Goal: Task Accomplishment & Management: Use online tool/utility

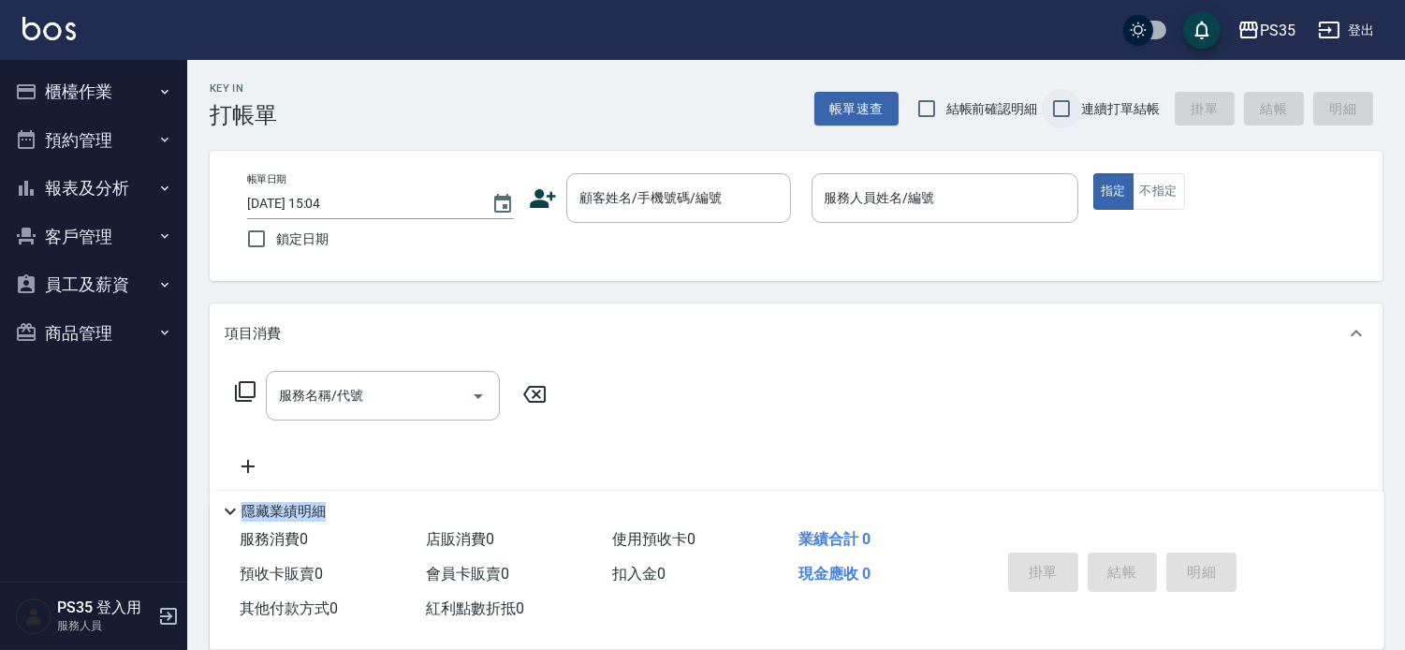
click at [1044, 110] on input "連續打單結帳" at bounding box center [1061, 108] width 39 height 39
checkbox input "true"
click at [689, 179] on div "顧客姓名/手機號碼/編號" at bounding box center [678, 198] width 225 height 50
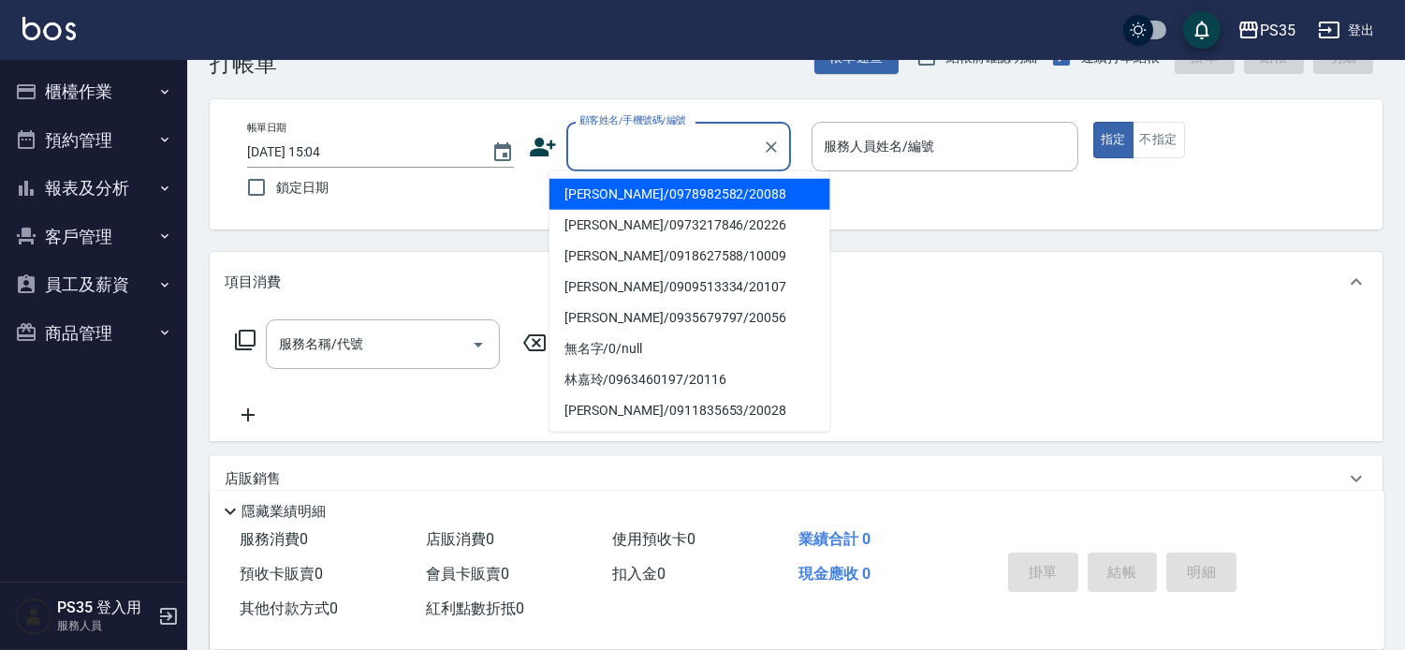
scroll to position [104, 0]
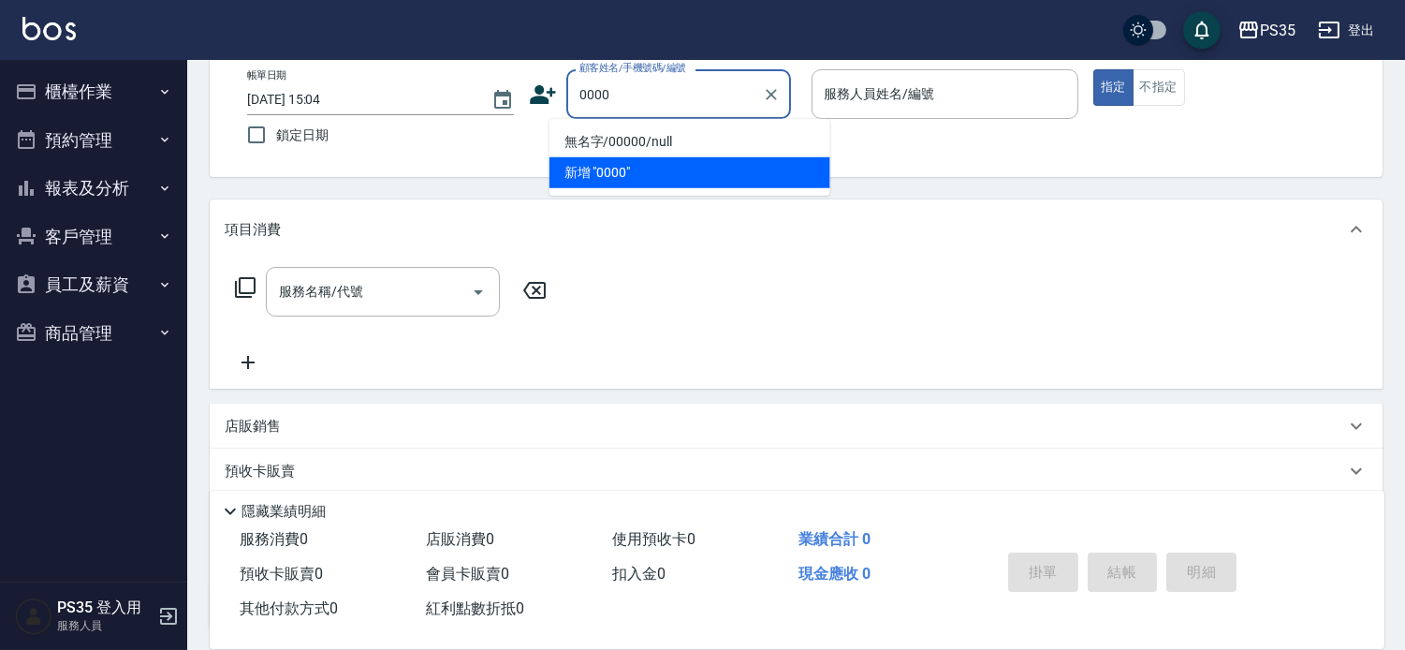
type input "無名字/00000/null"
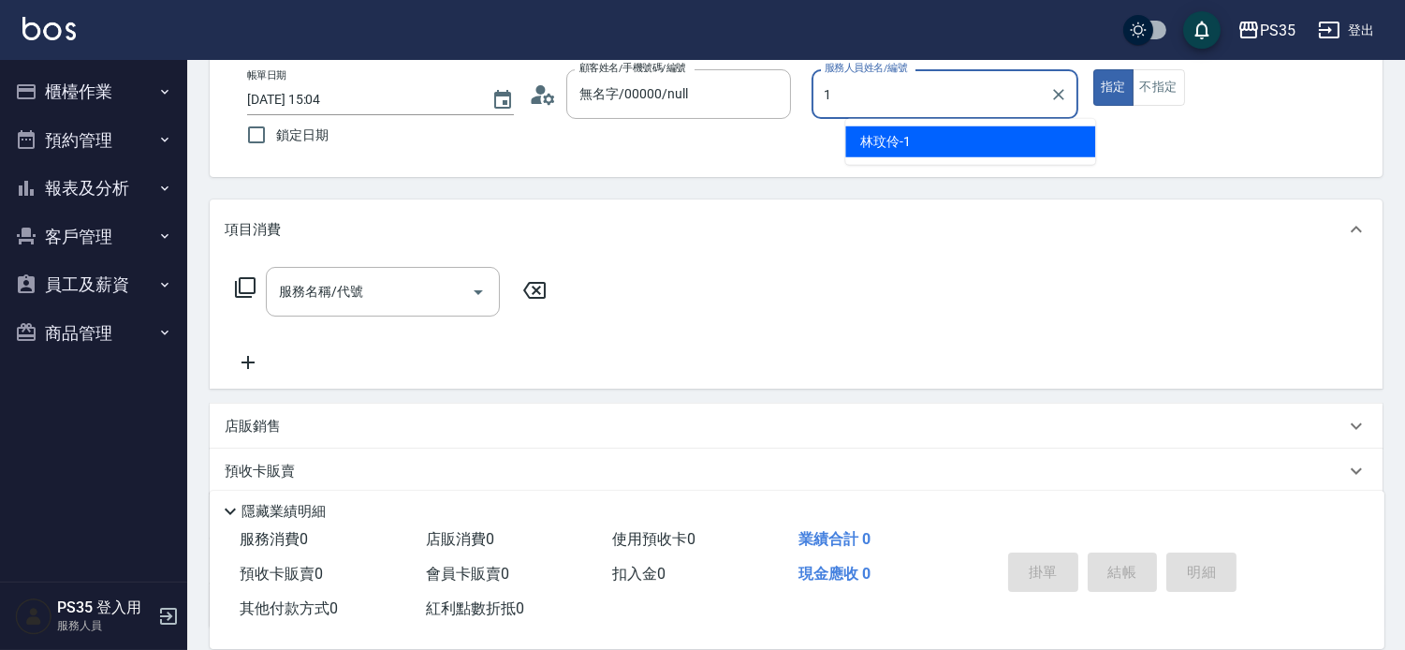
type input "[PERSON_NAME]-1"
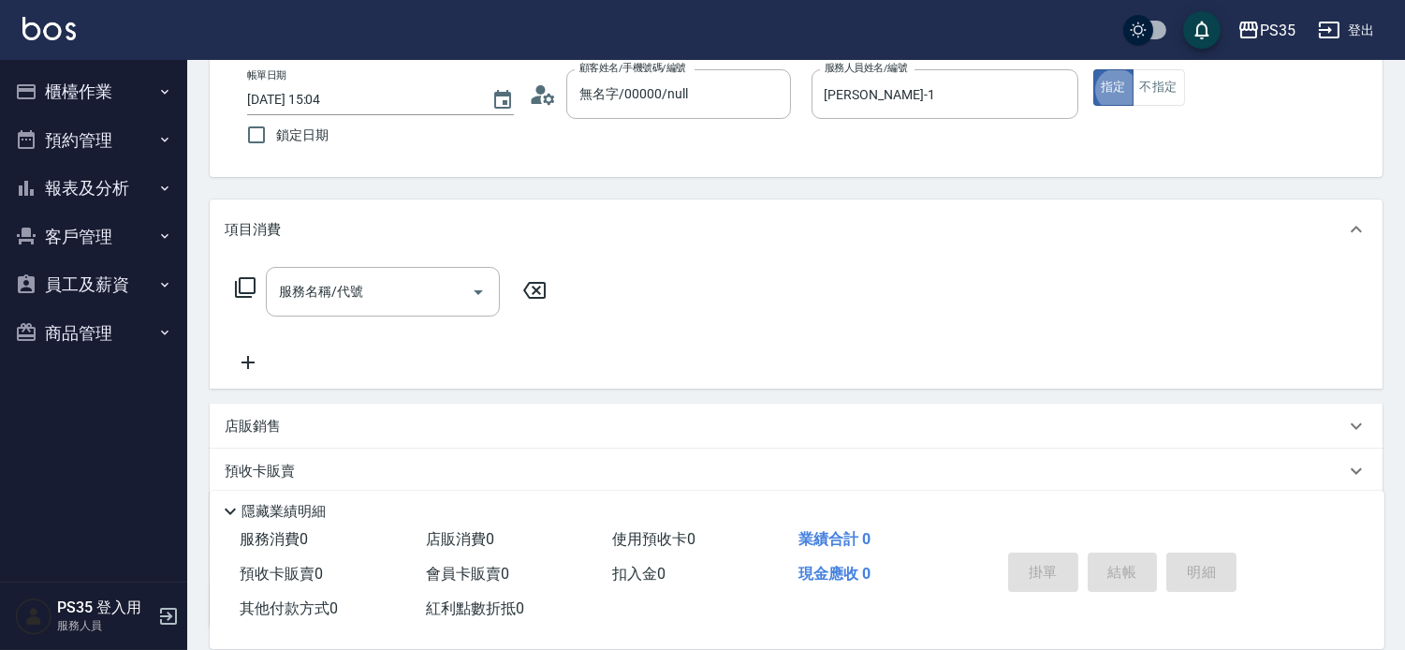
type button "true"
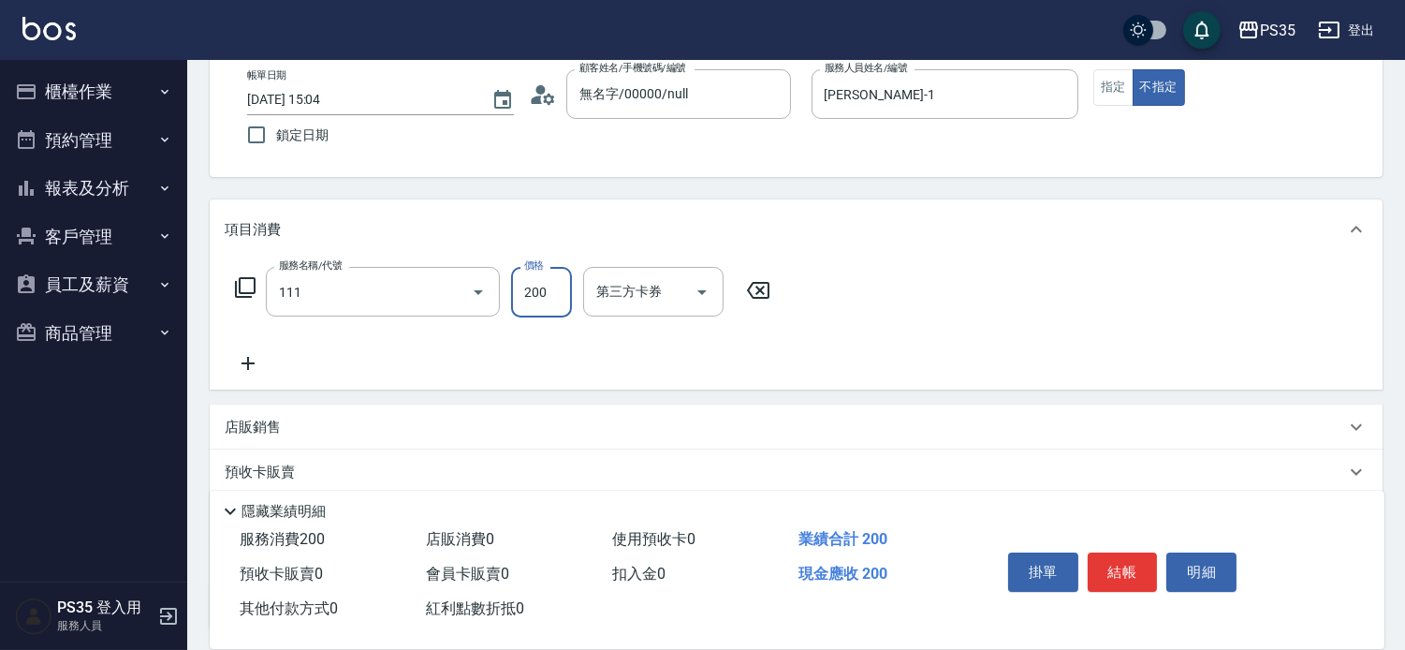
type input "200(111)"
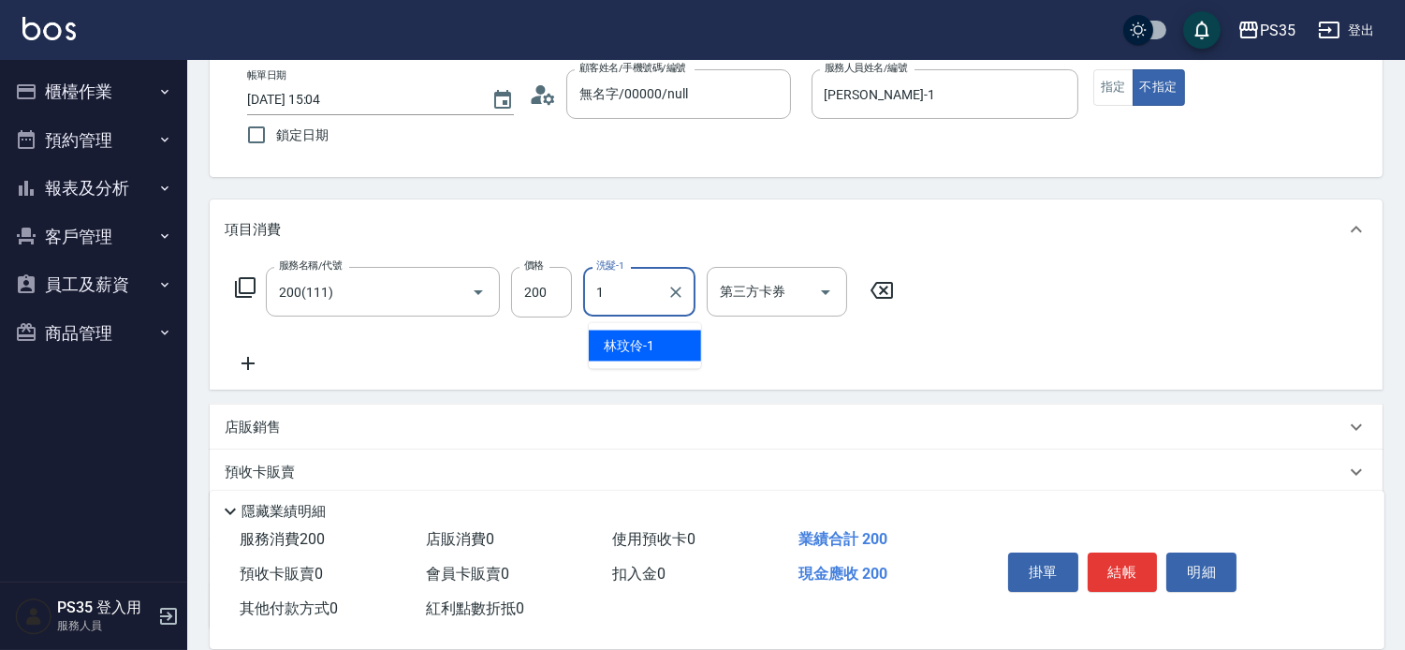
type input "[PERSON_NAME]-1"
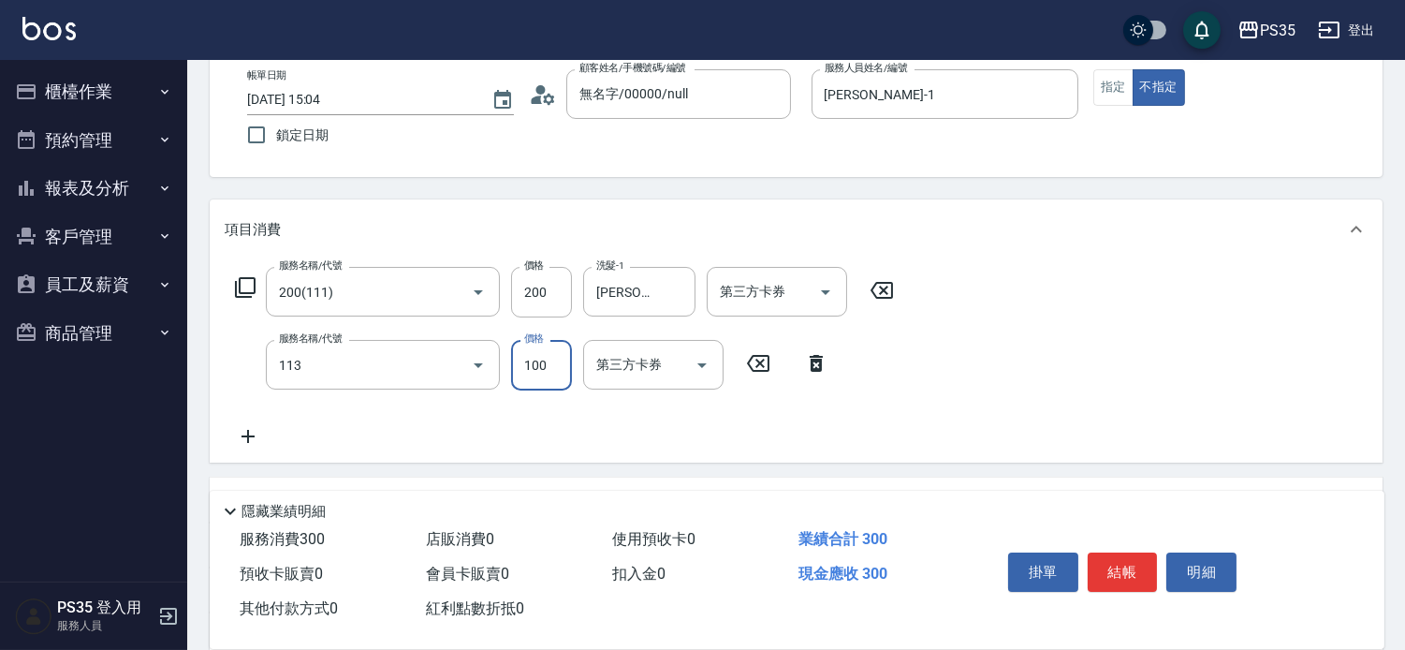
type input "瞬護100(113)"
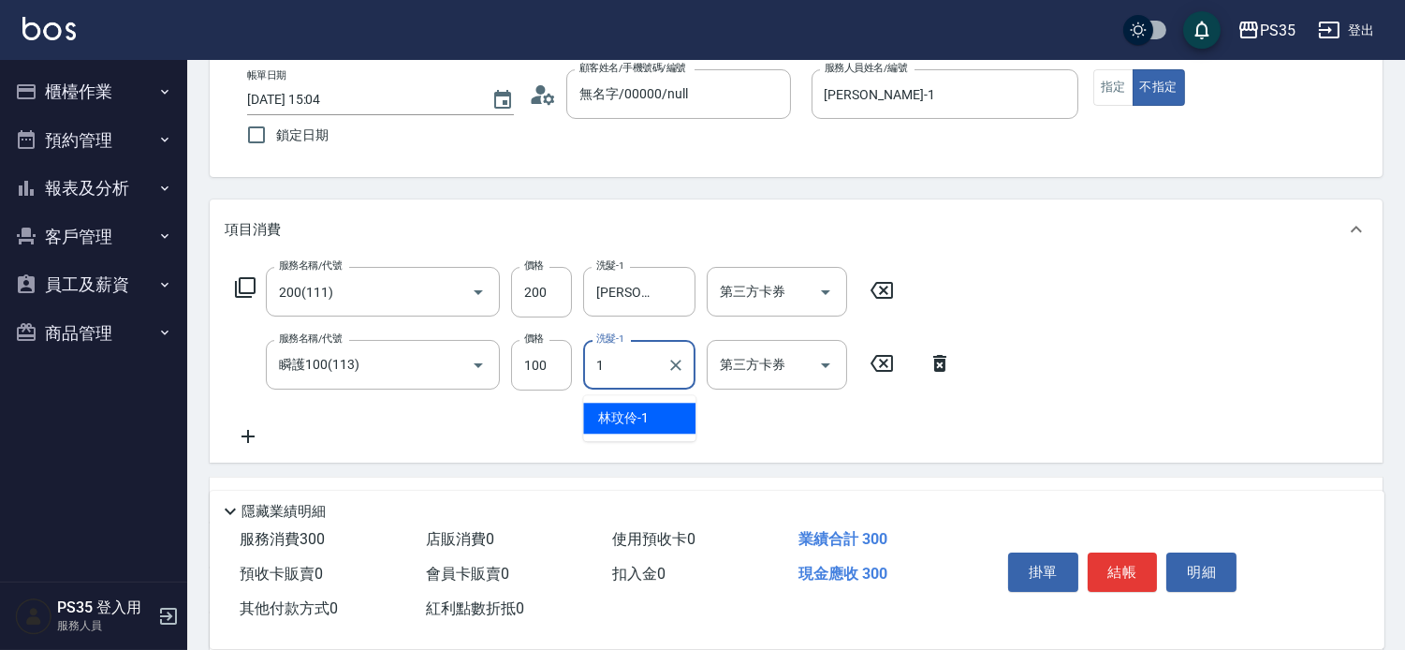
type input "[PERSON_NAME]-1"
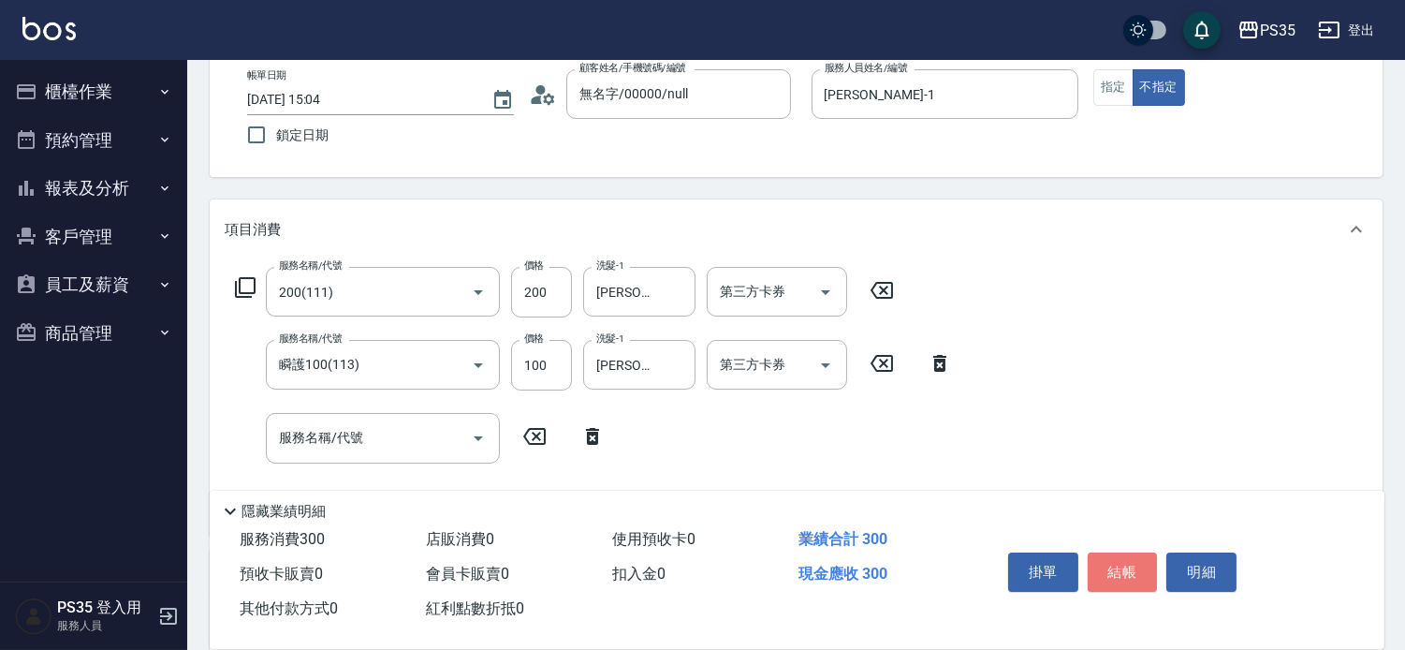
click at [1135, 552] on button "結帳" at bounding box center [1123, 571] width 70 height 39
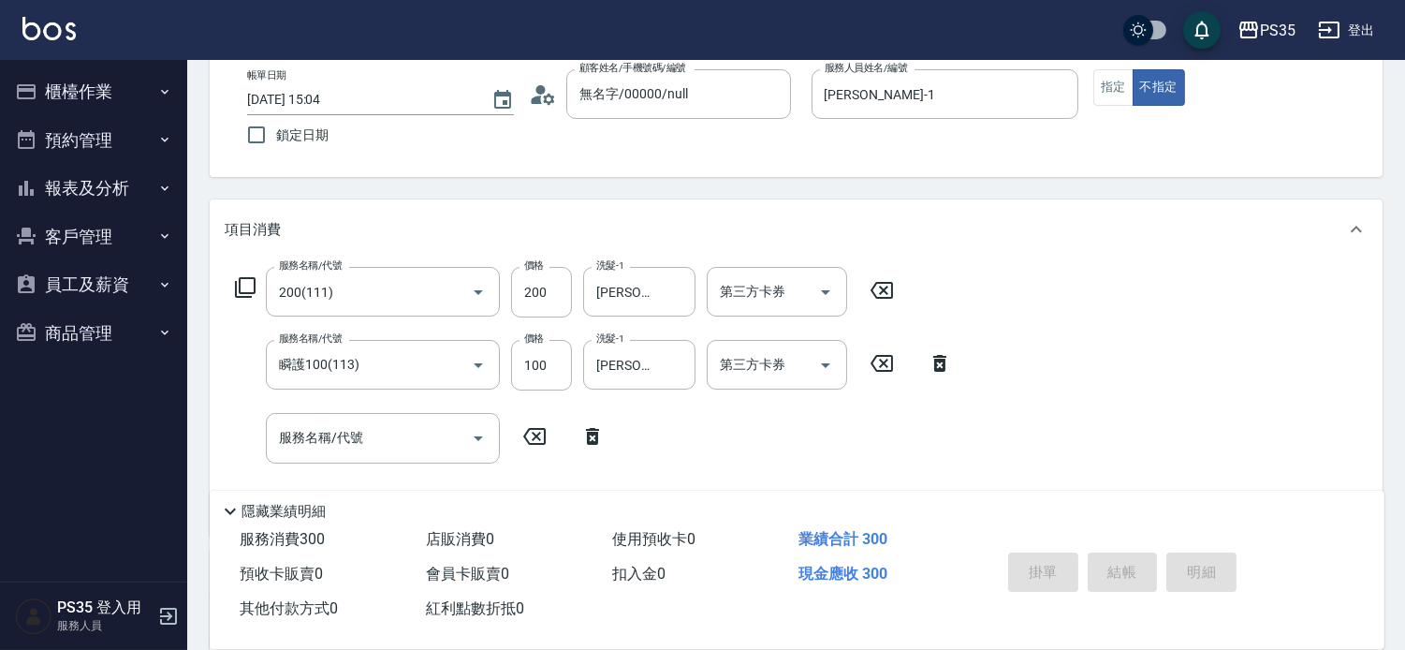
type input "[DATE] 20:08"
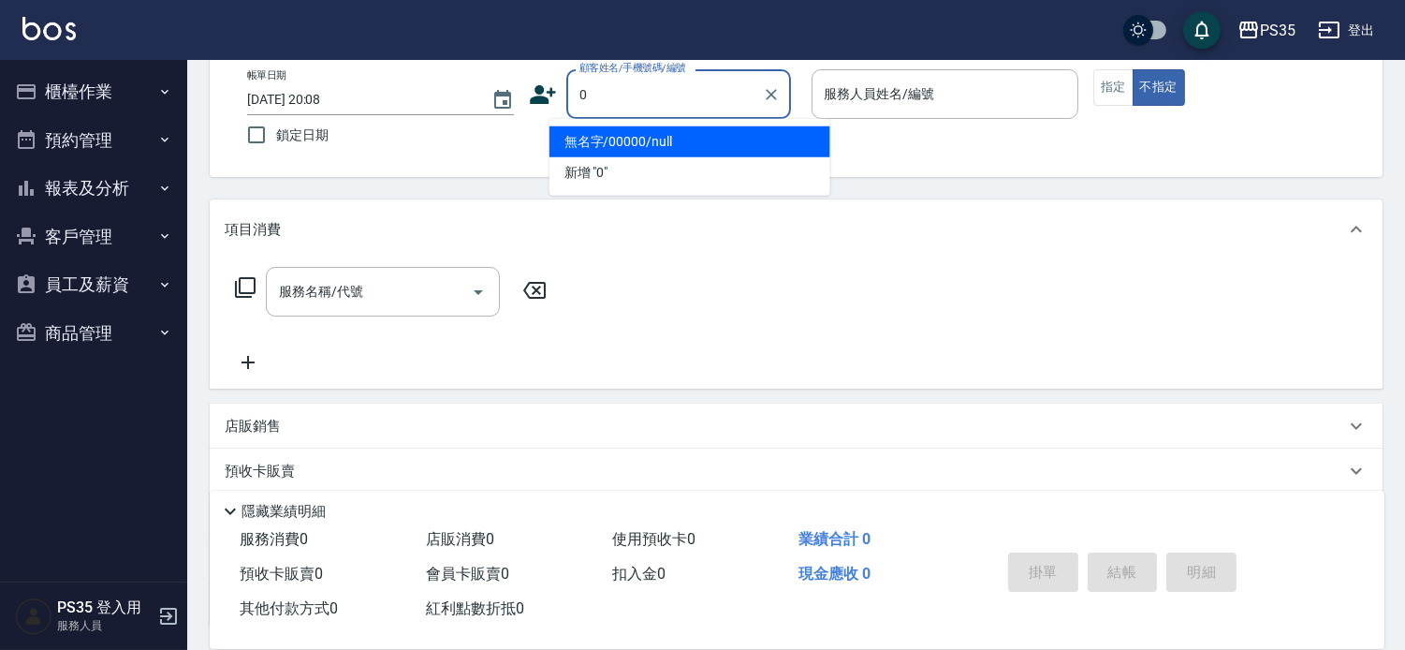
type input "無名字/00000/null"
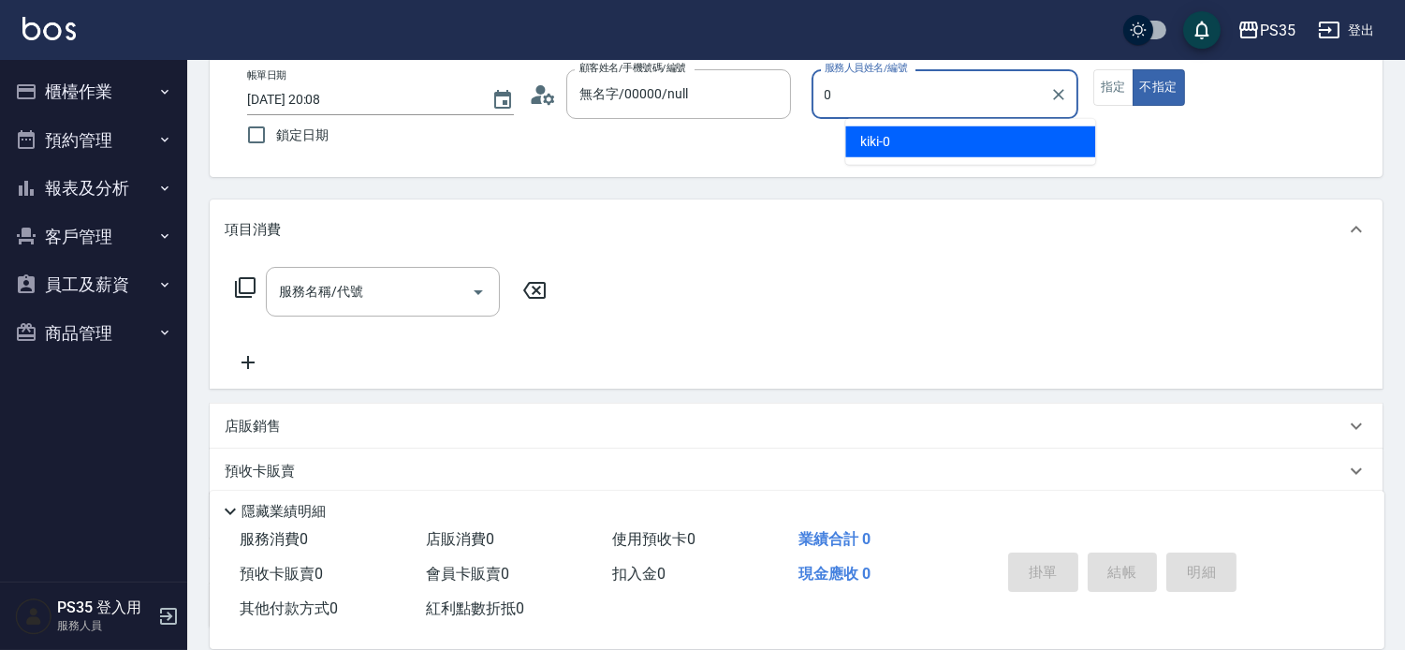
type input "kiki-0"
type button "false"
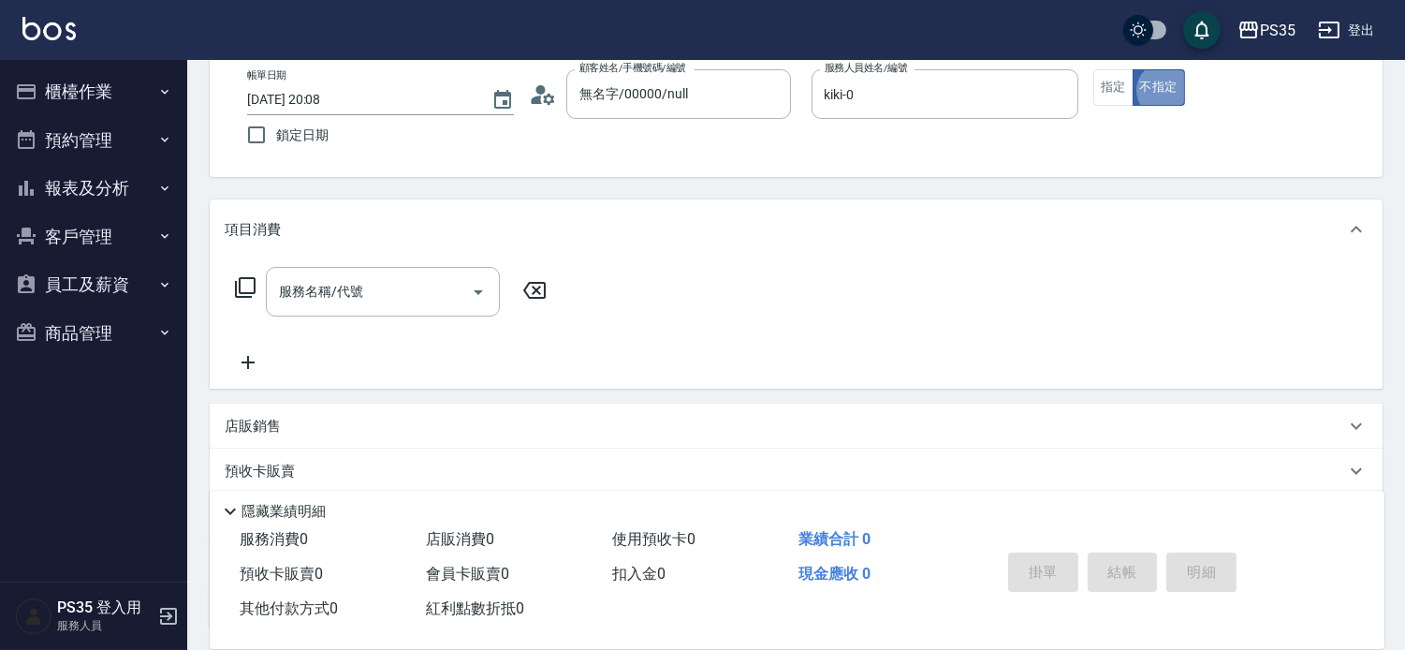
type input "無名字/0/null"
click at [1175, 554] on div "掛單 結帳 明細" at bounding box center [1123, 574] width 244 height 59
click at [1068, 89] on icon "Clear" at bounding box center [1058, 94] width 19 height 19
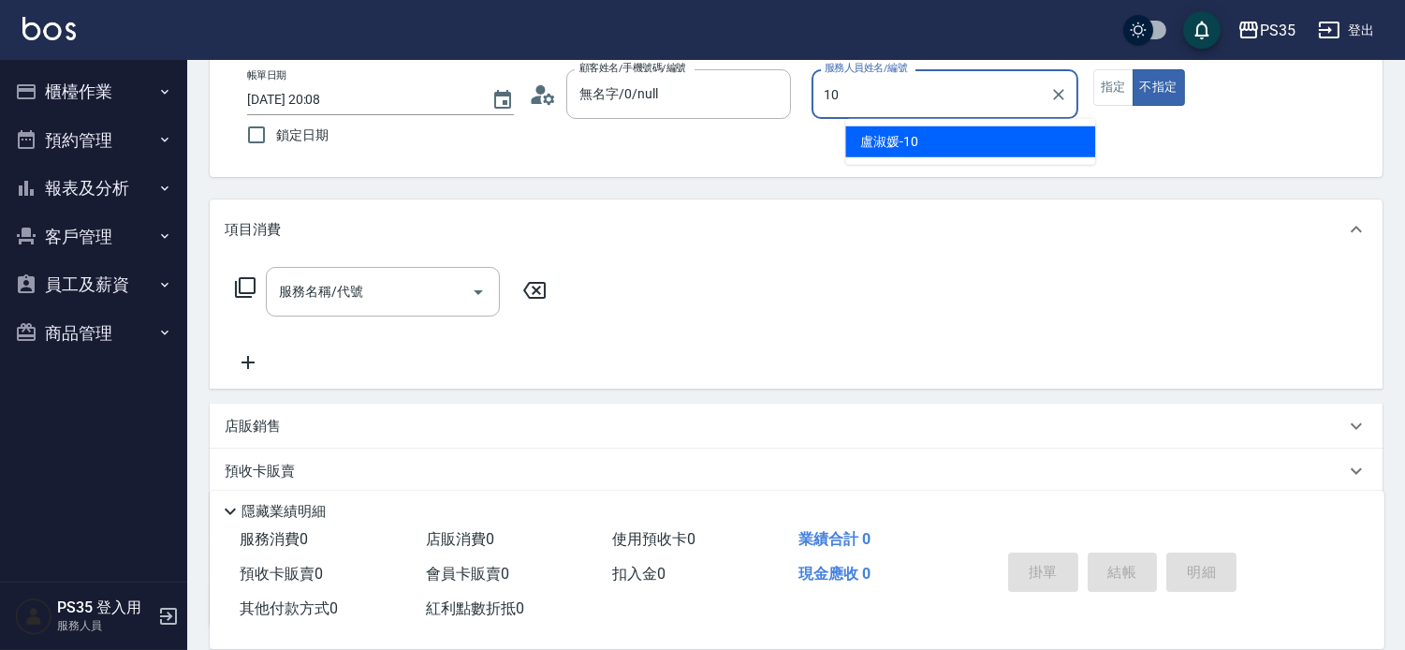
type input "[PERSON_NAME]-10"
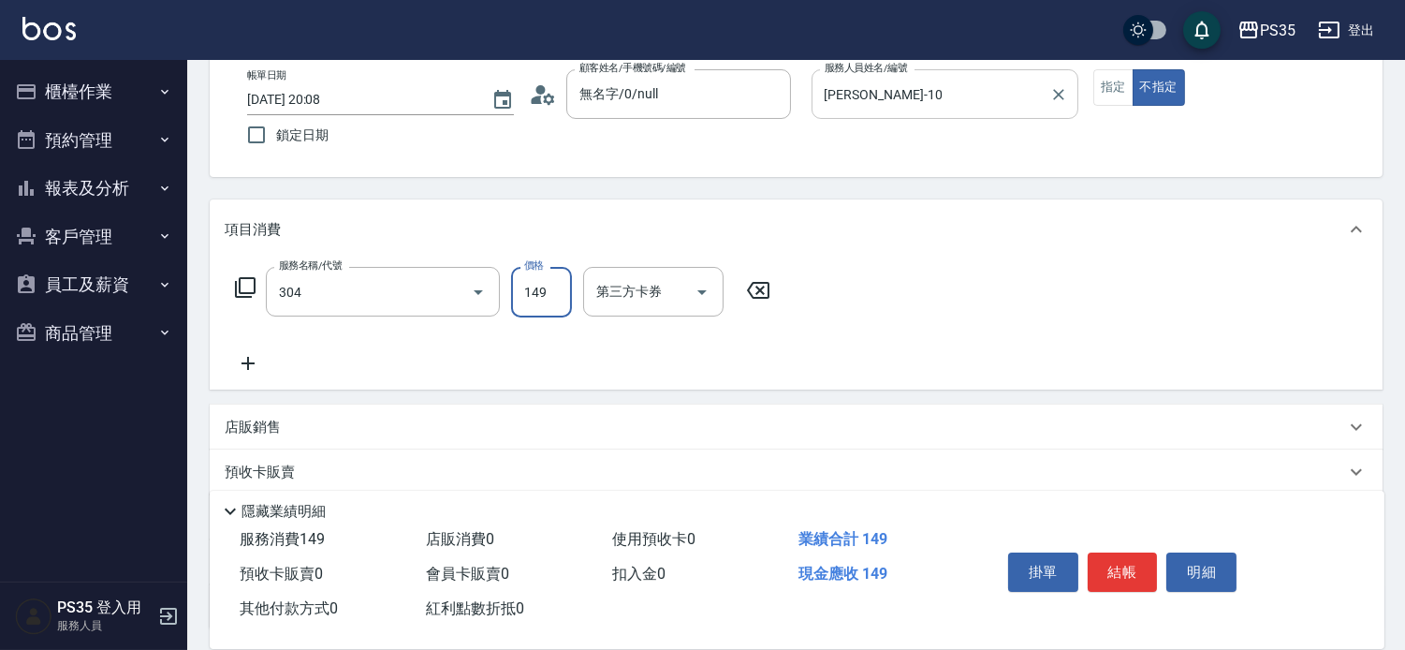
type input "剪髮(304)"
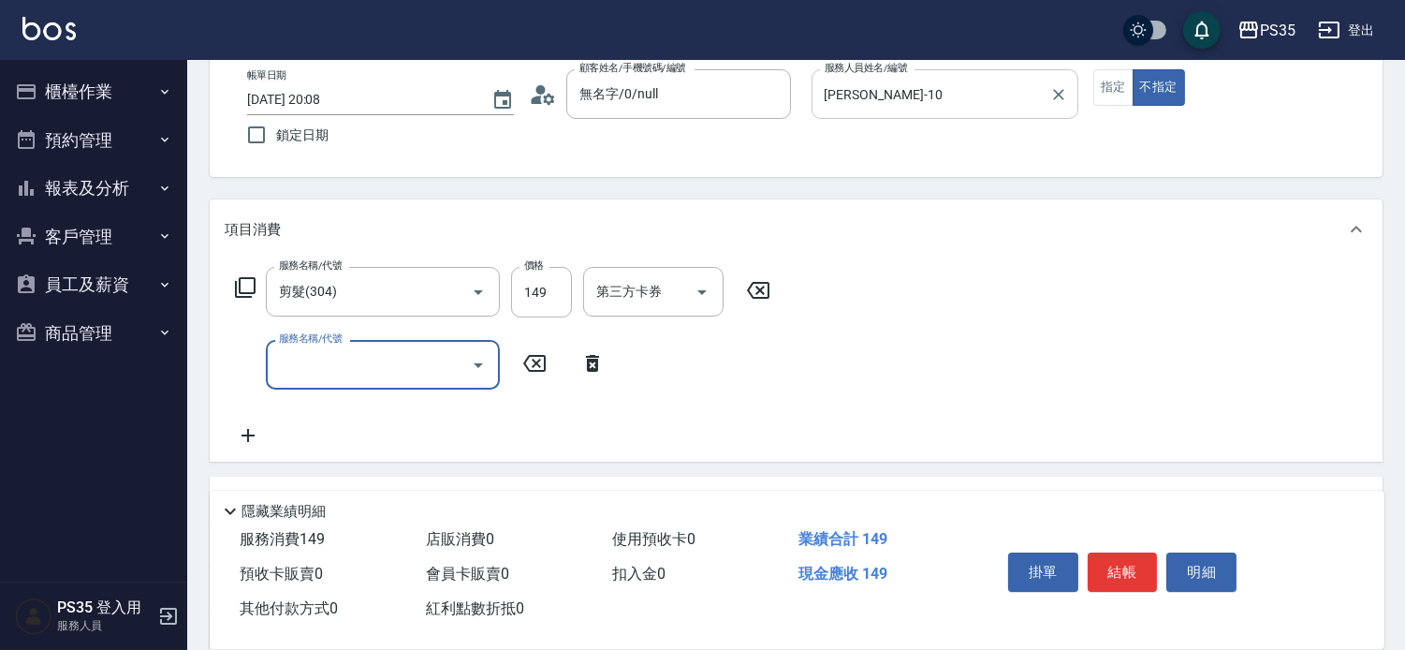
click at [1127, 566] on button "結帳" at bounding box center [1123, 571] width 70 height 39
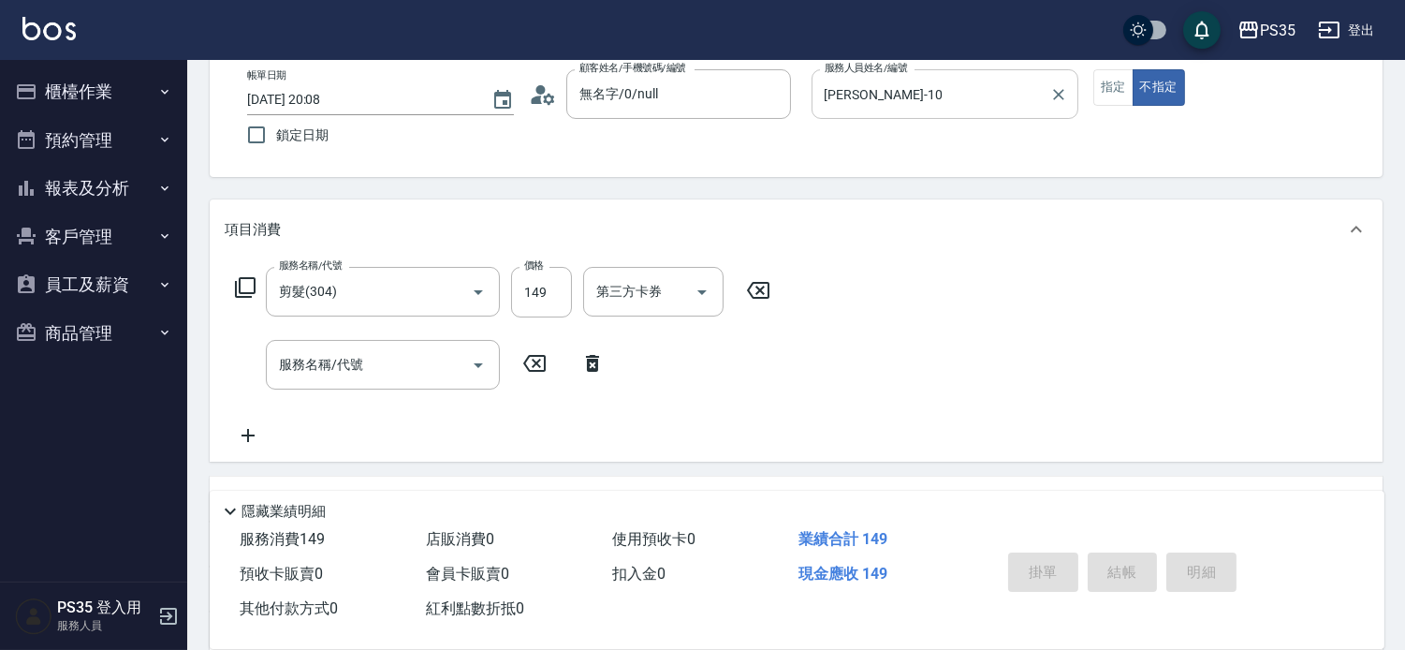
type input "[DATE] 20:09"
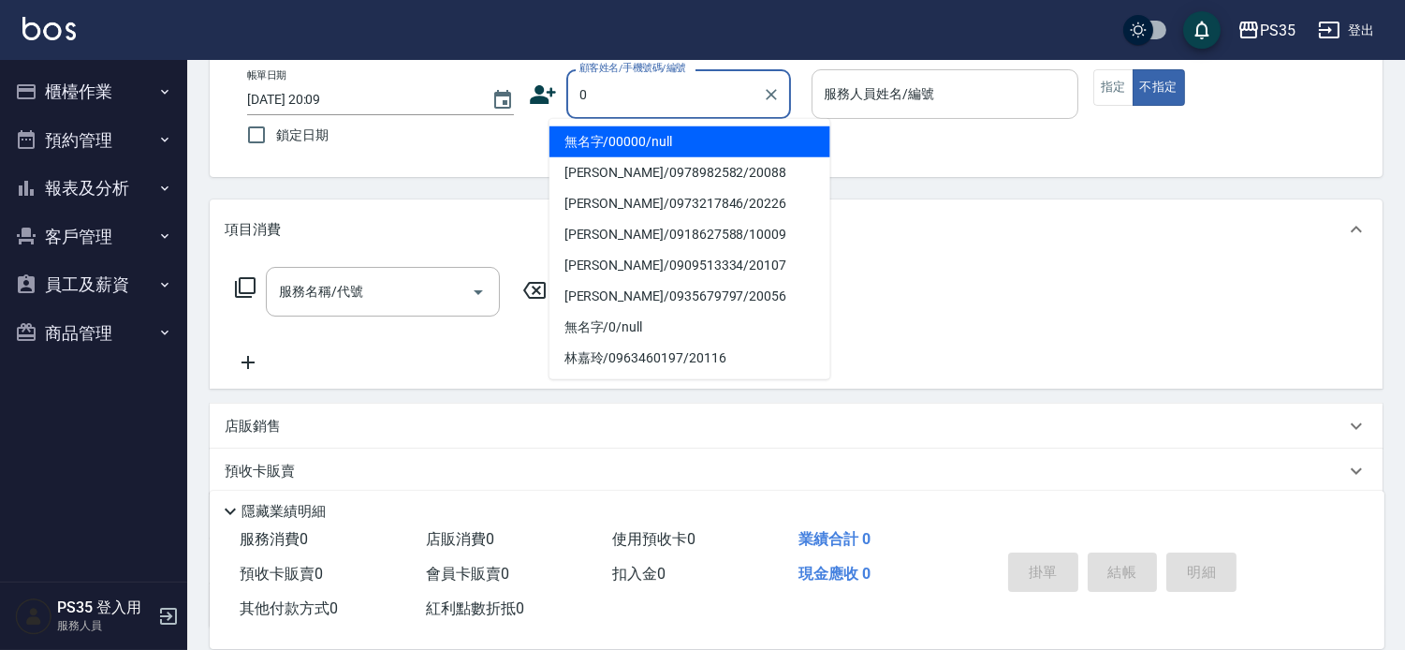
type input "無名字/00000/null"
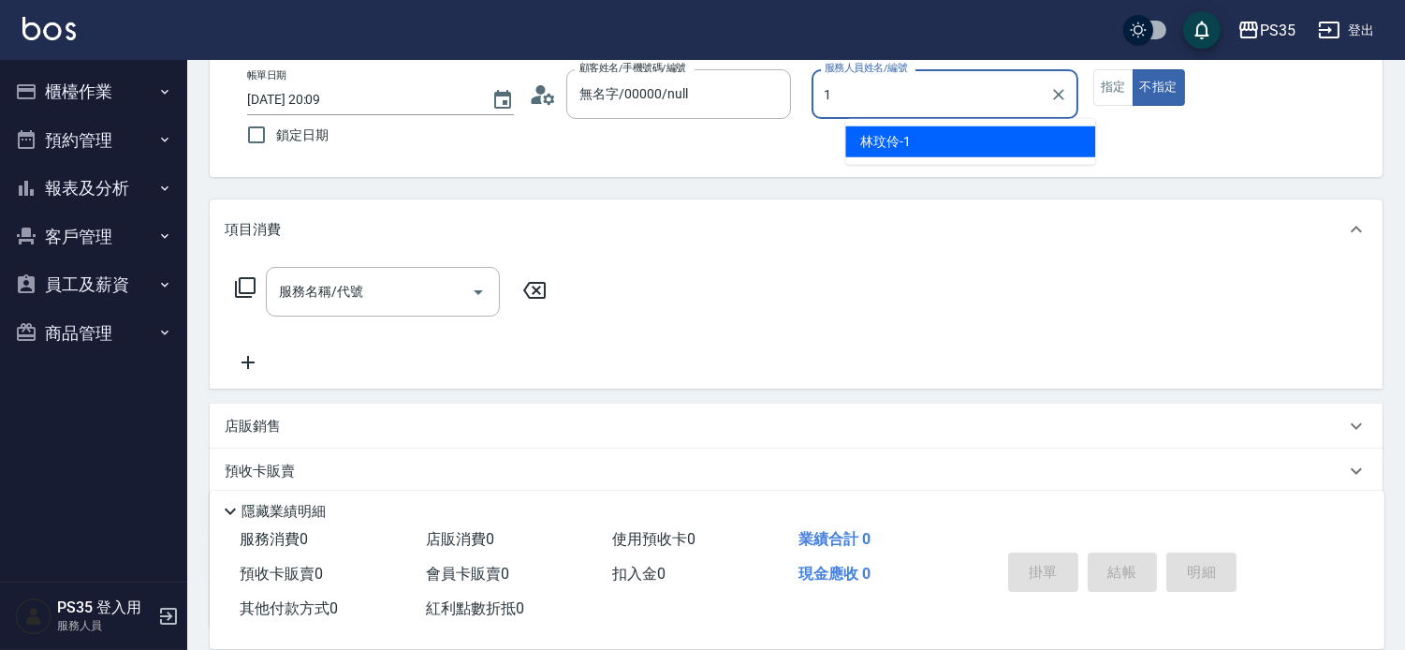
type input "[PERSON_NAME]-1"
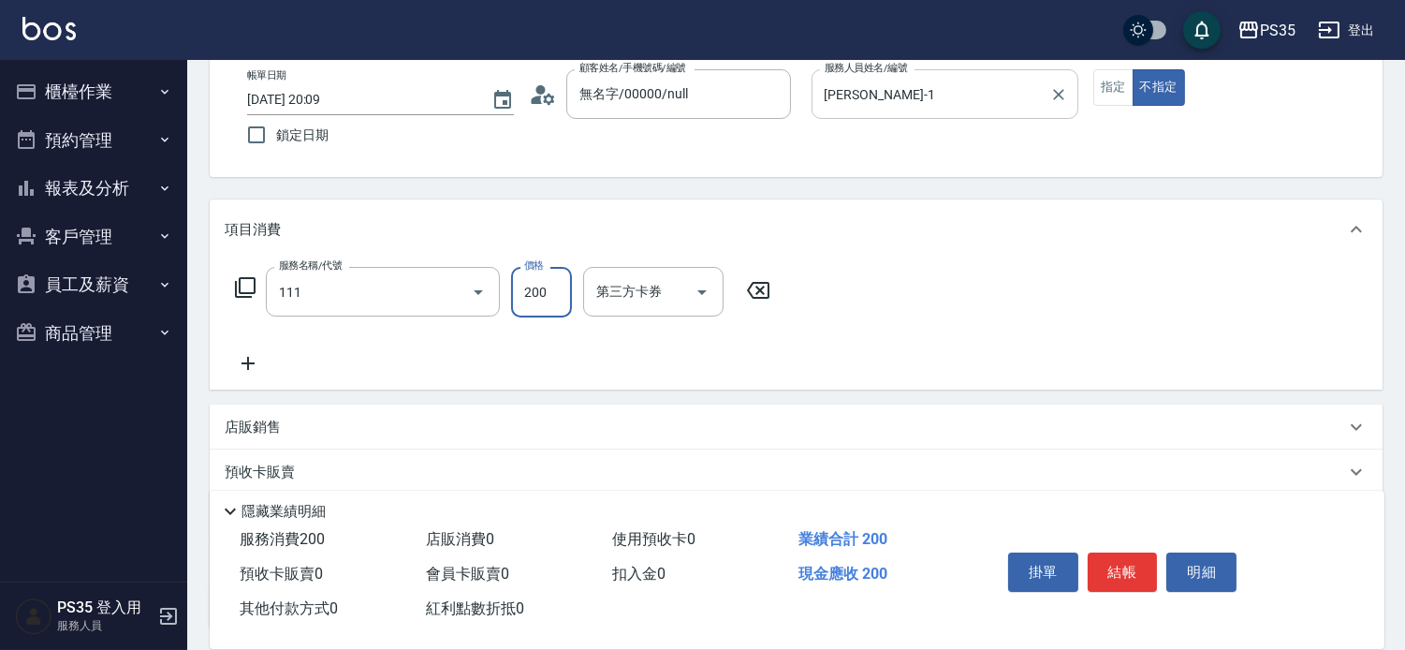
type input "200(111)"
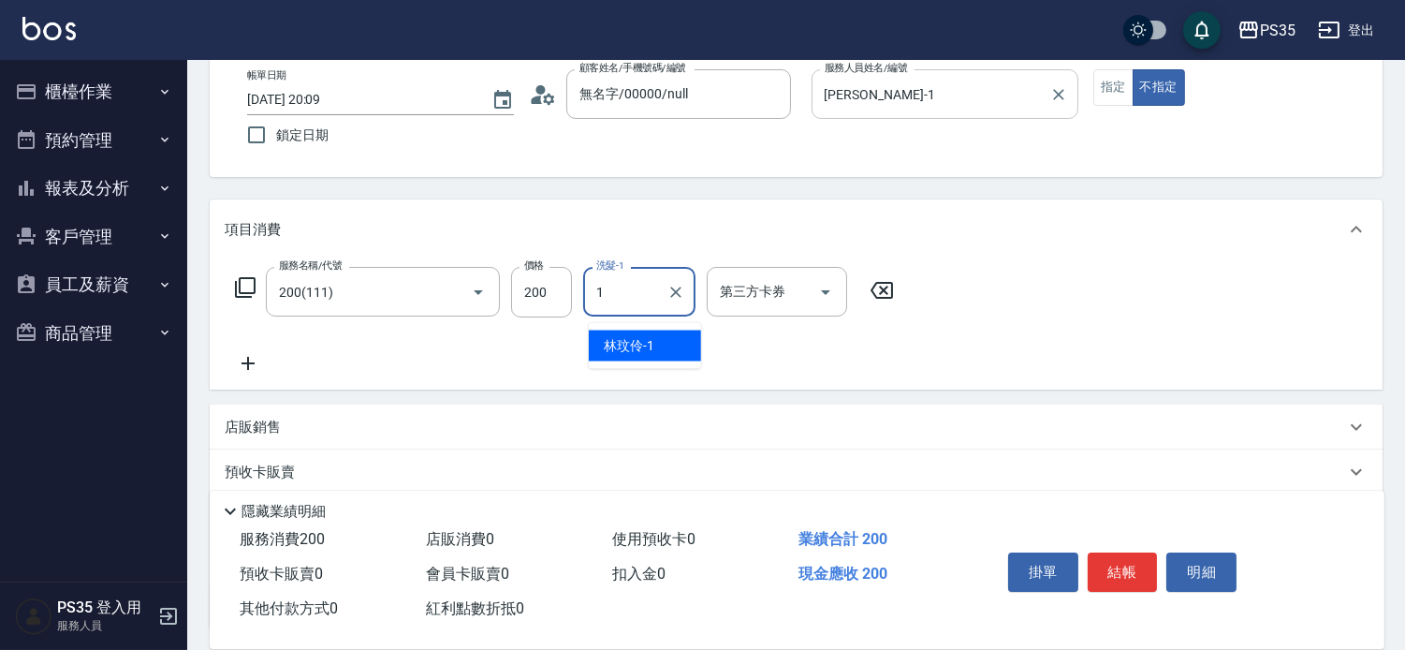
type input "[PERSON_NAME]-1"
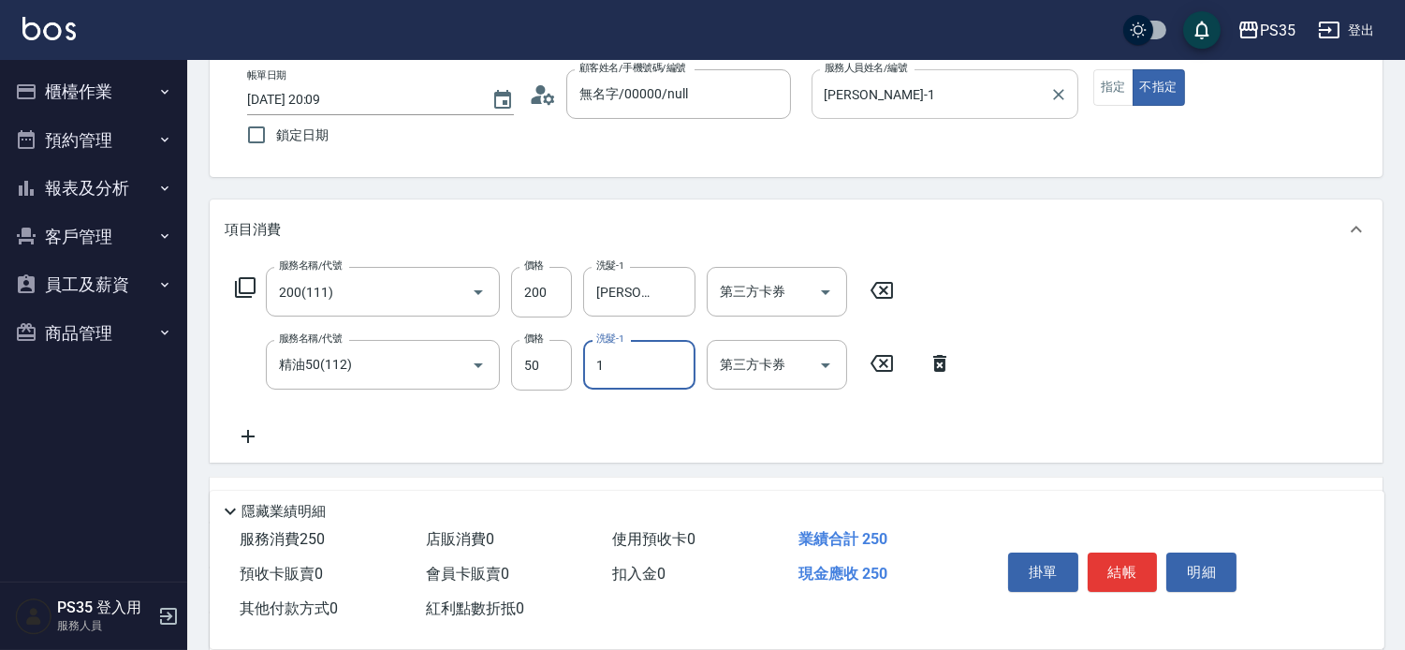
type input "[PERSON_NAME]-1"
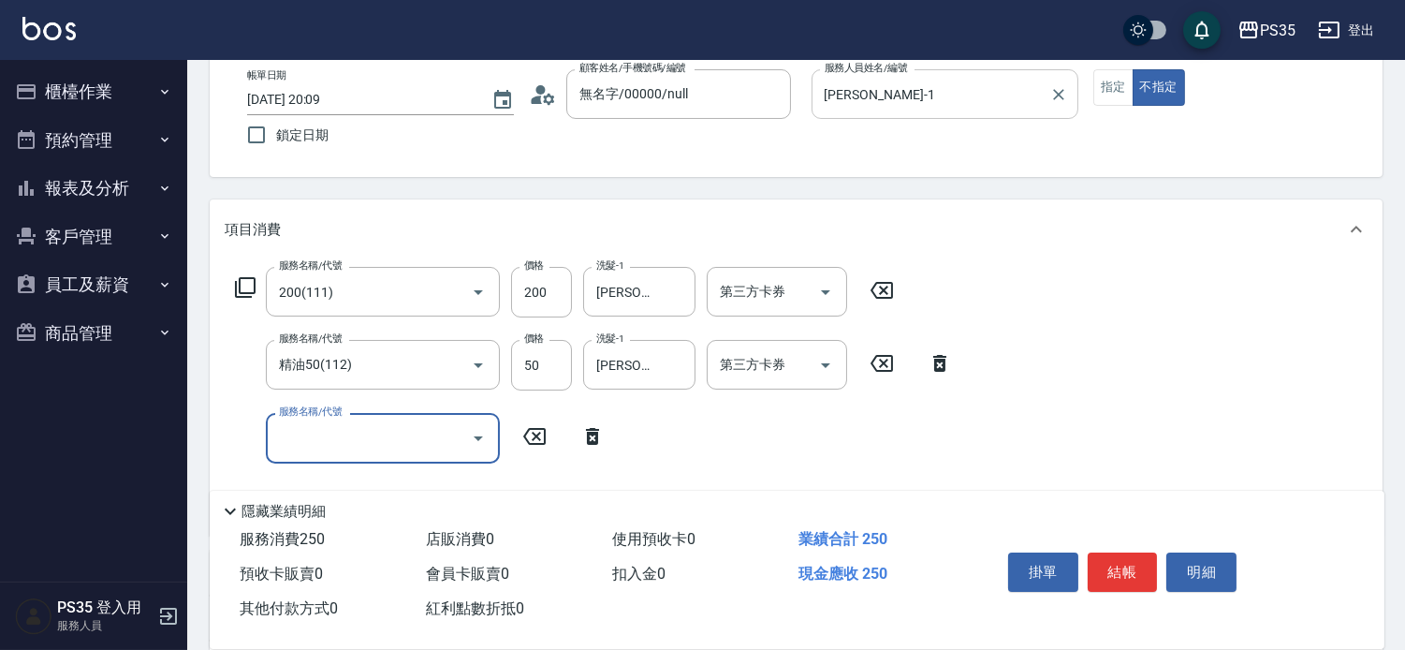
click at [1127, 566] on button "結帳" at bounding box center [1123, 571] width 70 height 39
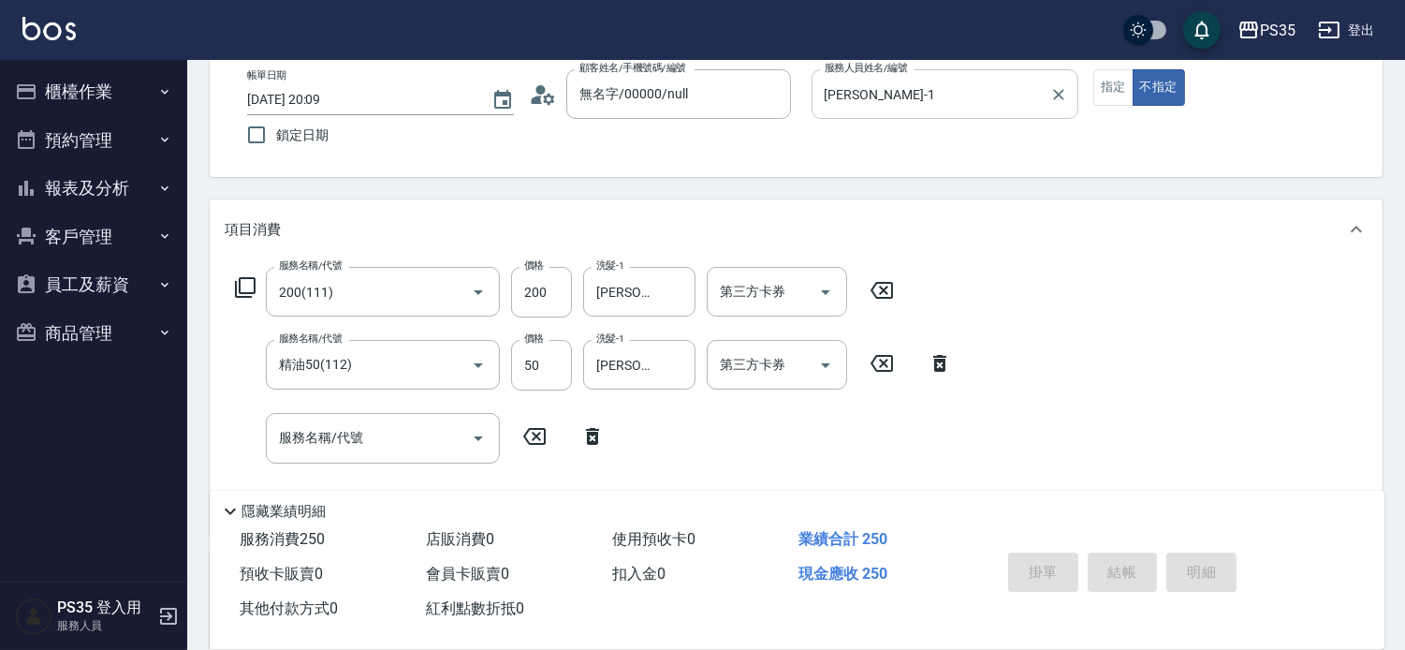
type input "[DATE] 20:10"
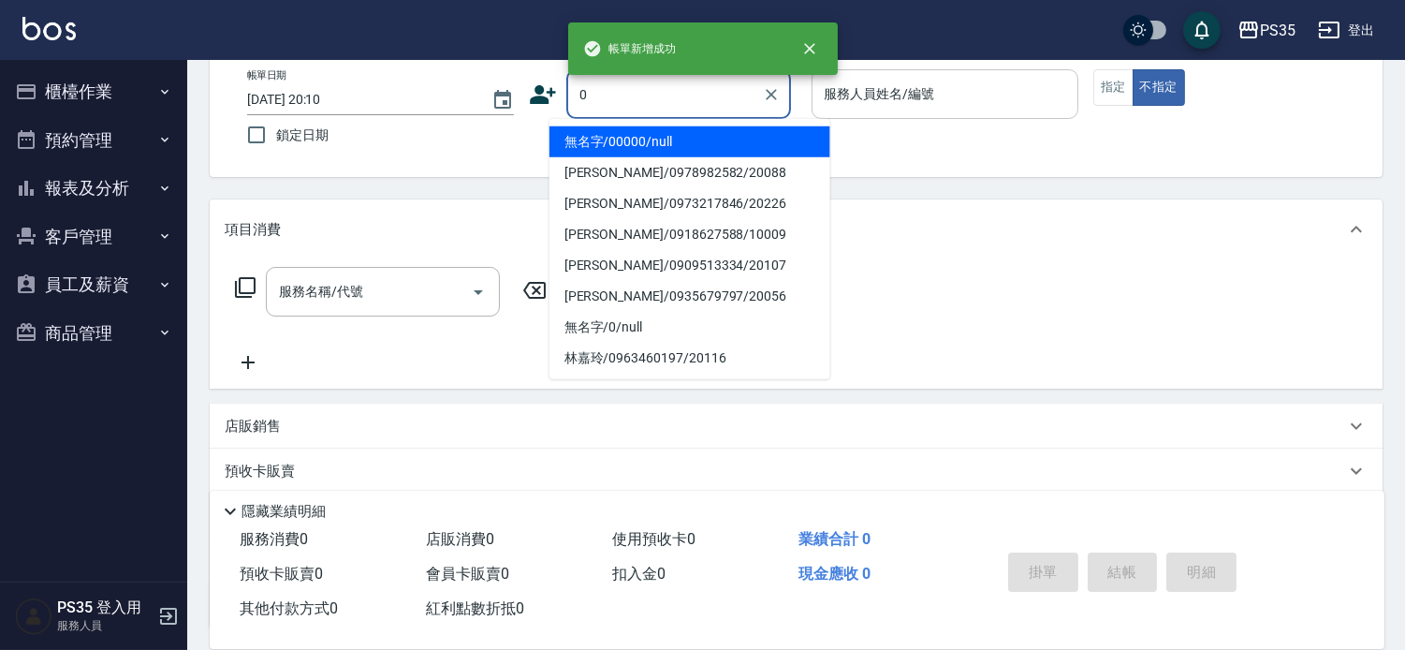
type input "無名字/00000/null"
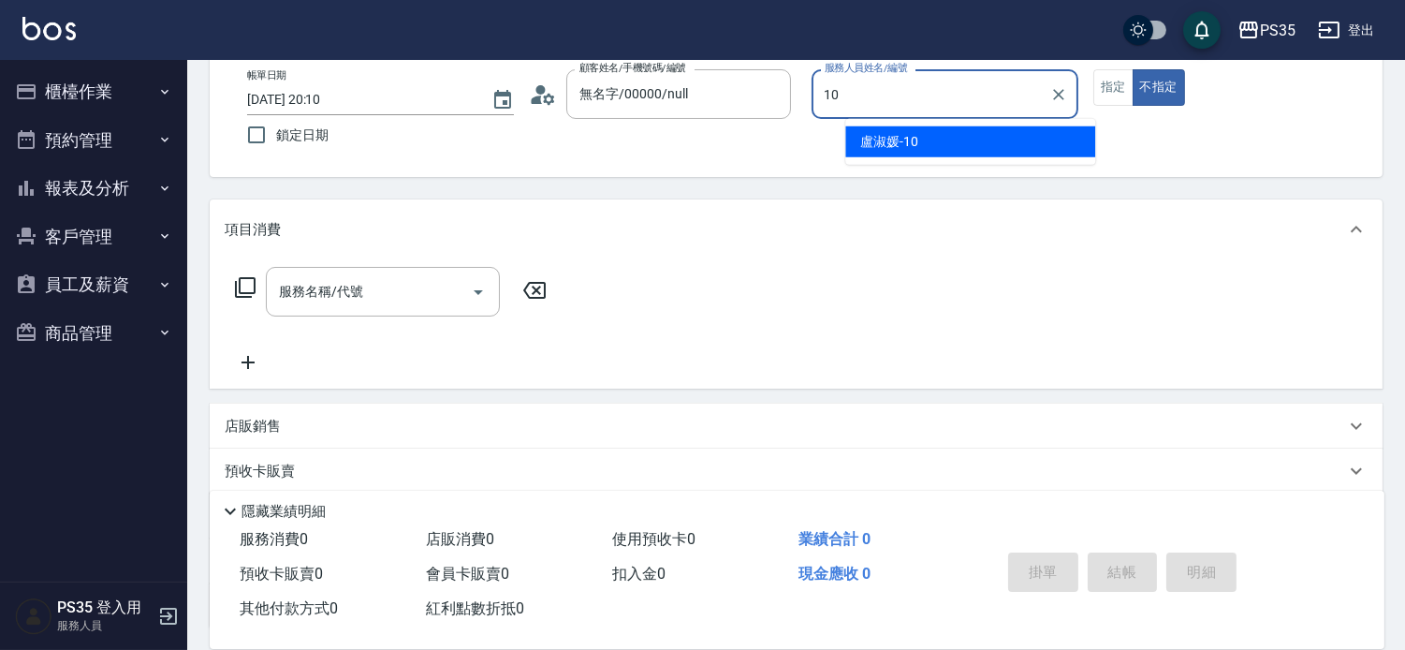
type input "[PERSON_NAME]-10"
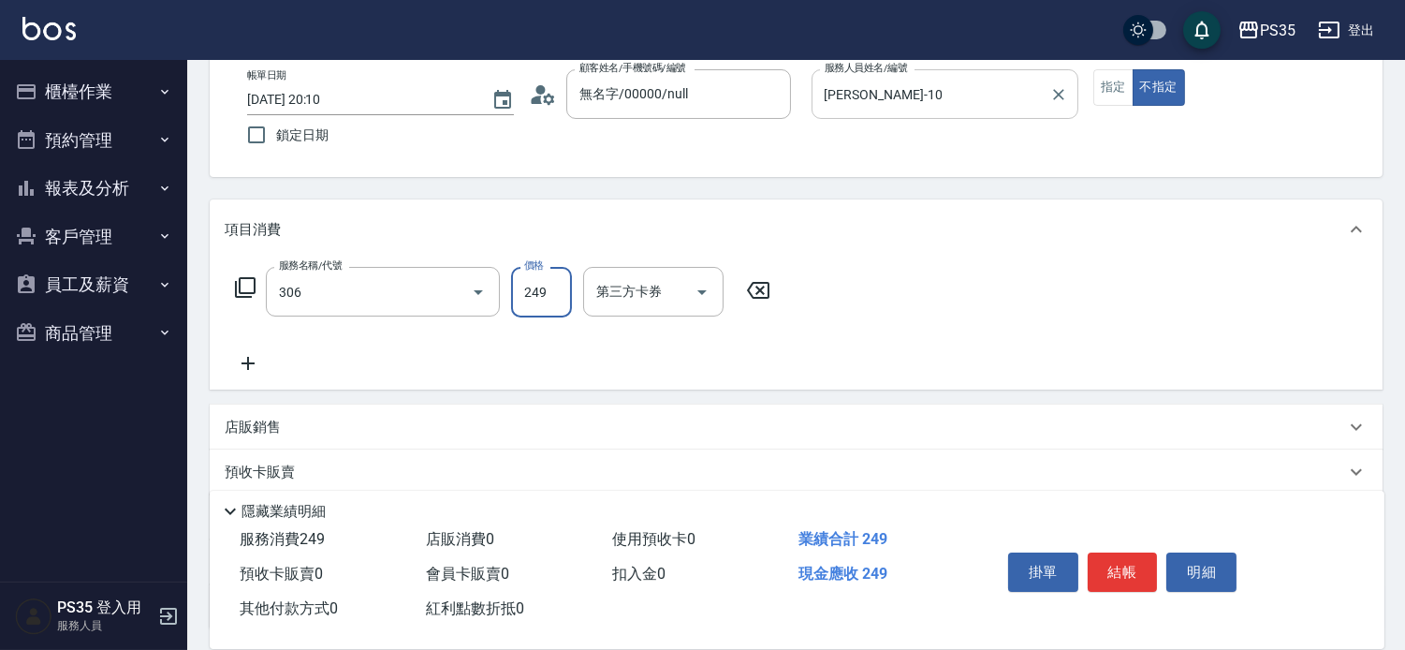
type input "剪髮(306)"
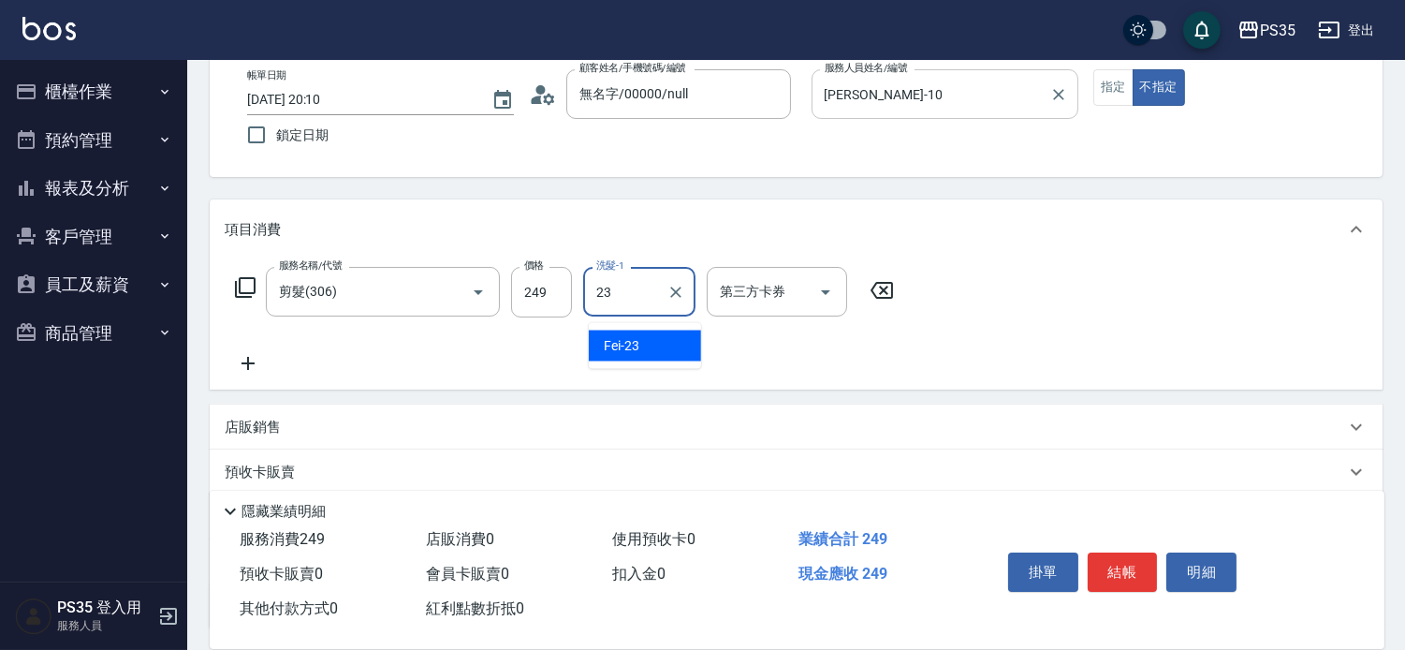
type input "Fei-23"
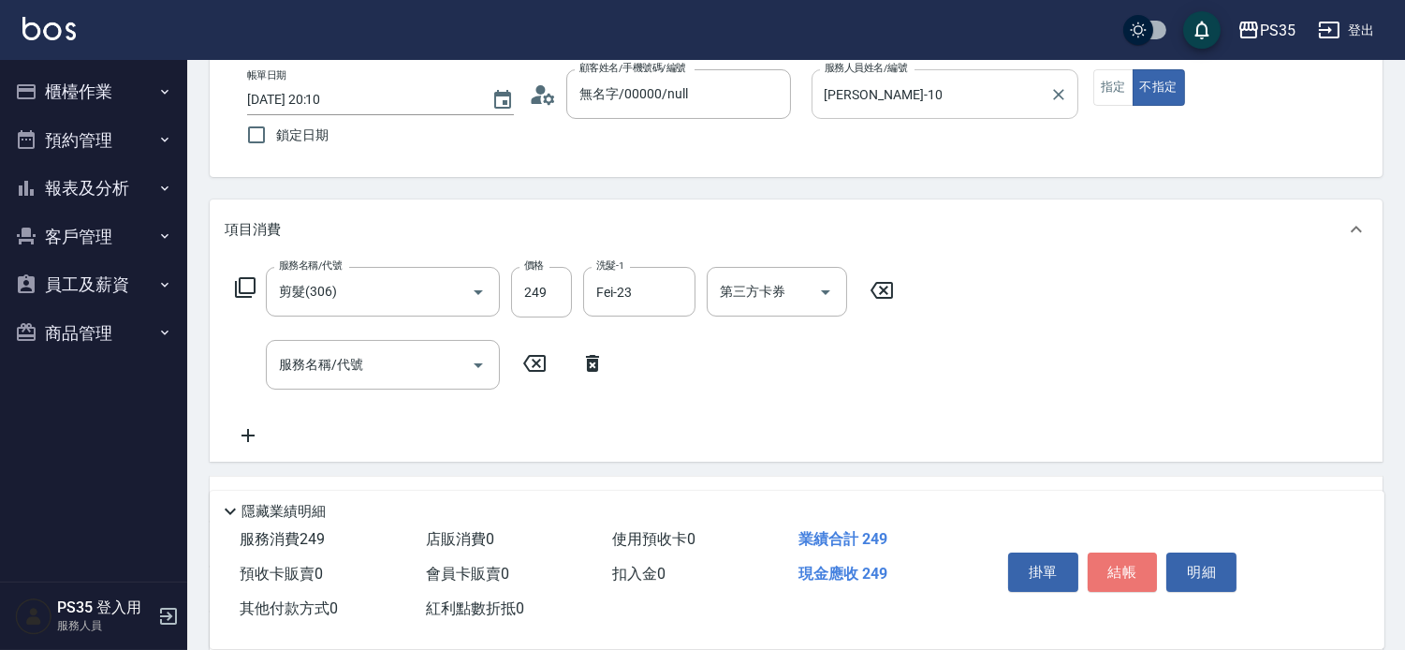
click at [1127, 566] on button "結帳" at bounding box center [1123, 571] width 70 height 39
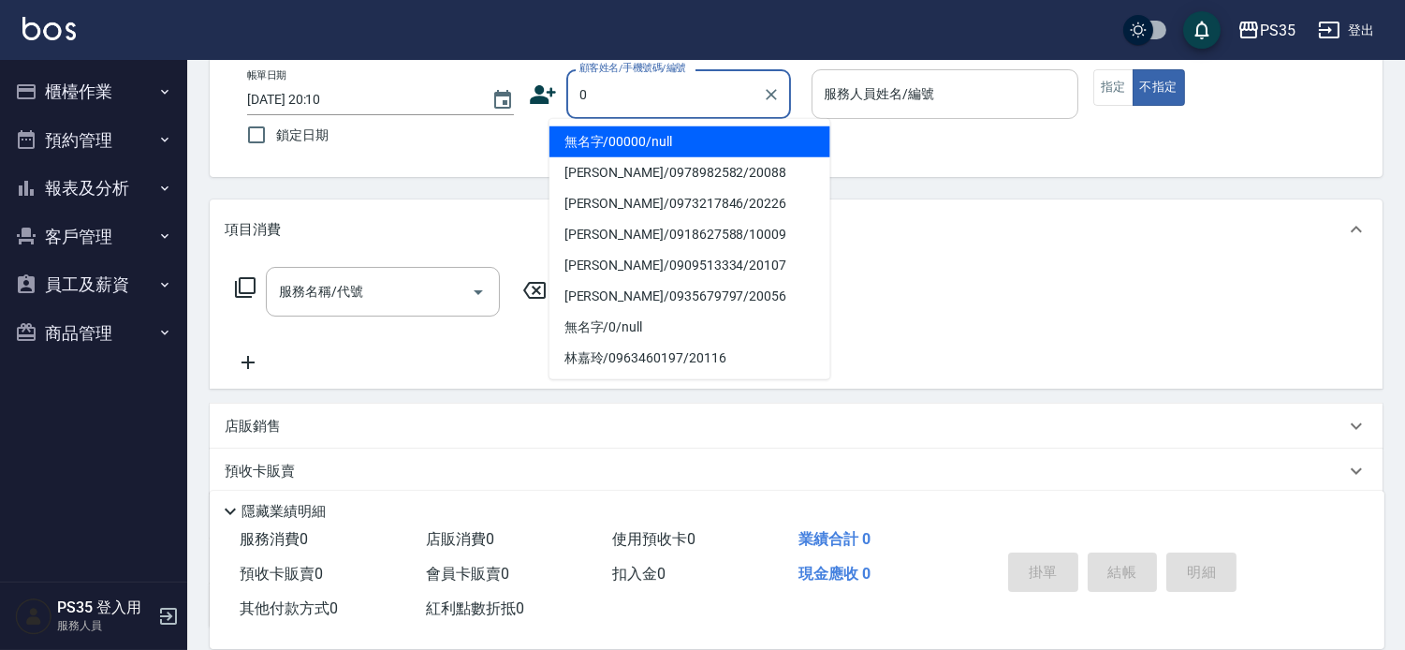
type input "無名字/00000/null"
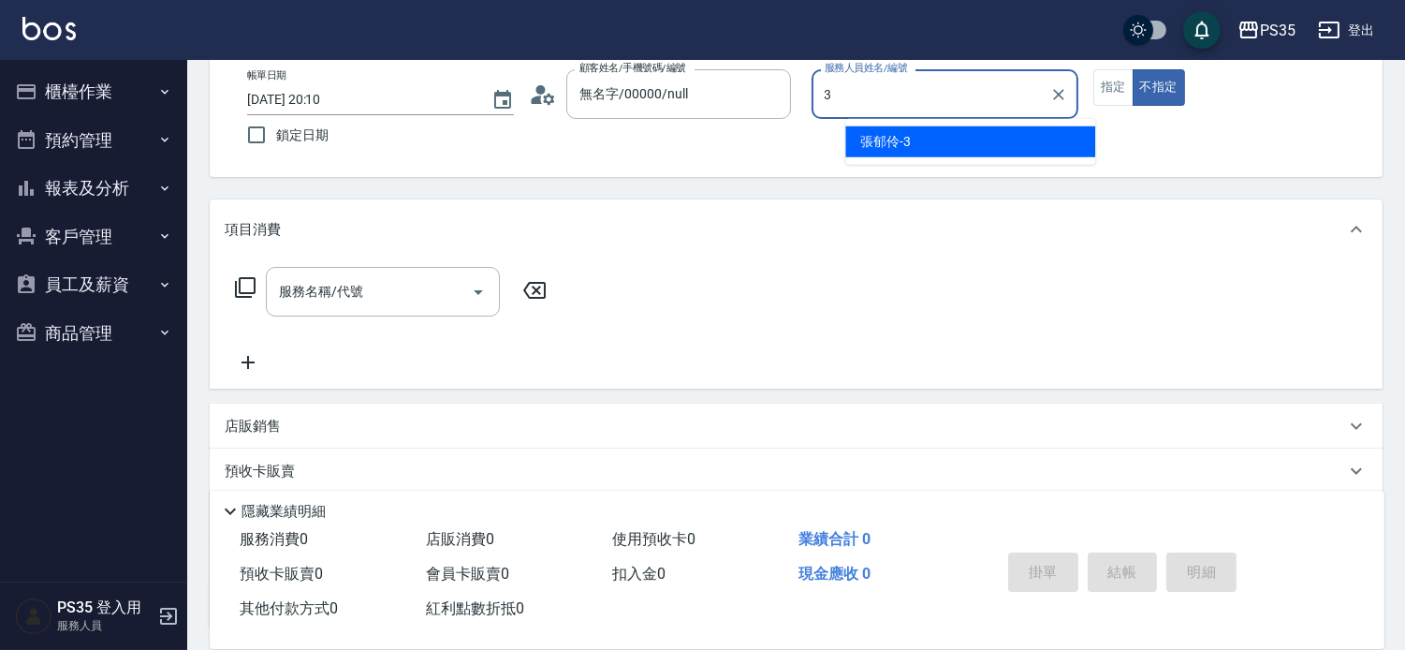
type input "[PERSON_NAME]-3"
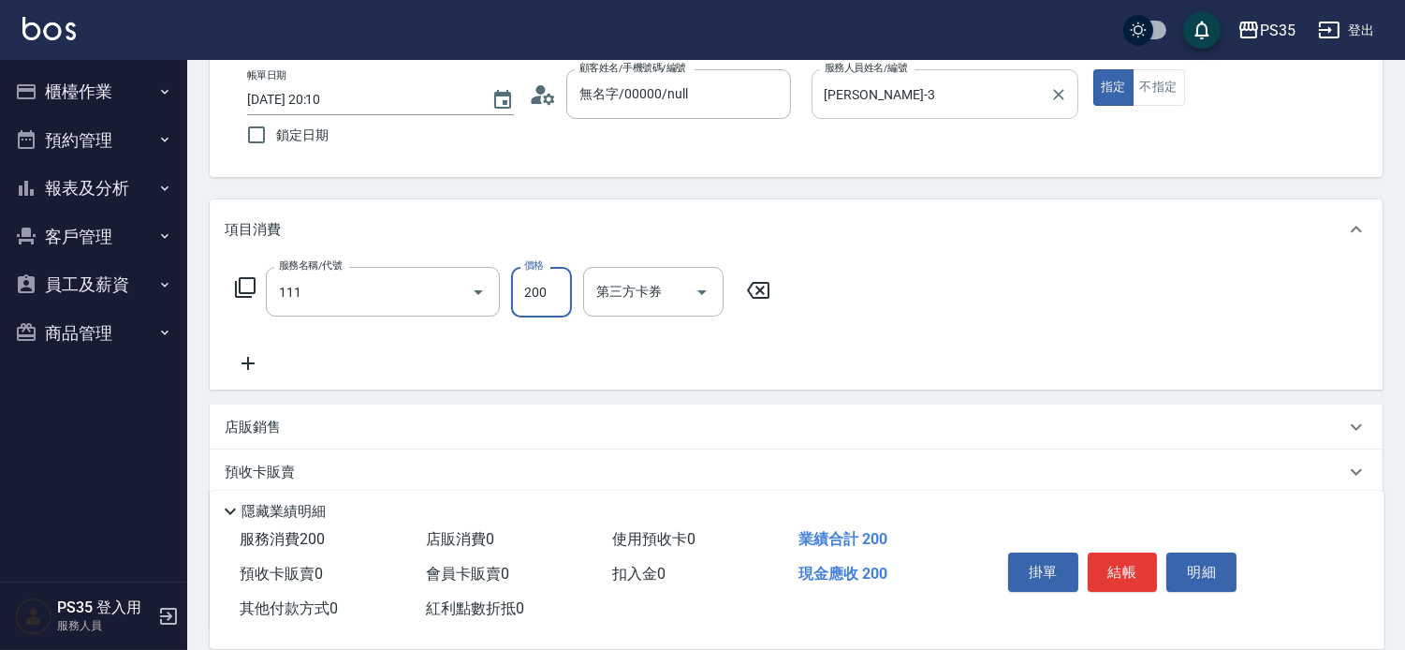
type input "200(111)"
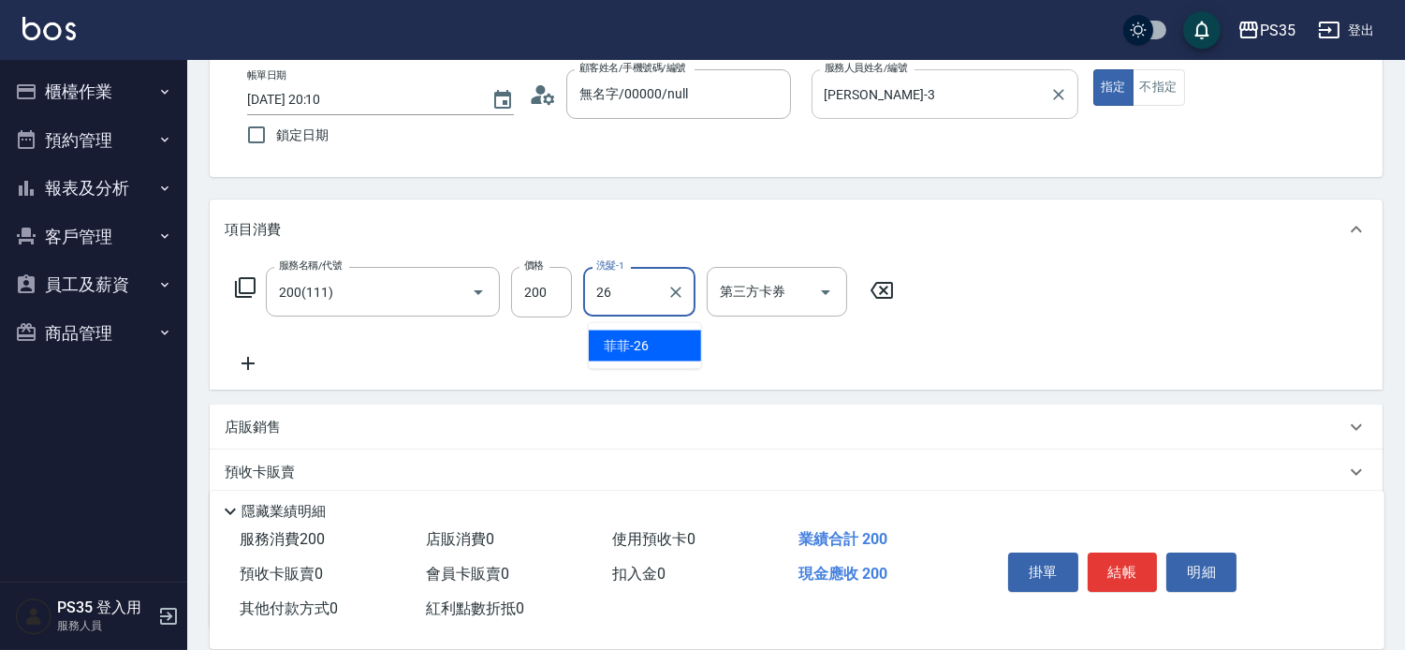
type input "菲菲-26"
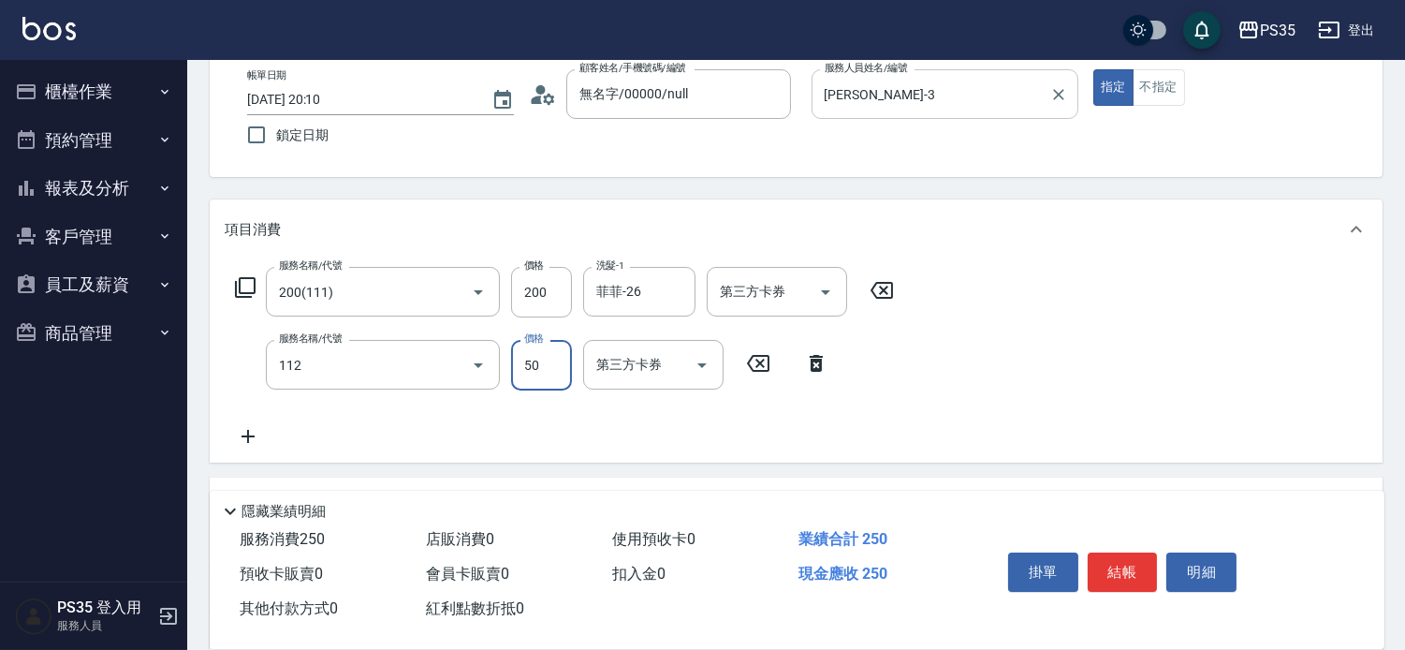
type input "精油50(112)"
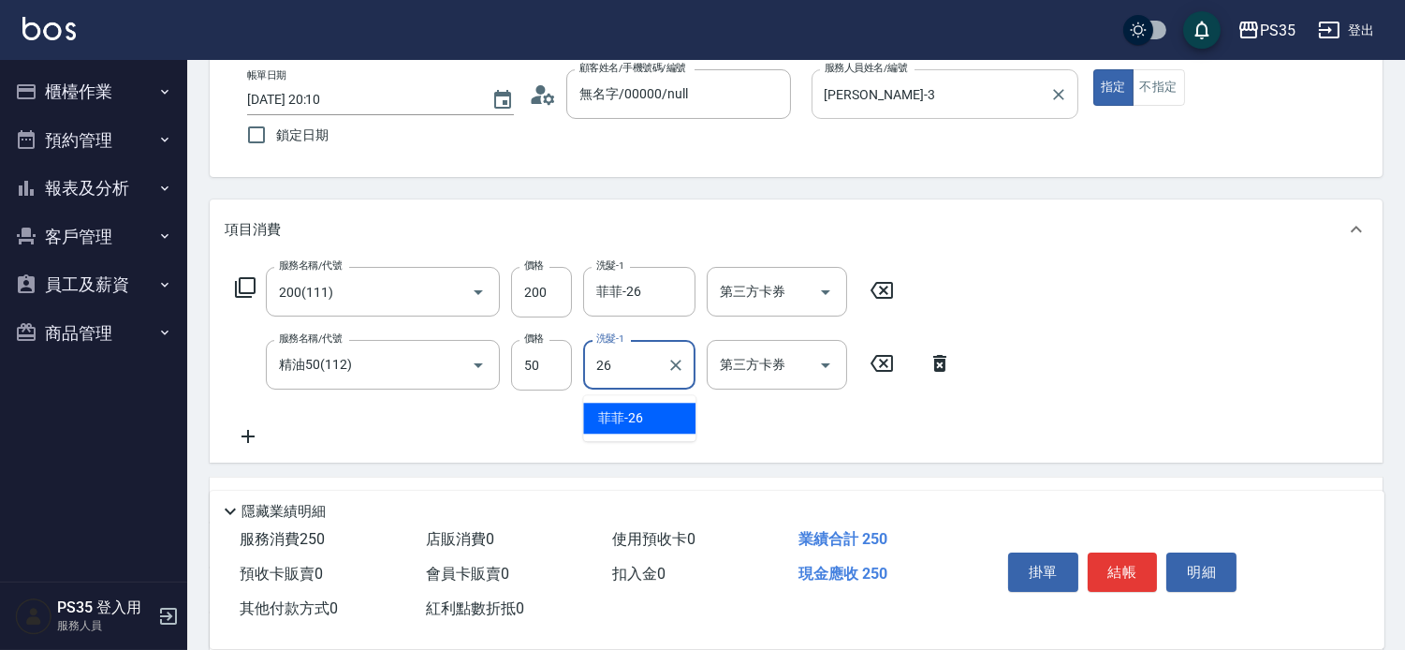
type input "菲菲-26"
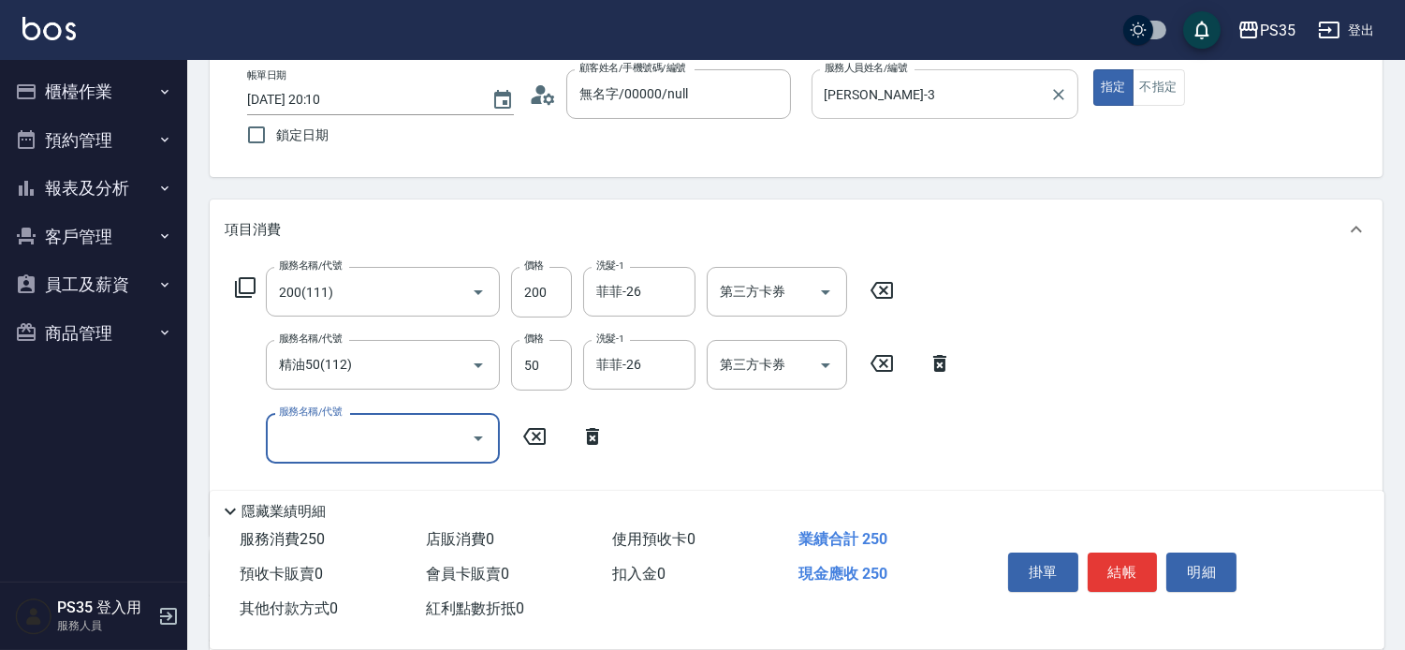
click at [1127, 566] on button "結帳" at bounding box center [1123, 571] width 70 height 39
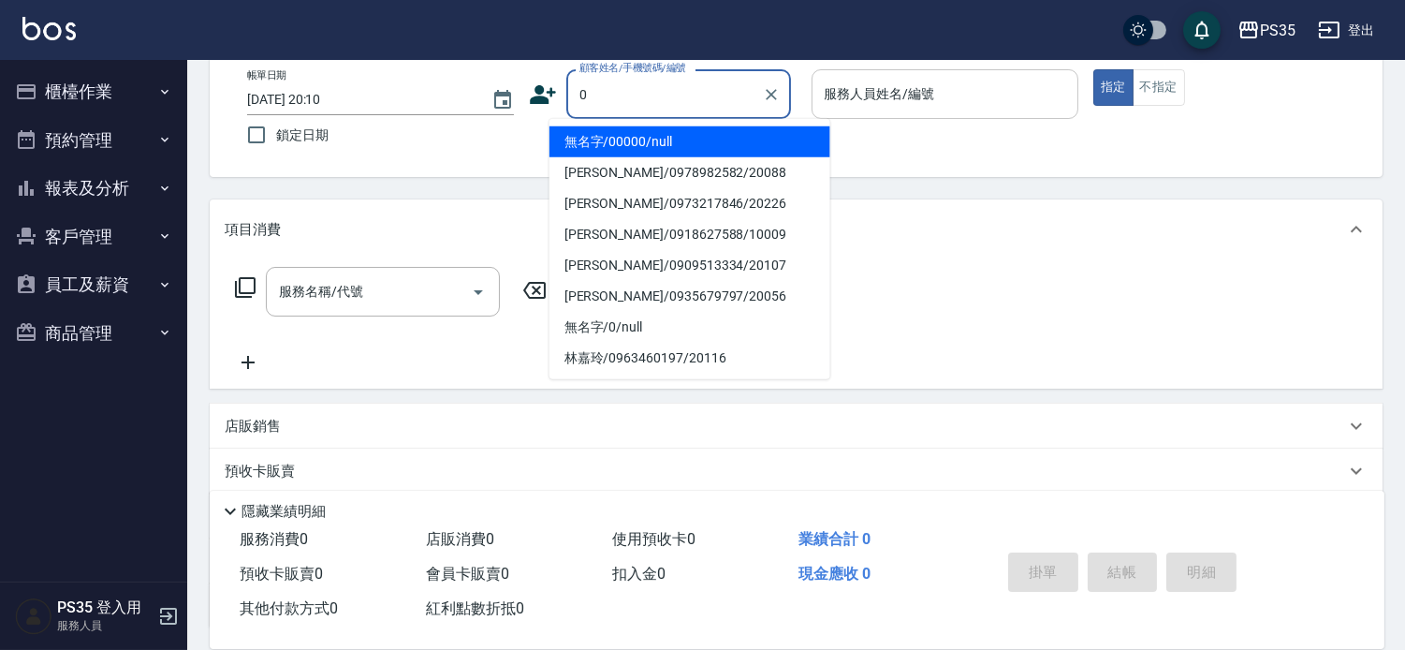
type input "無名字/00000/null"
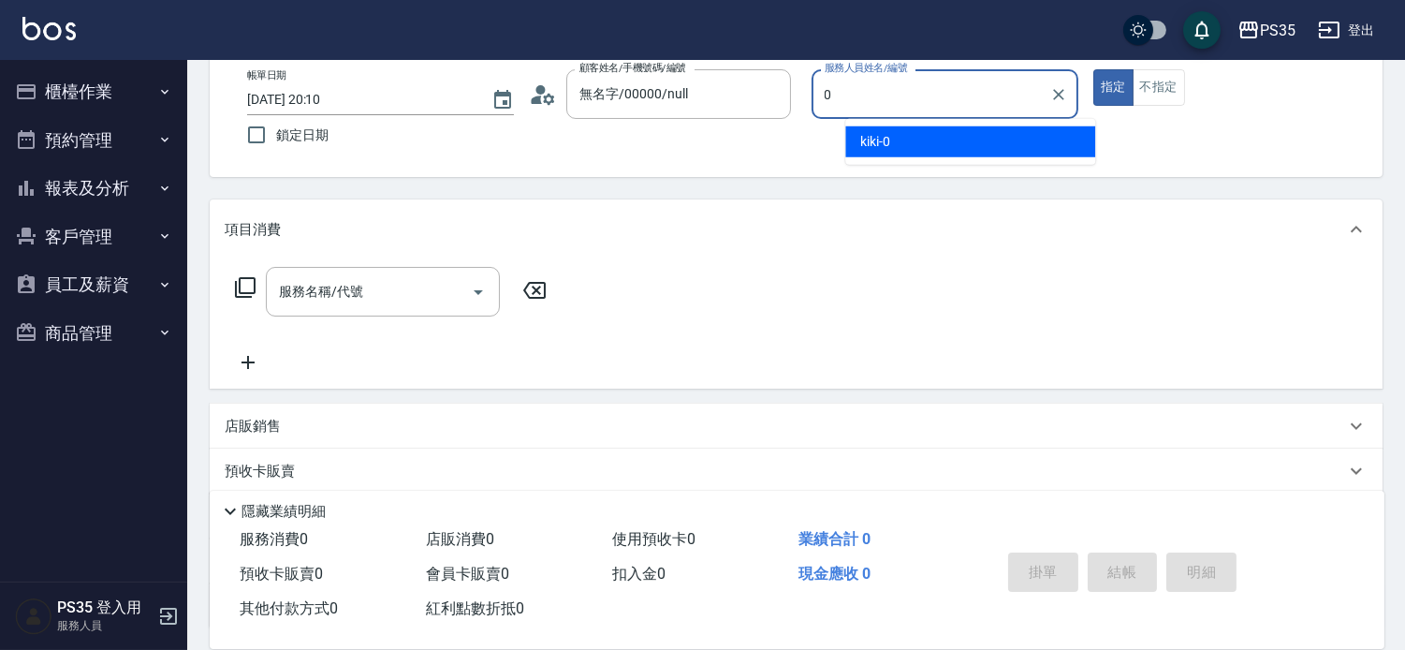
type input "kiki-0"
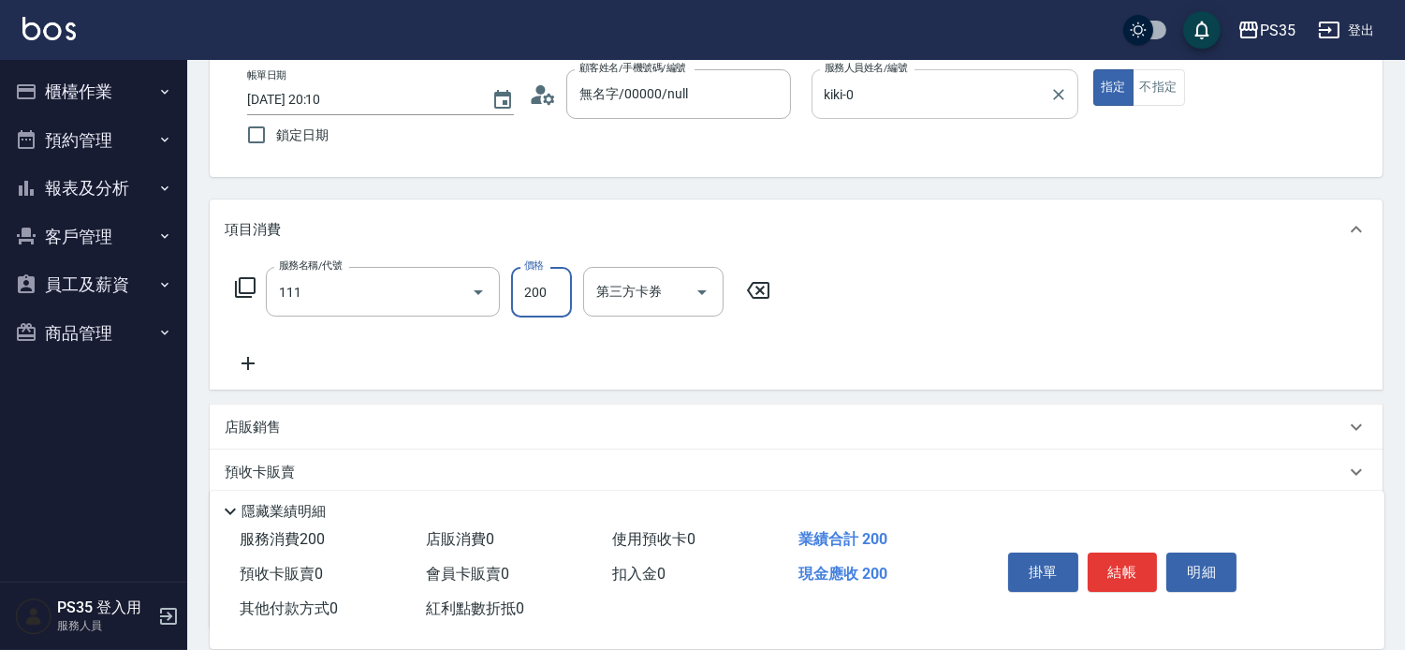
type input "200(111)"
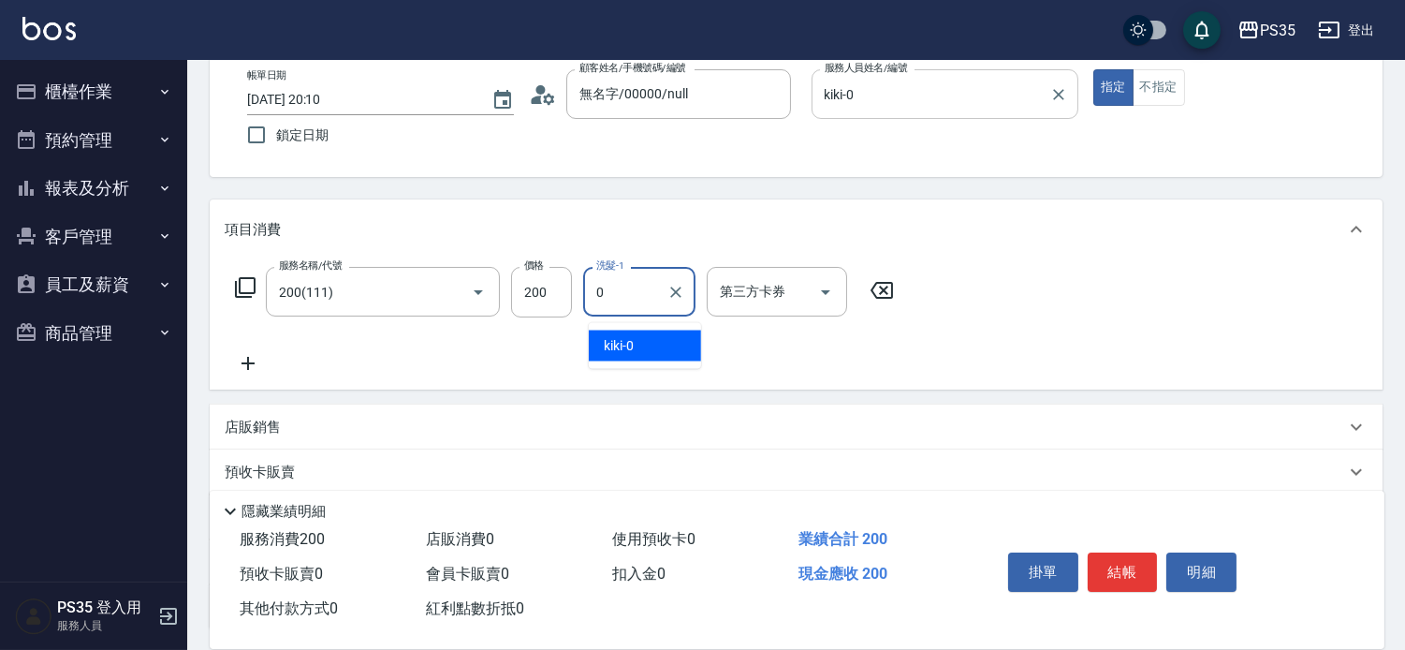
type input "kiki-0"
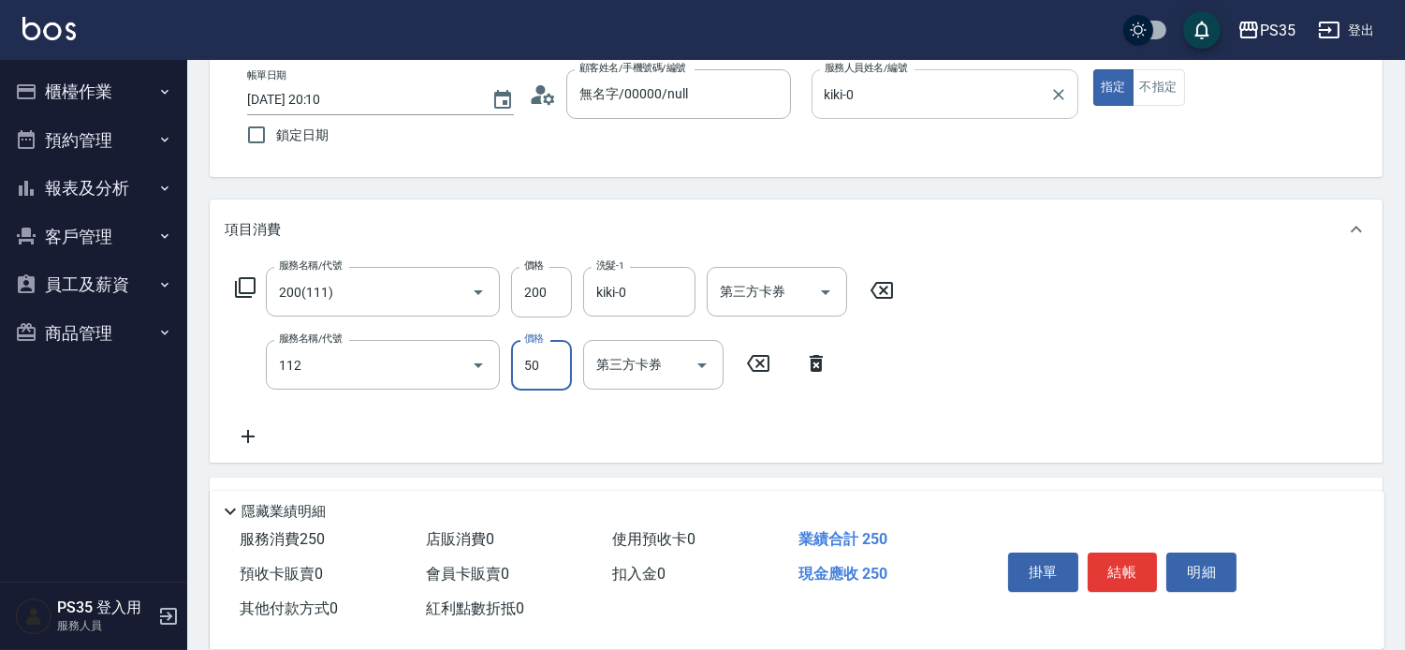
type input "精油50(112)"
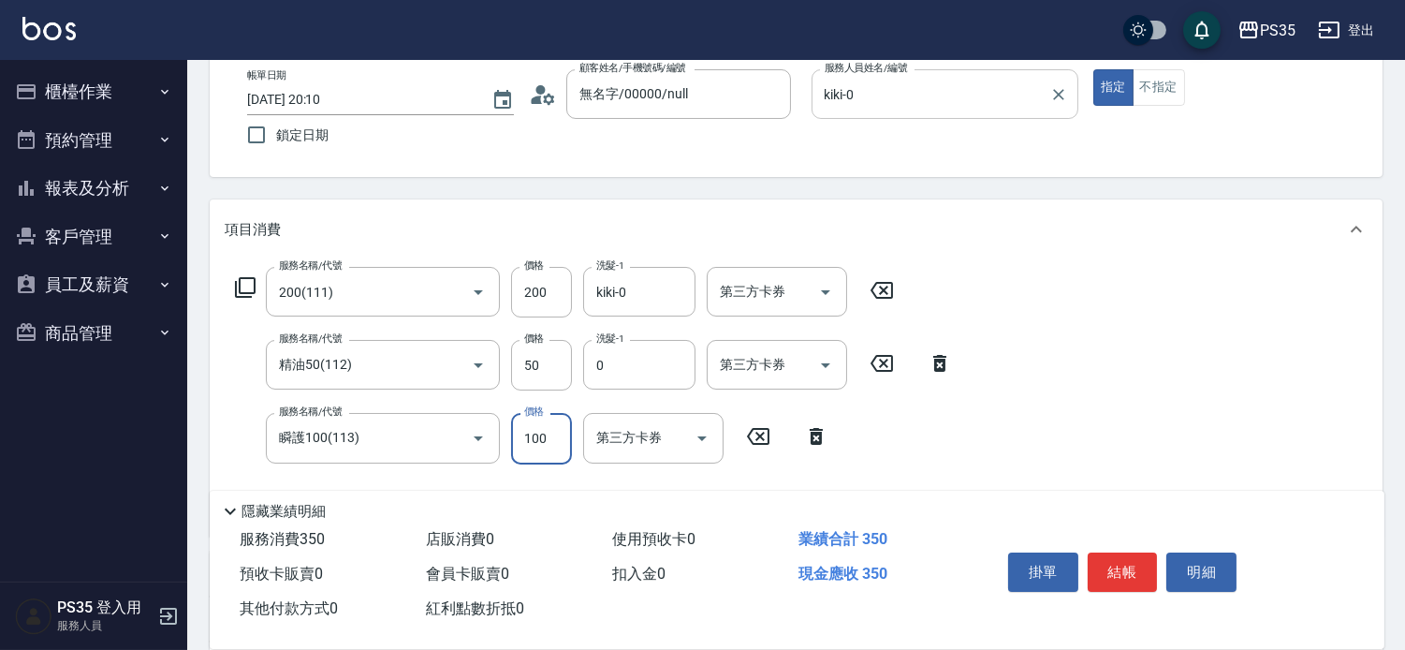
type input "kiki-0"
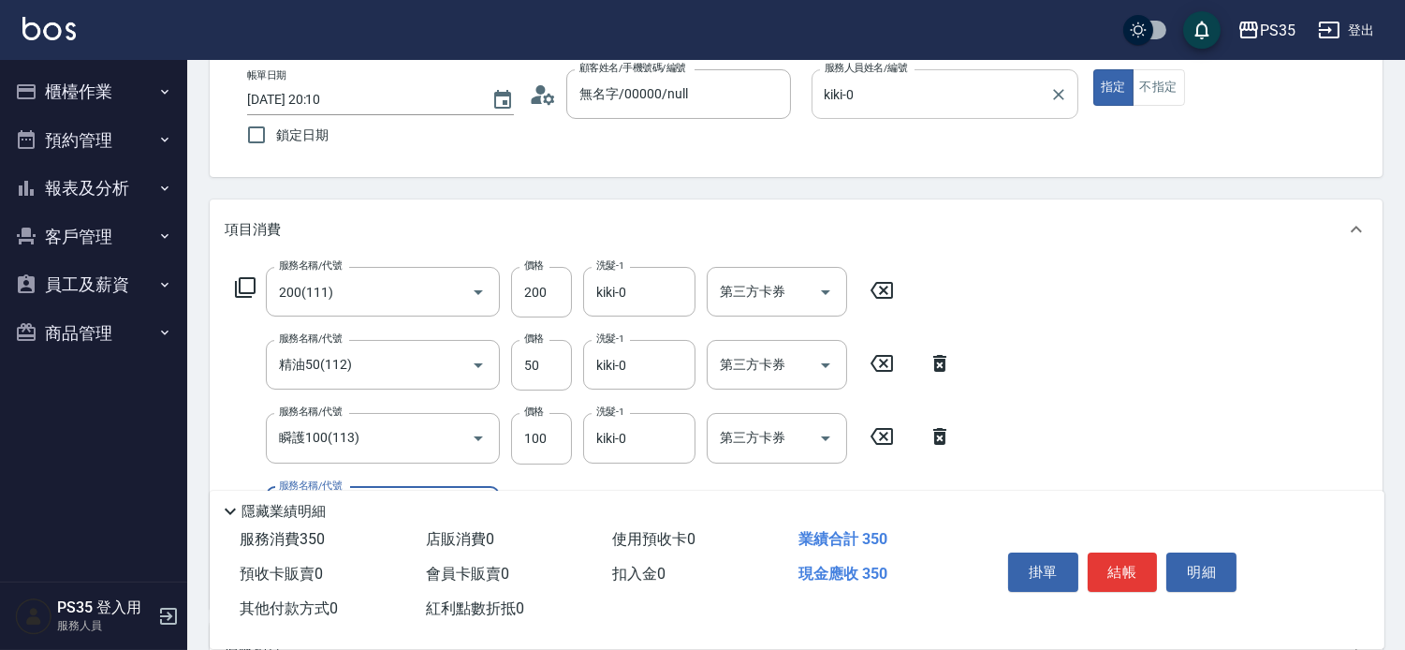
click at [1127, 566] on button "結帳" at bounding box center [1123, 571] width 70 height 39
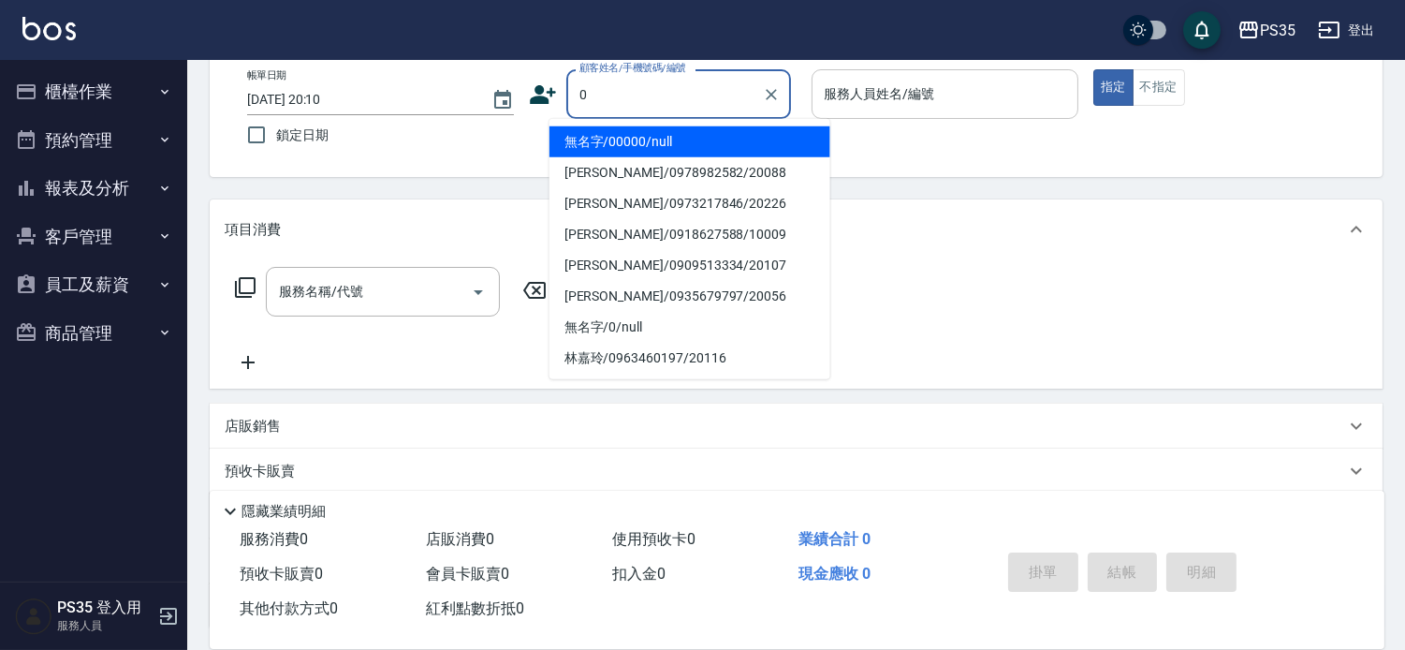
type input "無名字/00000/null"
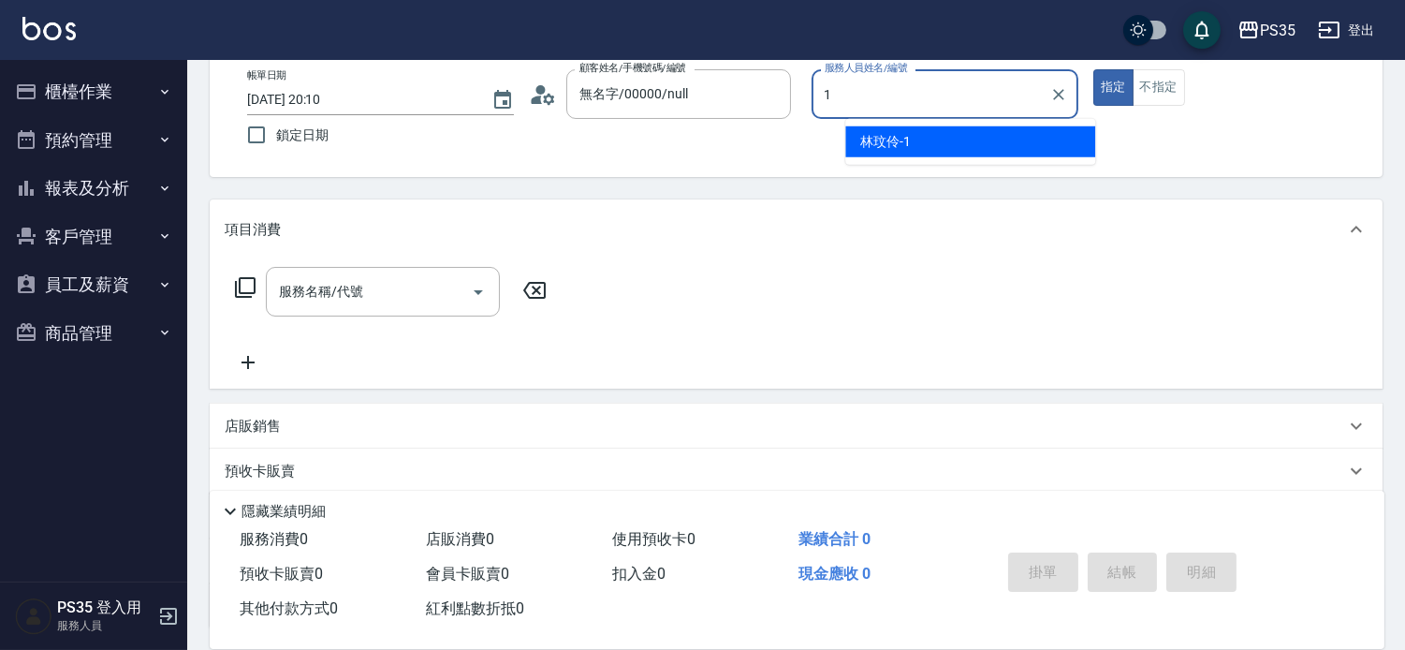
type input "[PERSON_NAME]-1"
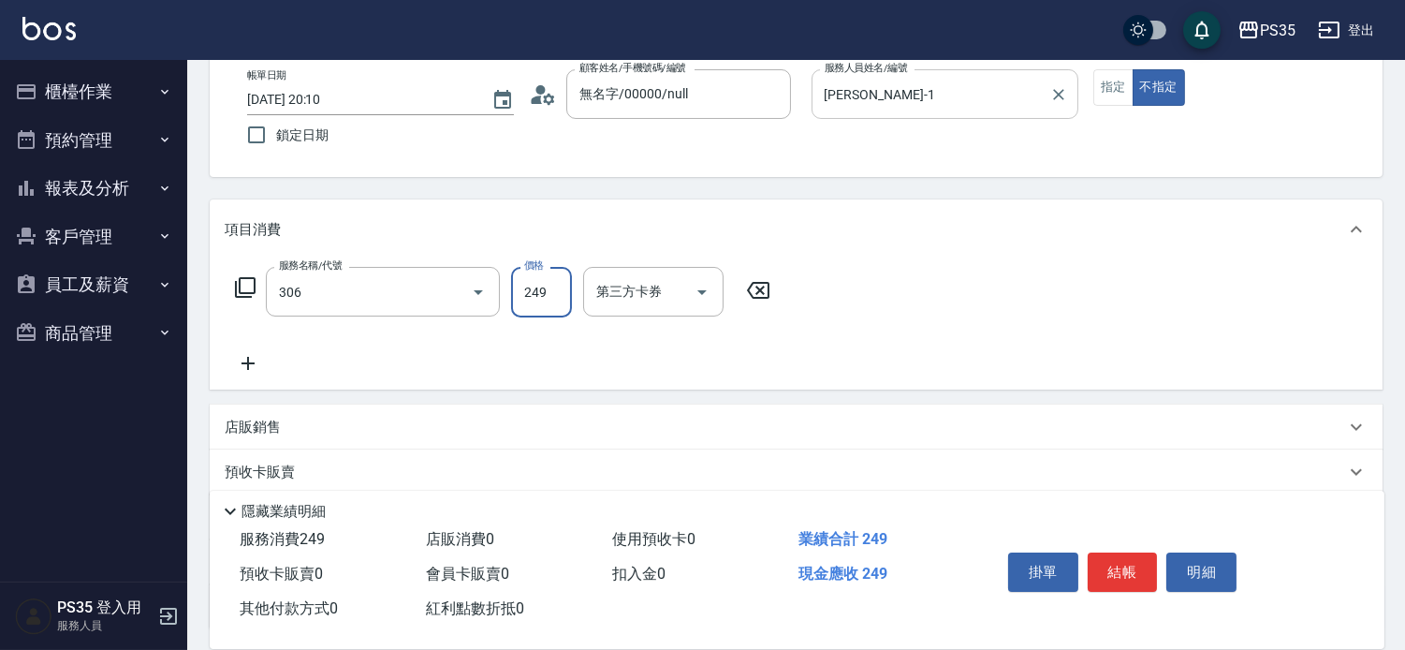
type input "剪髮(306)"
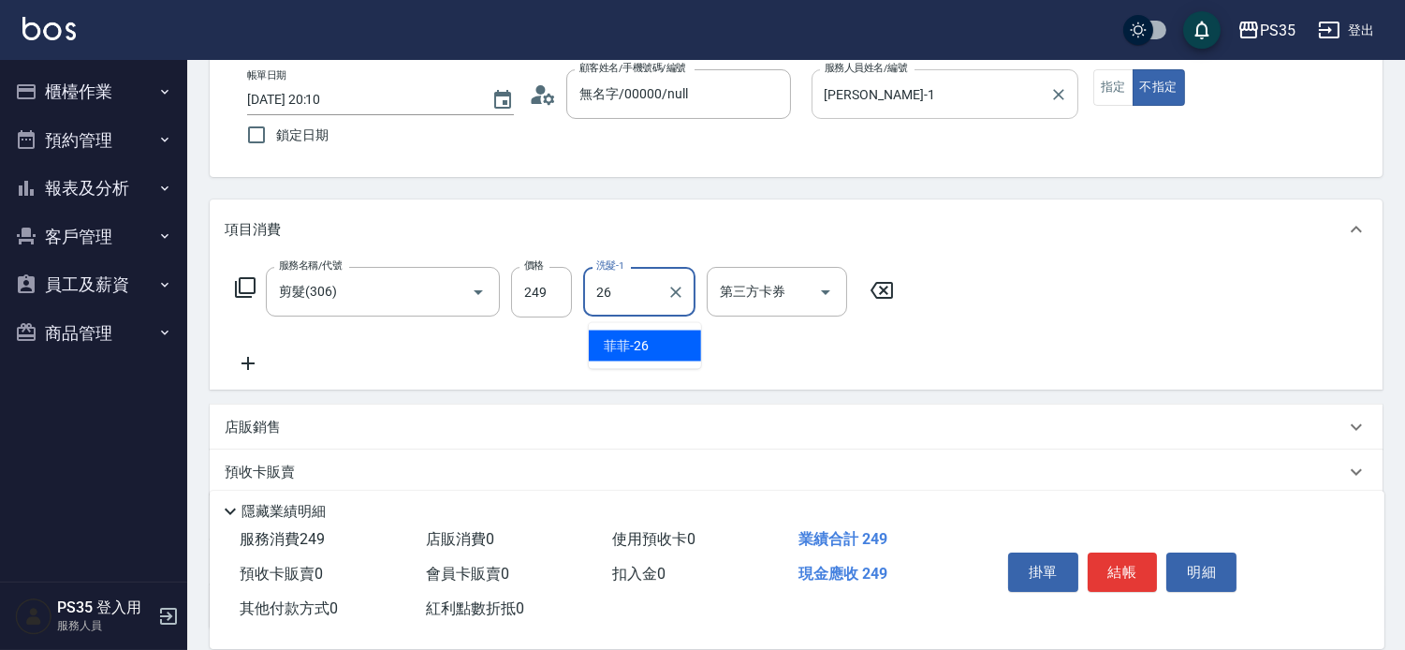
type input "菲菲-26"
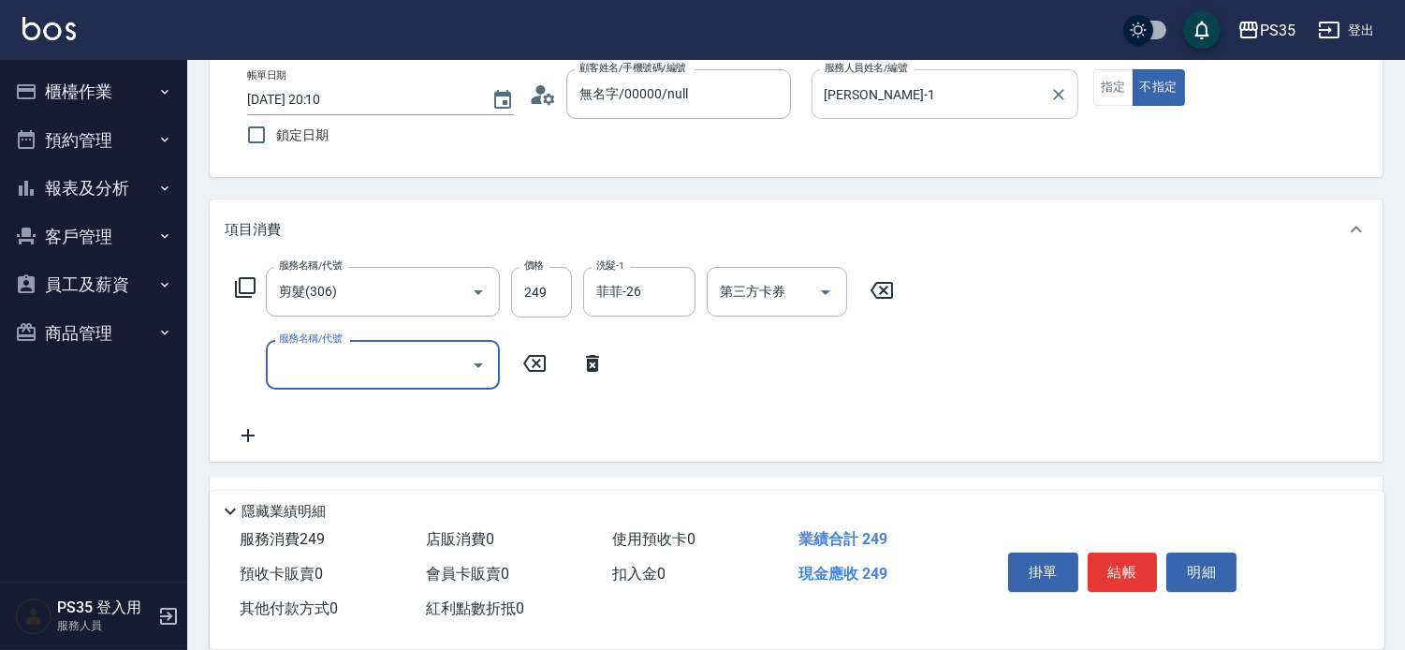
click at [1127, 566] on button "結帳" at bounding box center [1123, 571] width 70 height 39
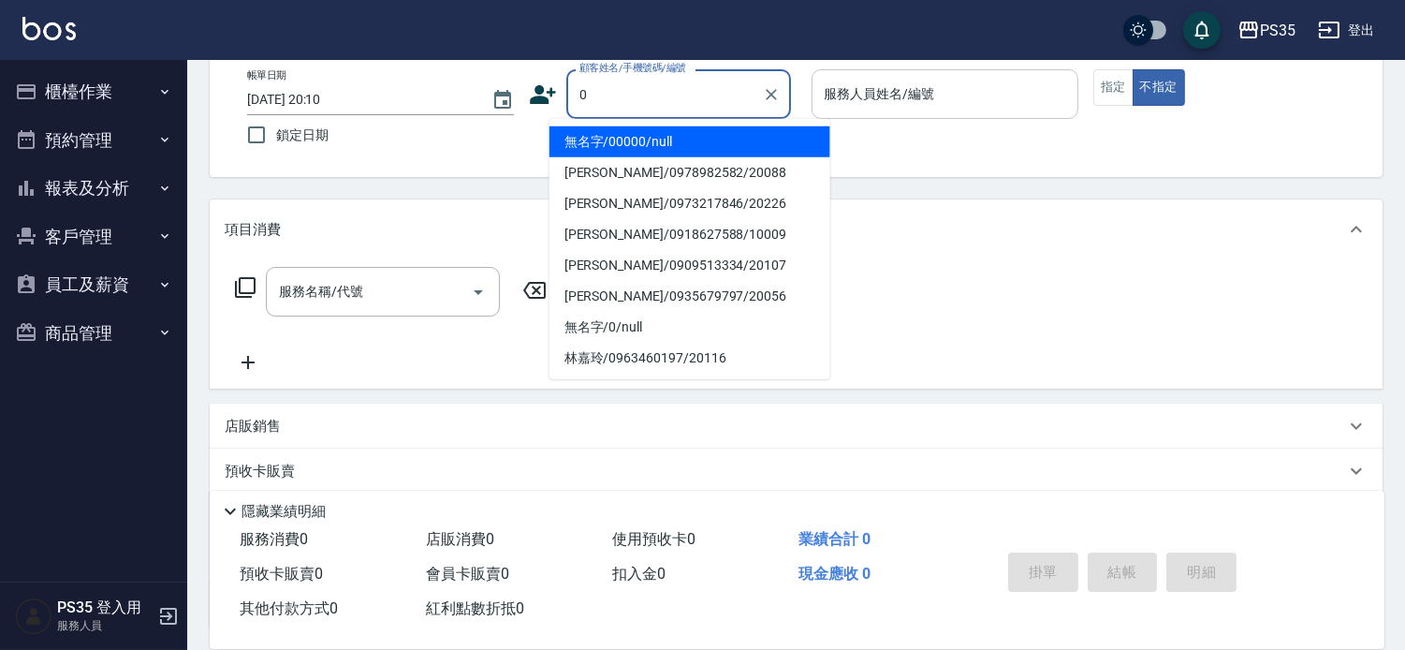
type input "無名字/00000/null"
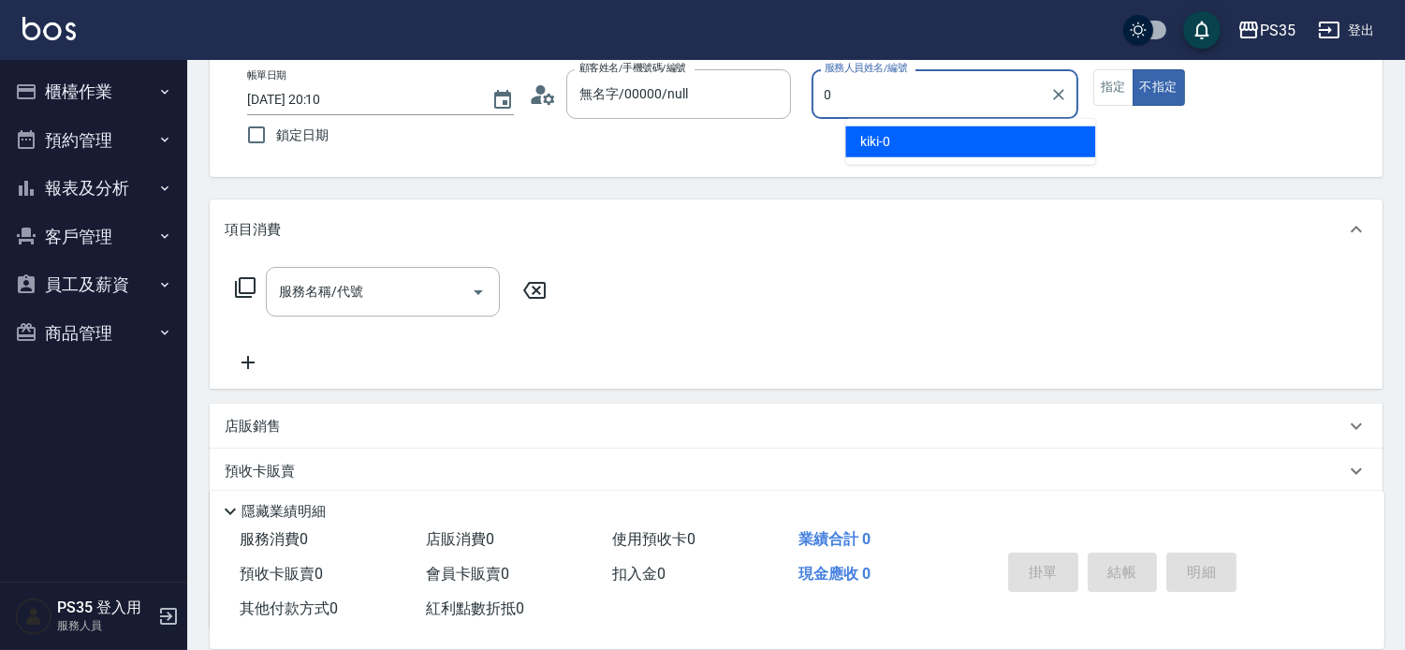
type input "kiki-0"
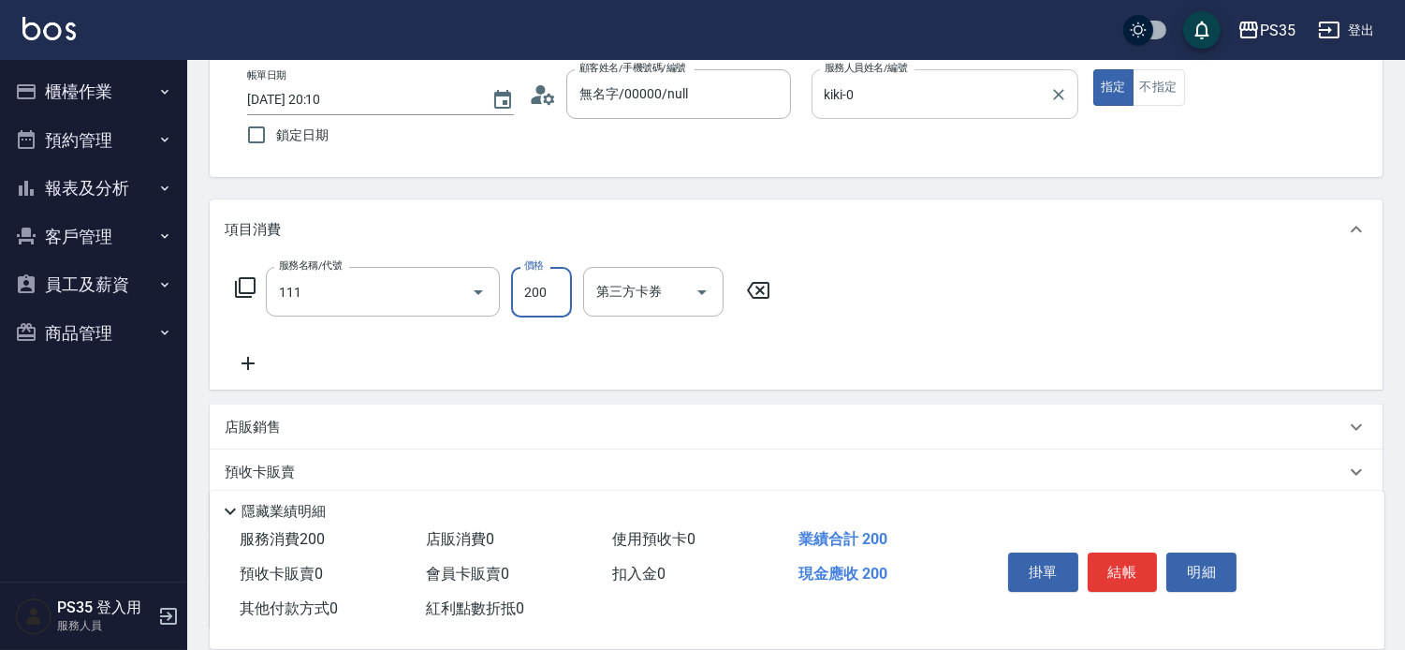
type input "200(111)"
type input "kiki-0"
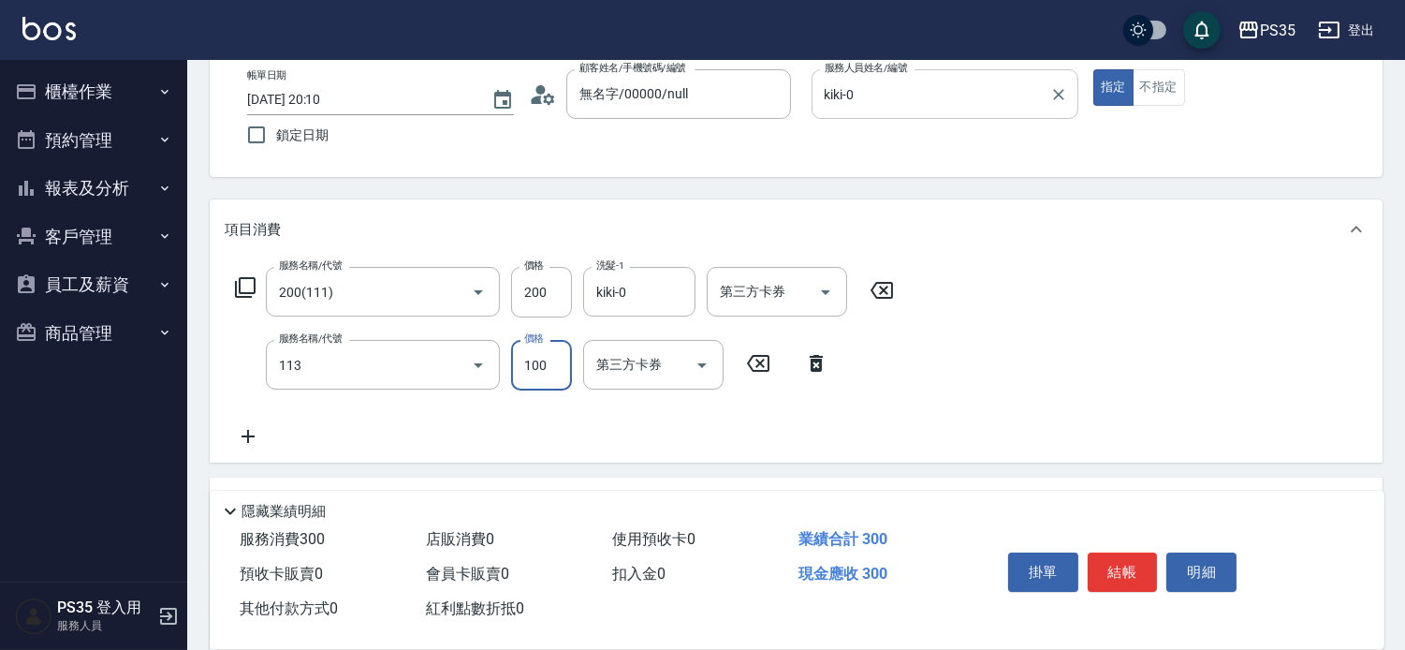
type input "瞬護100(113)"
type input "kiki-0"
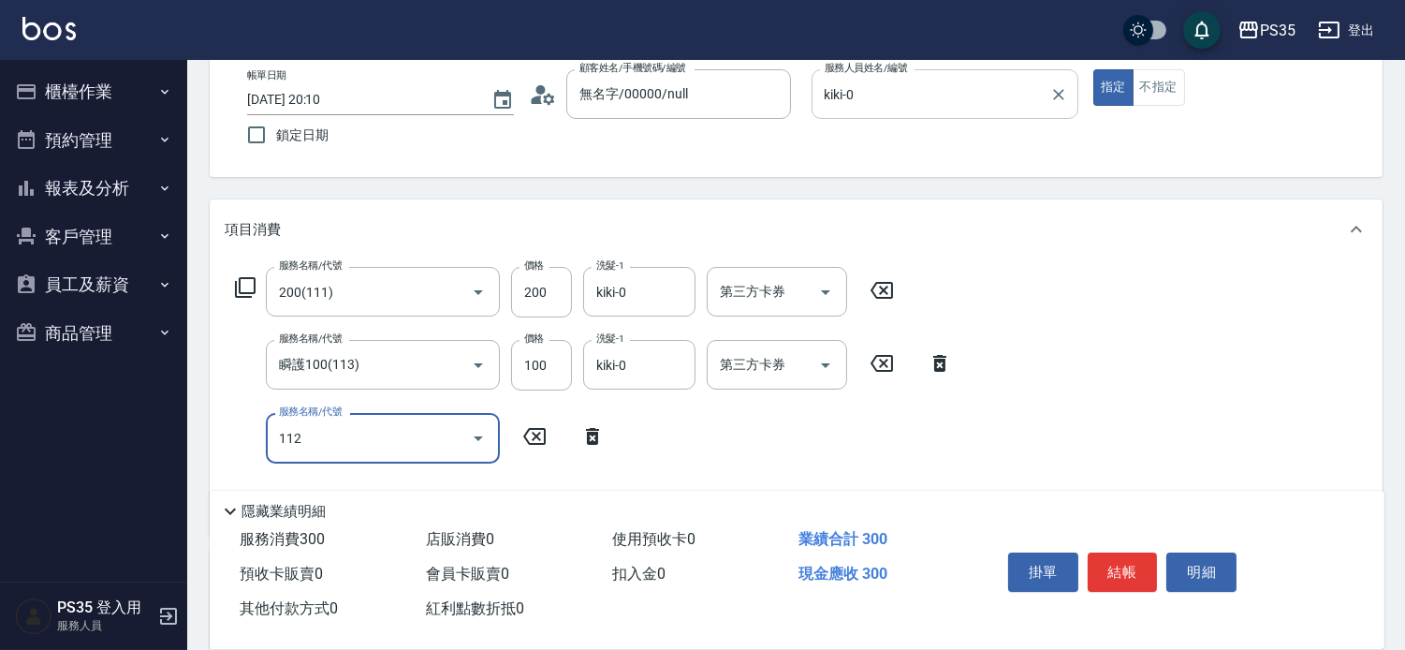
type input "精油50(112)"
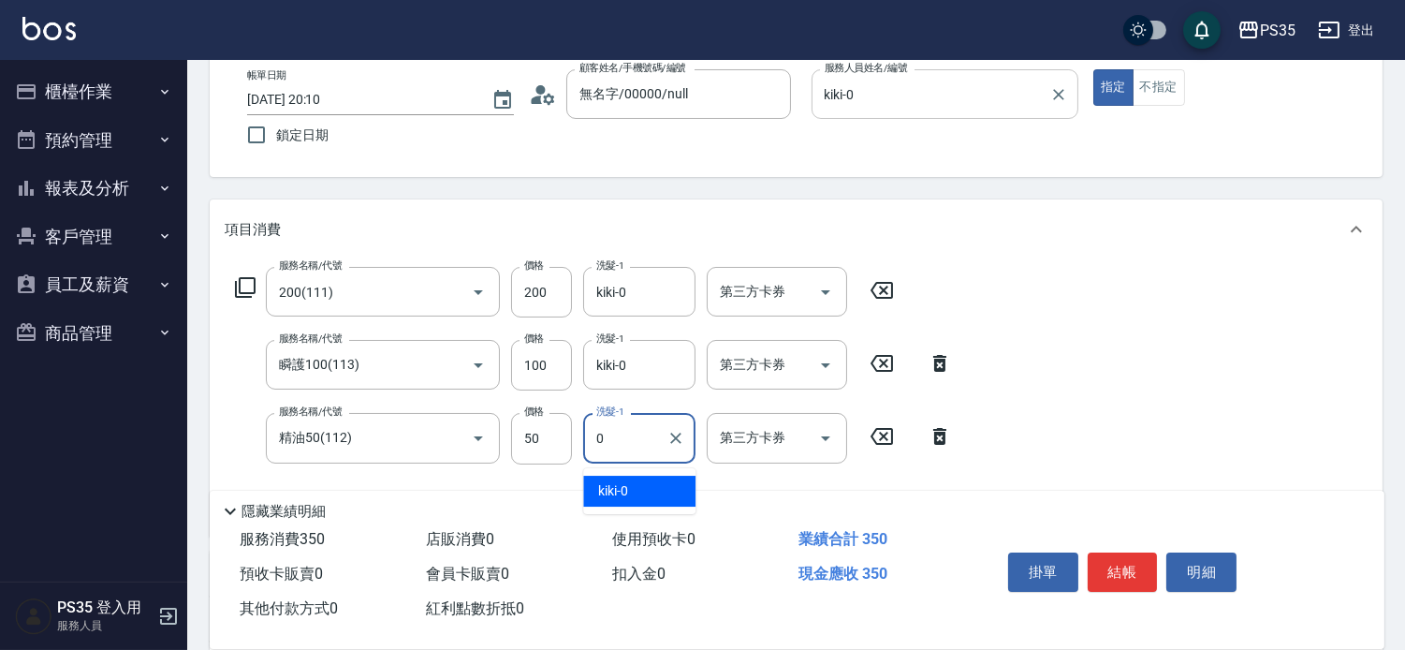
type input "kiki-0"
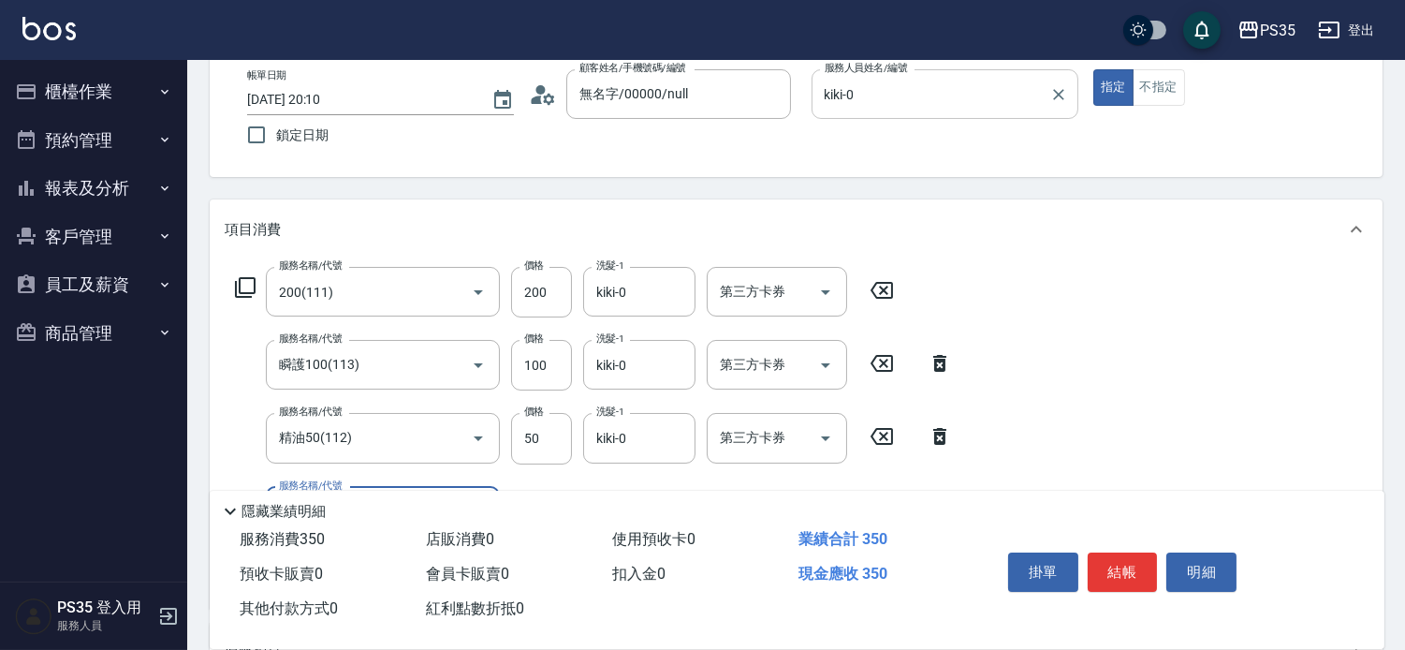
click at [1127, 566] on button "結帳" at bounding box center [1123, 571] width 70 height 39
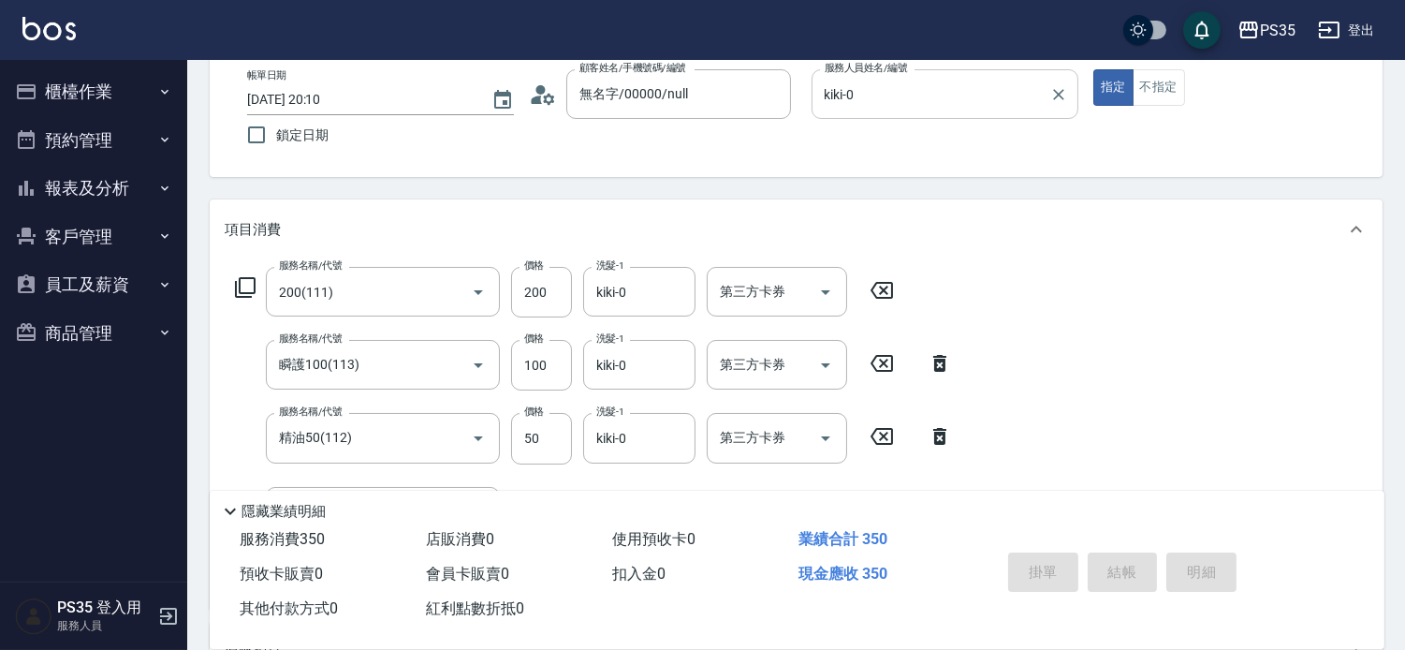
type input "[DATE] 20:11"
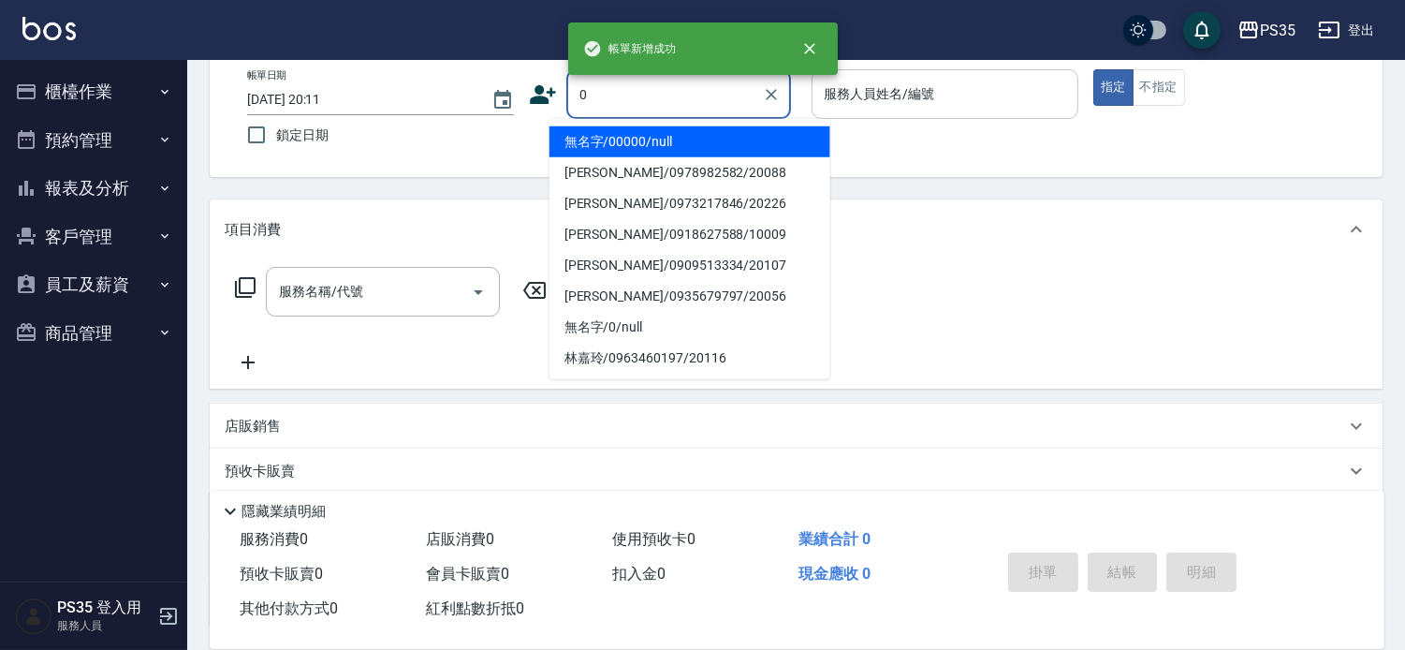
type input "無名字/00000/null"
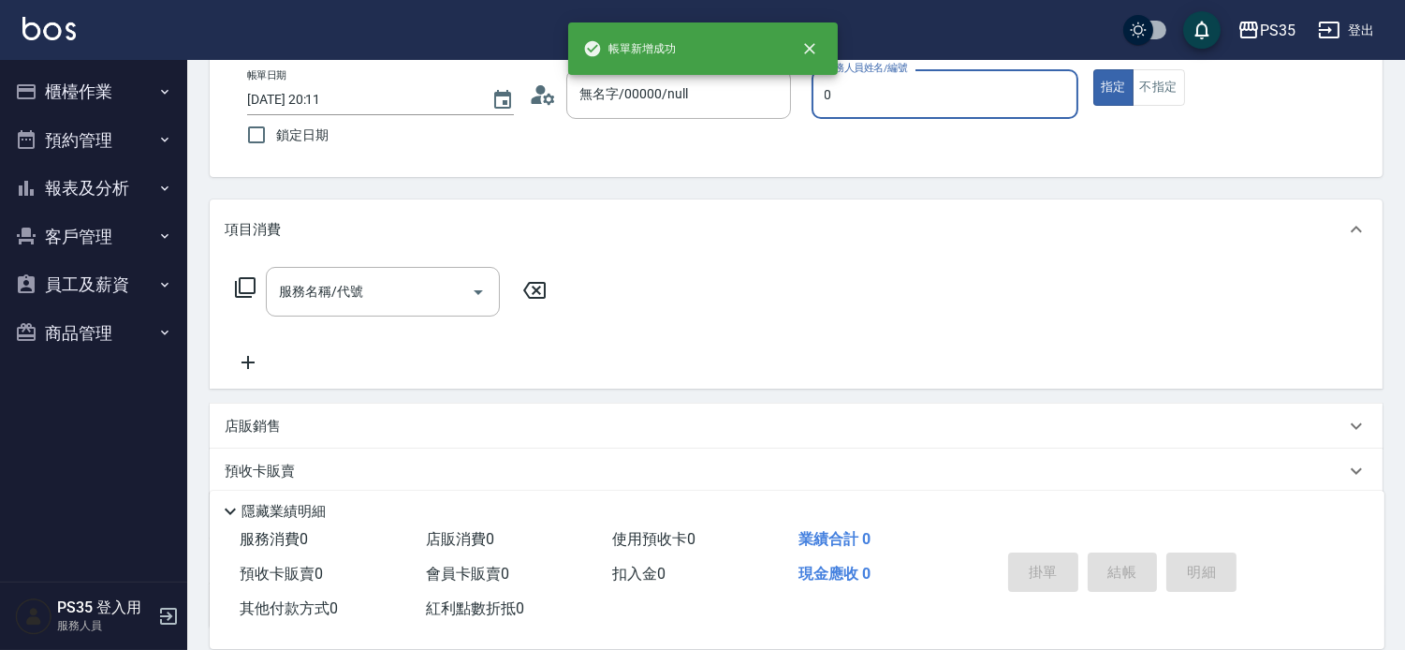
type input "kiki-0"
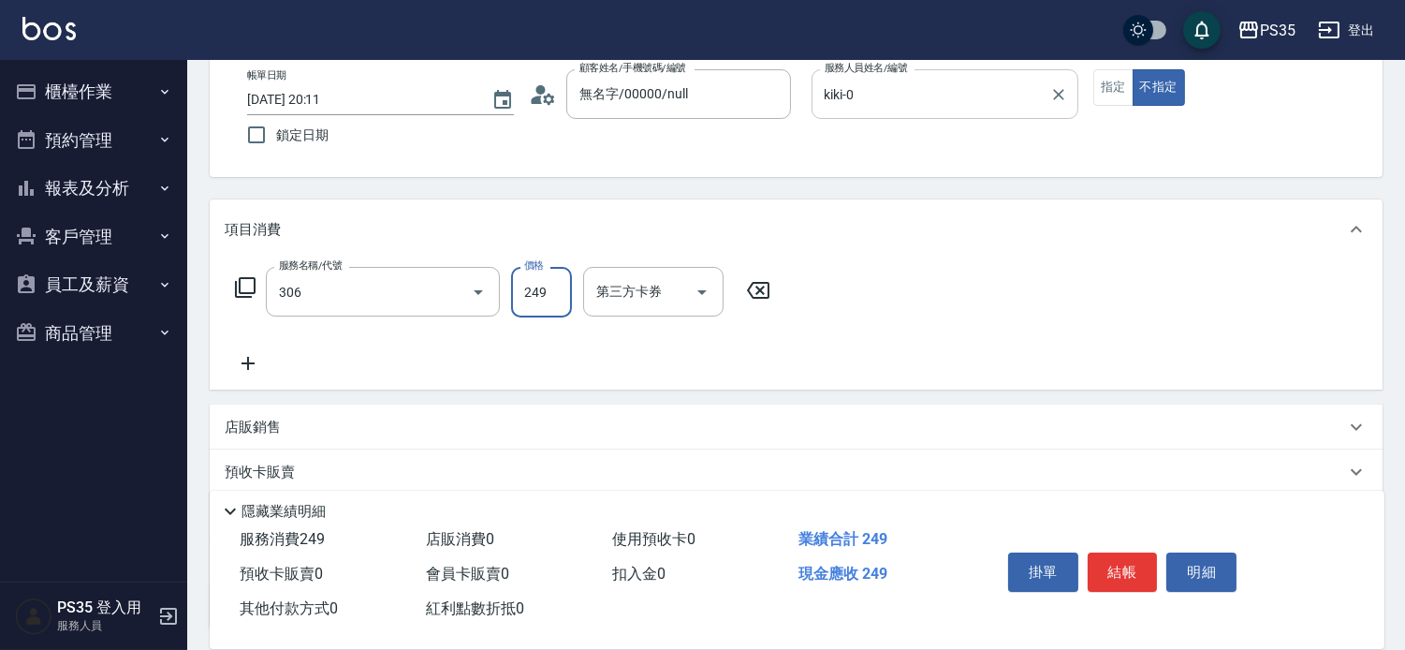
type input "剪髮(306)"
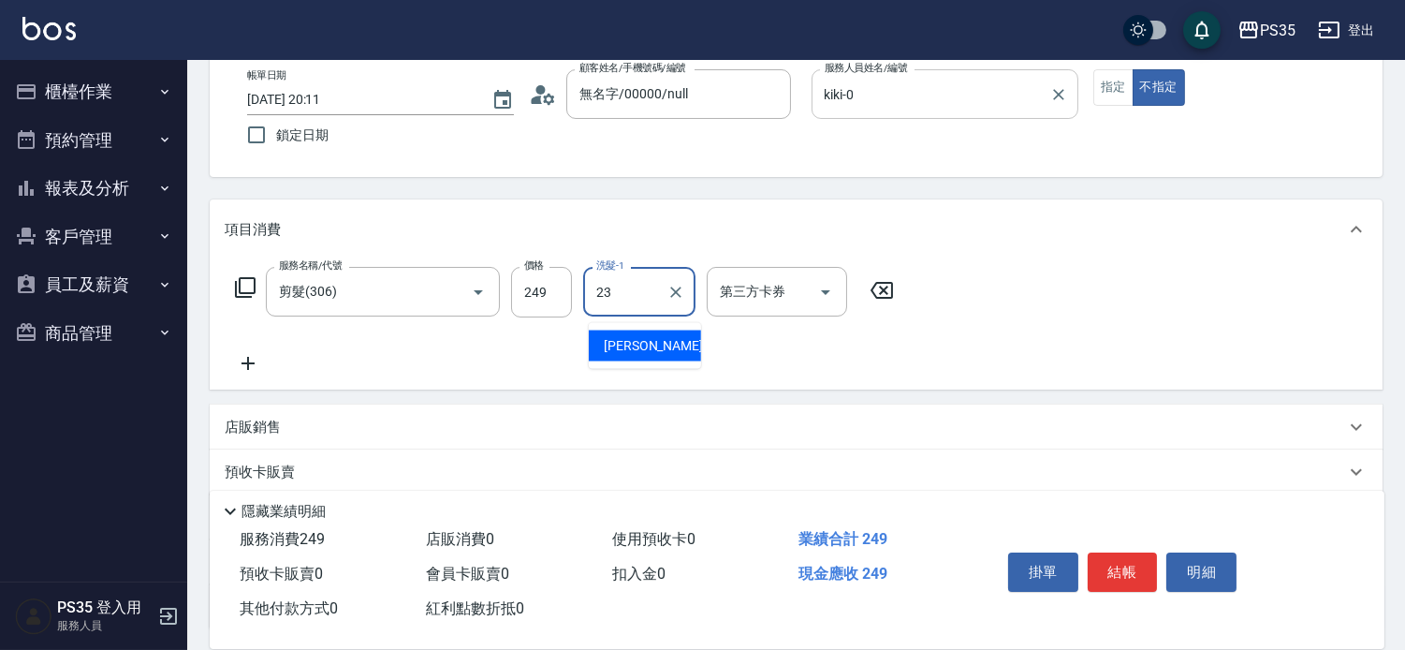
type input "Fei-23"
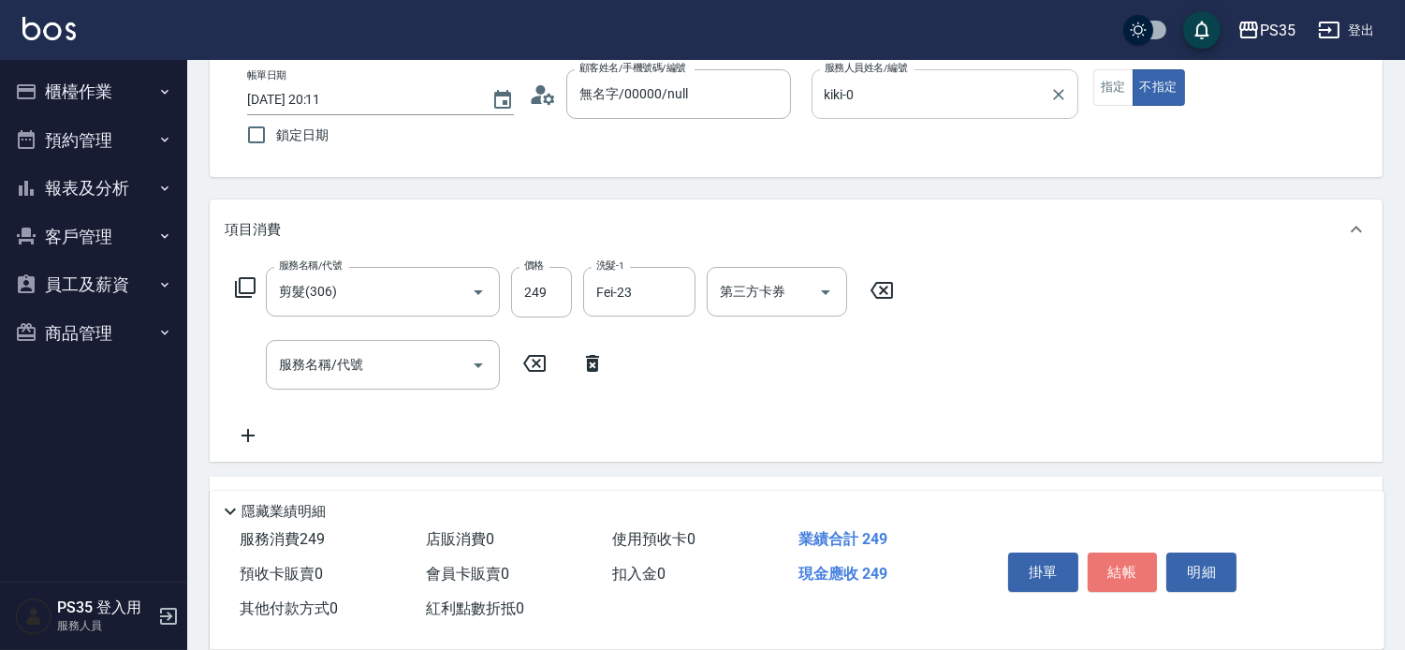
click at [1127, 566] on button "結帳" at bounding box center [1123, 571] width 70 height 39
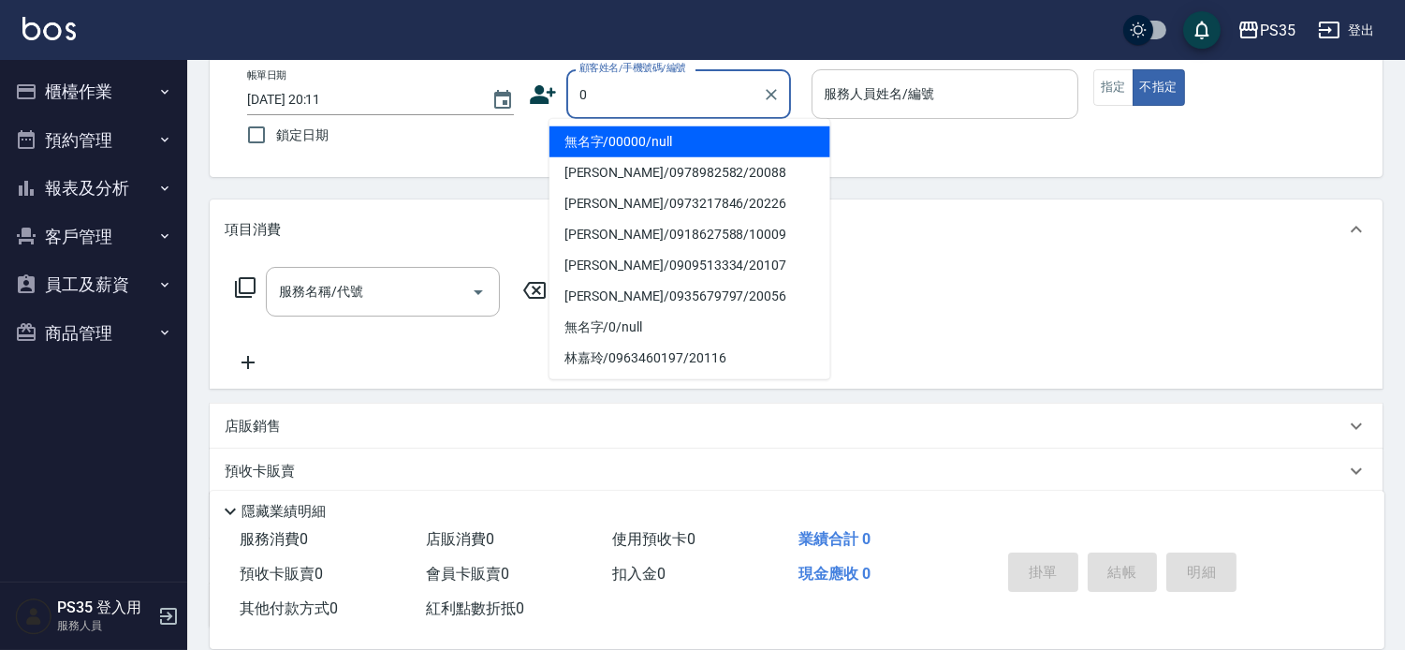
type input "無名字/00000/null"
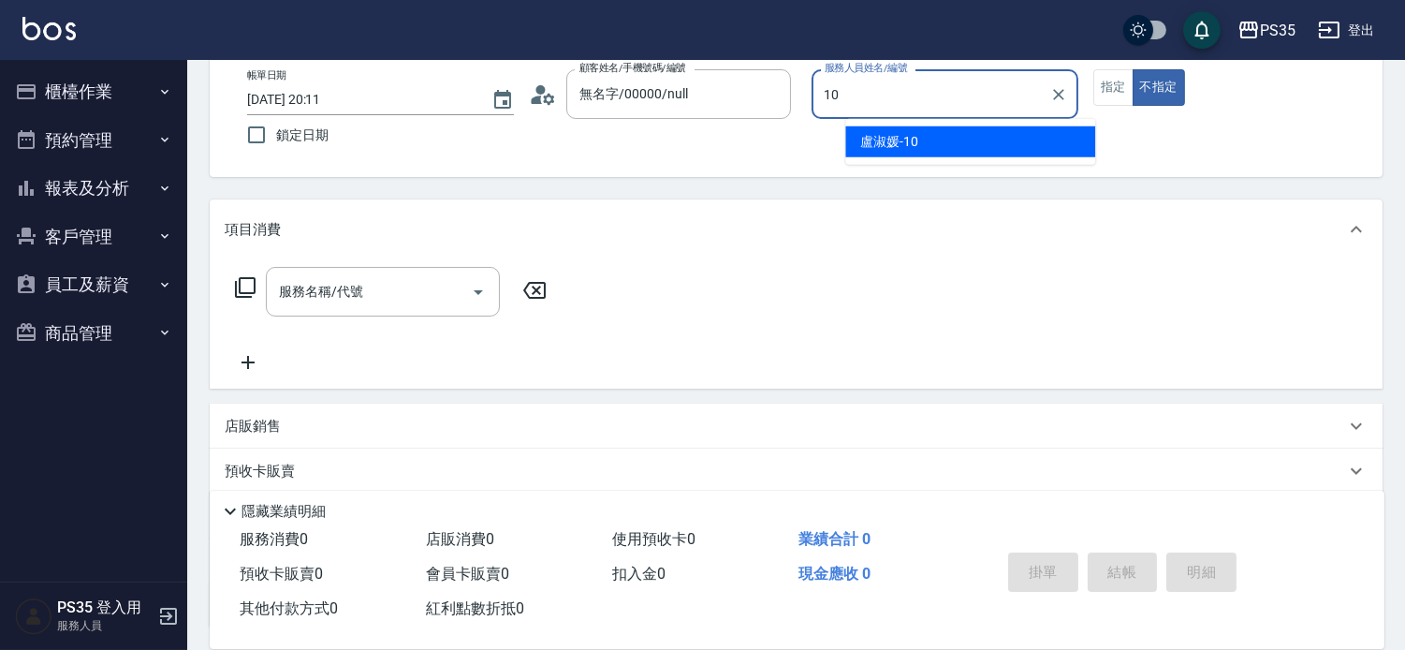
type input "[PERSON_NAME]-10"
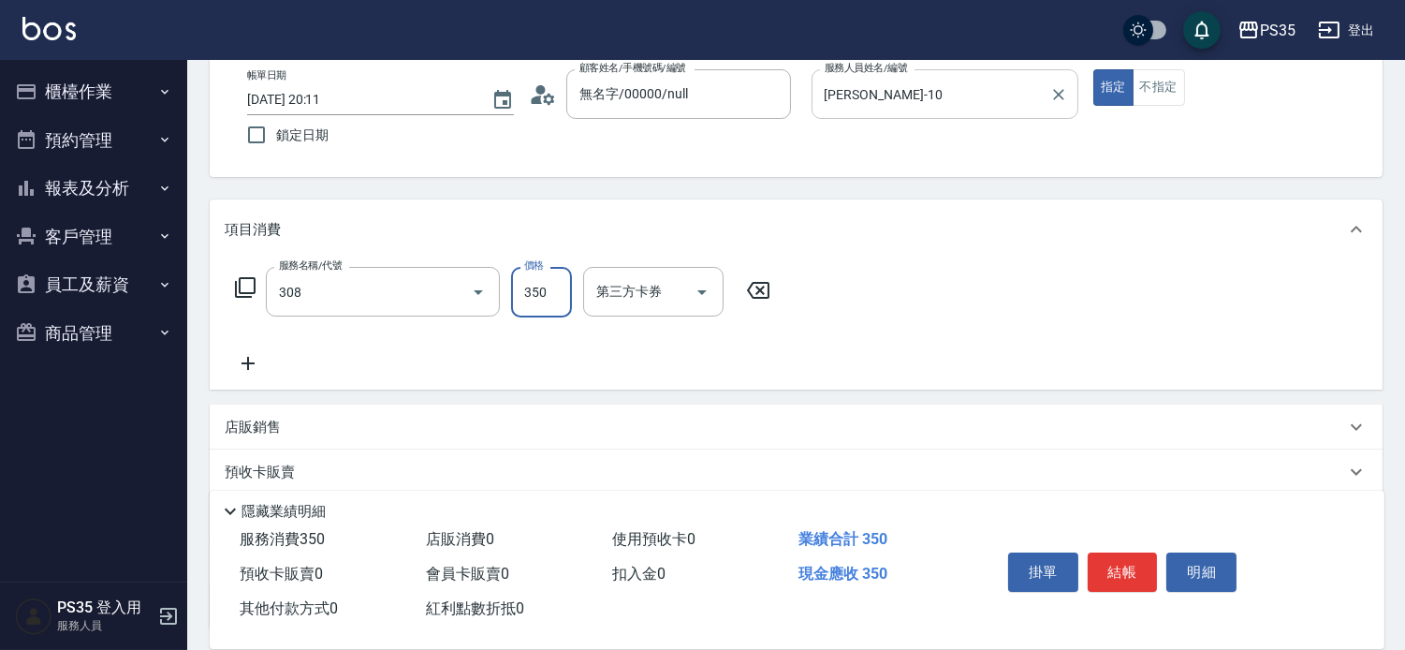
type input "洗+剪(308)"
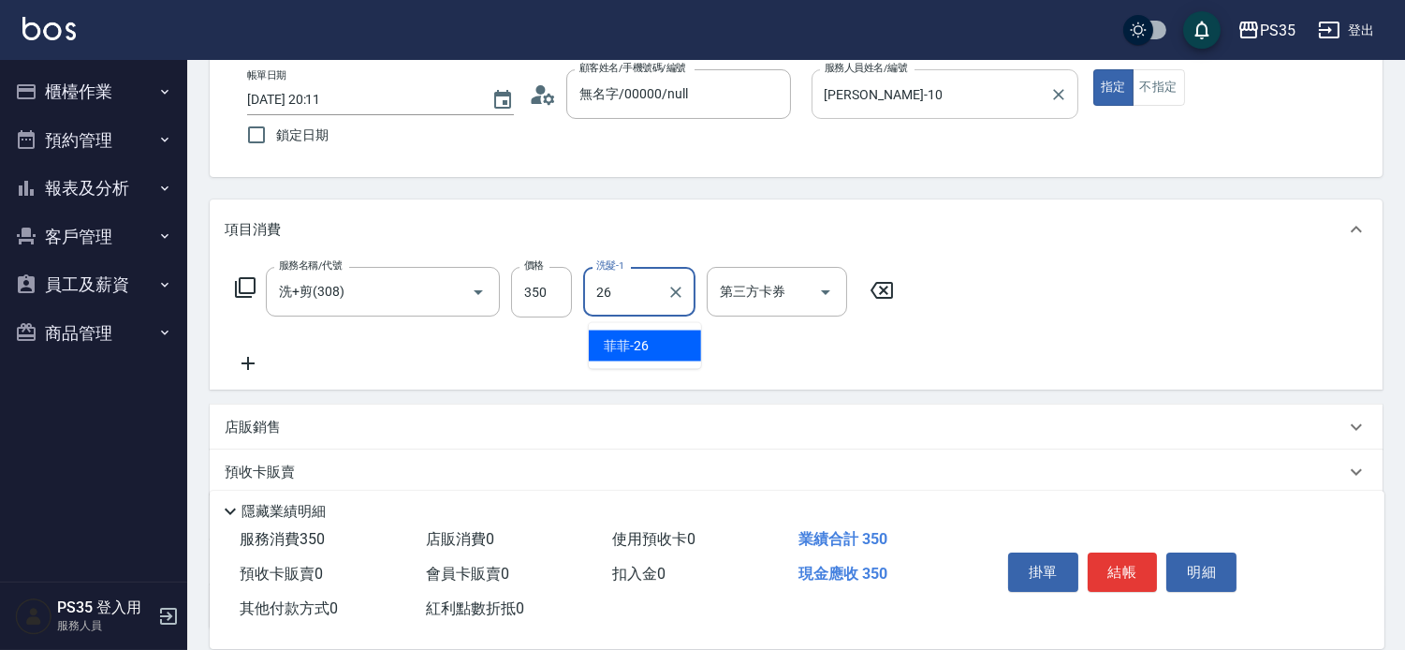
type input "菲菲-26"
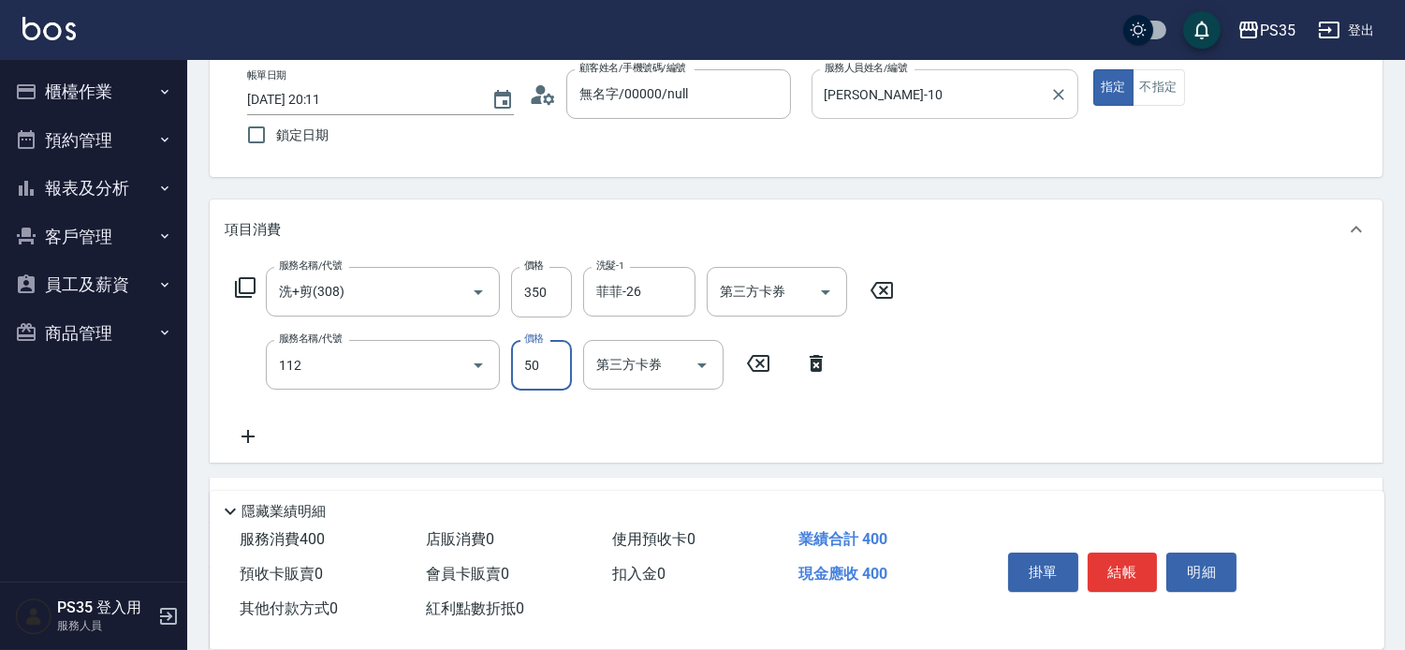
type input "精油50(112)"
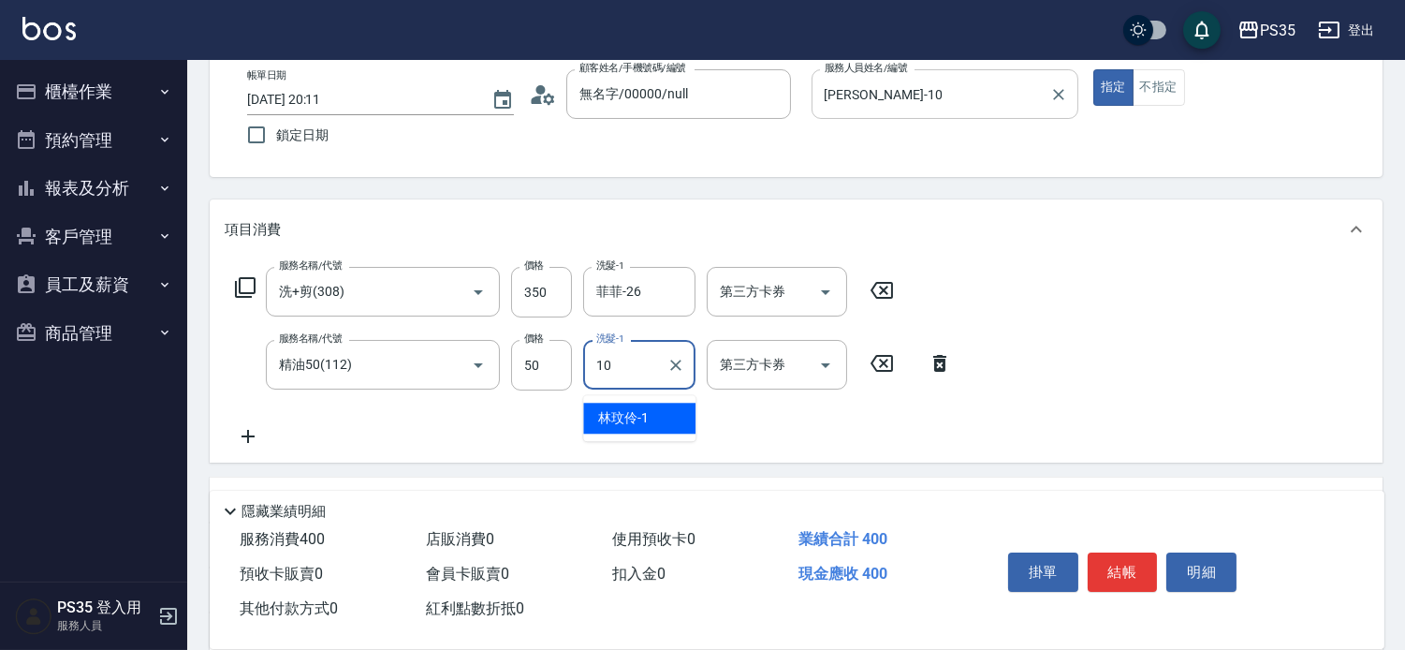
type input "[PERSON_NAME]-10"
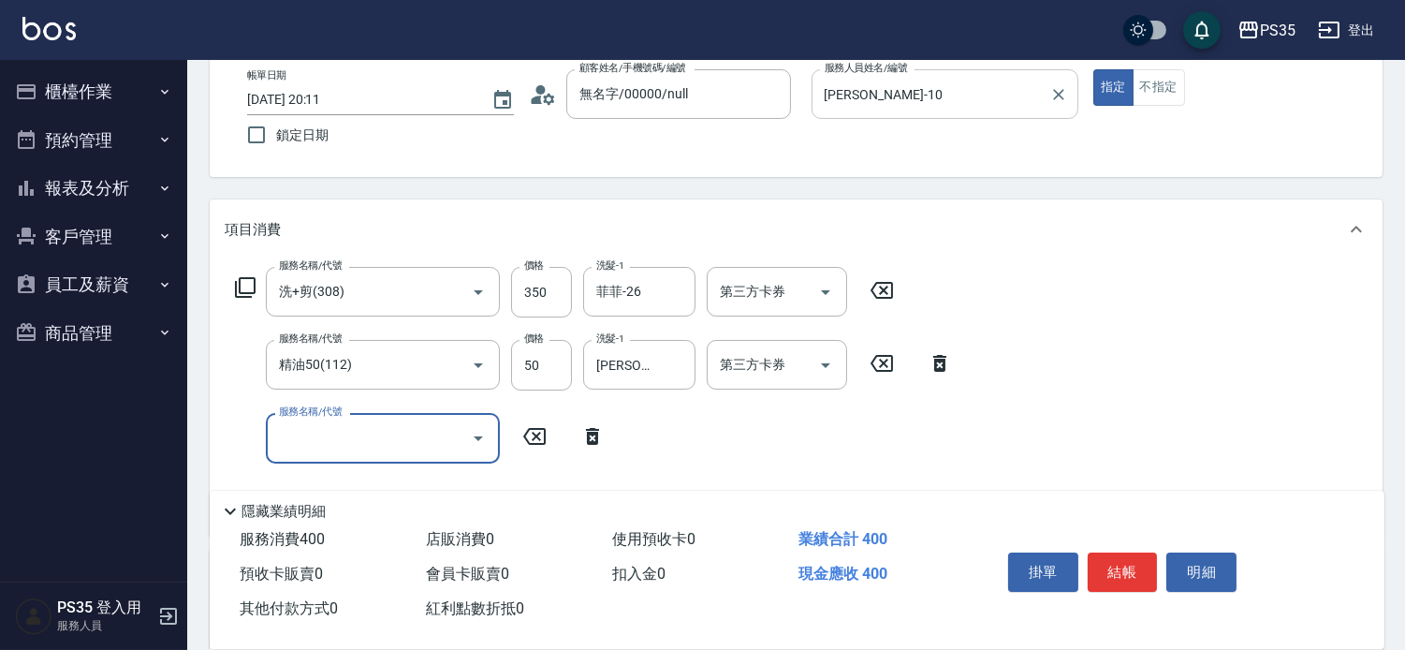
click at [1127, 566] on button "結帳" at bounding box center [1123, 571] width 70 height 39
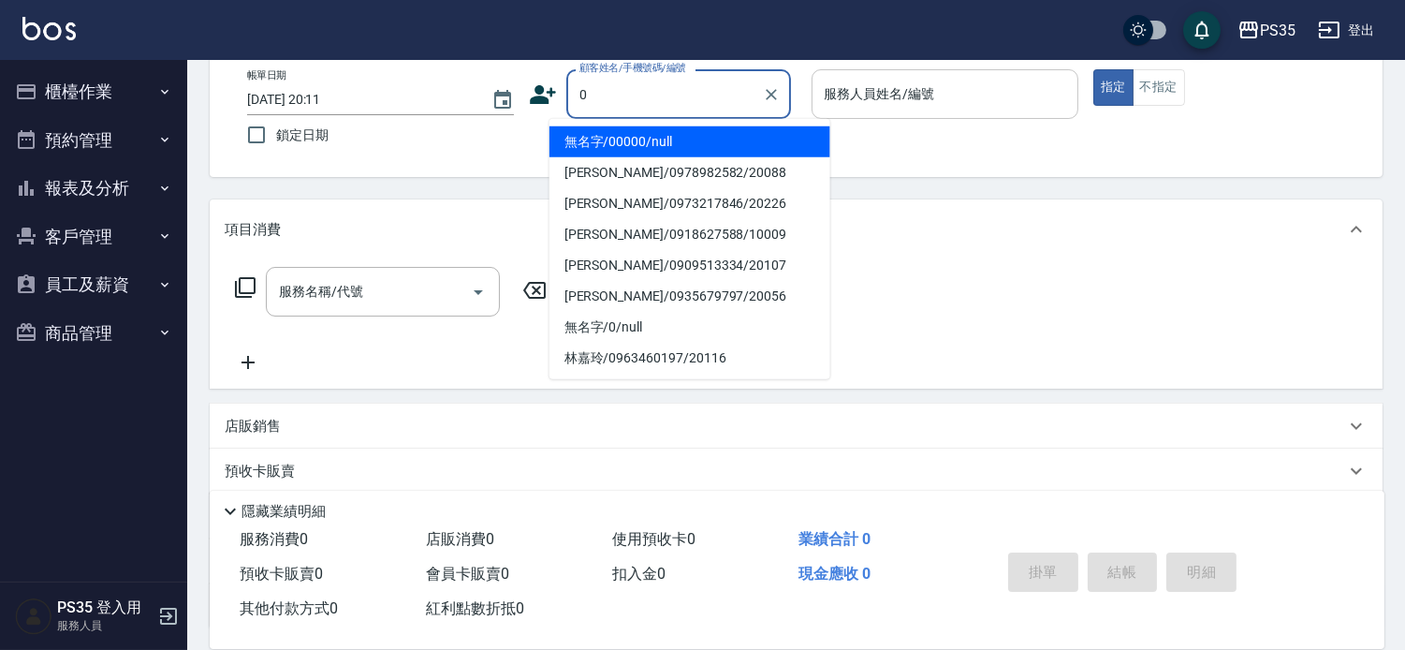
type input "0"
type input "1"
type input "無名字/00000/null"
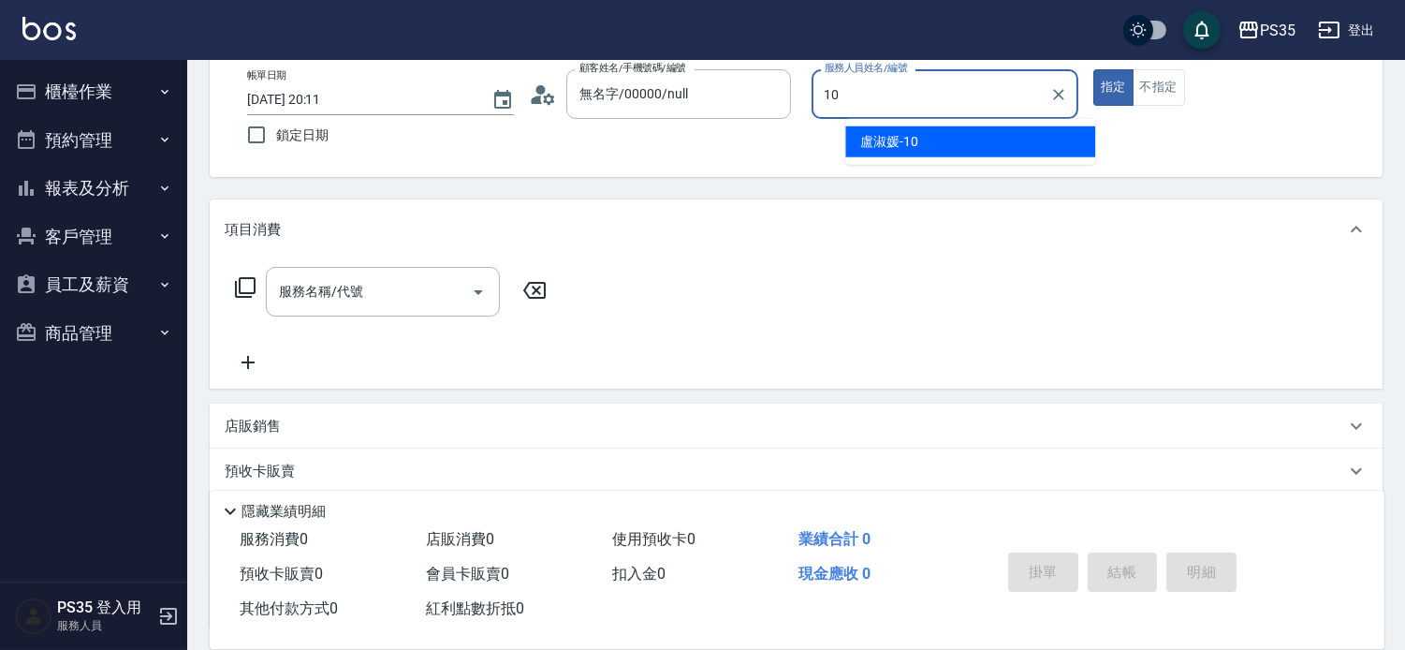
type input "[PERSON_NAME]-10"
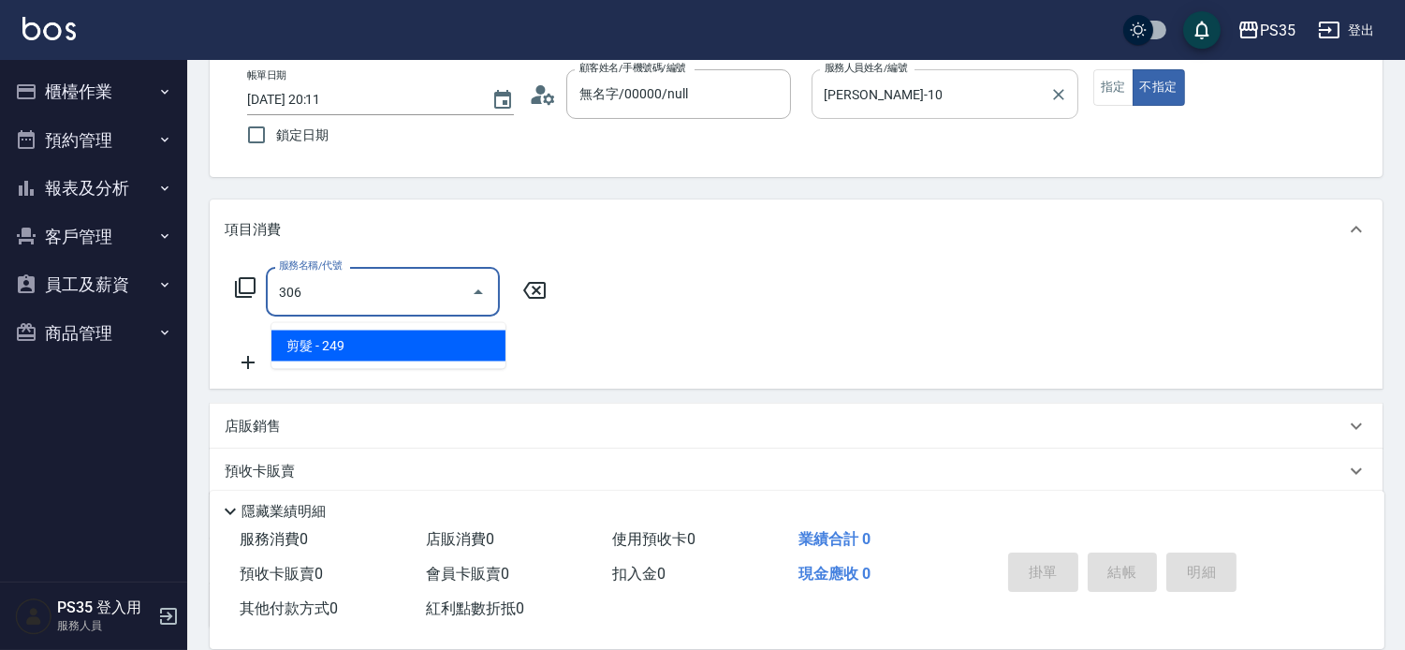
type input "剪髮(306)"
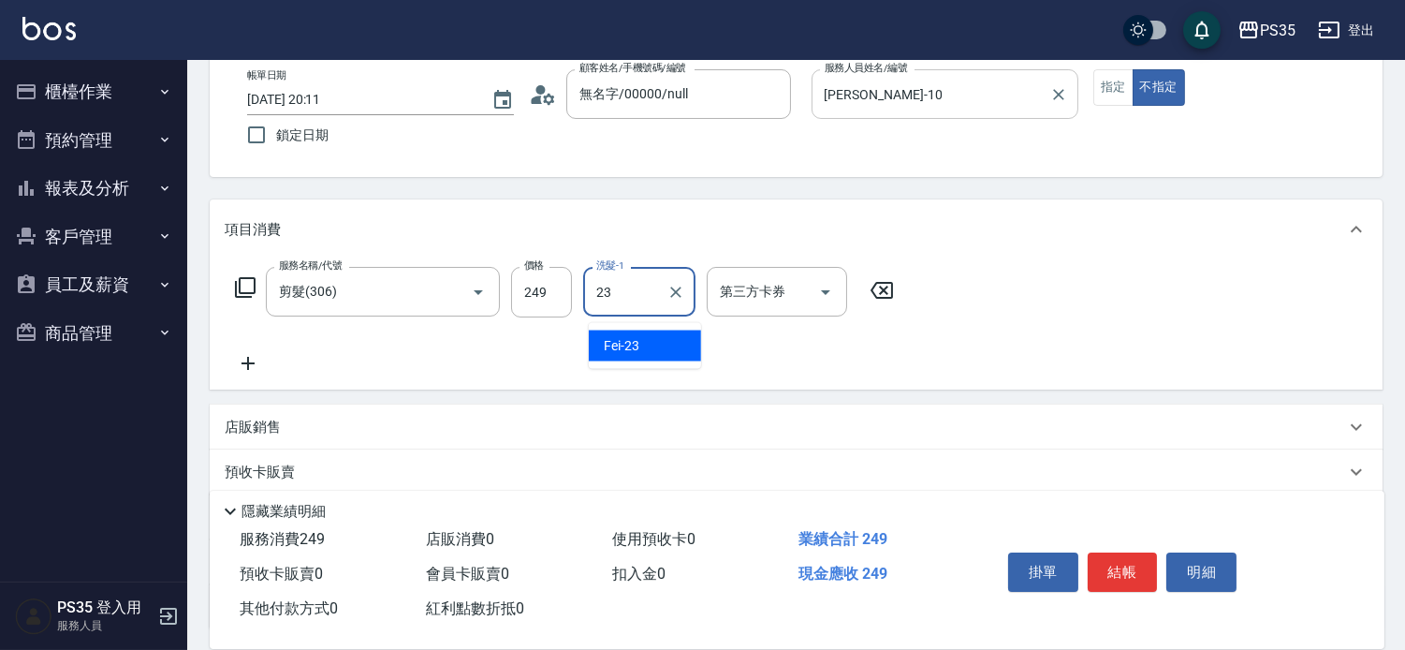
type input "Fei-23"
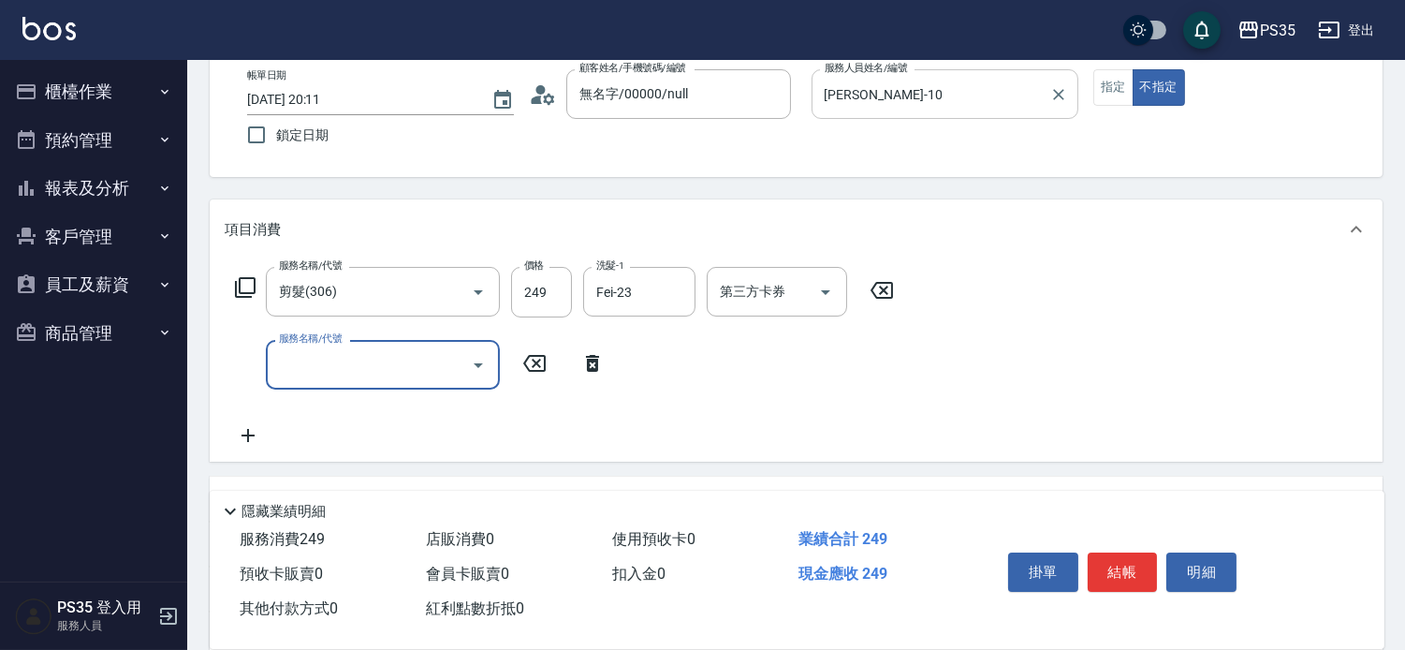
click at [1127, 566] on button "結帳" at bounding box center [1123, 571] width 70 height 39
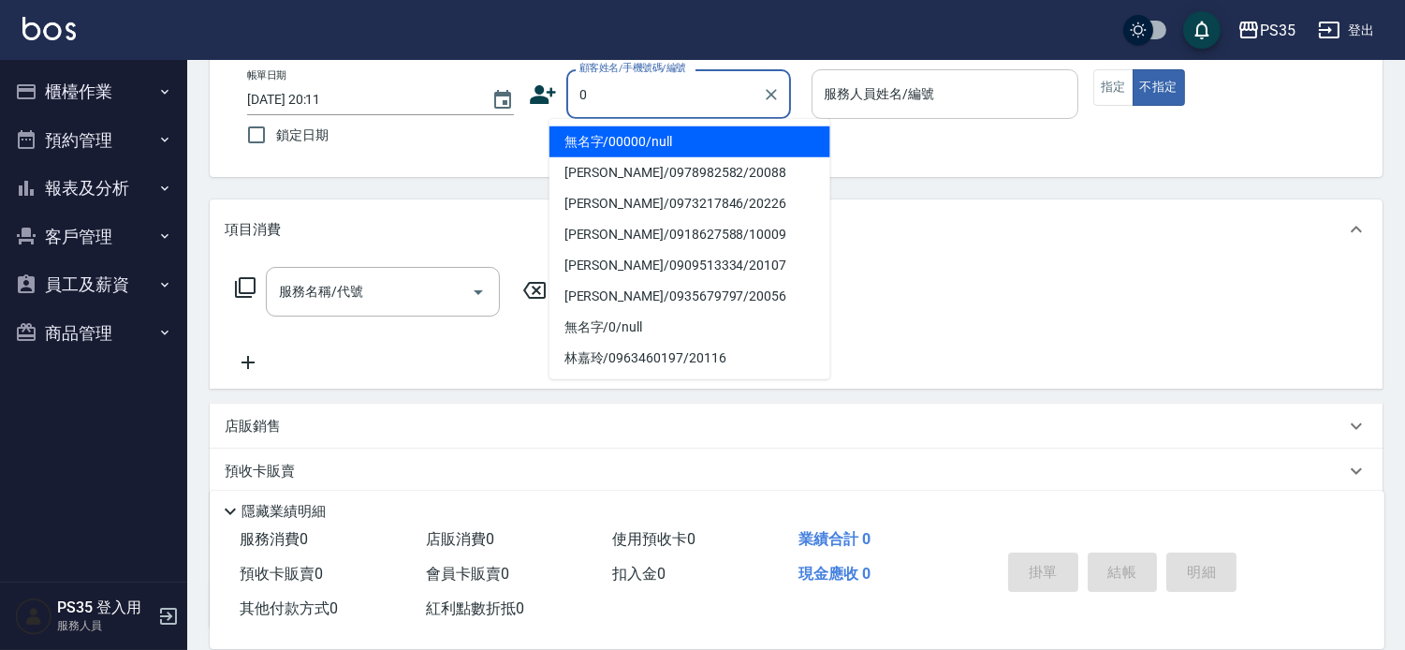
type input "0"
type input "1"
type input "無名字/00000/null"
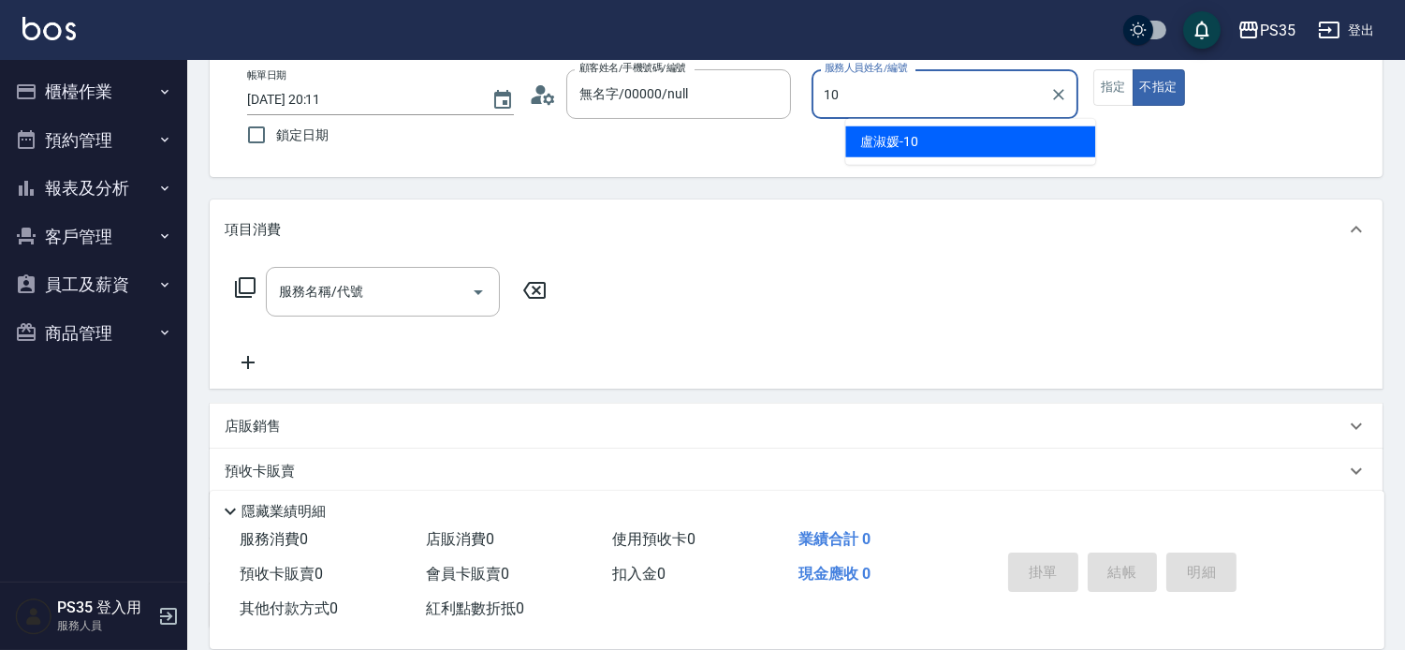
type input "[PERSON_NAME]-10"
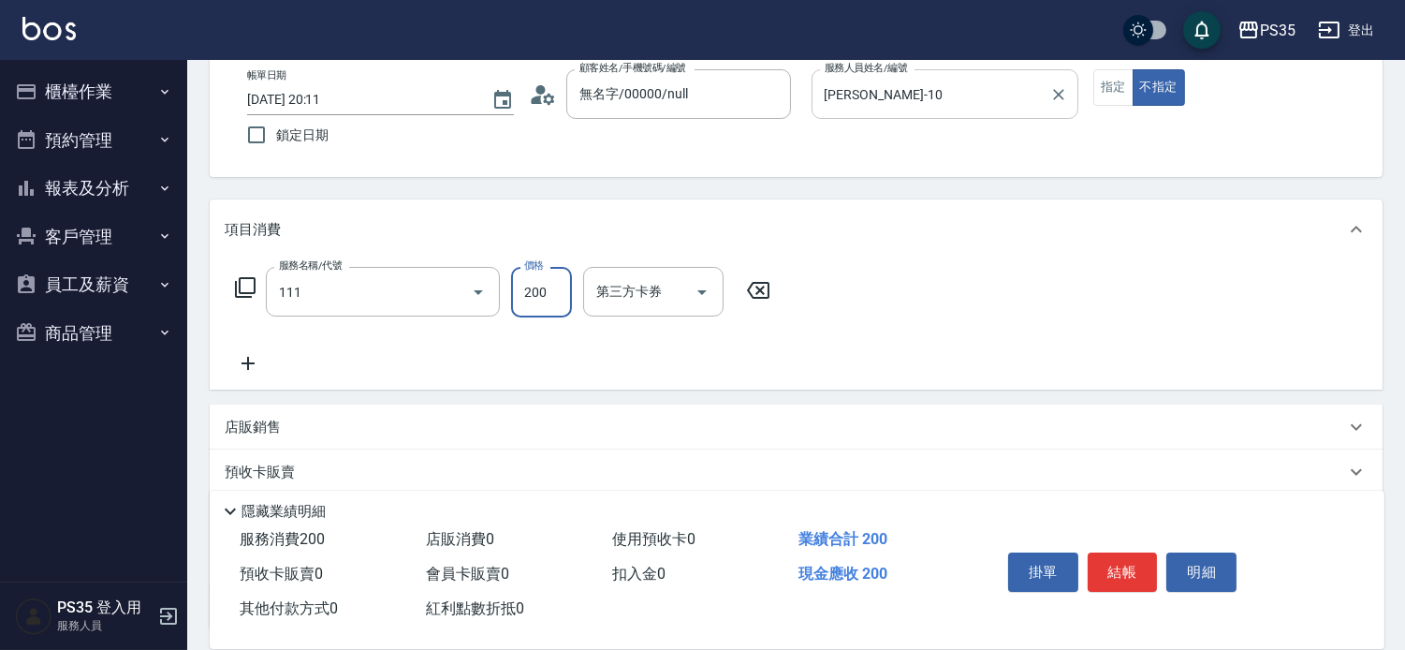
type input "200(111)"
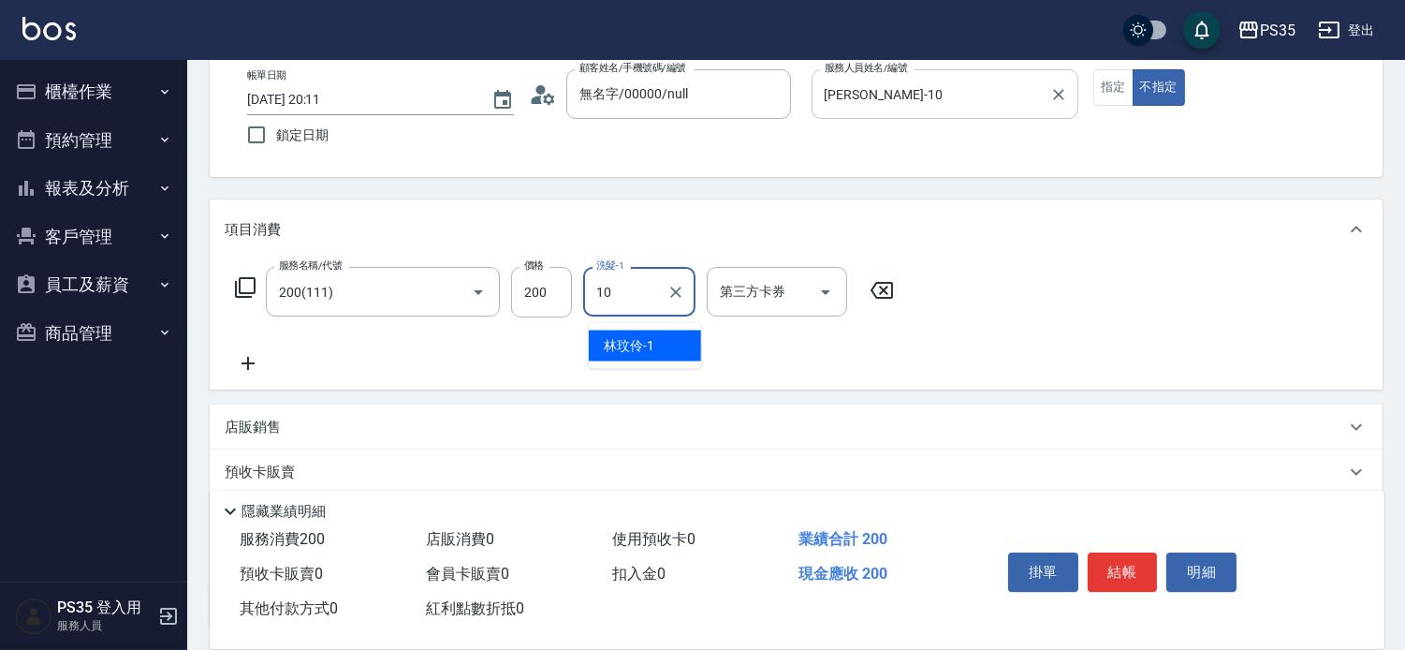
type input "[PERSON_NAME]-10"
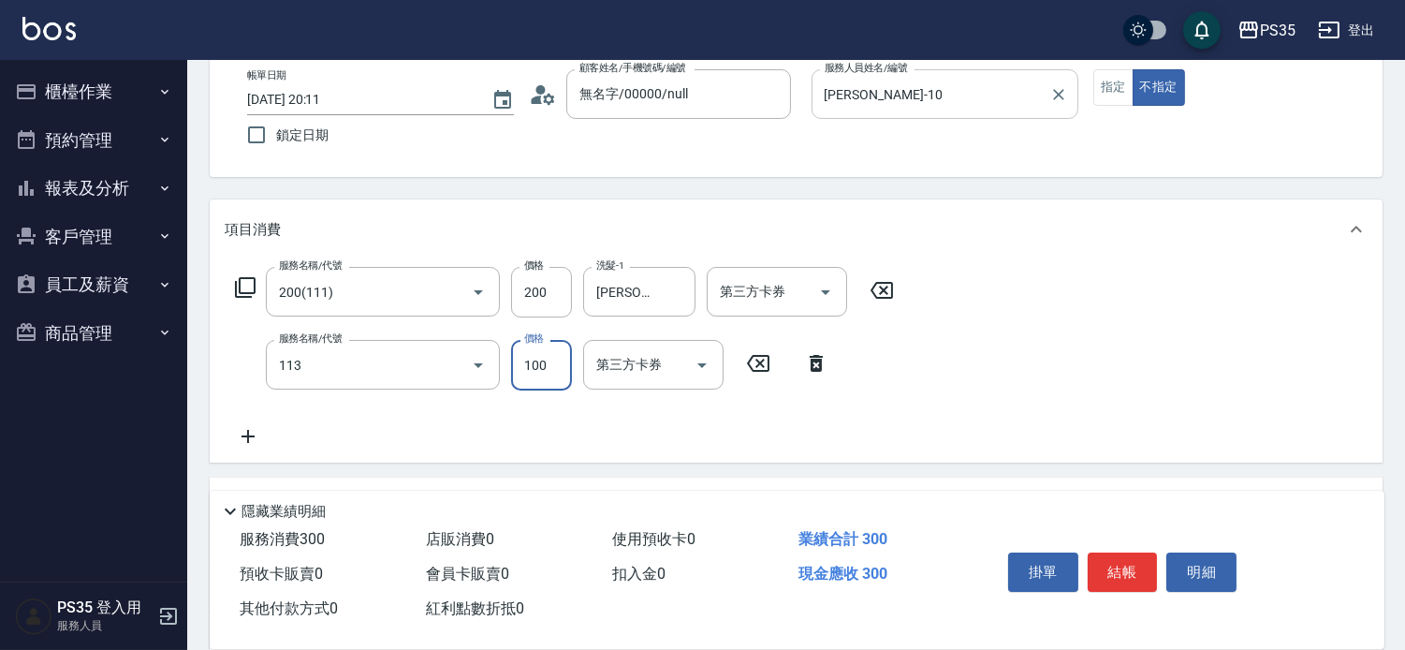
type input "瞬護100(113)"
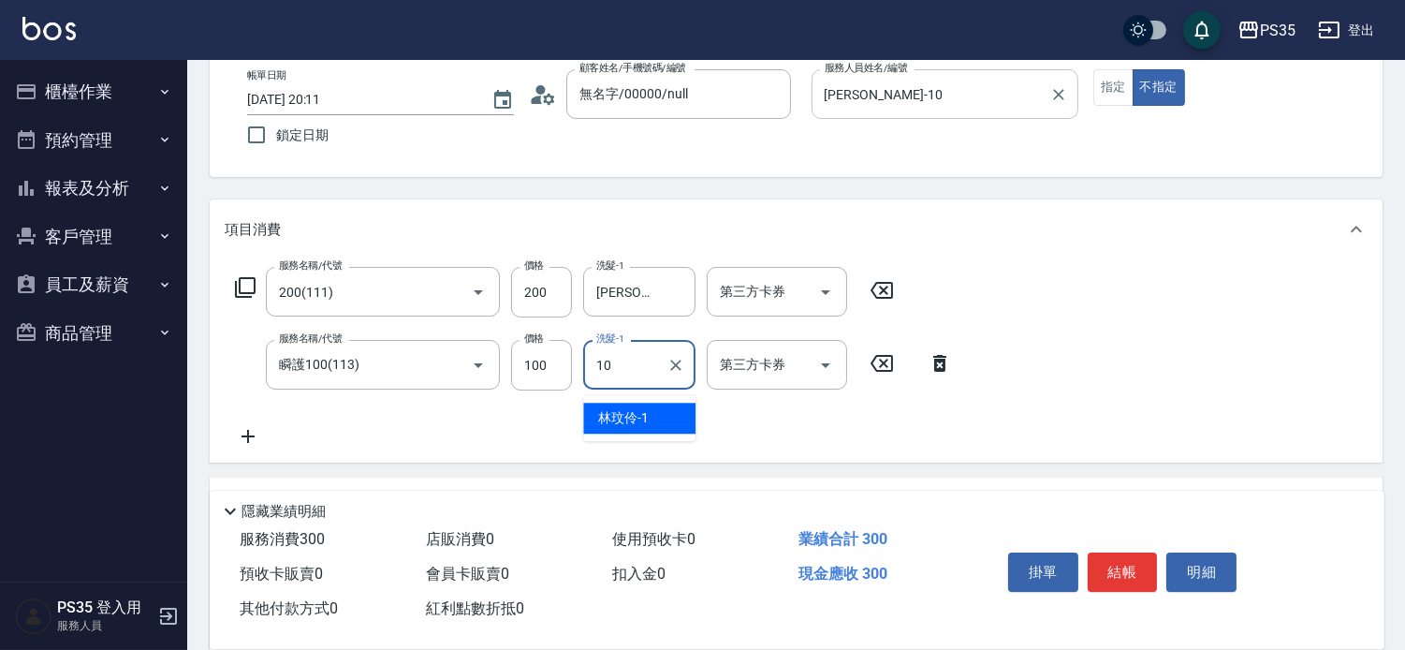
type input "[PERSON_NAME]-10"
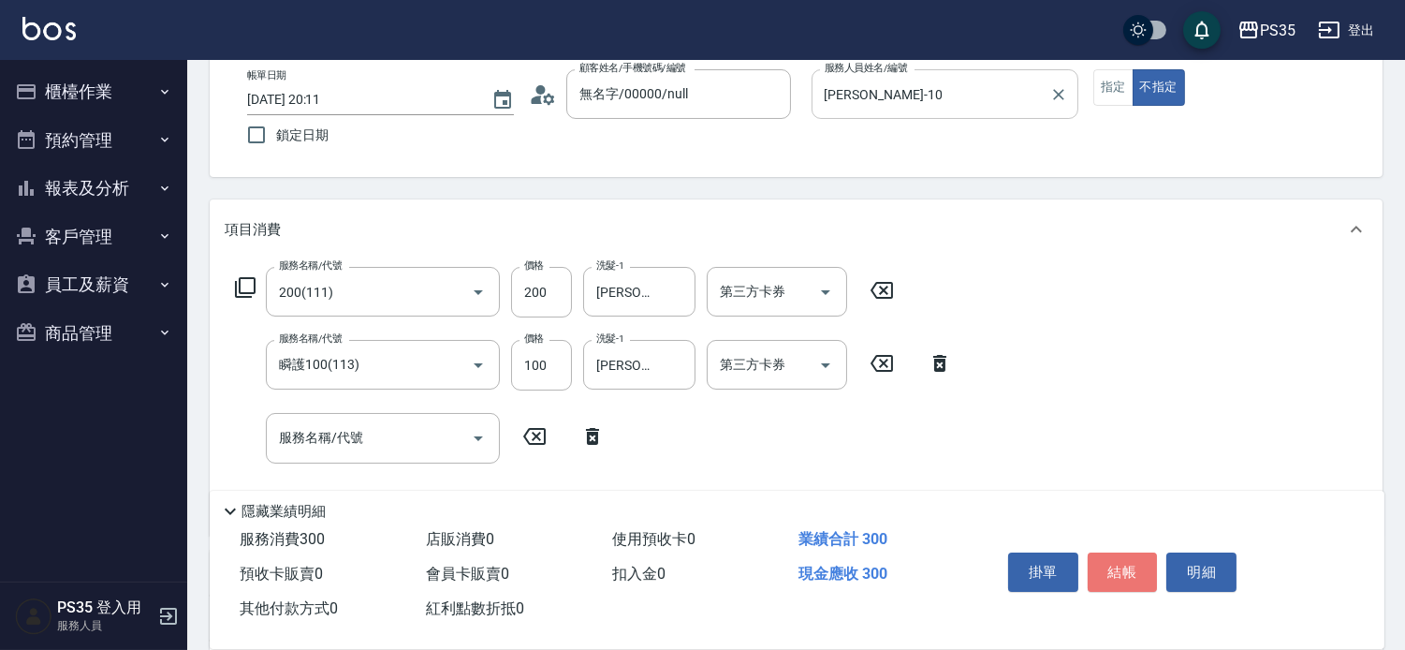
click at [1127, 566] on button "結帳" at bounding box center [1123, 571] width 70 height 39
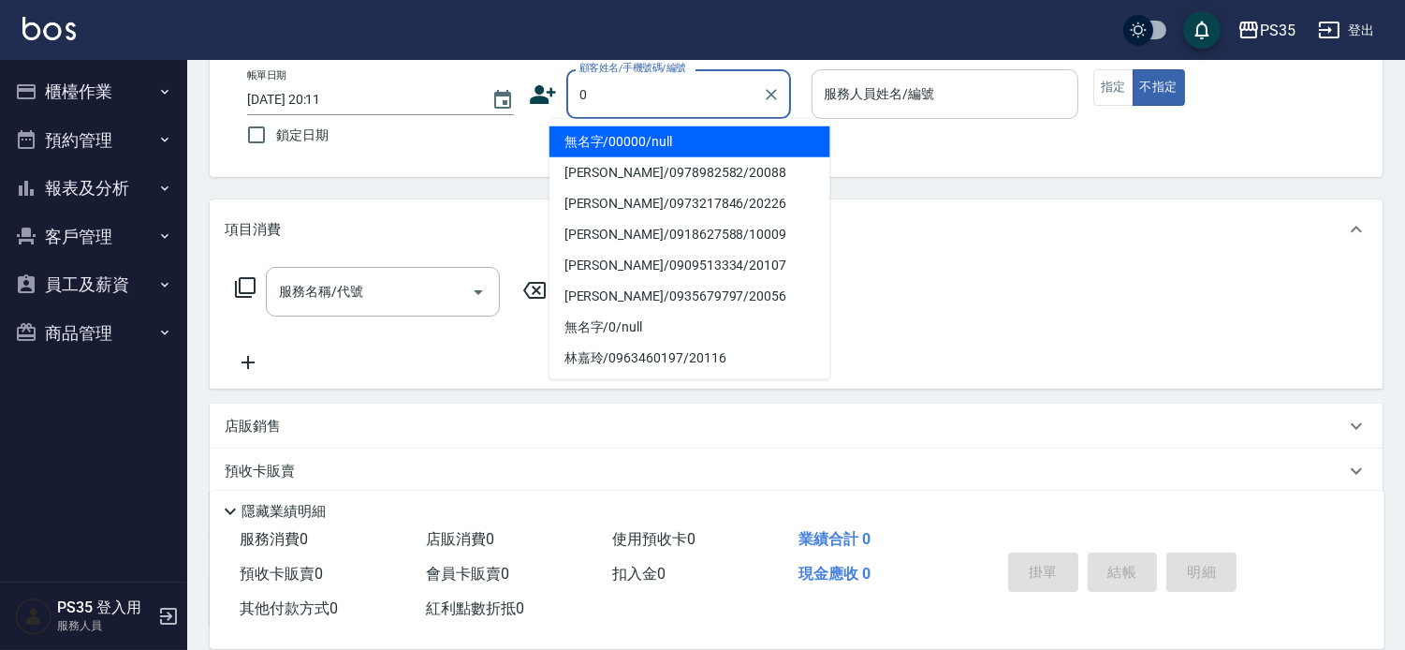
type input "無名字/00000/null"
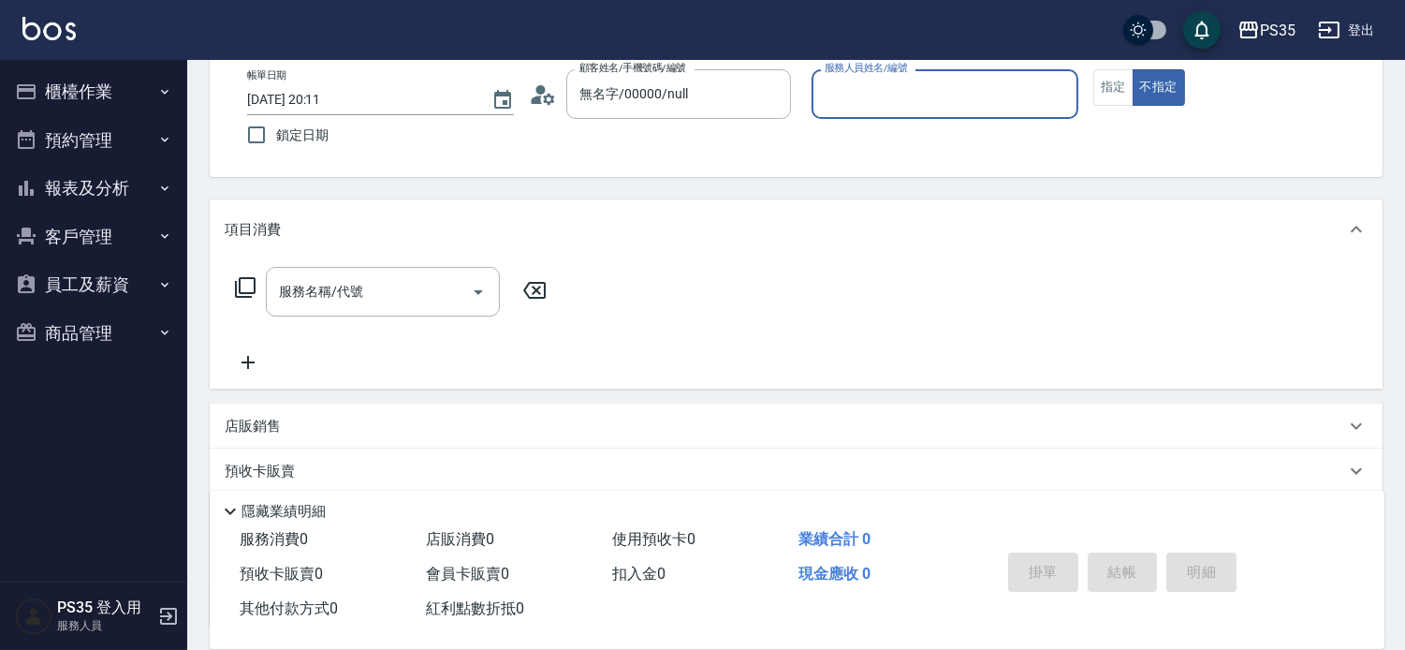
click at [1133, 69] on button "不指定" at bounding box center [1159, 87] width 52 height 37
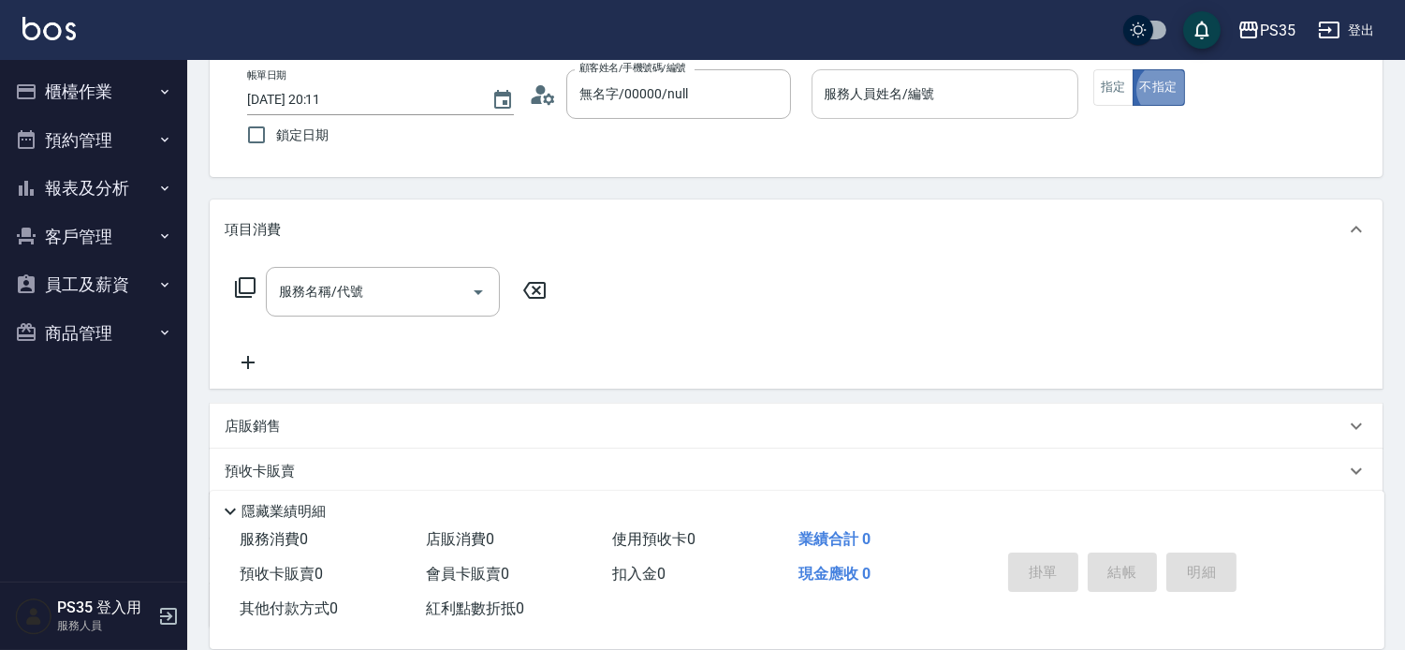
click at [1031, 109] on input "服務人員姓名/編號" at bounding box center [945, 94] width 250 height 33
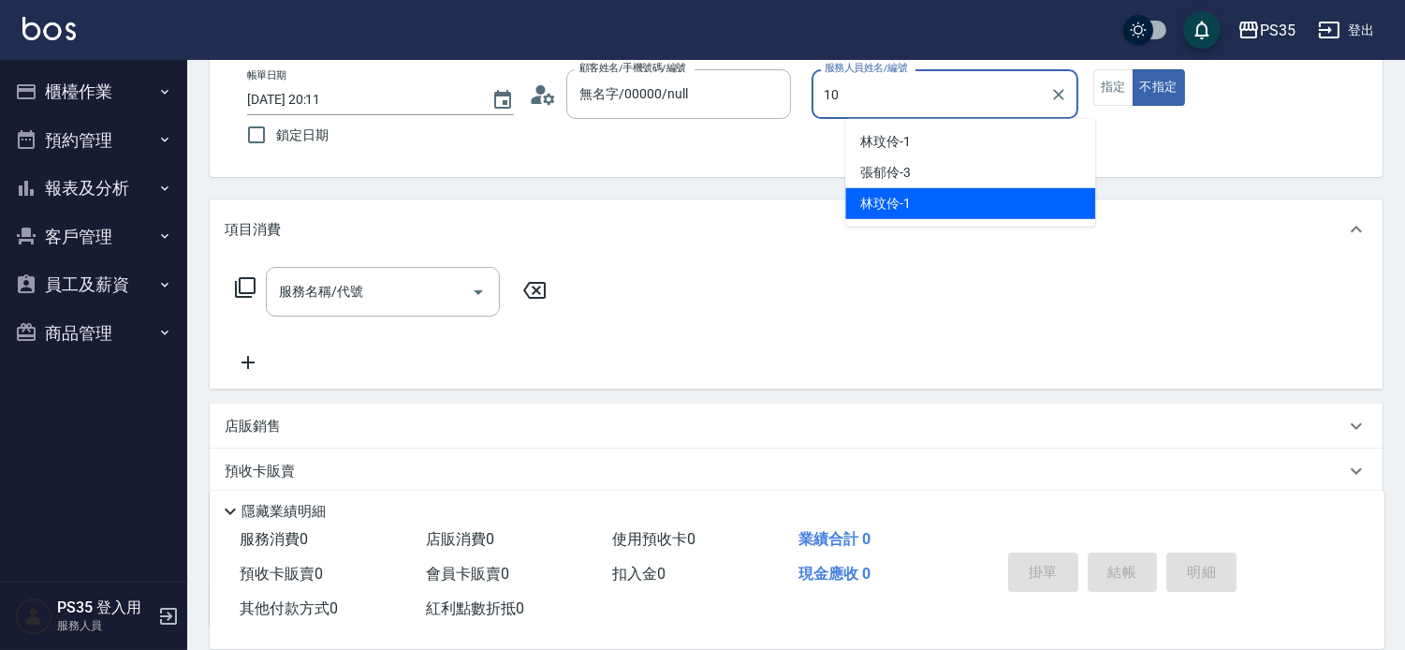
type input "[PERSON_NAME]-10"
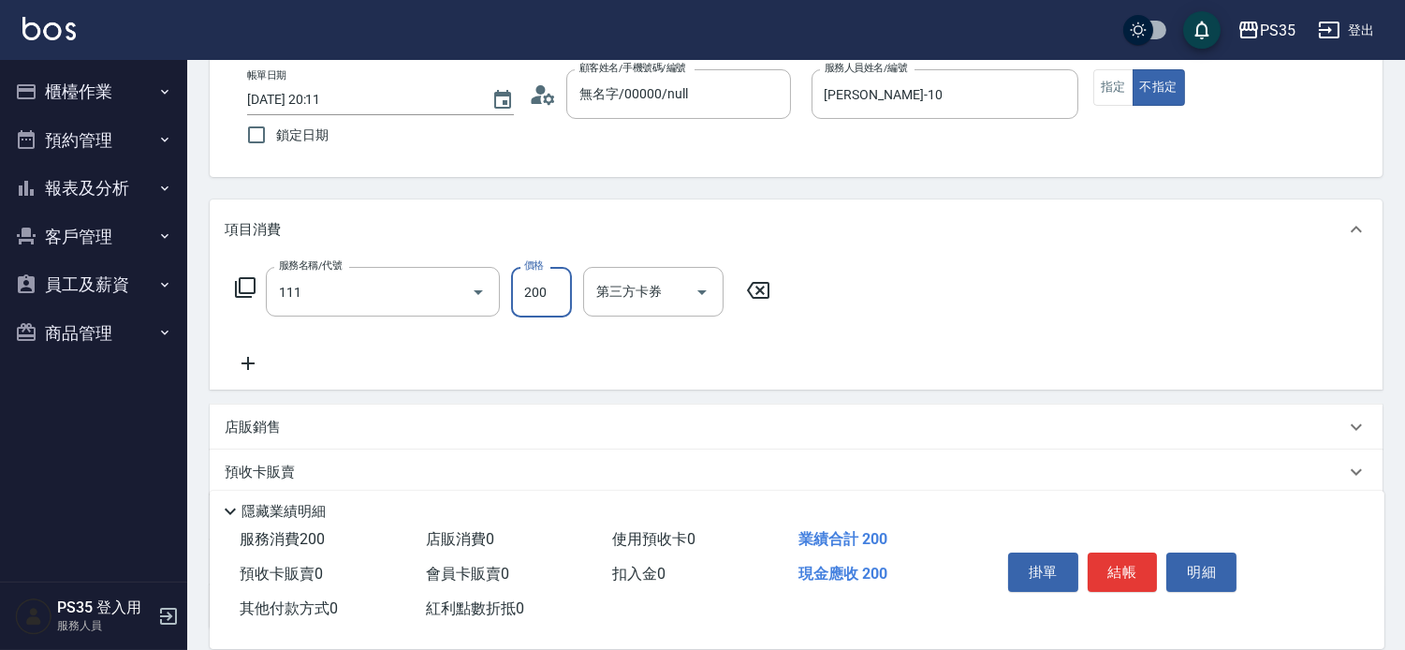
type input "200(111)"
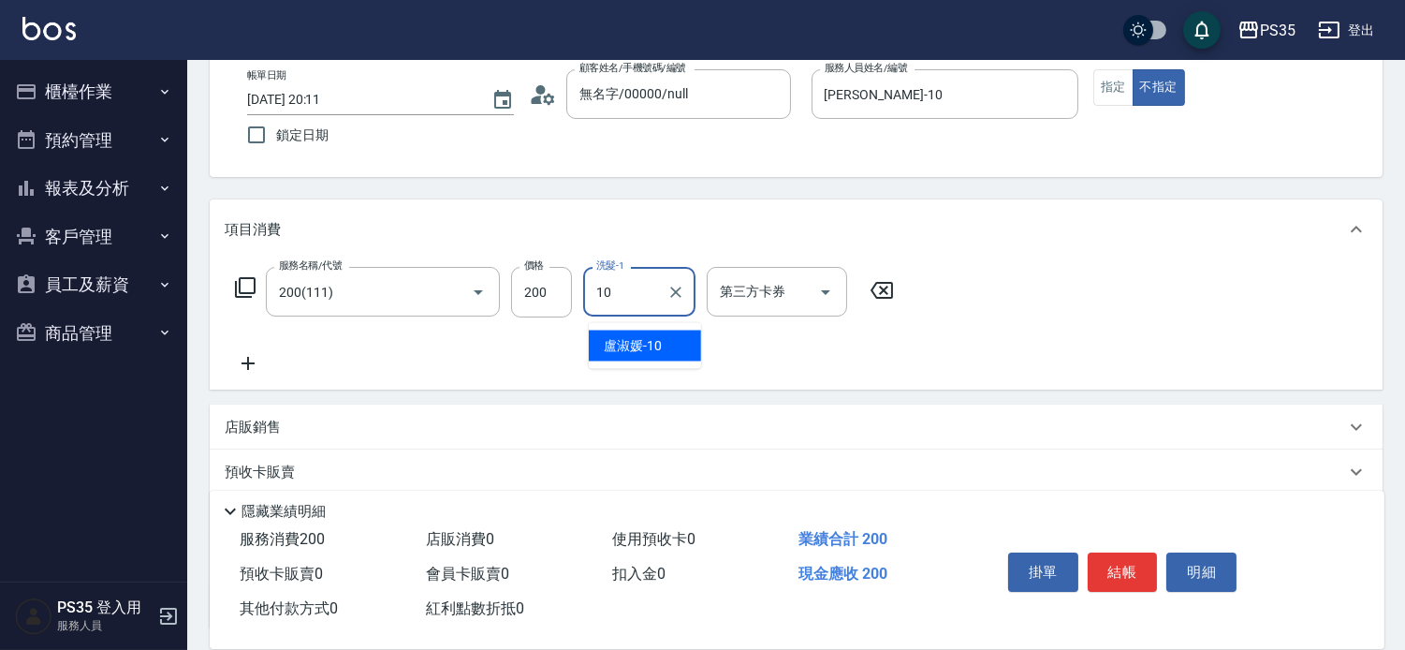
type input "[PERSON_NAME]-10"
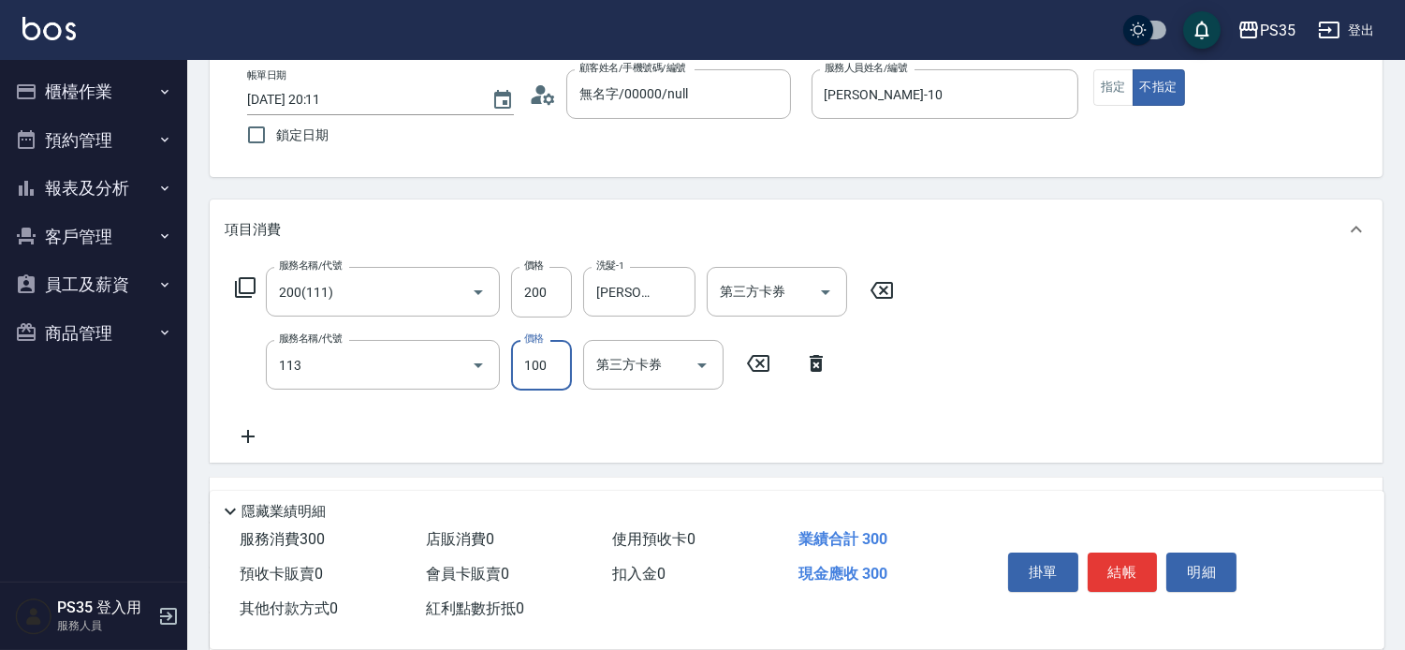
type input "瞬護100(113)"
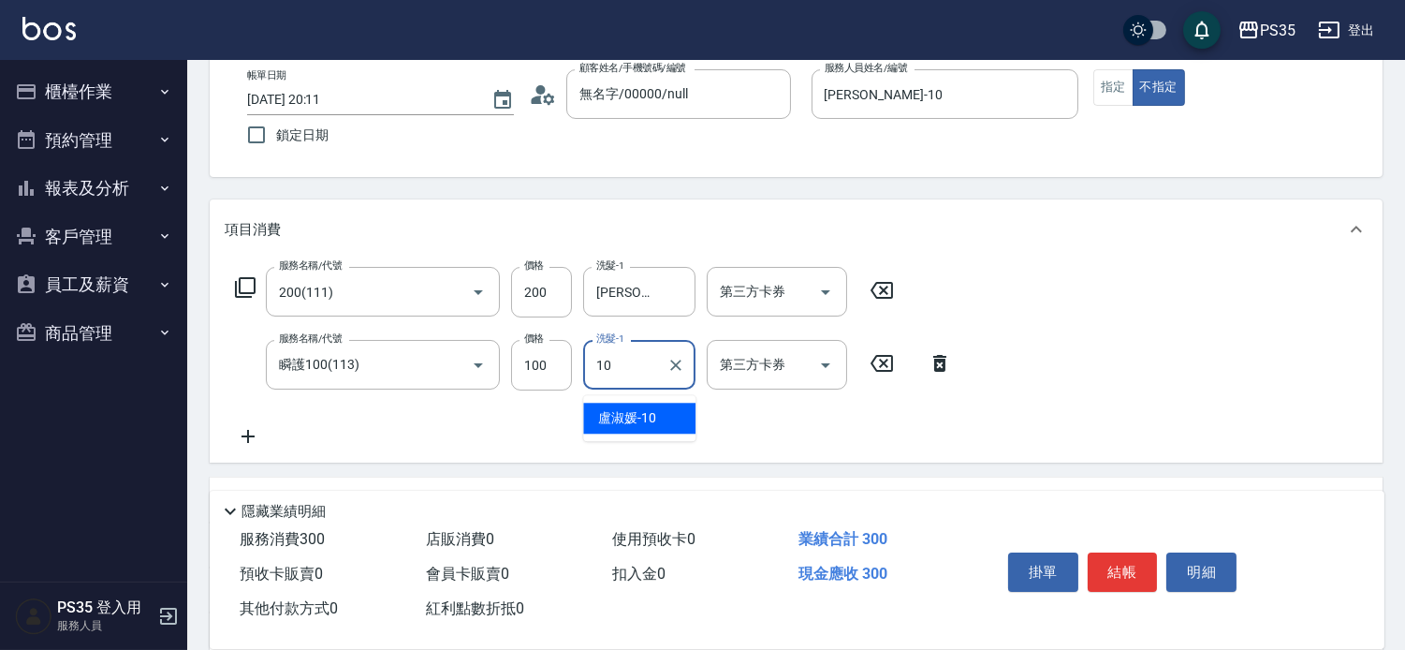
type input "[PERSON_NAME]-10"
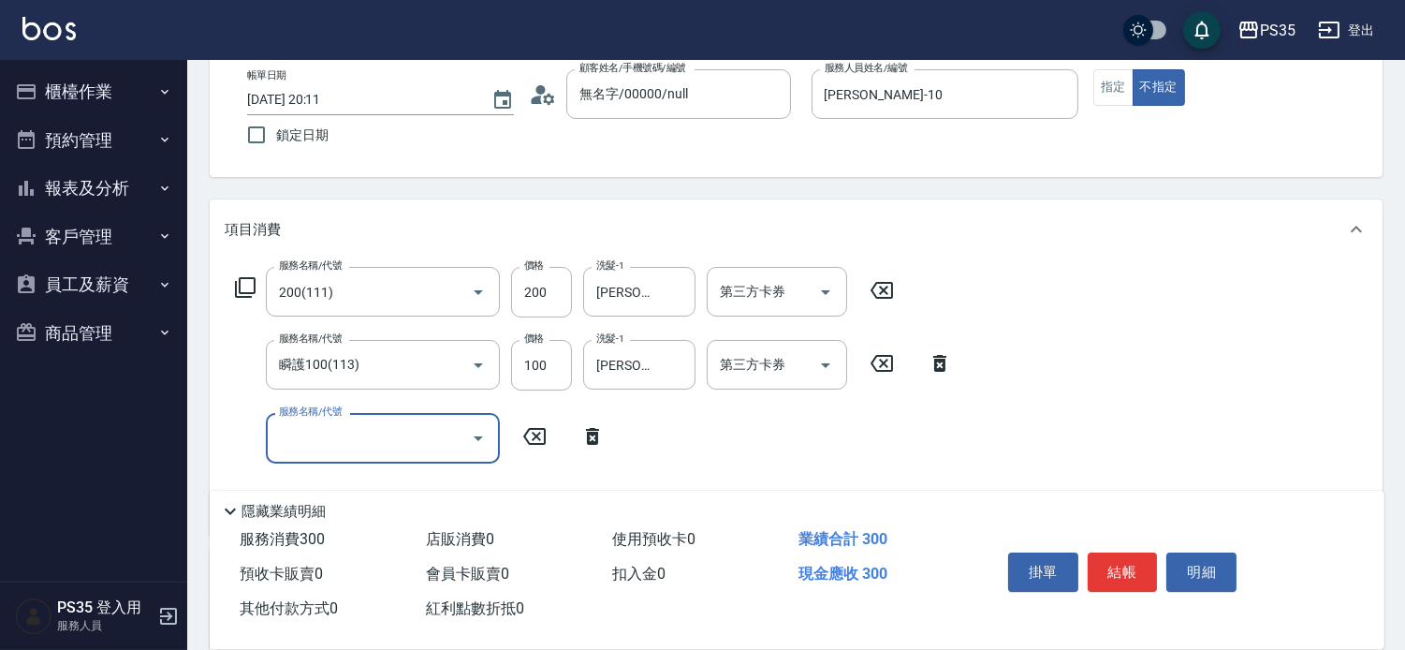
click at [1130, 563] on button "結帳" at bounding box center [1123, 571] width 70 height 39
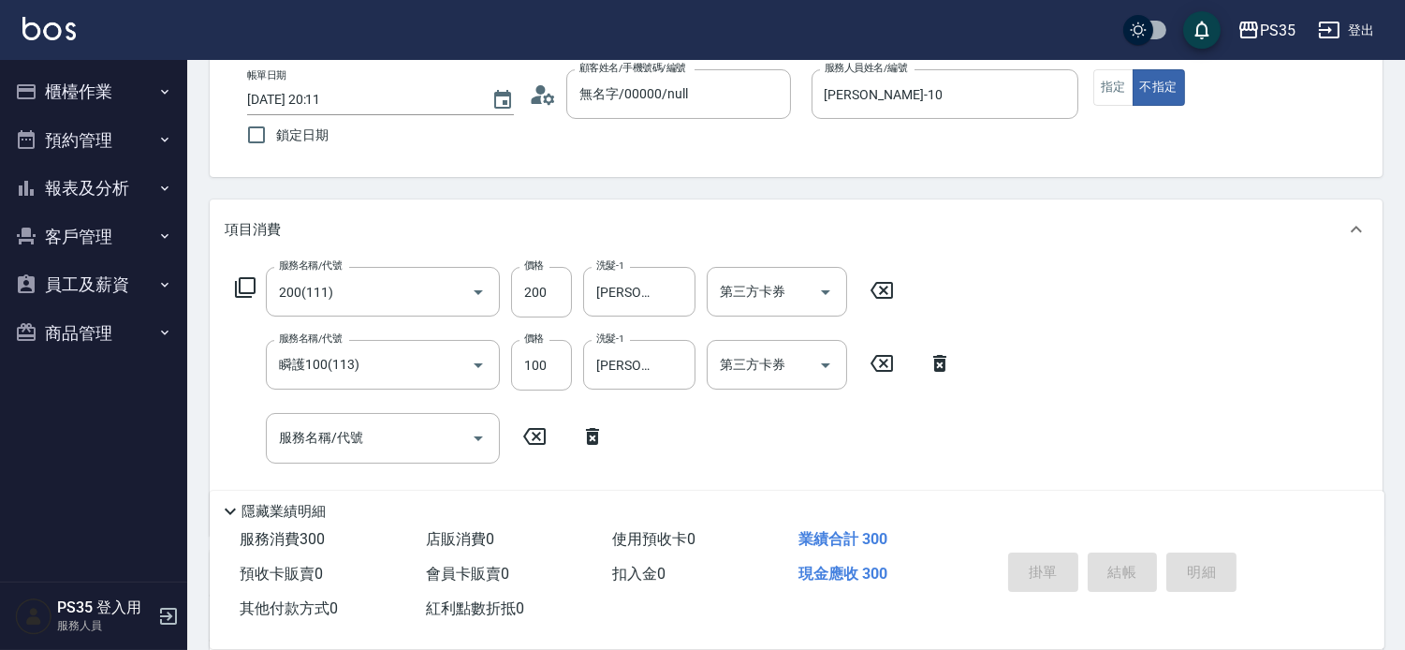
type input "[DATE] 20:12"
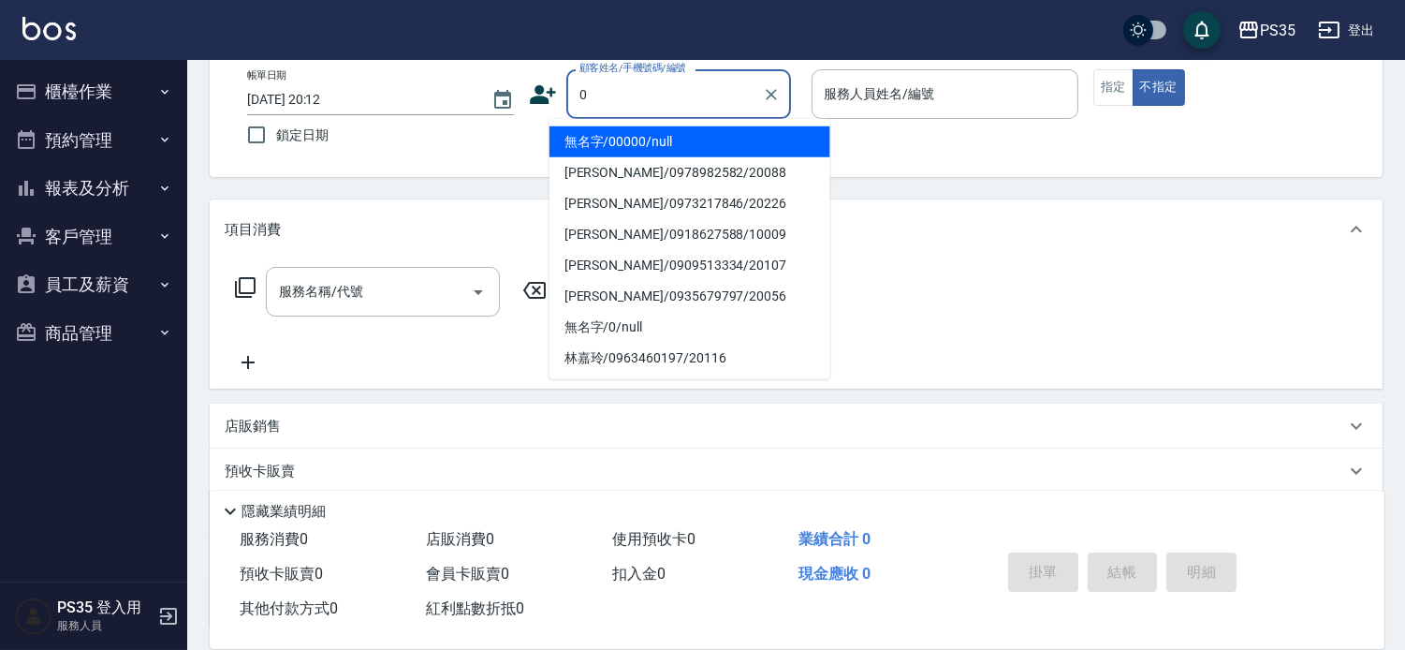
type input "無名字/00000/null"
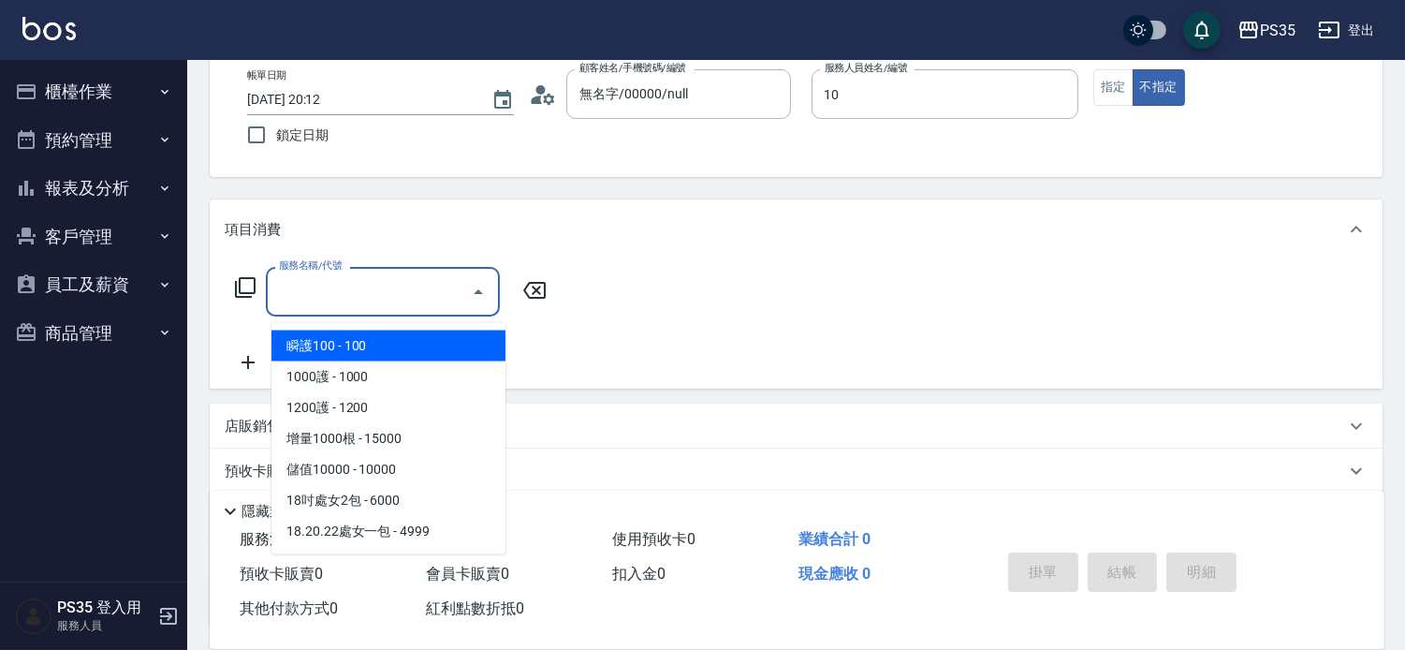
type input "[PERSON_NAME]-10"
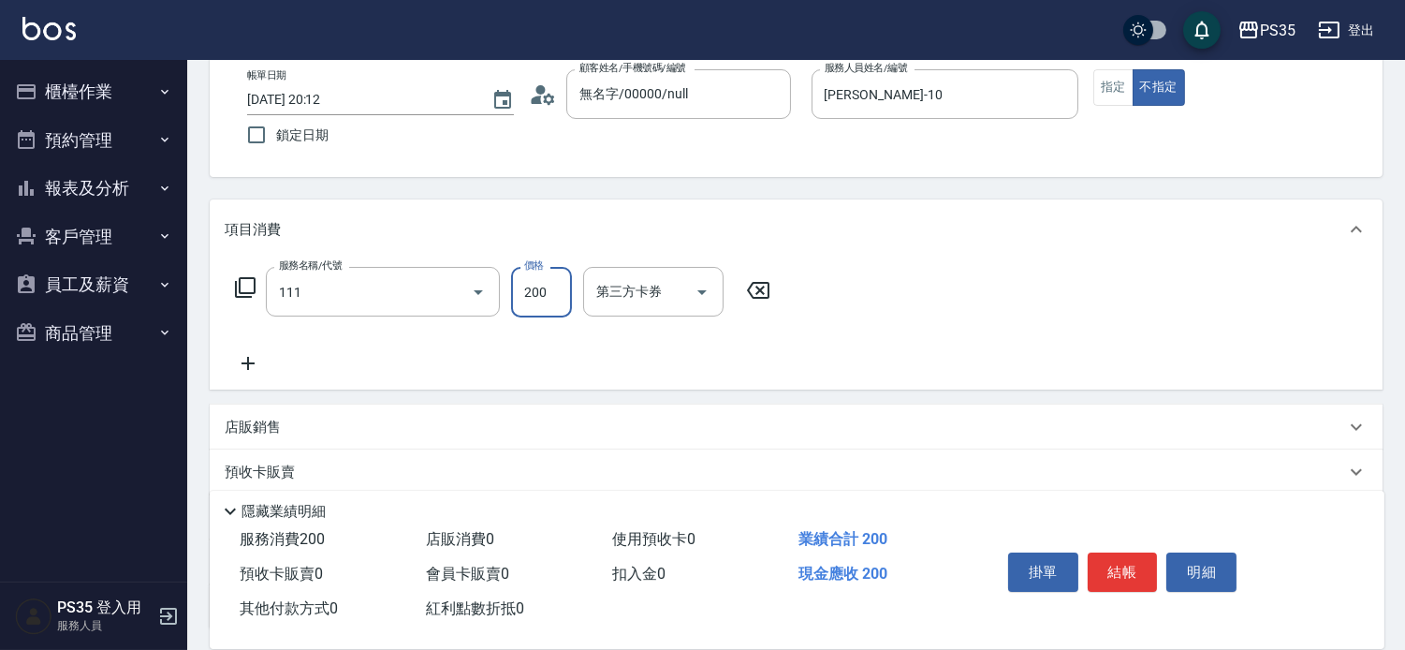
type input "200(111)"
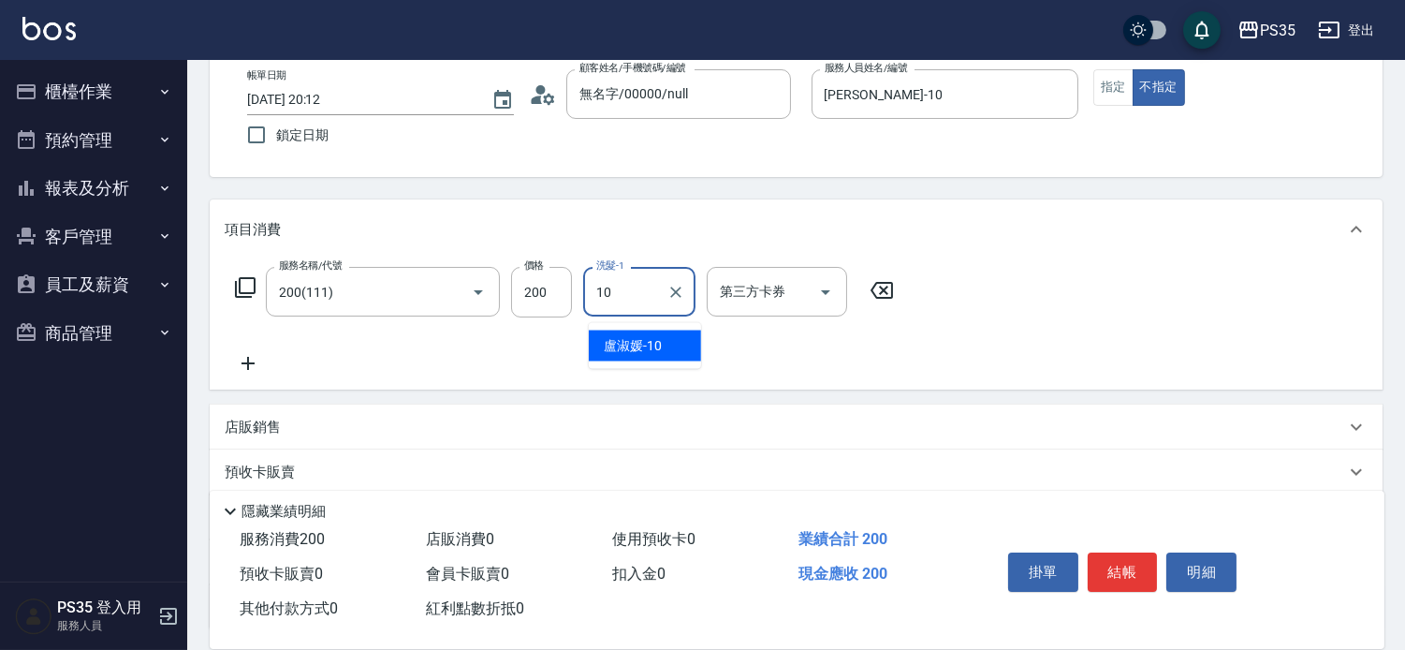
type input "[PERSON_NAME]-10"
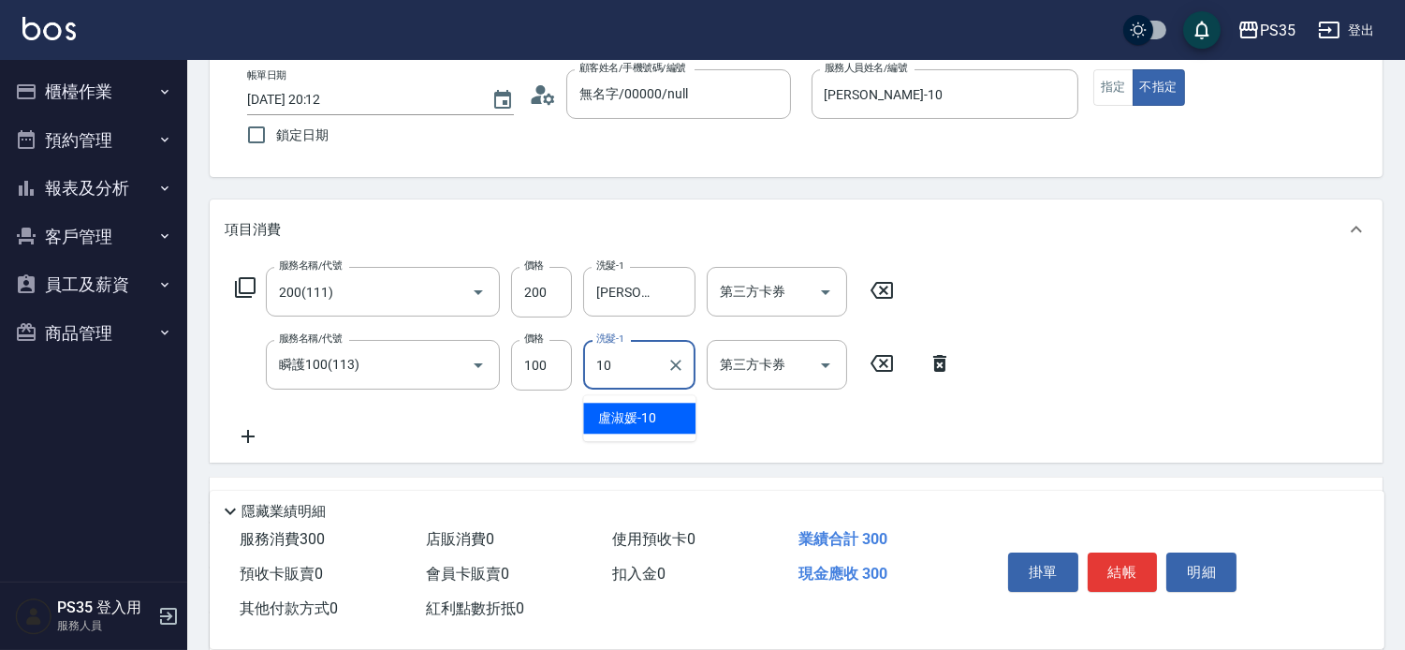
type input "[PERSON_NAME]-10"
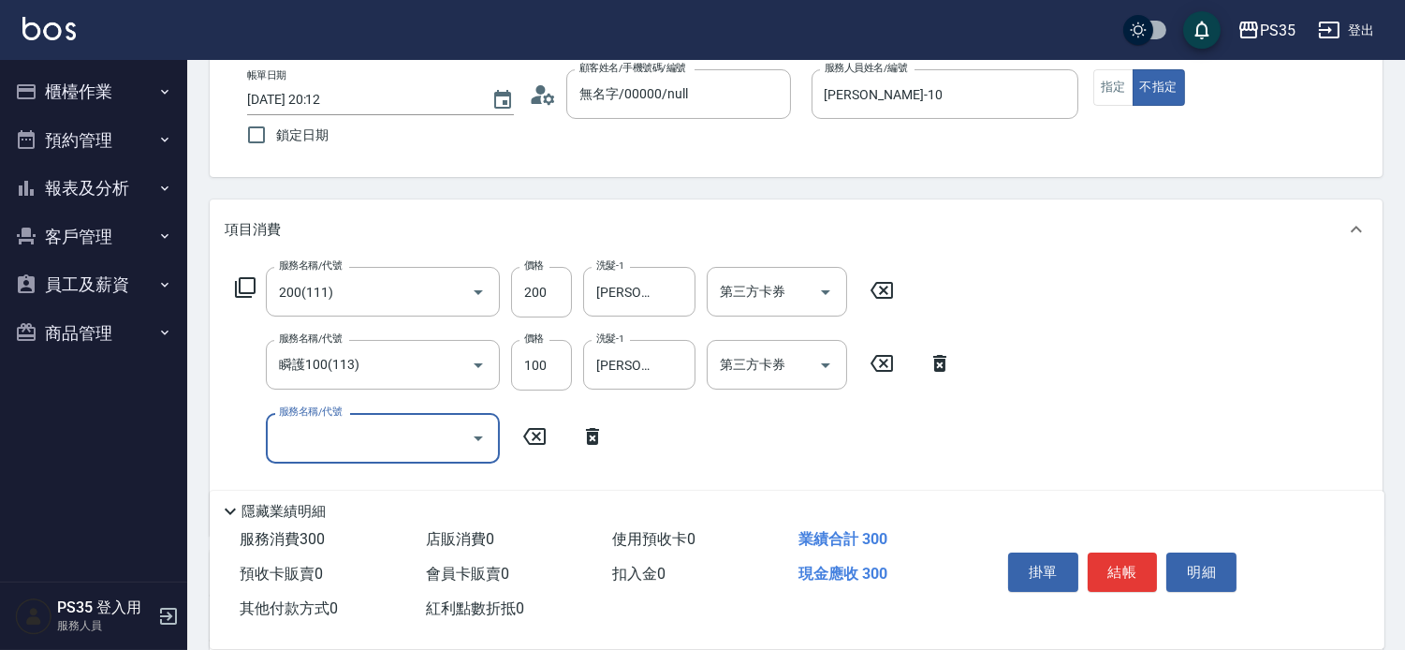
click at [1130, 563] on button "結帳" at bounding box center [1123, 571] width 70 height 39
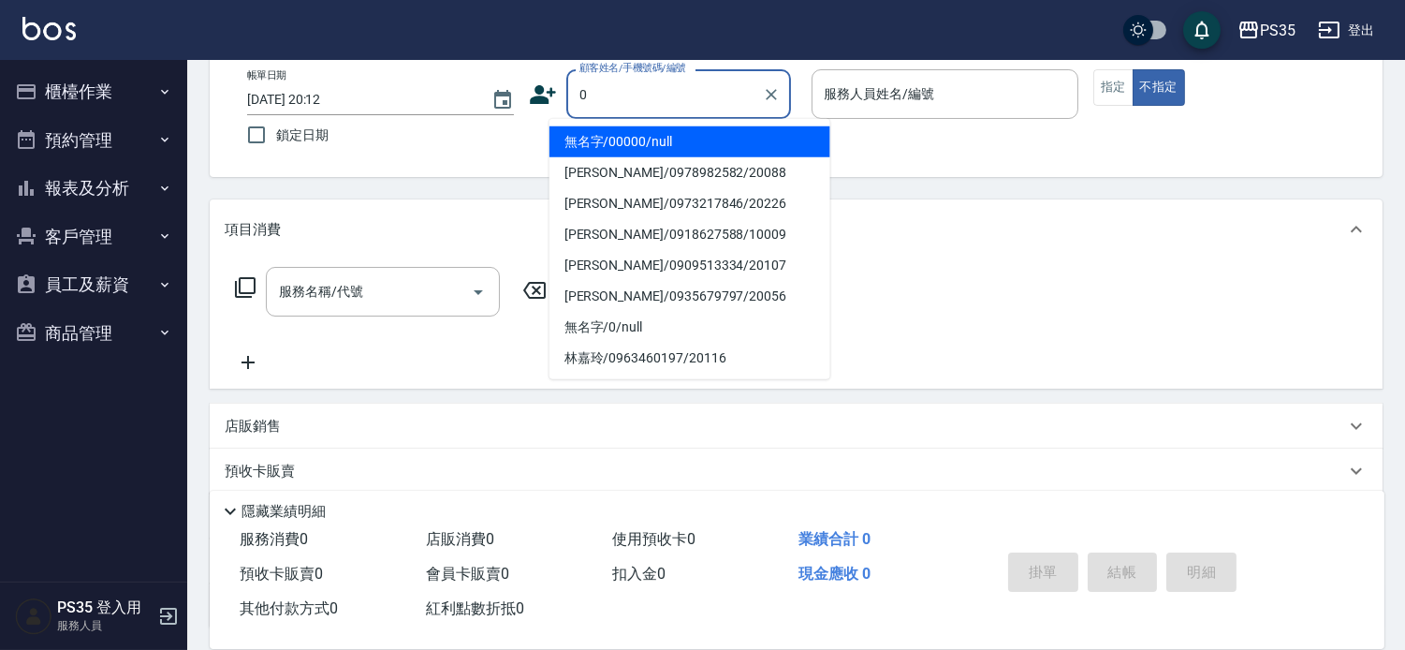
type input "無名字/00000/null"
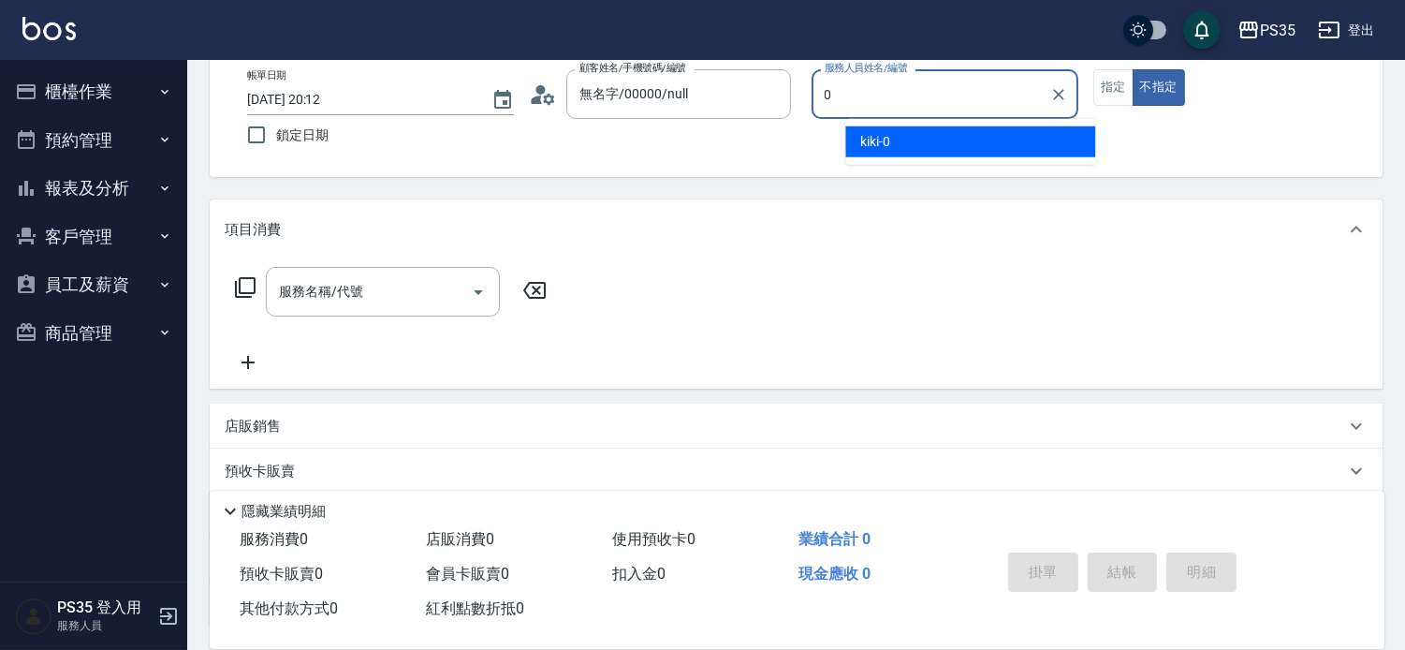
type input "kiki-0"
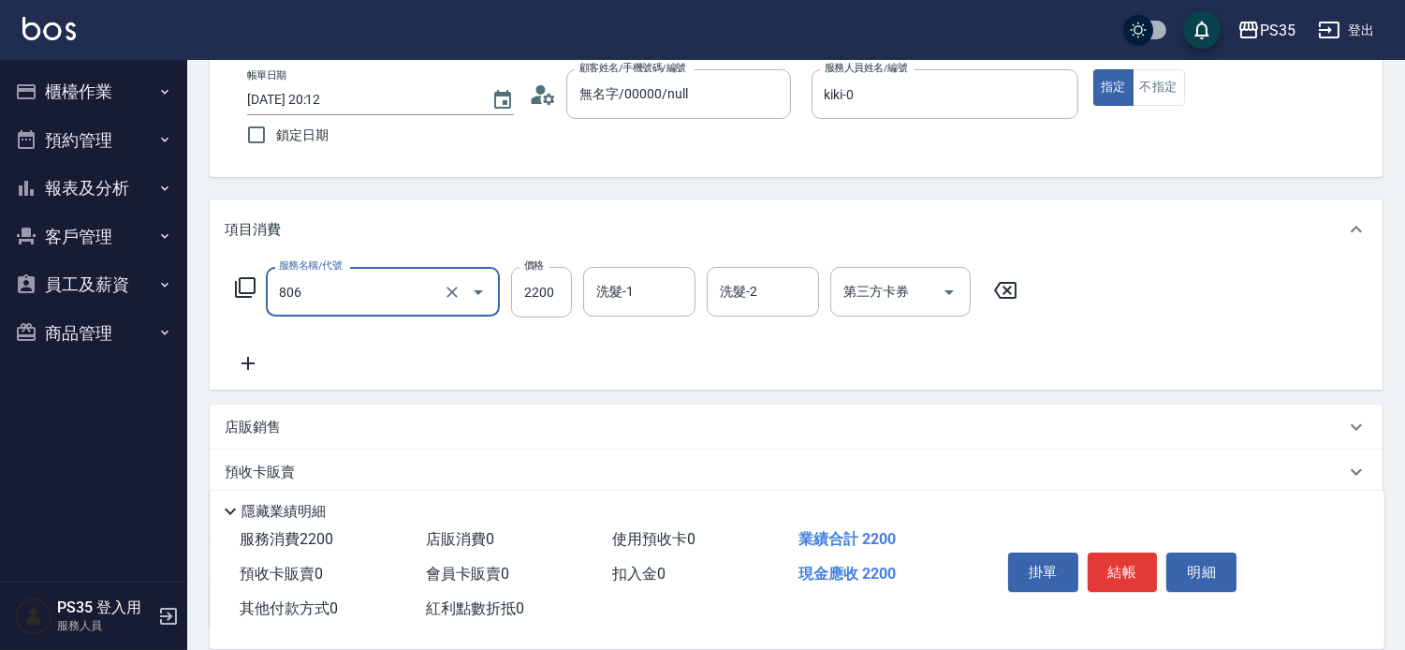
type input "染B(806)"
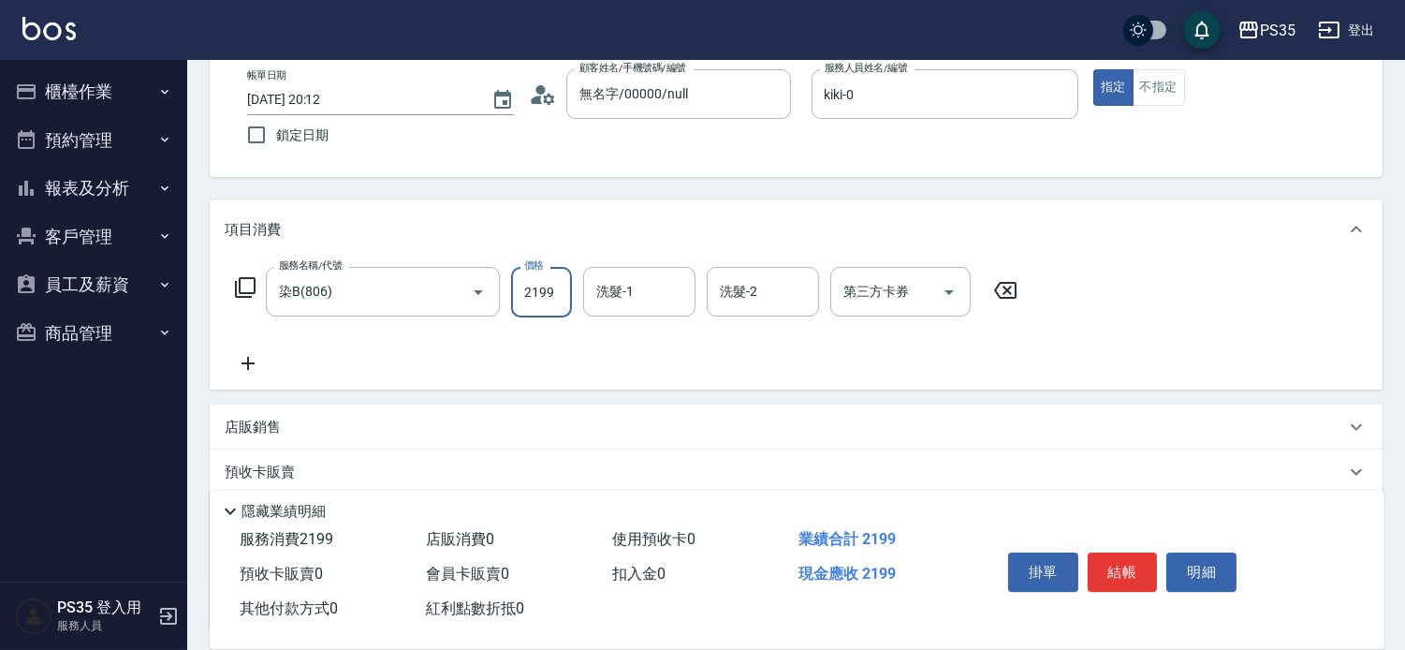
type input "2199"
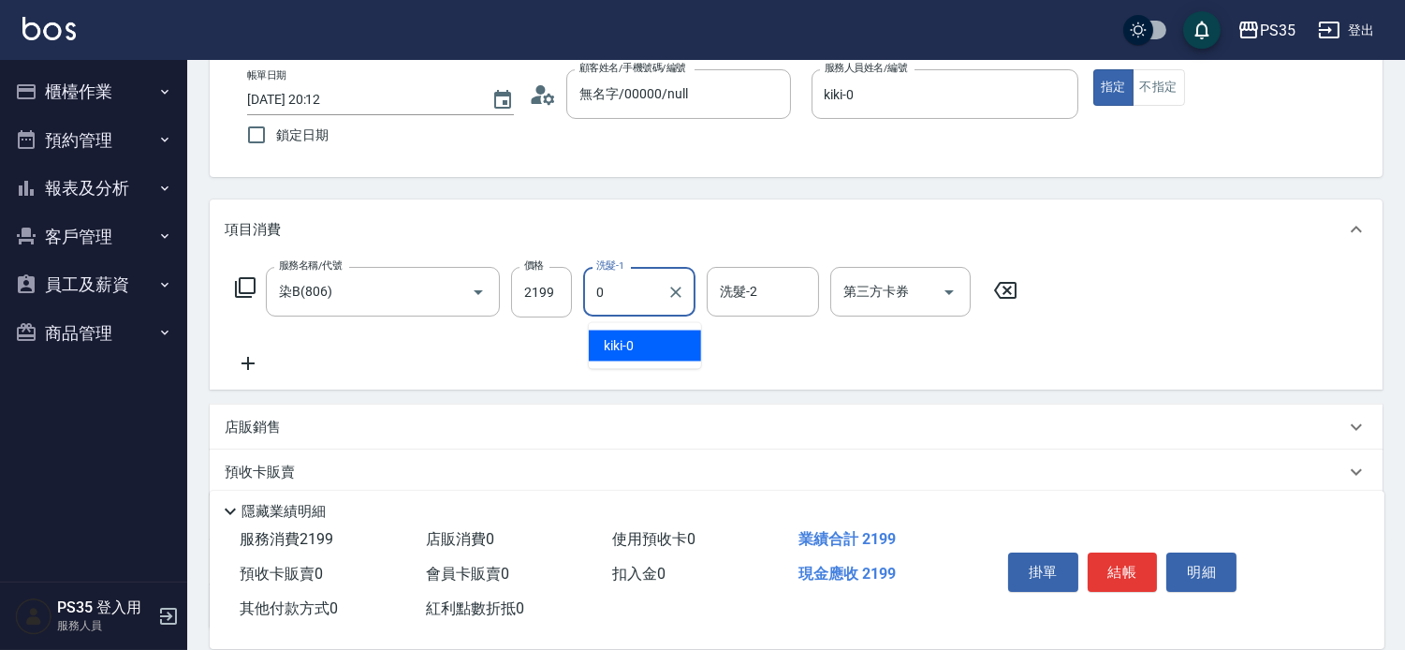
type input "kiki-0"
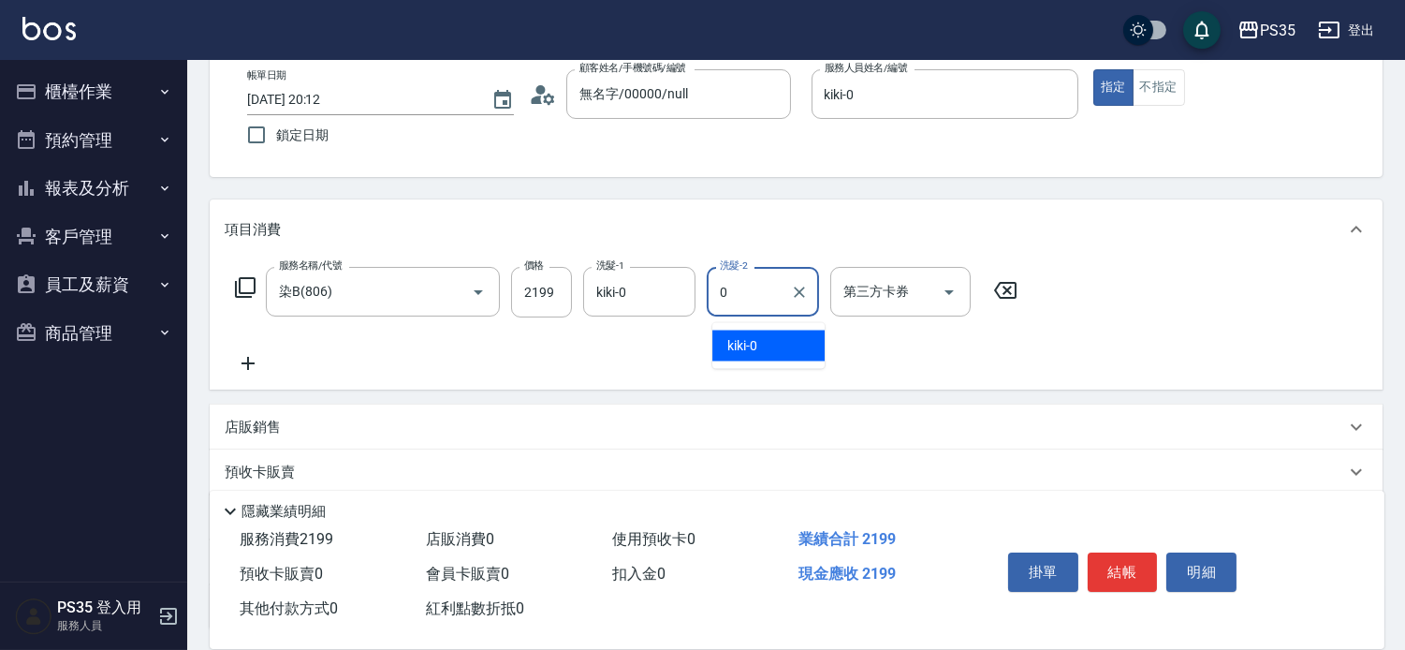
type input "kiki-0"
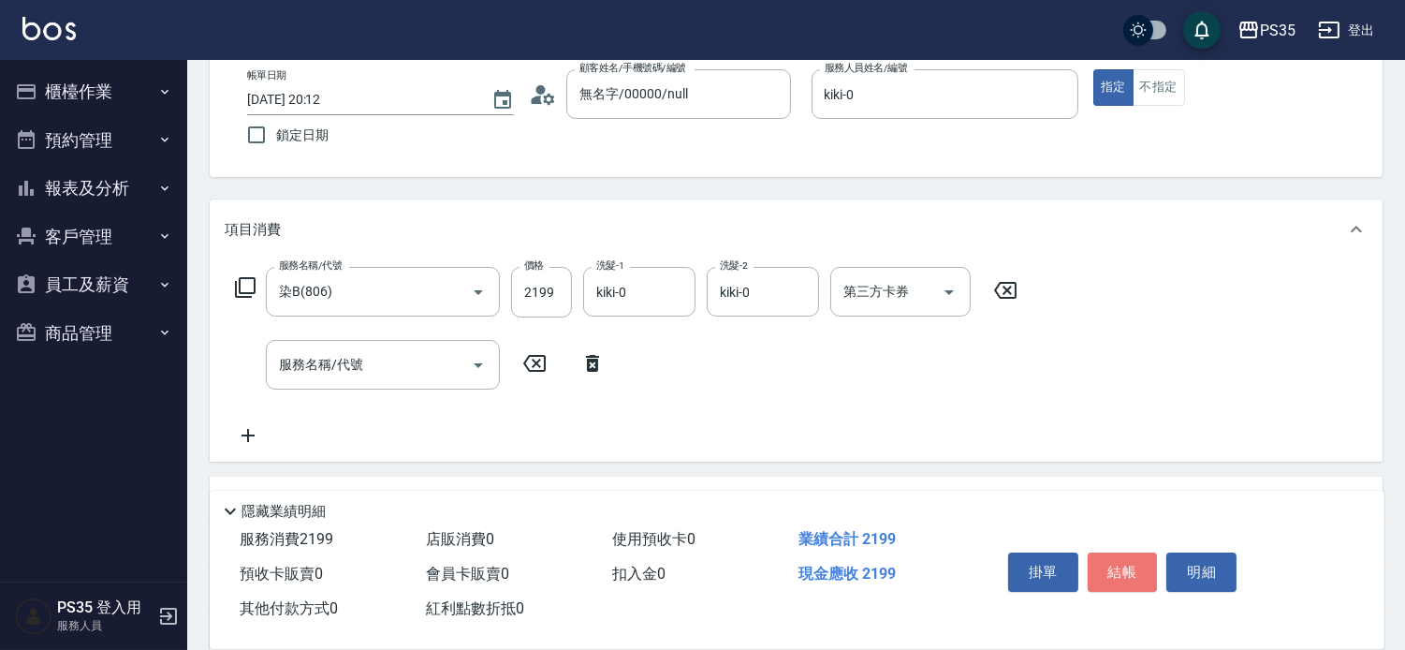
click at [1130, 563] on button "結帳" at bounding box center [1123, 571] width 70 height 39
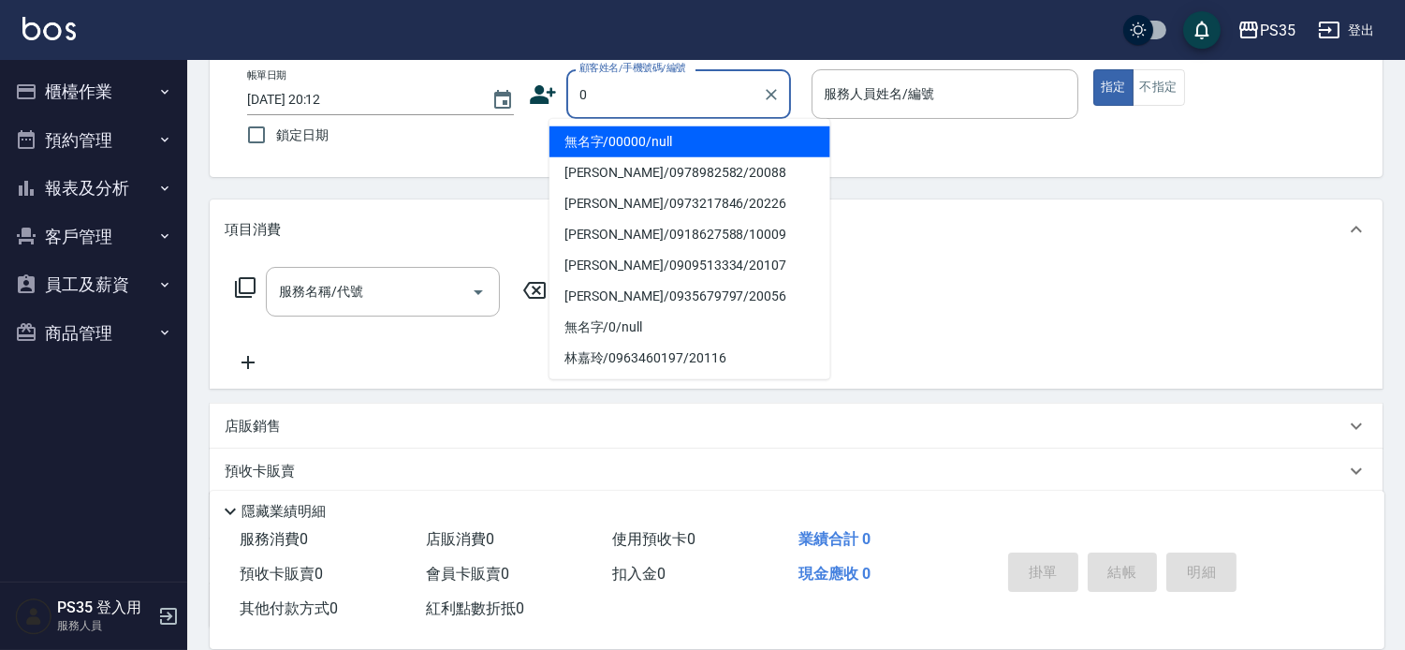
type input "無名字/00000/null"
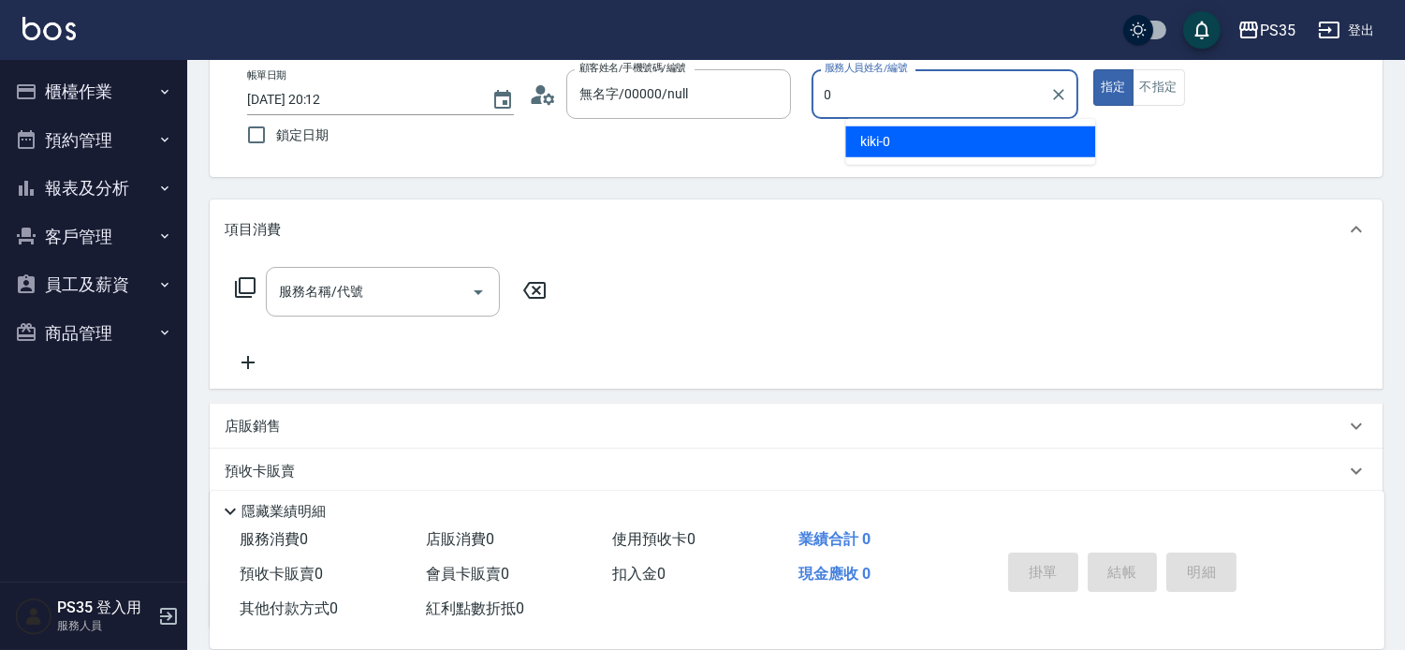
type input "kiki-0"
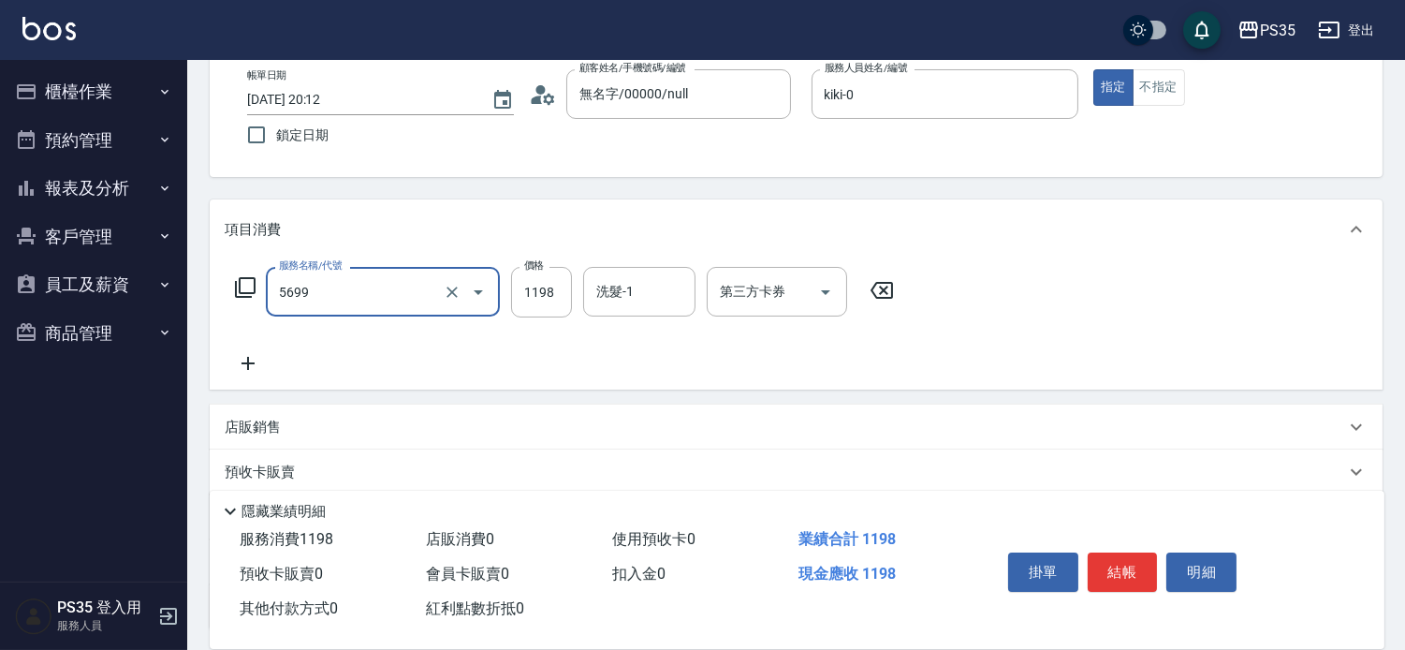
type input "水沁涼套餐(5699)"
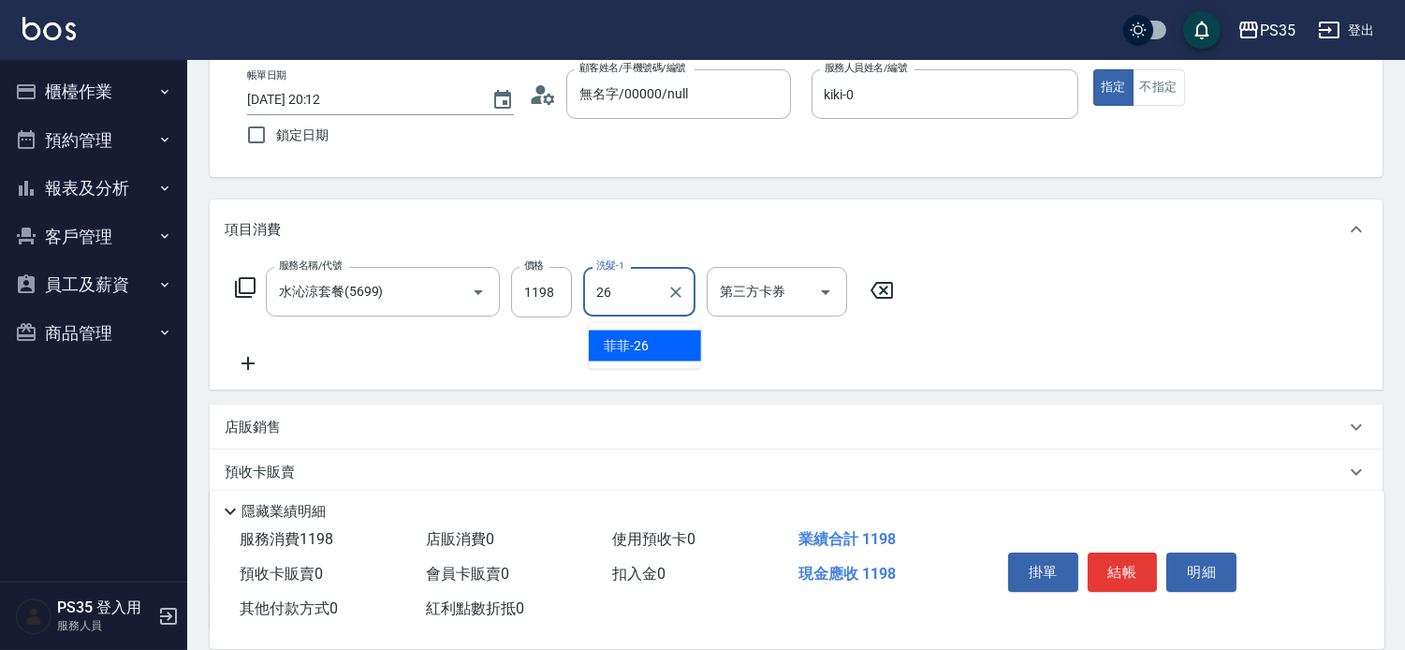
type input "菲菲-26"
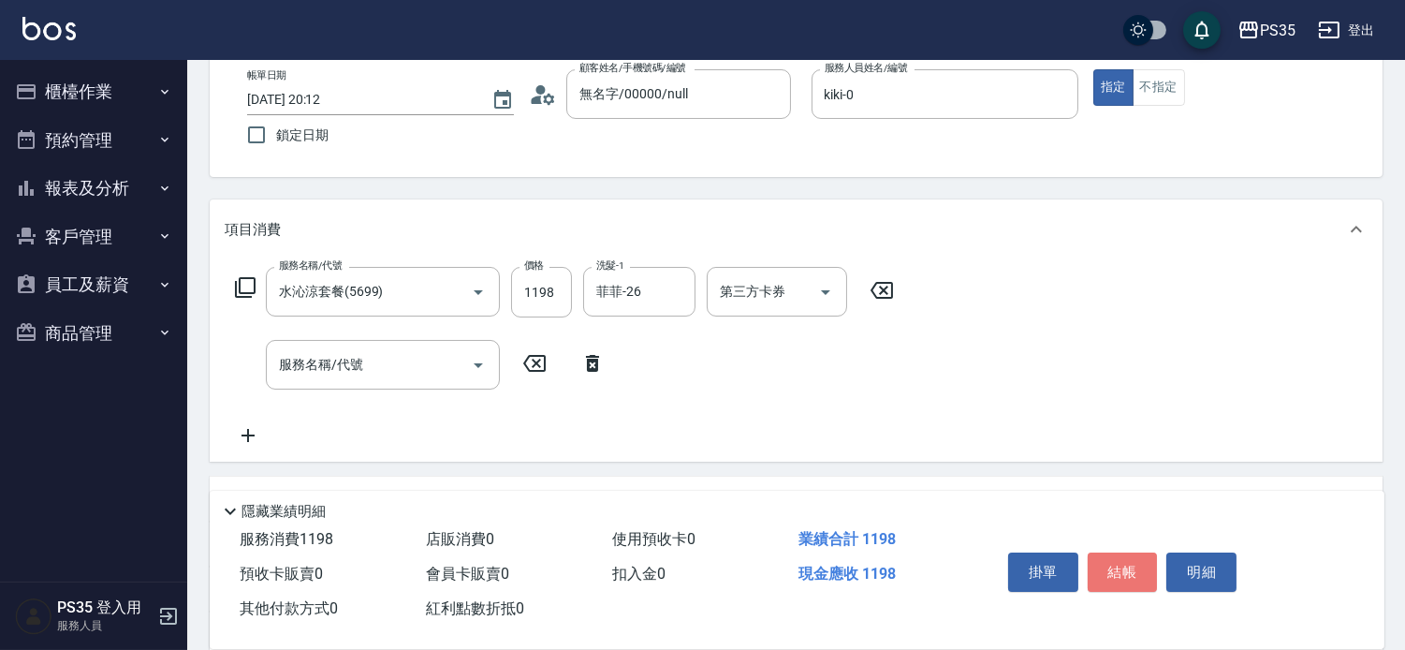
click at [1129, 564] on button "結帳" at bounding box center [1123, 571] width 70 height 39
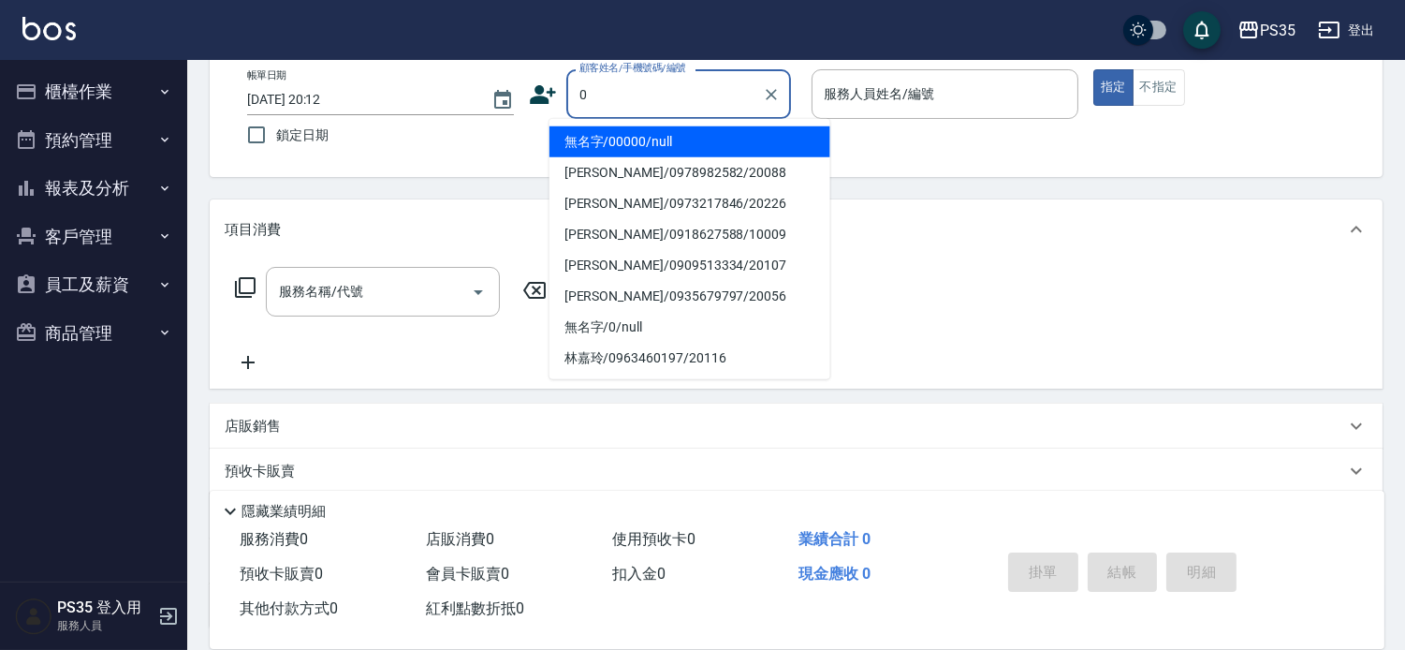
type input "無名字/00000/null"
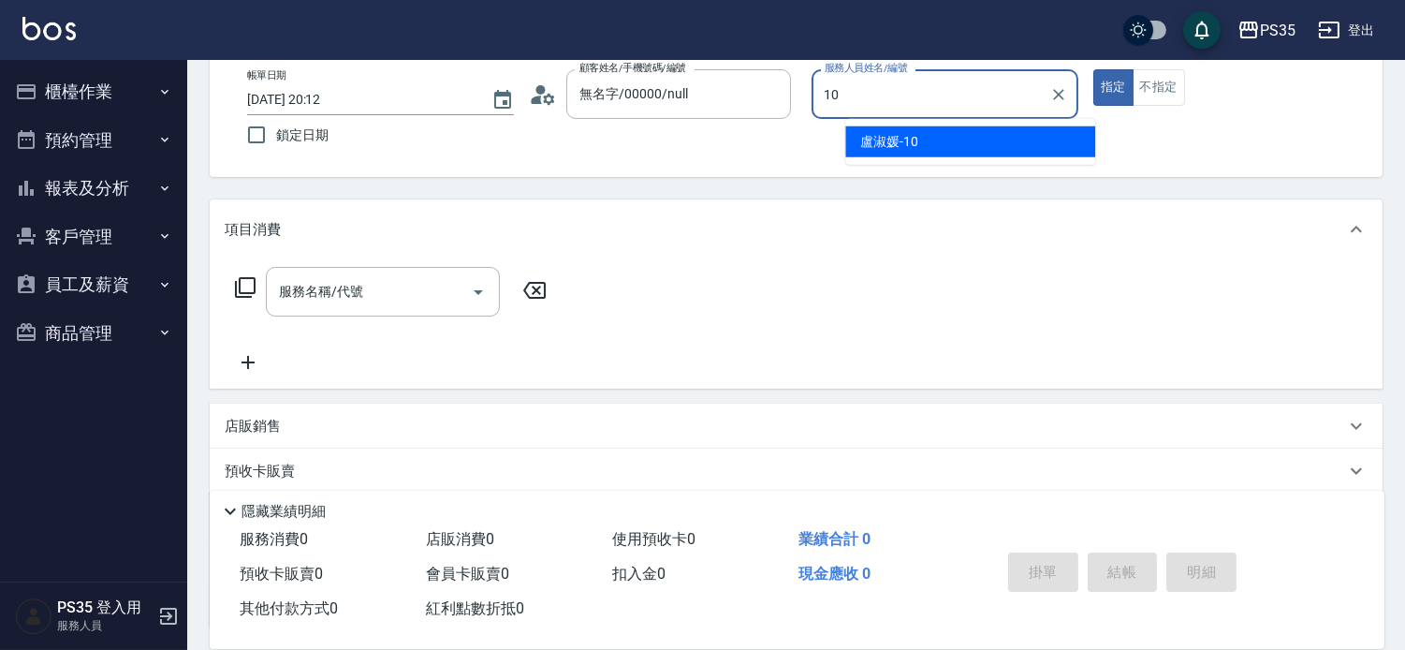
type input "[PERSON_NAME]-10"
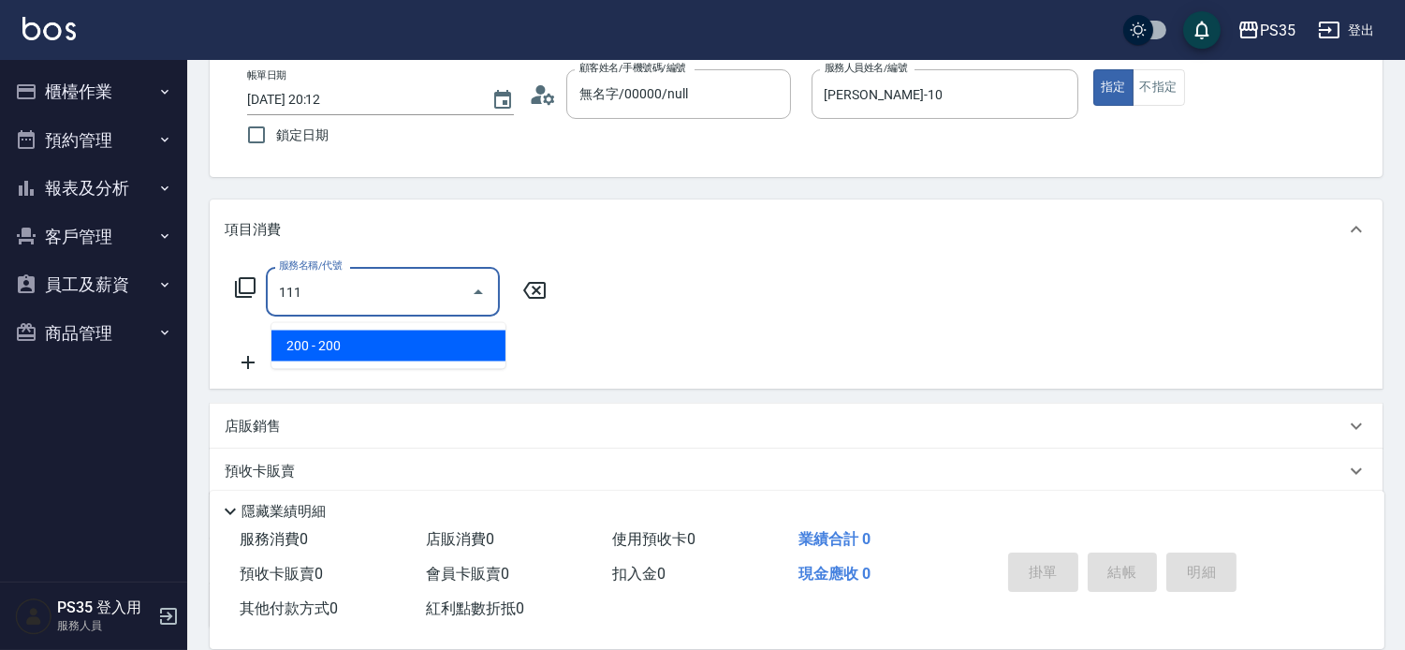
type input "200(111)"
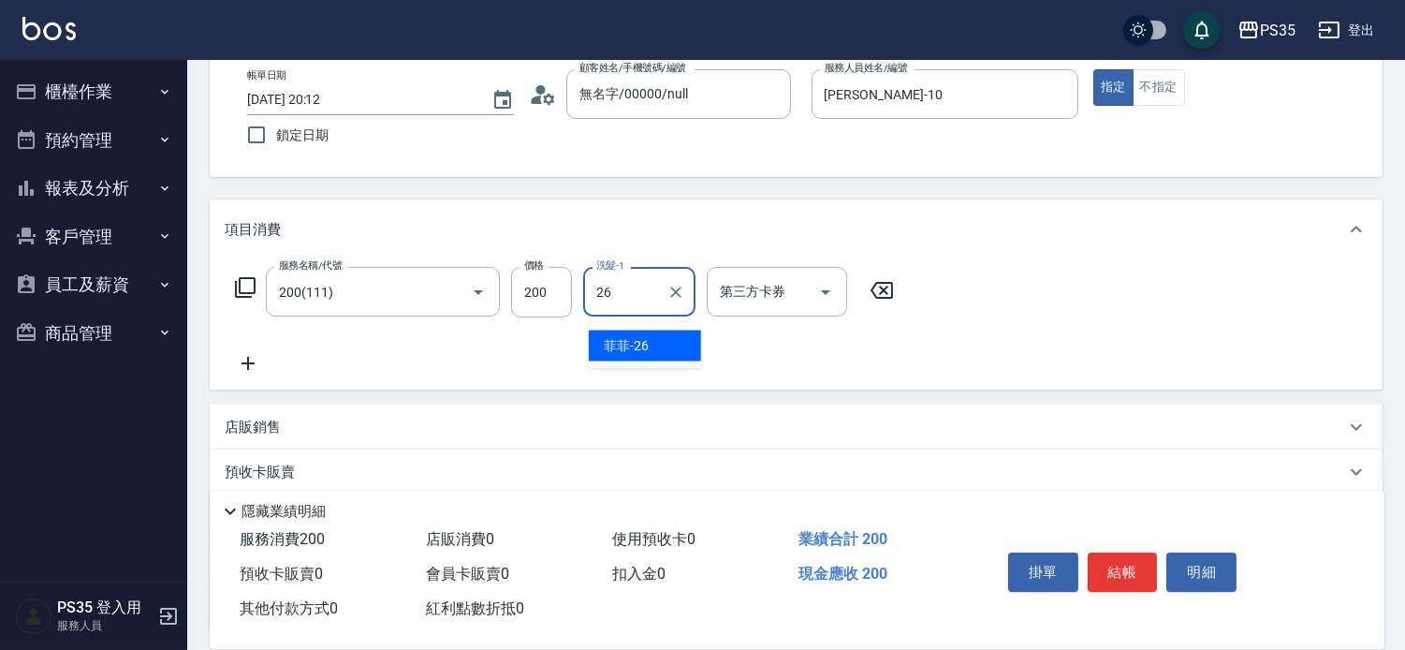
type input "菲菲-26"
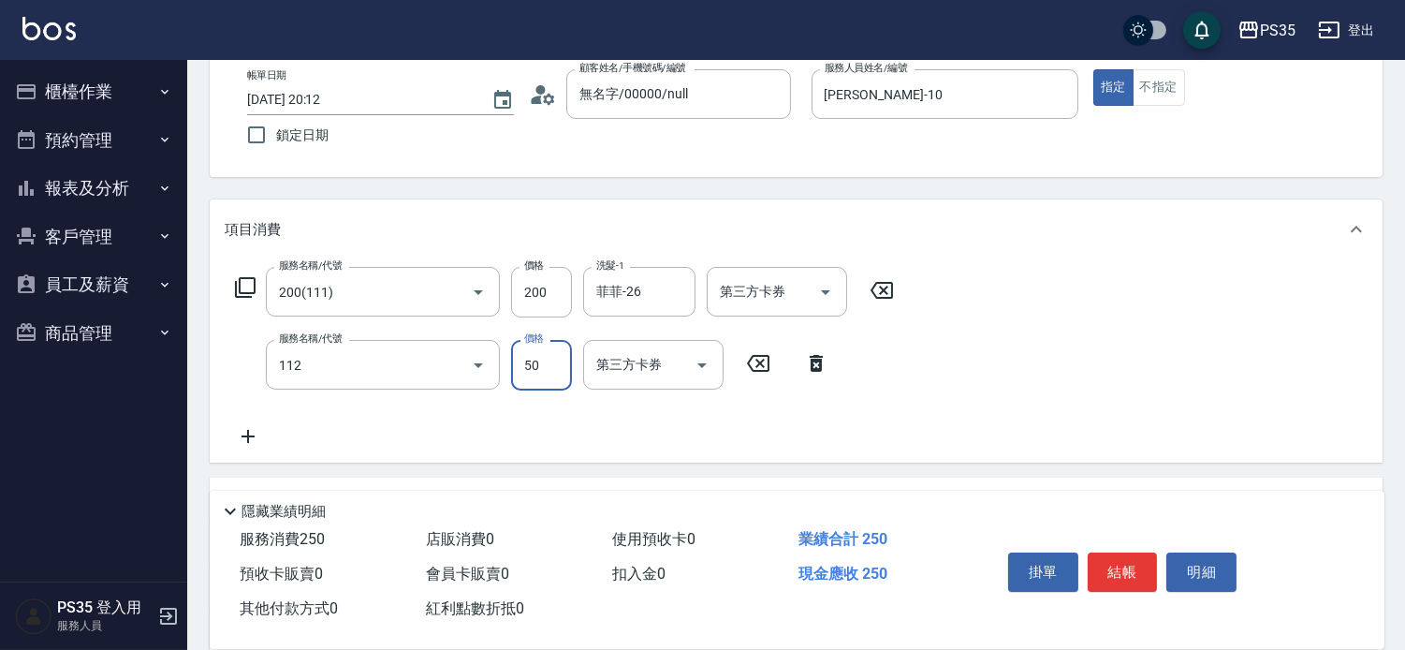
type input "精油50(112)"
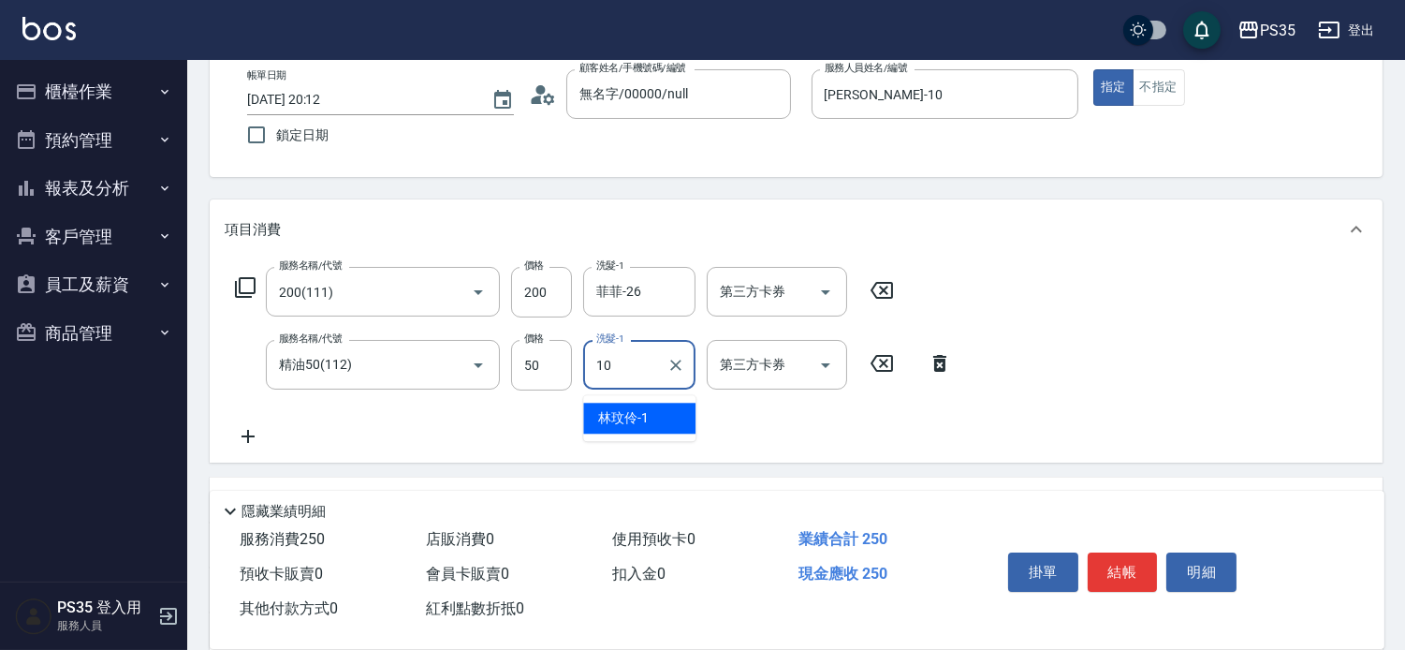
type input "[PERSON_NAME]-10"
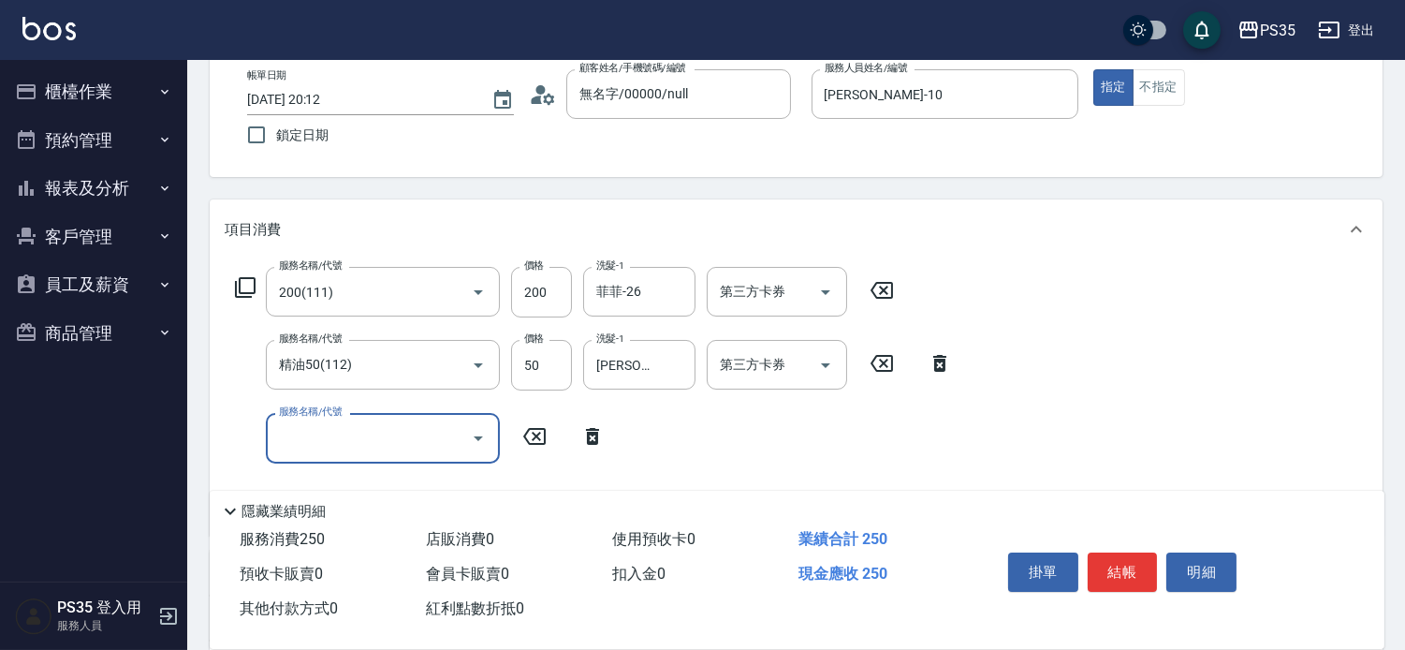
click at [1129, 564] on button "結帳" at bounding box center [1123, 571] width 70 height 39
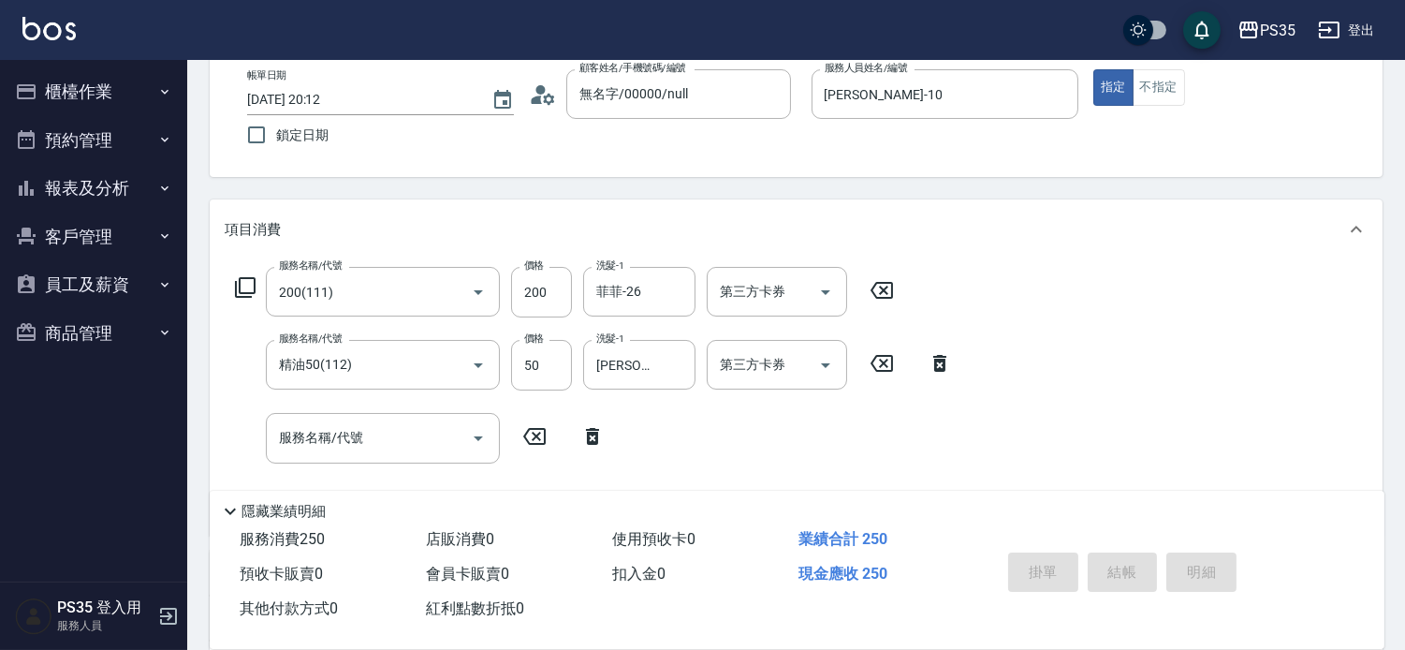
type input "[DATE] 20:13"
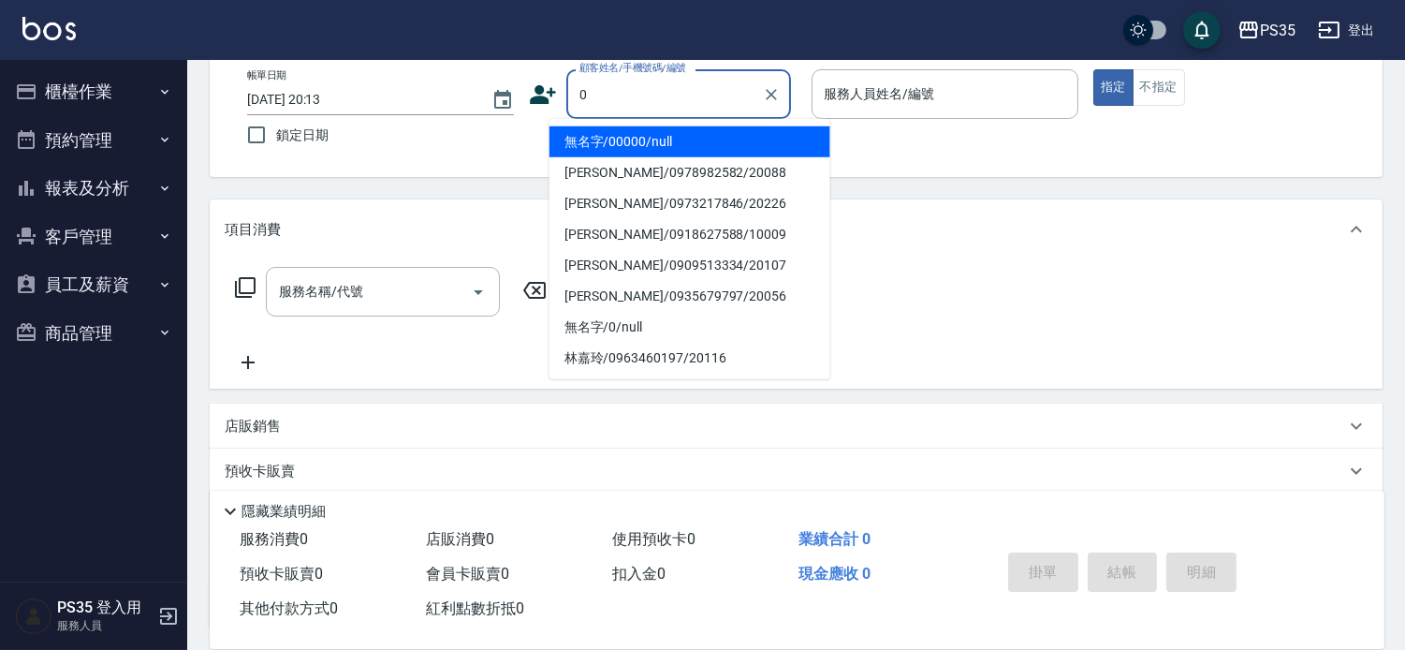
type input "無名字/00000/null"
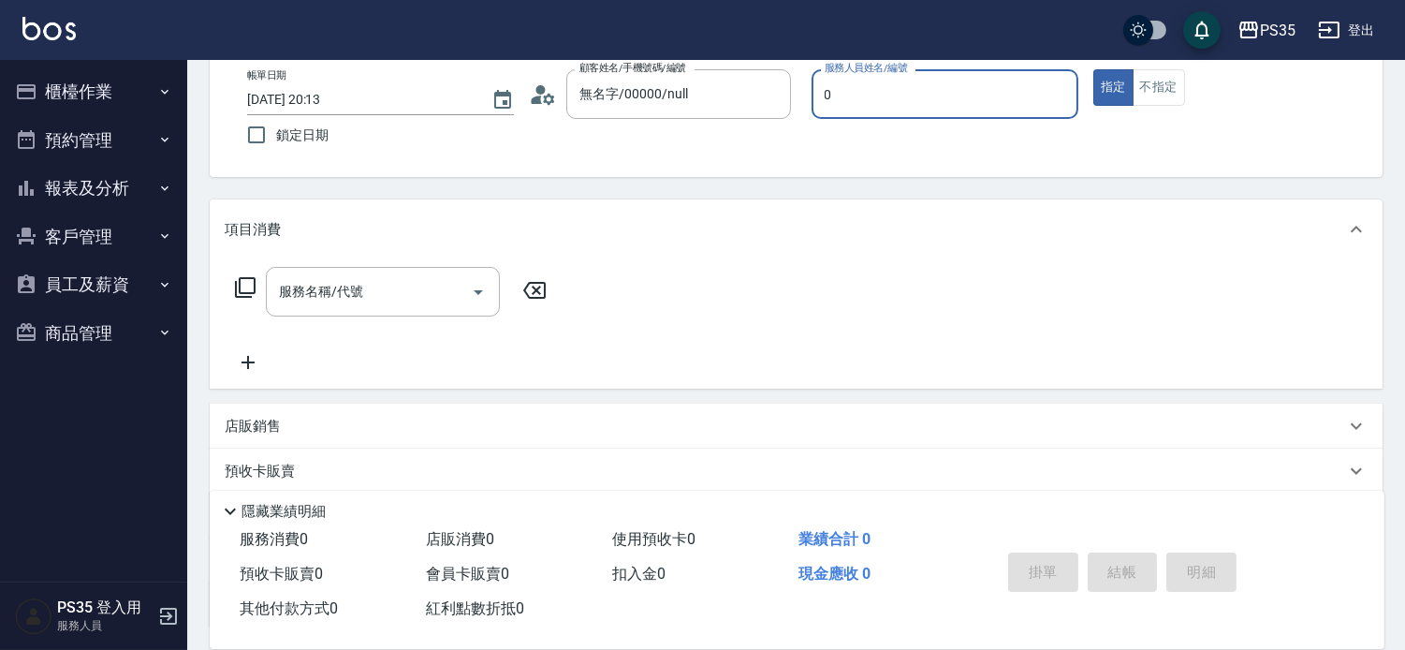
type input "kiki-0"
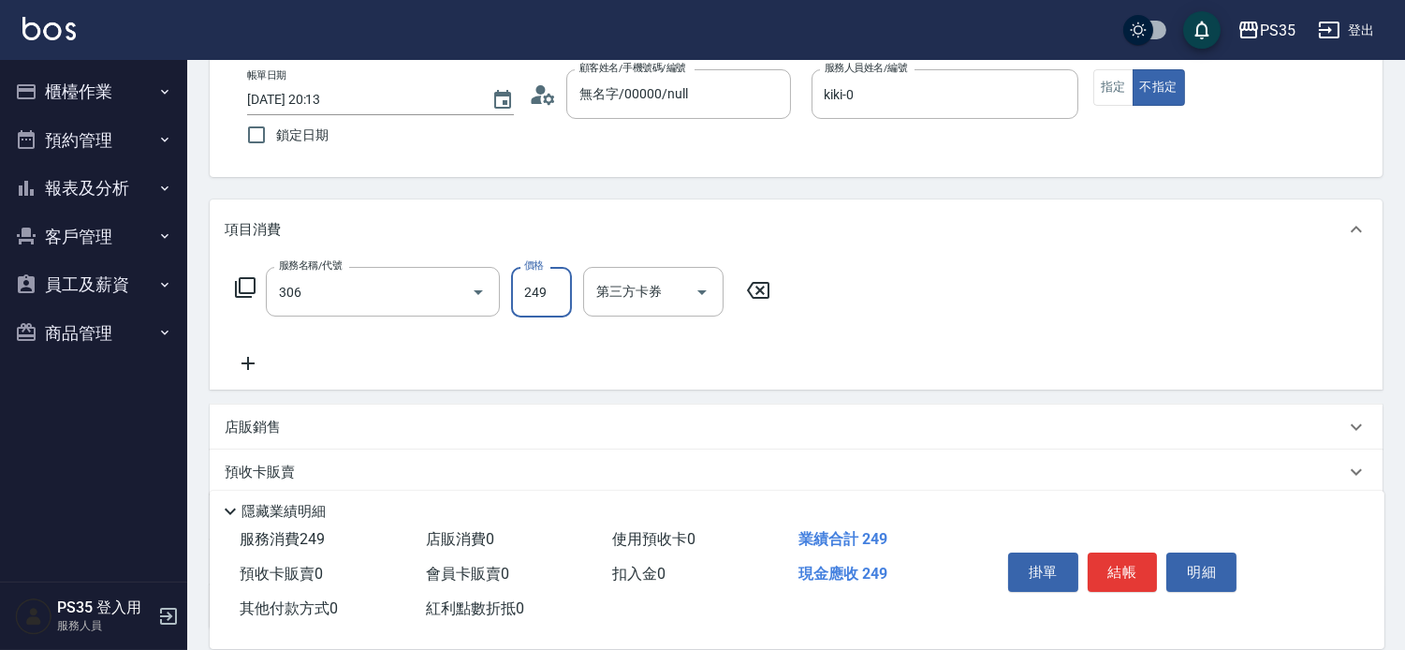
type input "剪髮(306)"
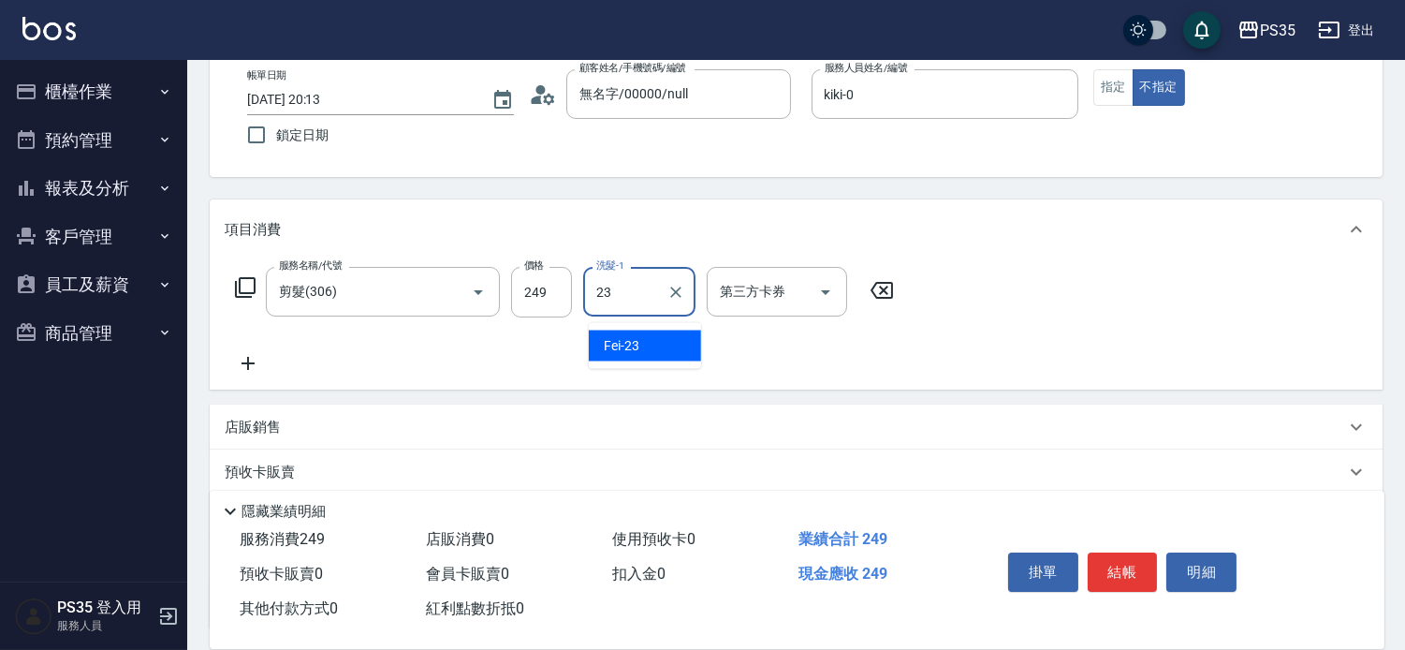
type input "Fei-23"
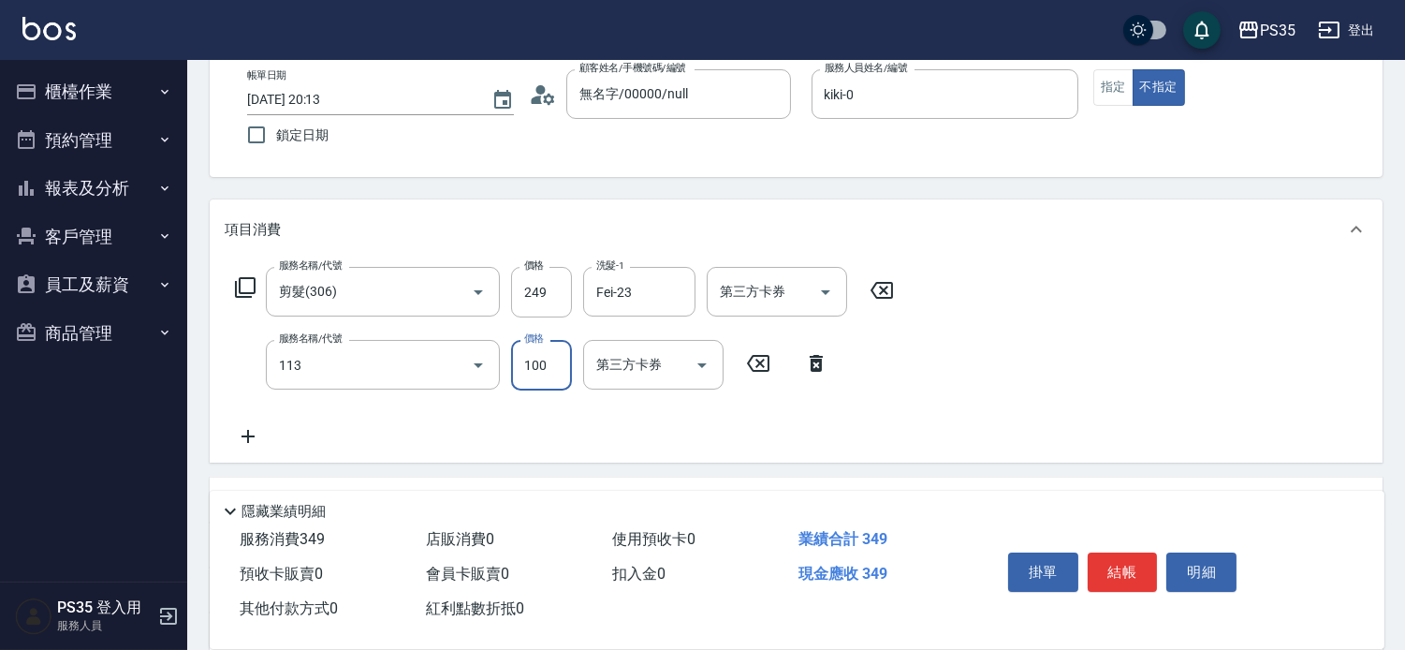
type input "瞬護100(113)"
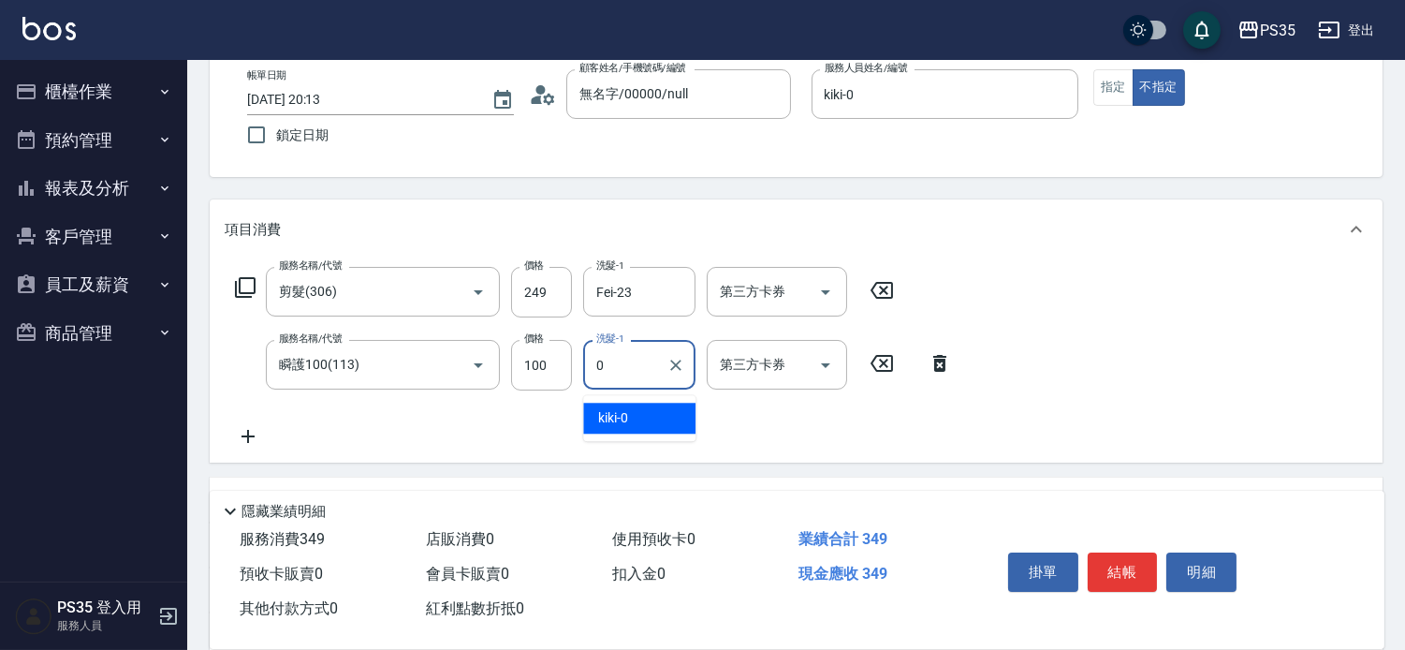
type input "kiki-0"
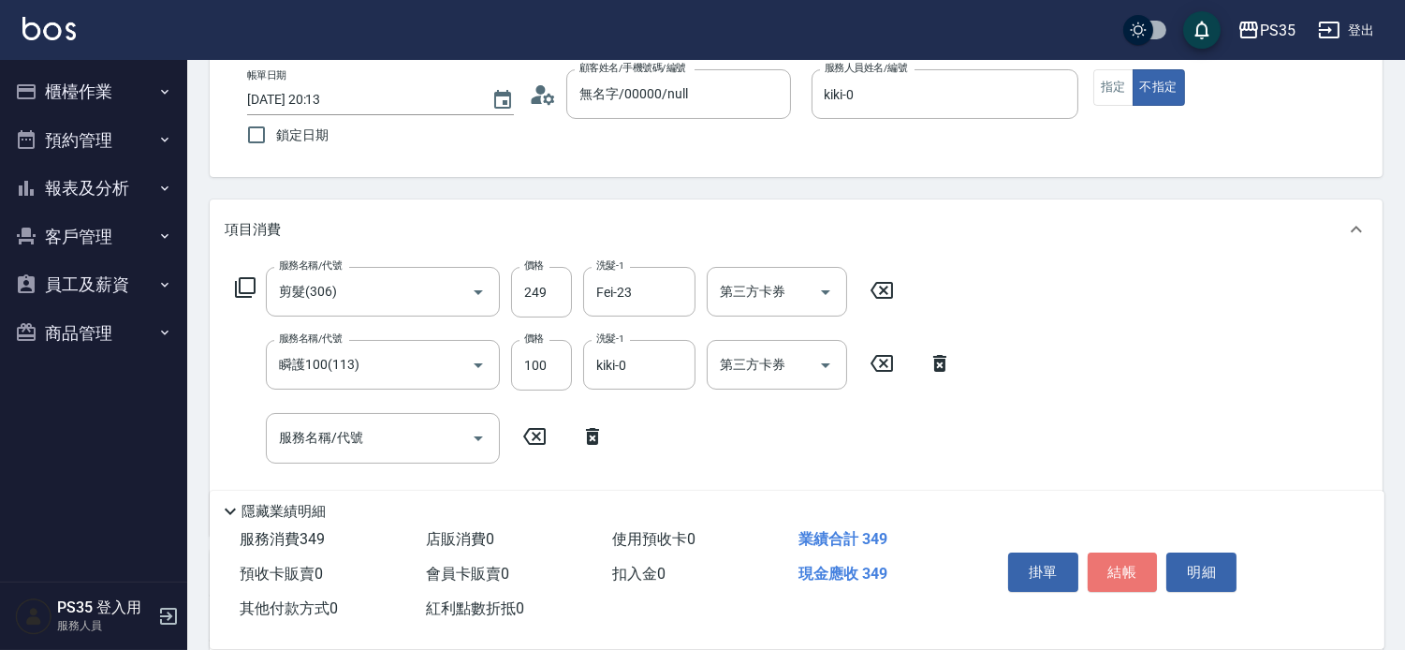
click at [1129, 564] on button "結帳" at bounding box center [1123, 571] width 70 height 39
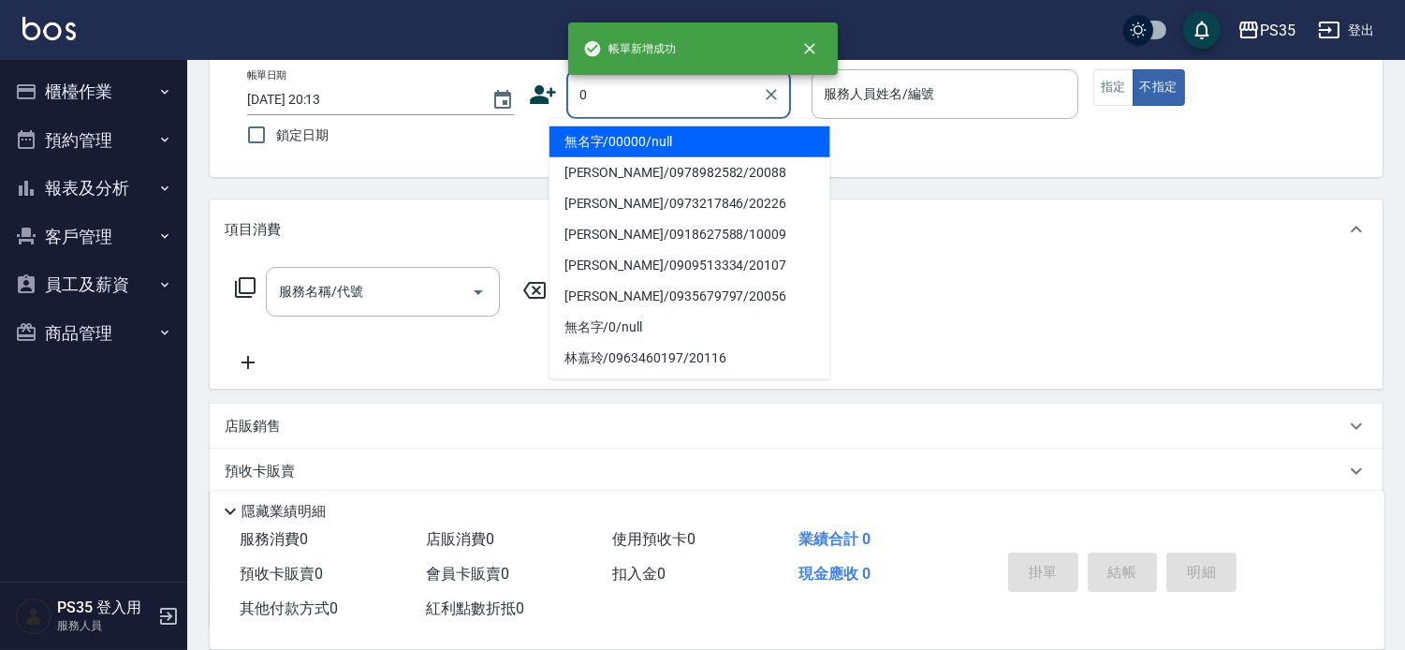
type input "無名字/00000/null"
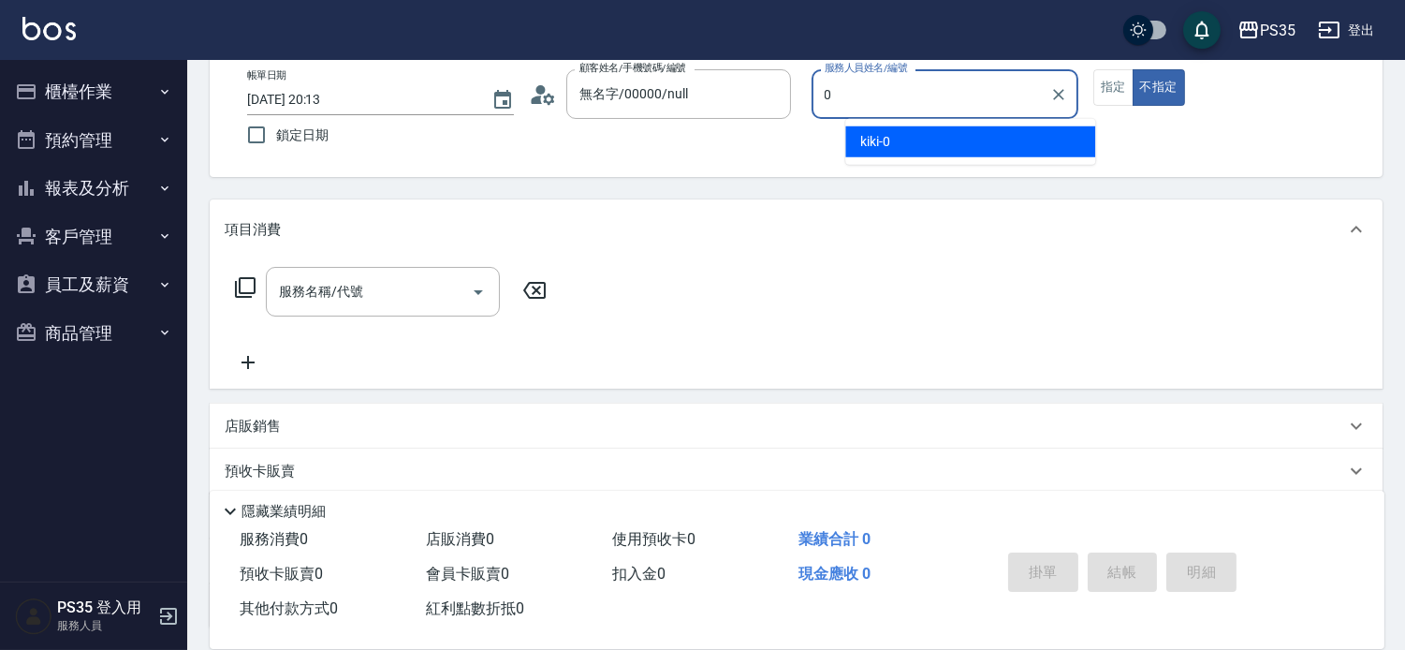
type input "kiki-0"
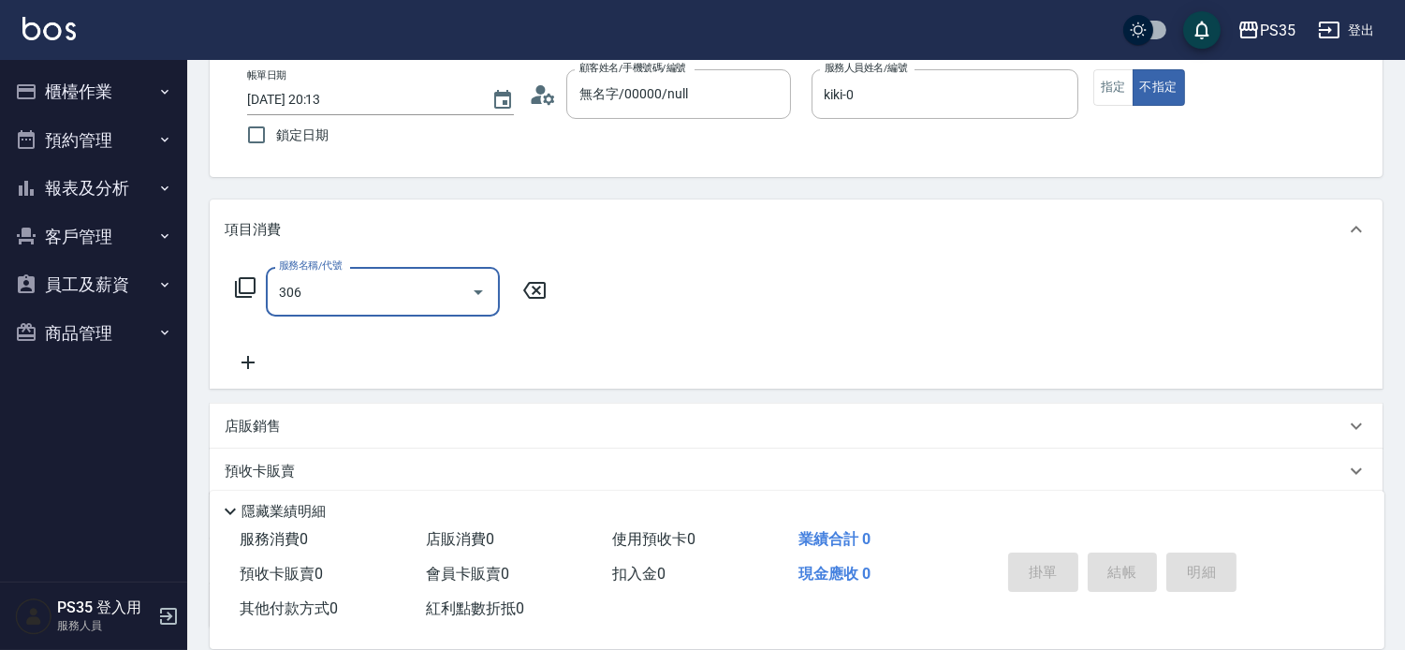
type input "剪髮(306)"
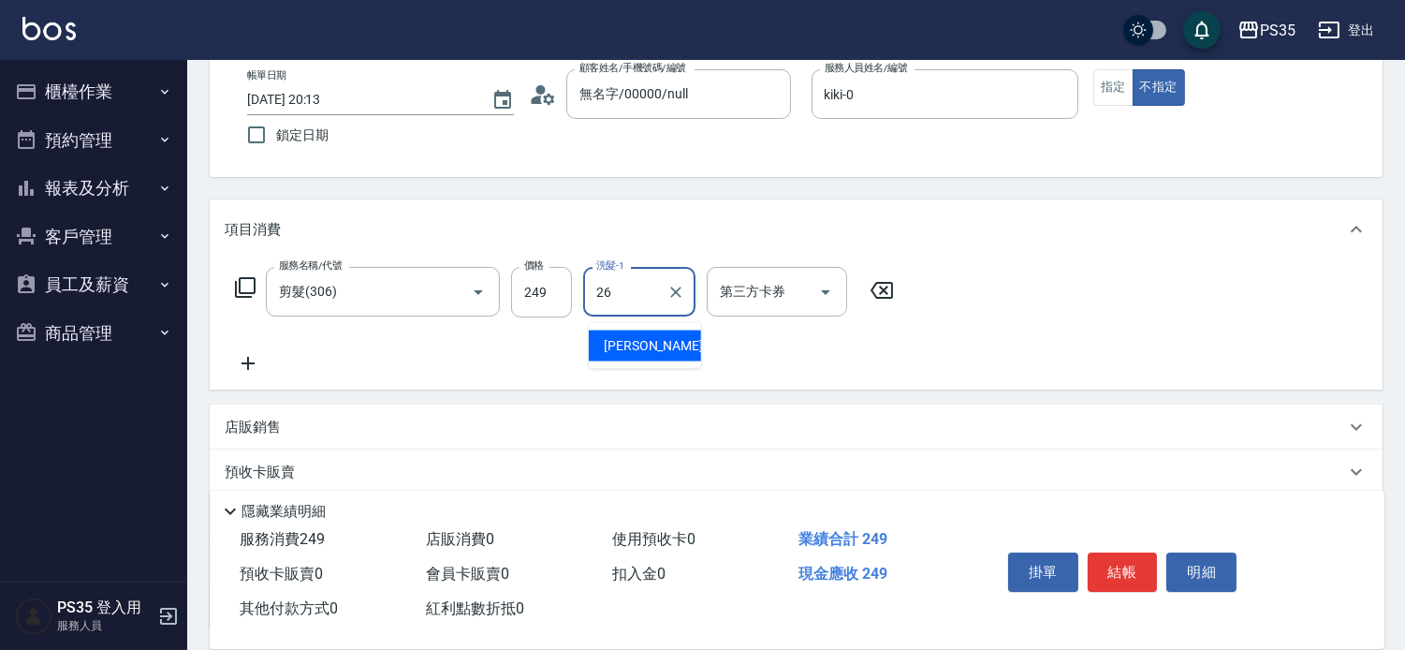
type input "菲菲-26"
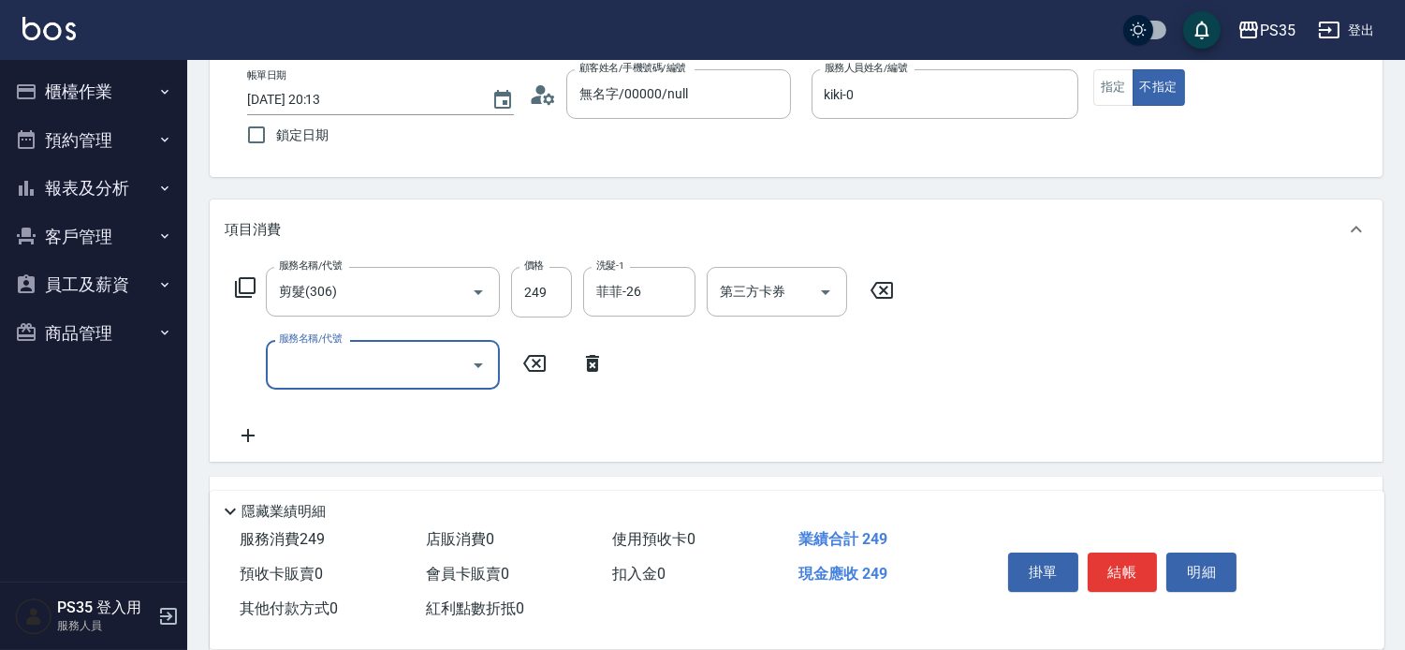
click at [1129, 565] on button "結帳" at bounding box center [1123, 571] width 70 height 39
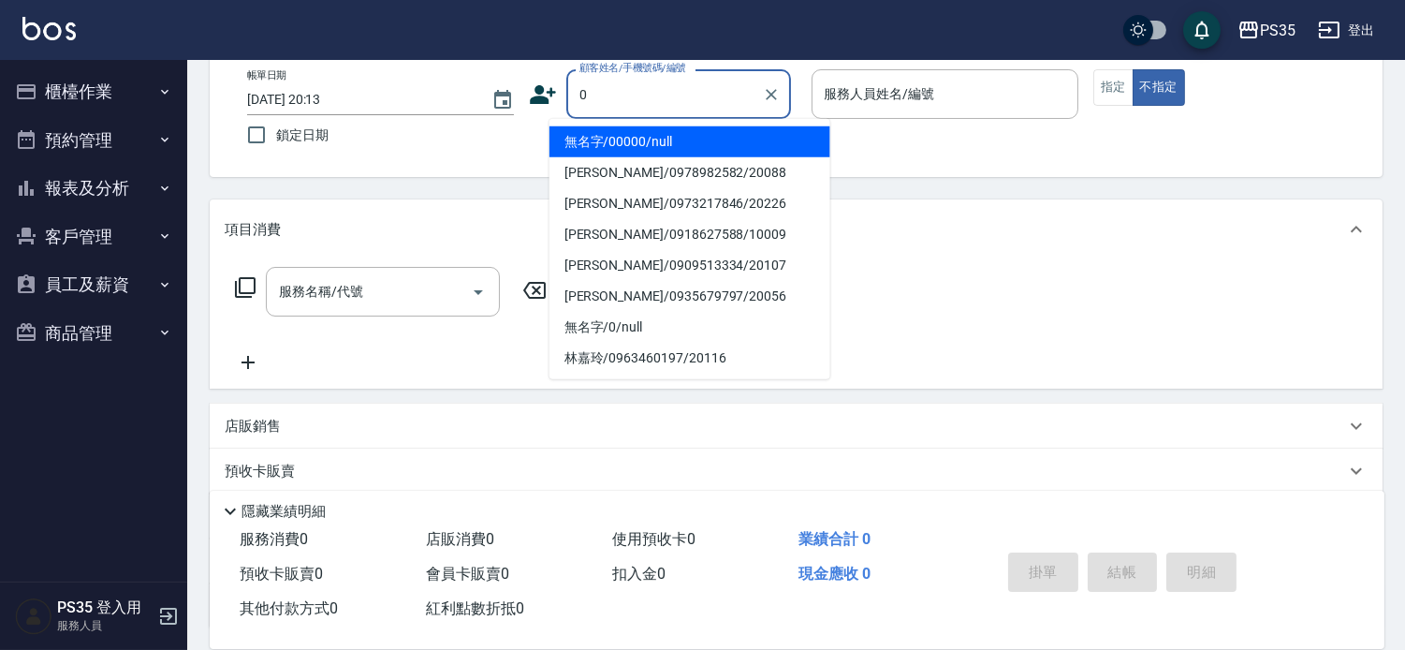
type input "無名字/00000/null"
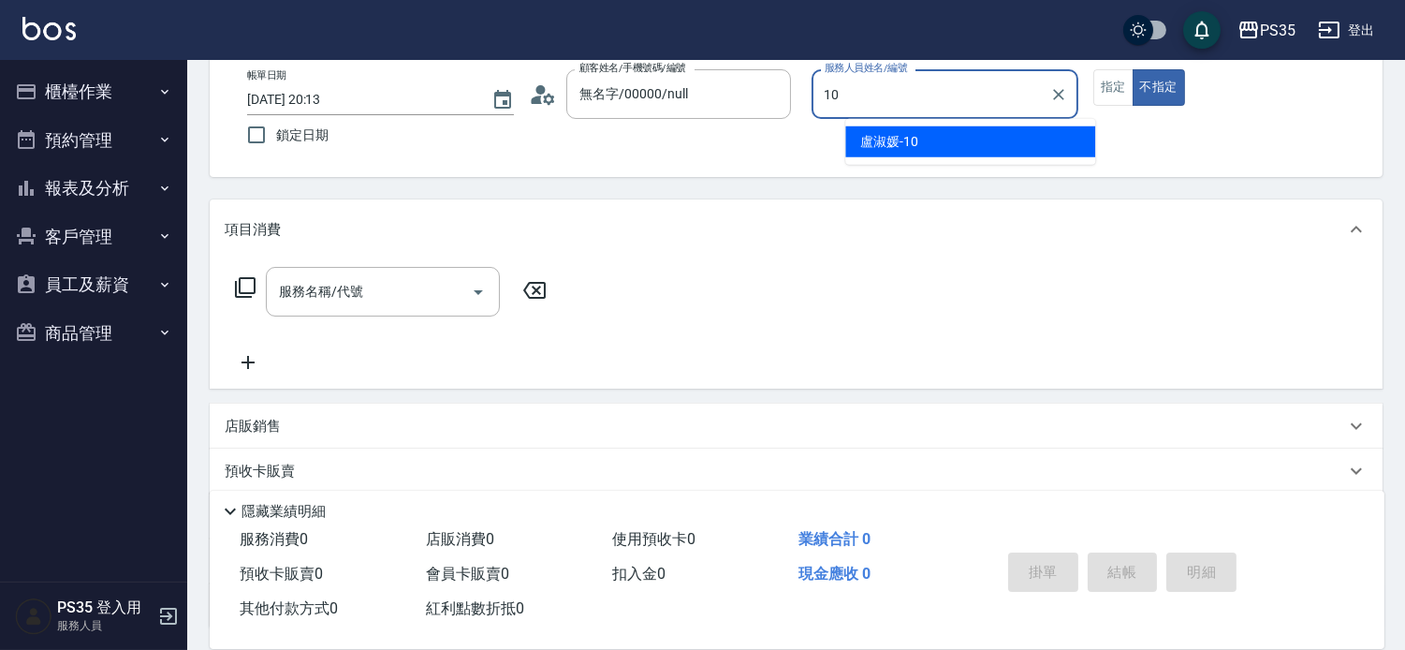
type input "[PERSON_NAME]-10"
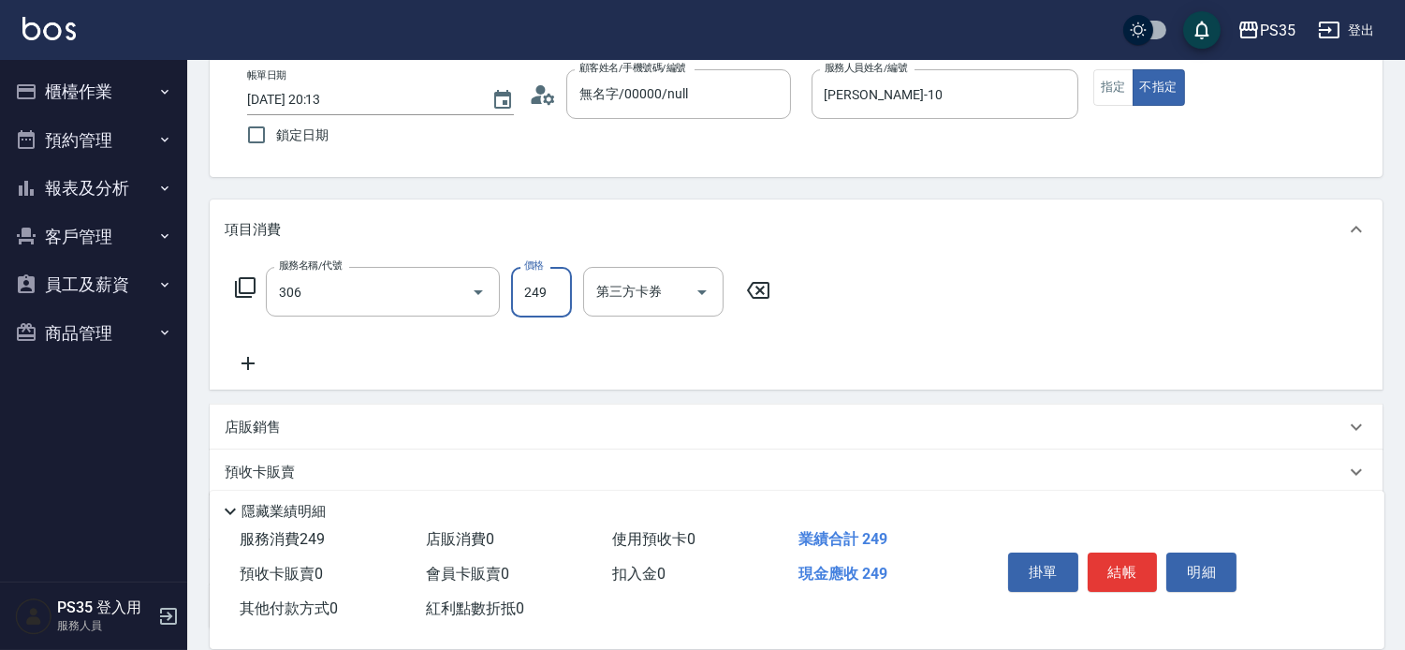
type input "剪髮(306)"
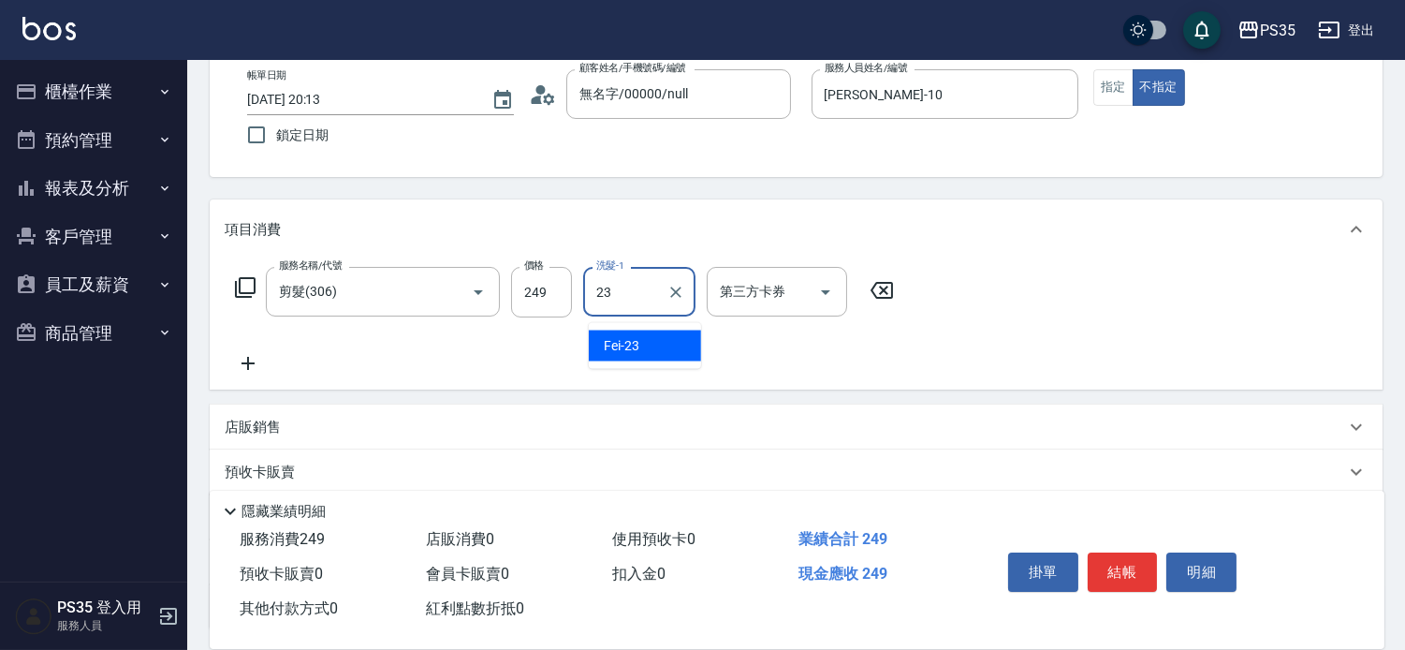
type input "Fei-23"
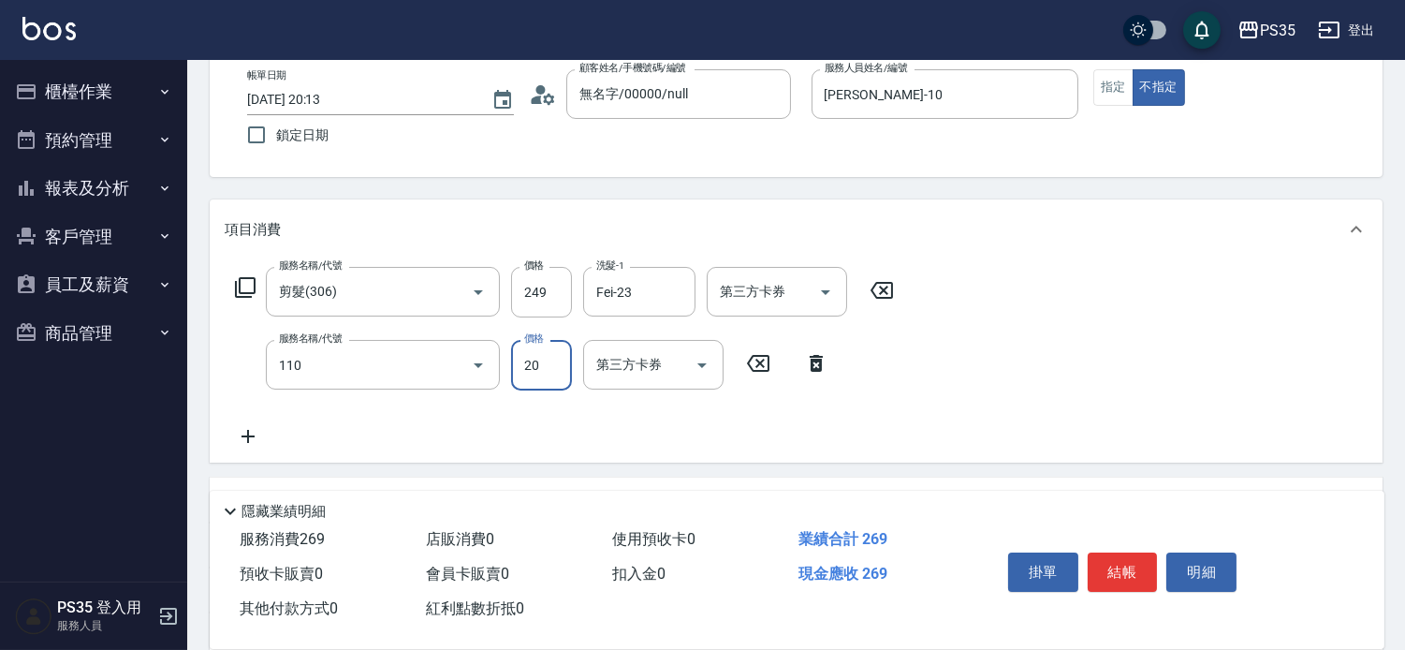
type input "潤絲(110)"
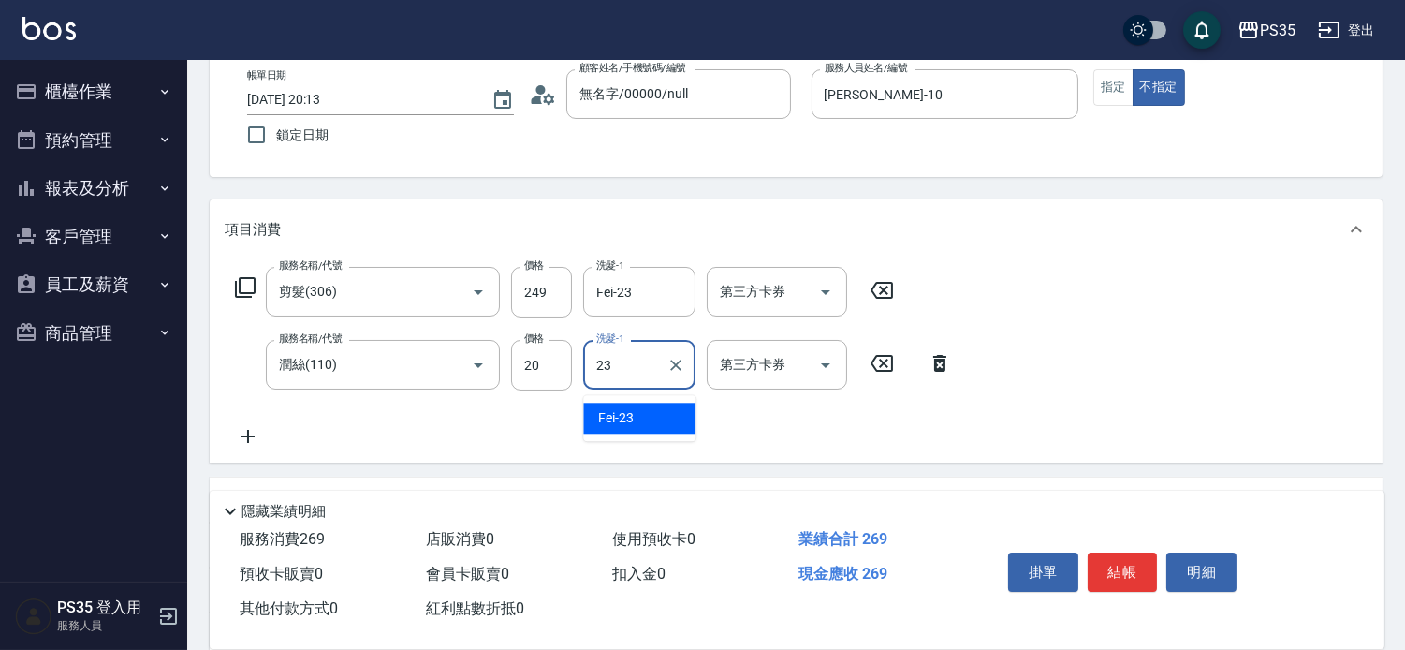
type input "Fei-23"
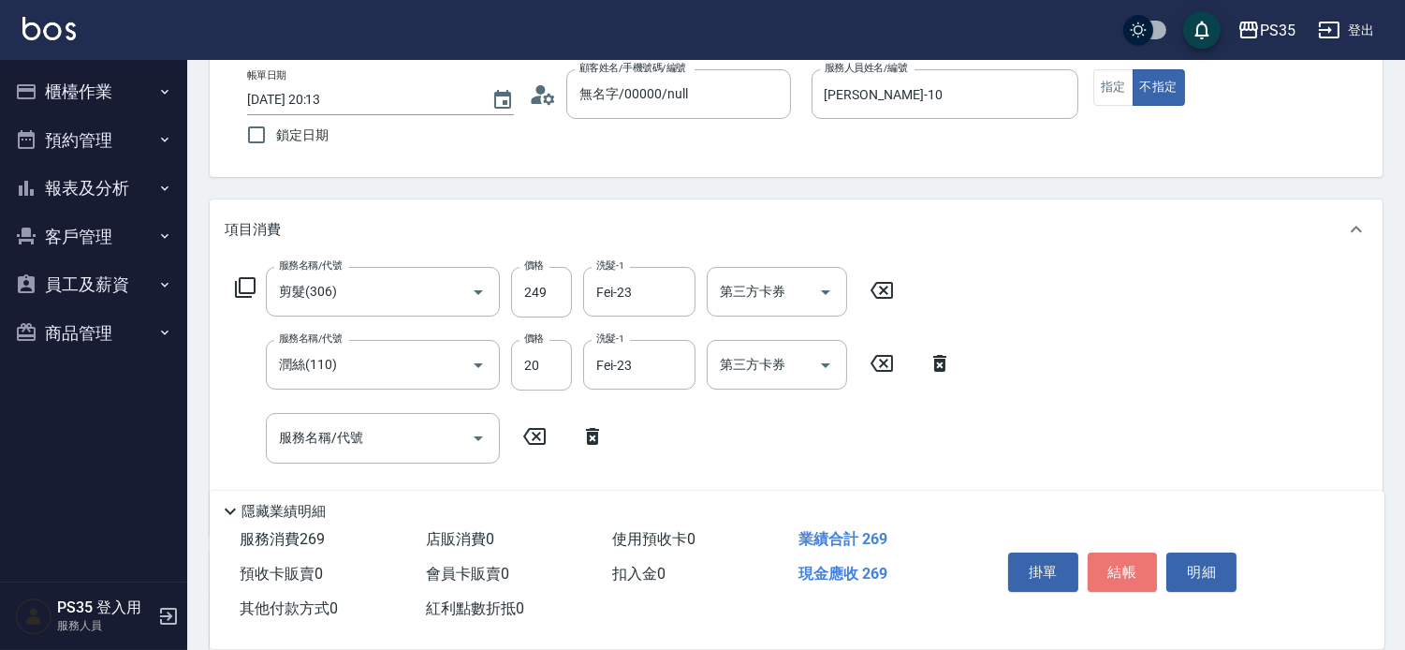
click at [1129, 566] on button "結帳" at bounding box center [1123, 571] width 70 height 39
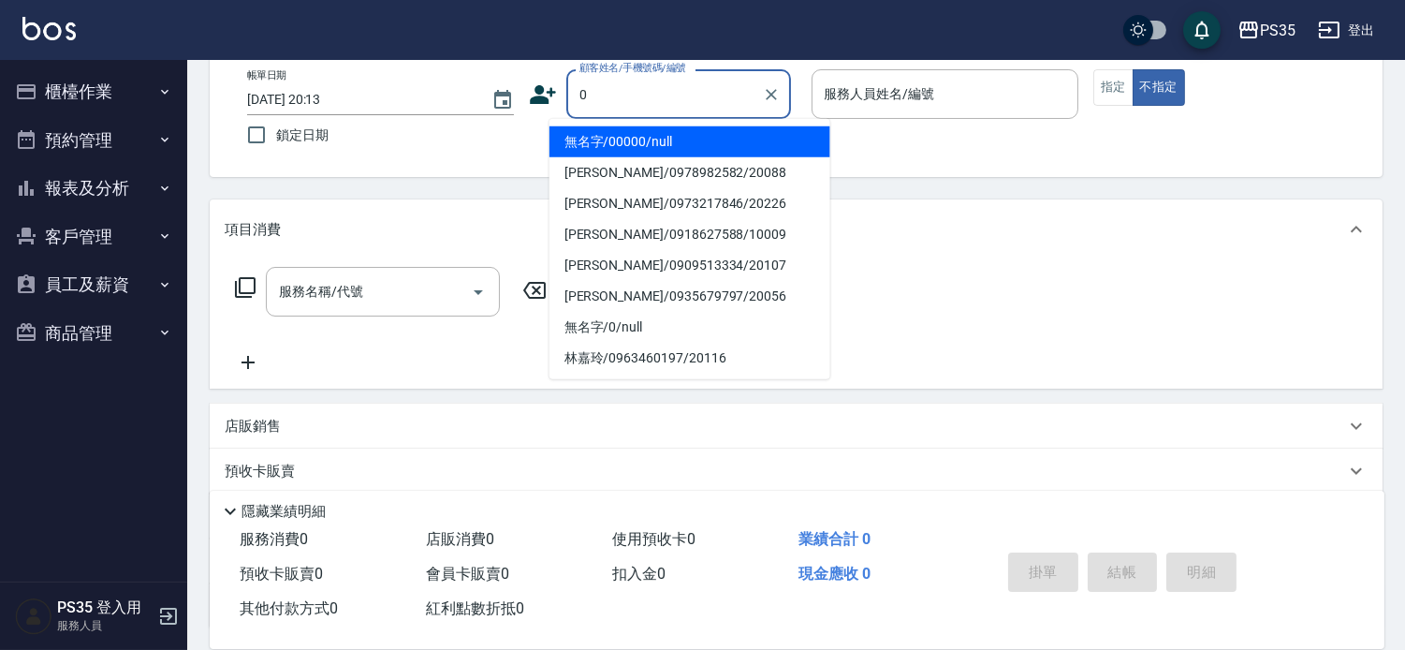
type input "無名字/00000/null"
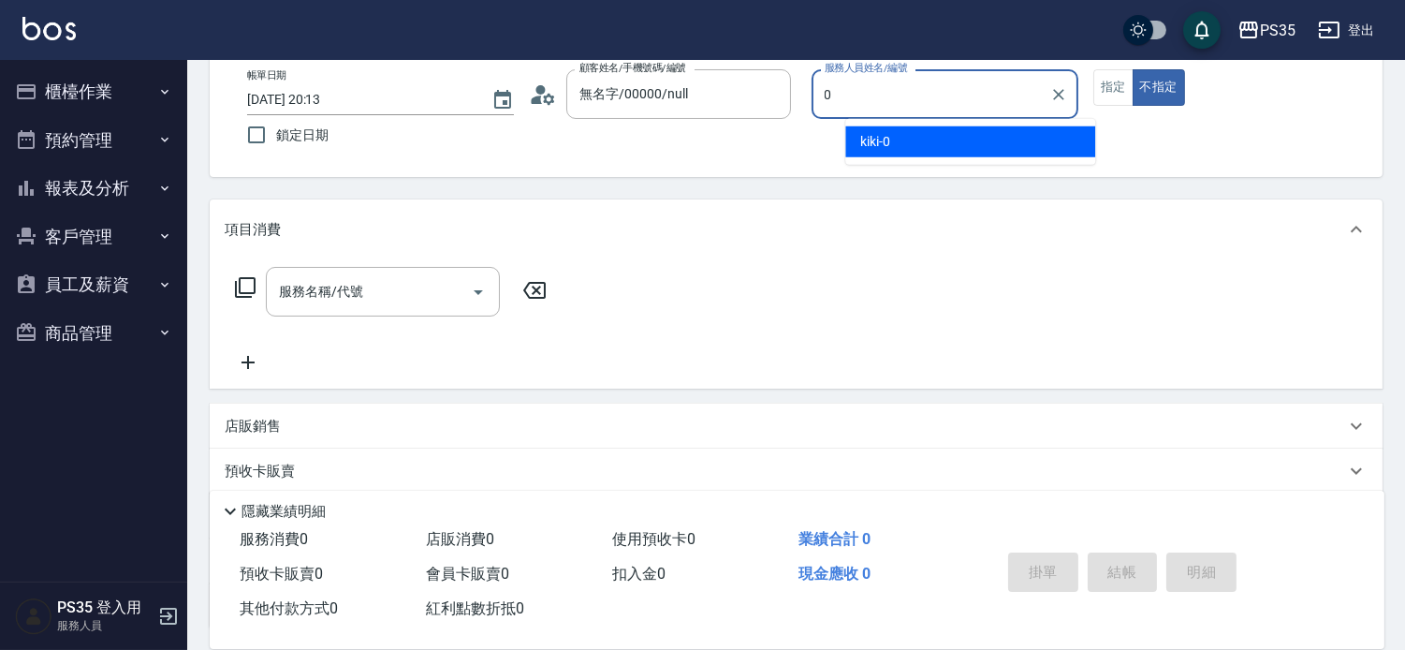
type input "kiki-0"
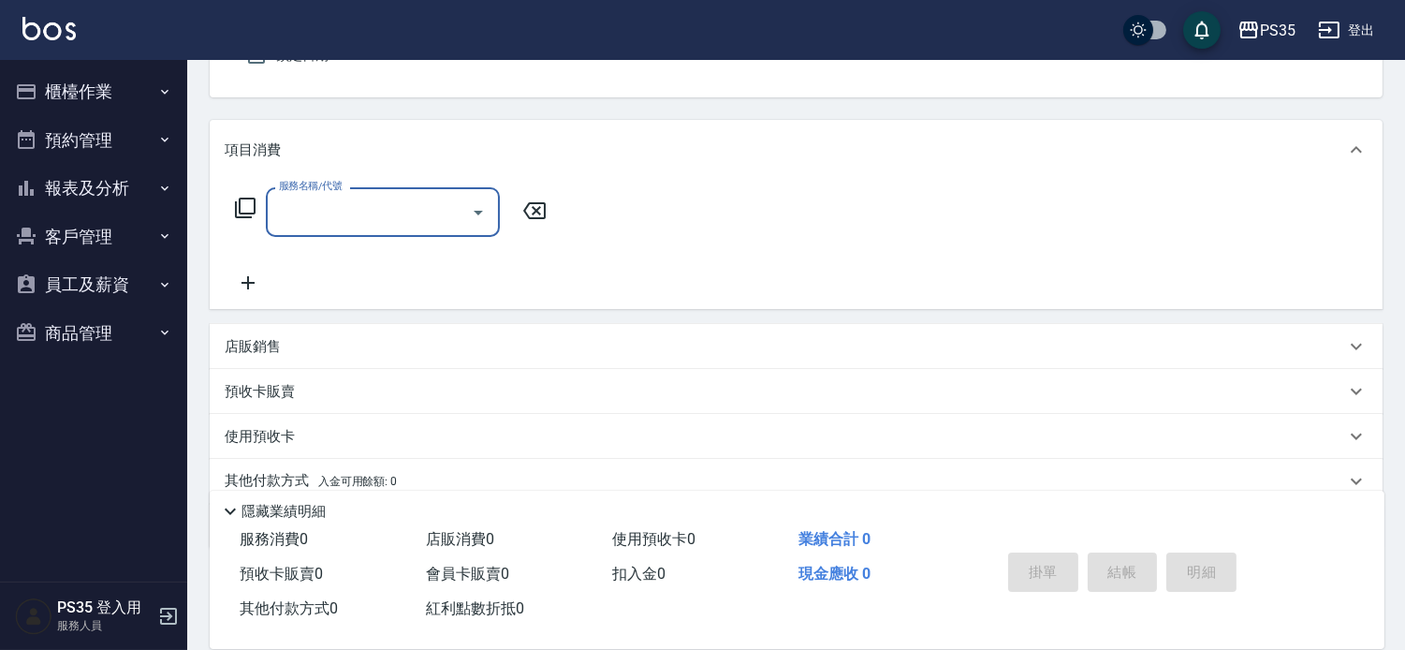
scroll to position [208, 0]
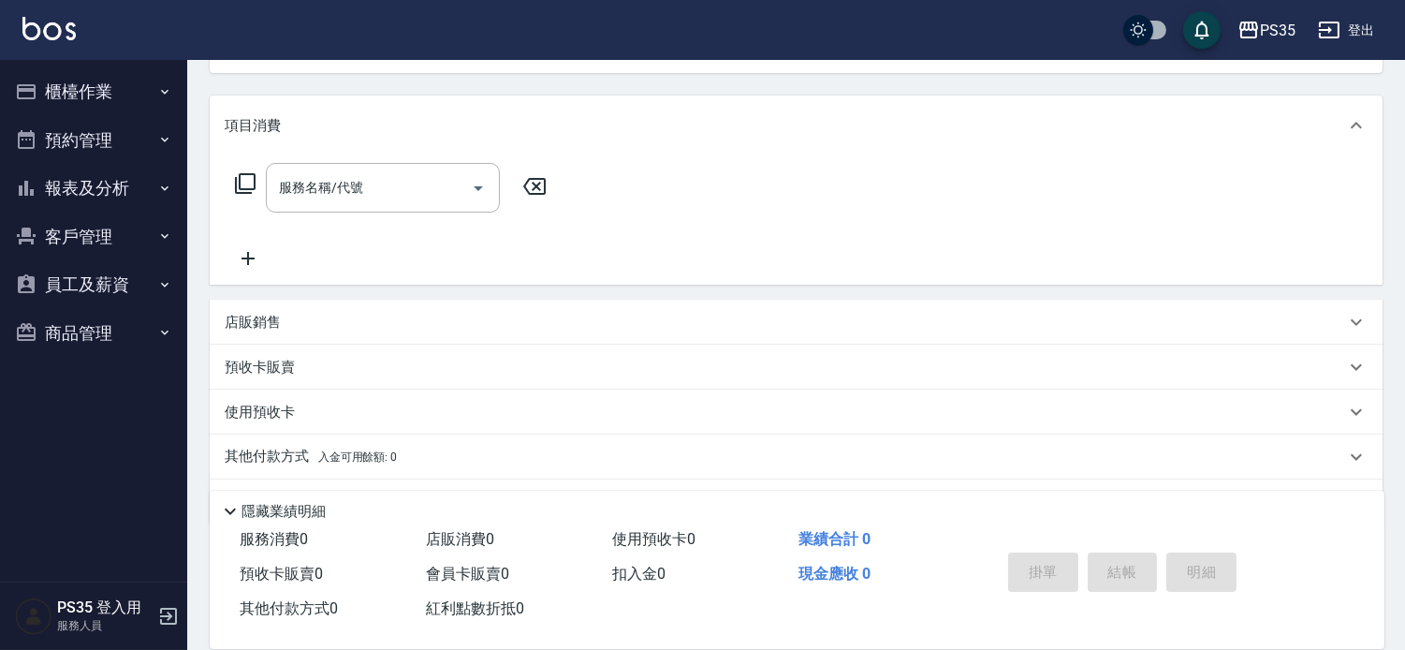
click at [354, 320] on div "店販銷售" at bounding box center [796, 322] width 1173 height 45
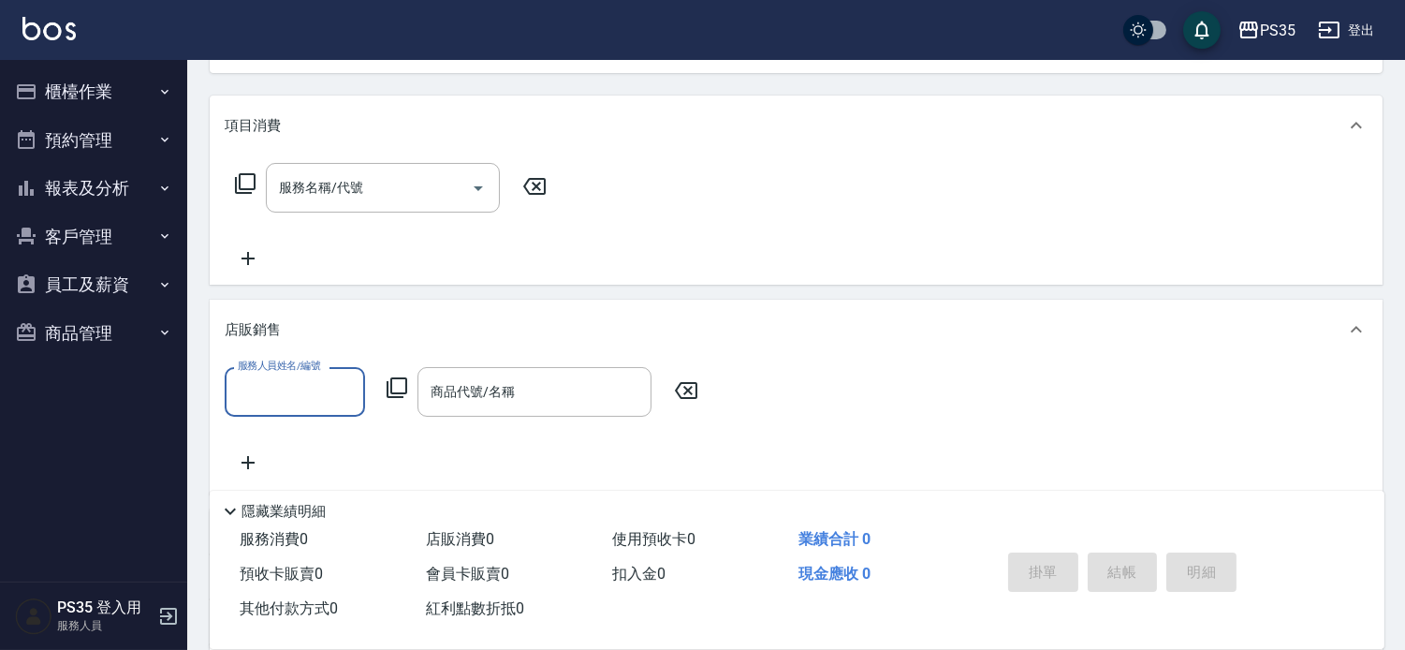
scroll to position [0, 0]
type input "kiki-0"
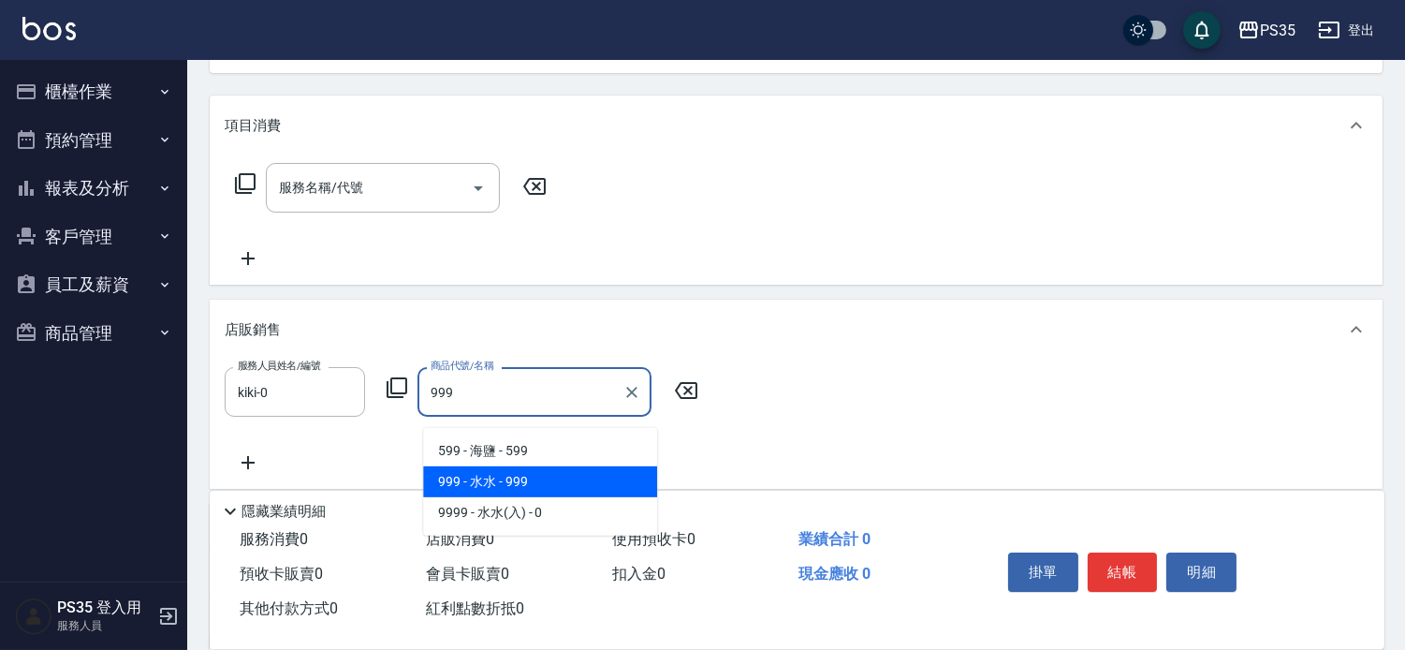
type input "水水"
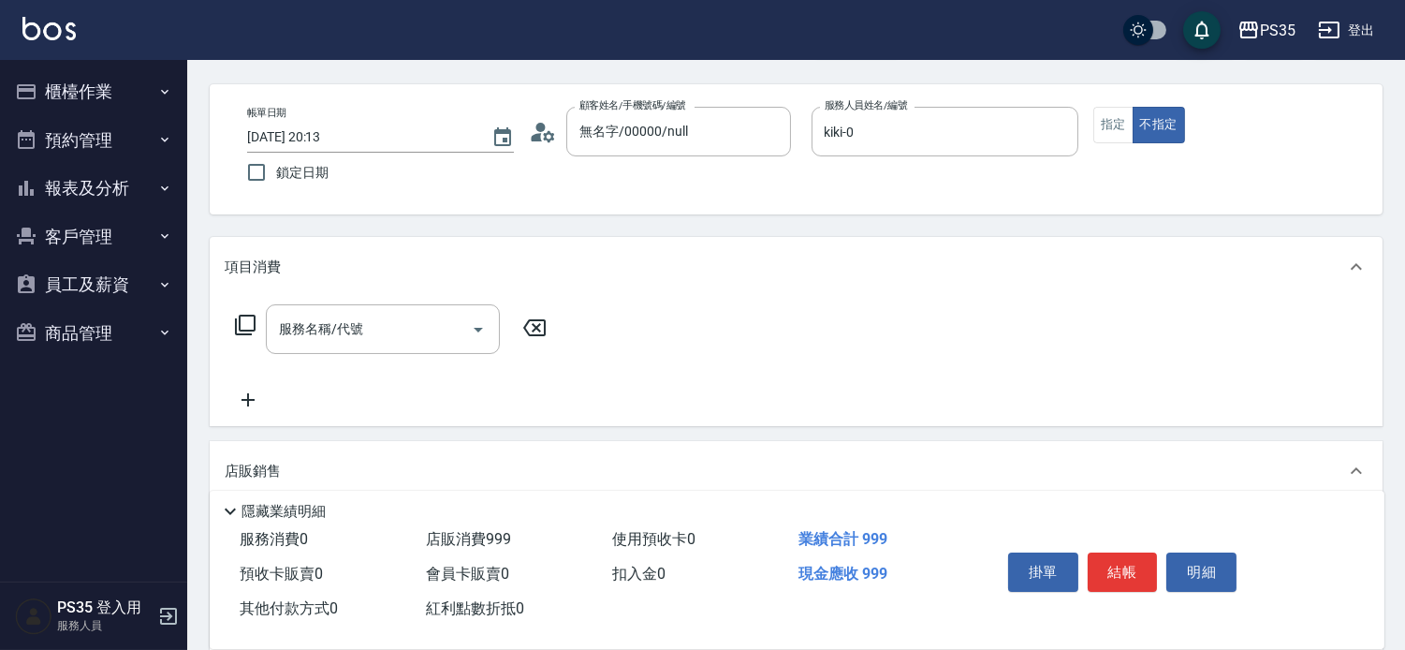
scroll to position [104, 0]
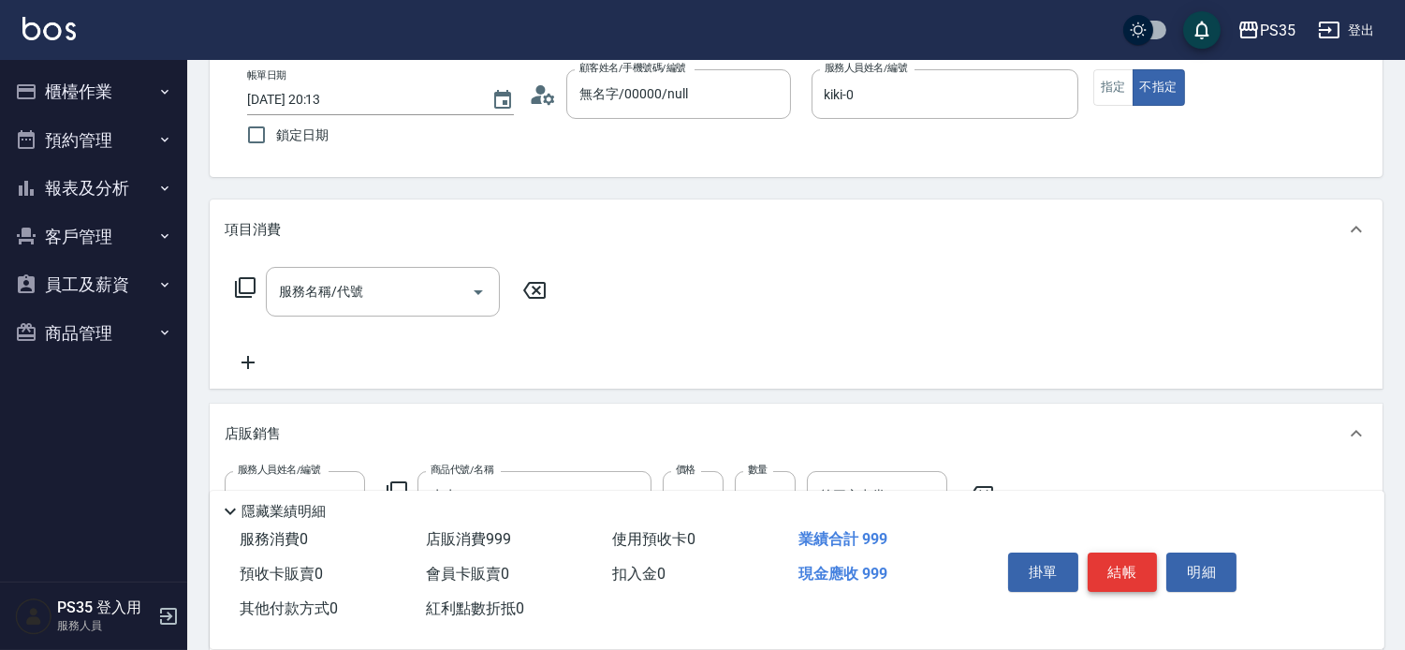
click at [1115, 562] on button "結帳" at bounding box center [1123, 571] width 70 height 39
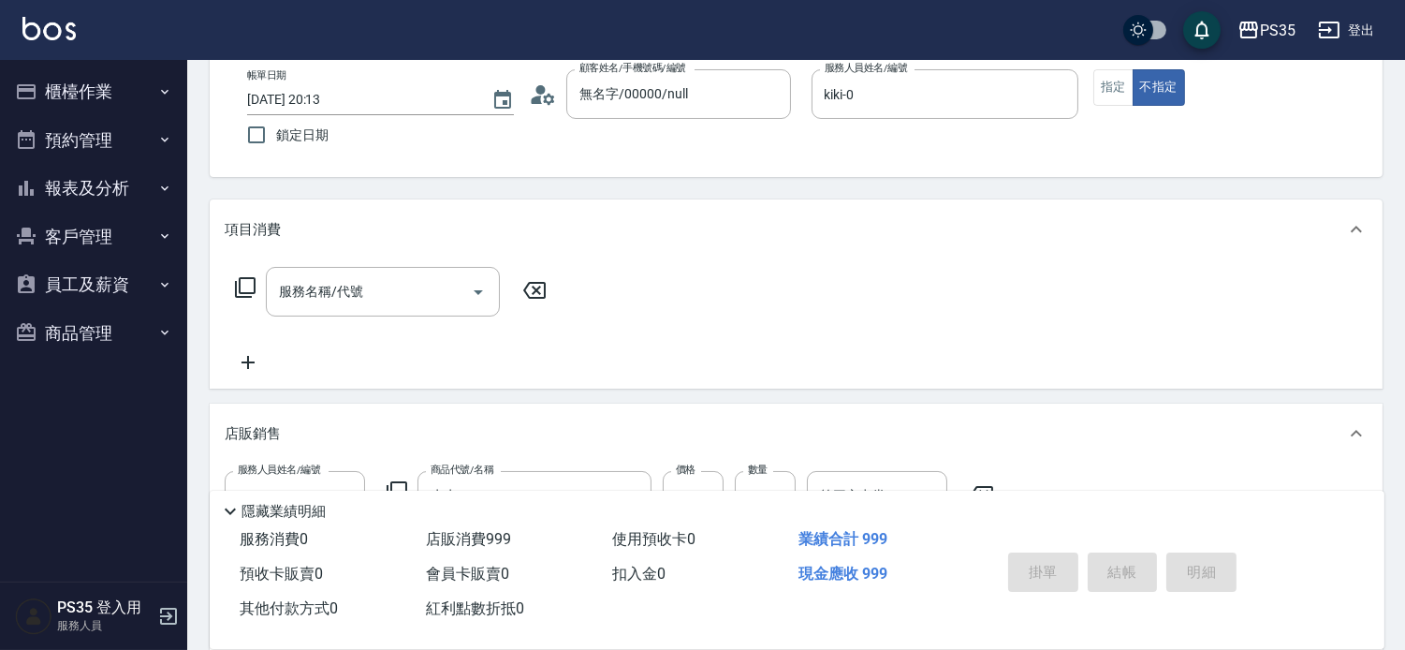
type input "[DATE] 20:14"
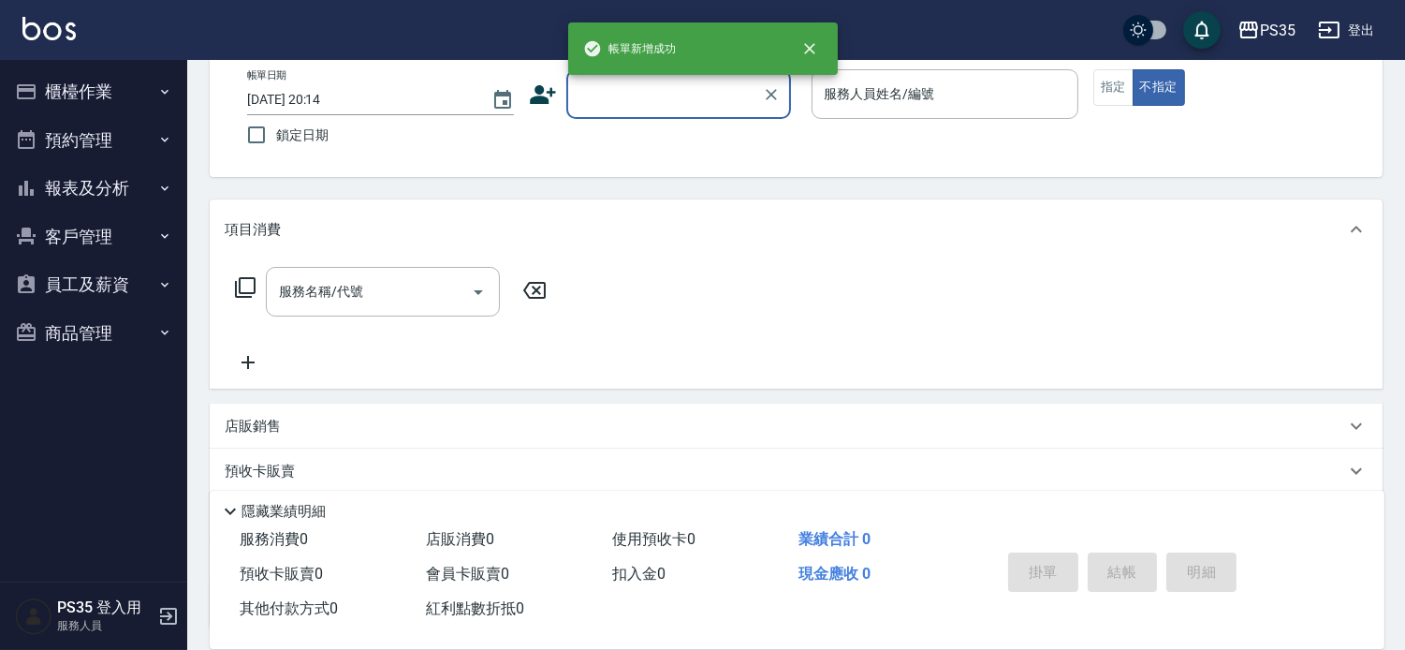
scroll to position [0, 0]
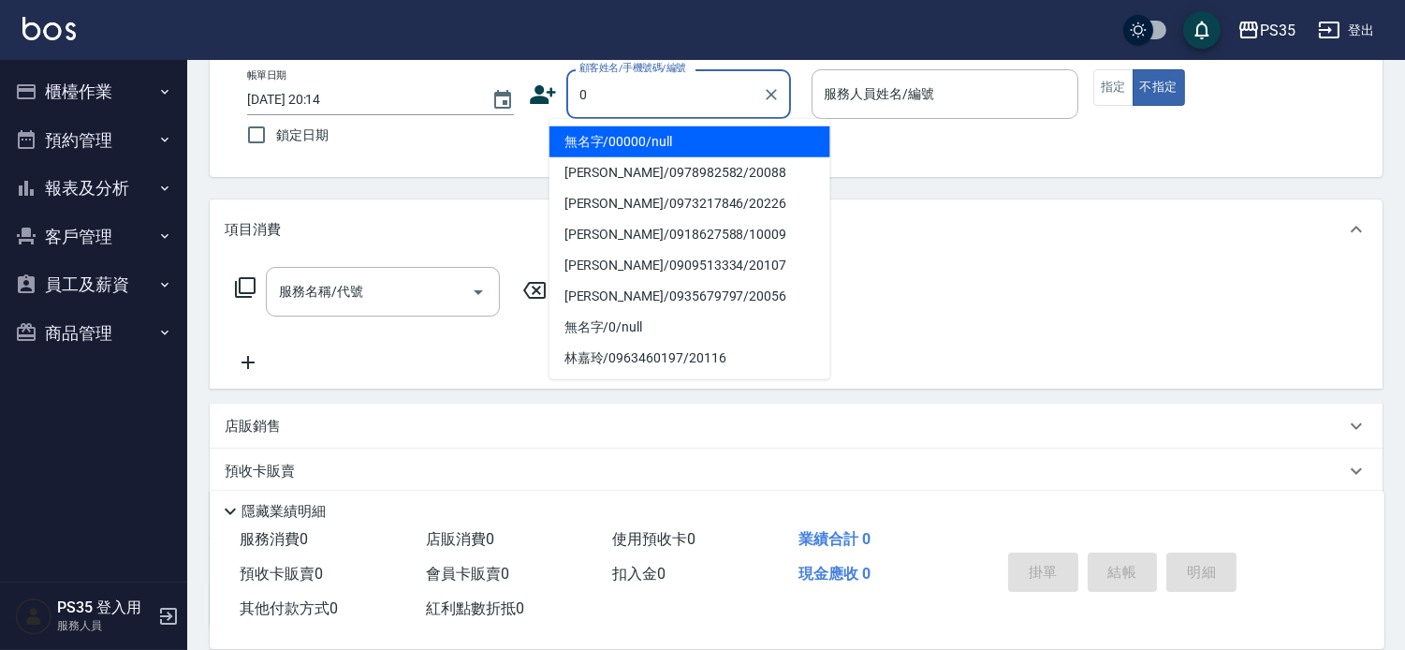
type input "無名字/00000/null"
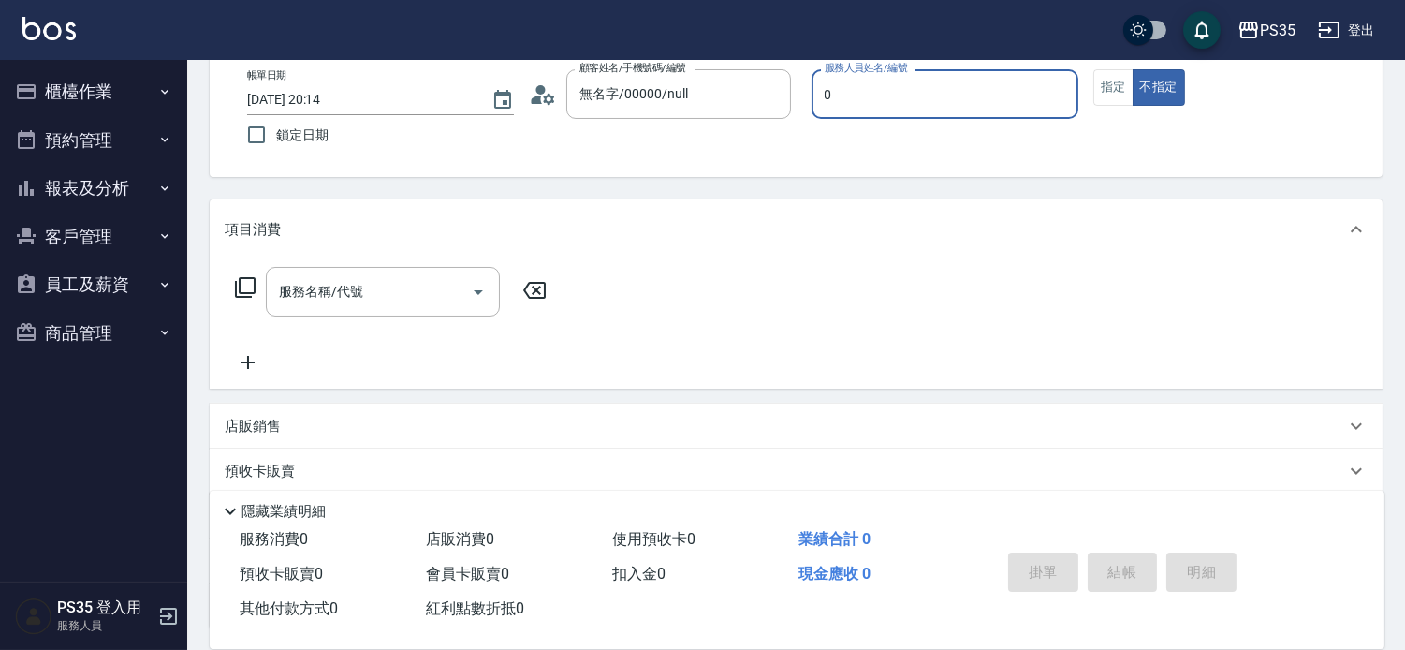
type input "kiki-0"
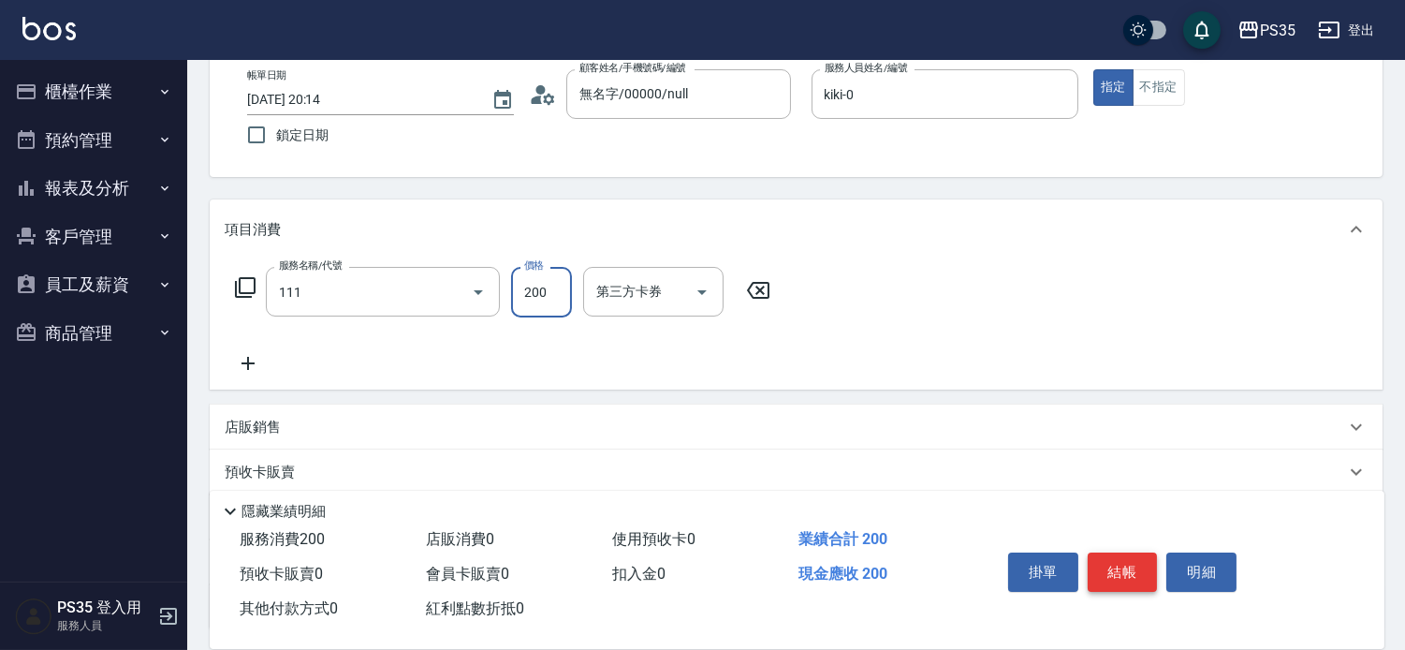
type input "200(111)"
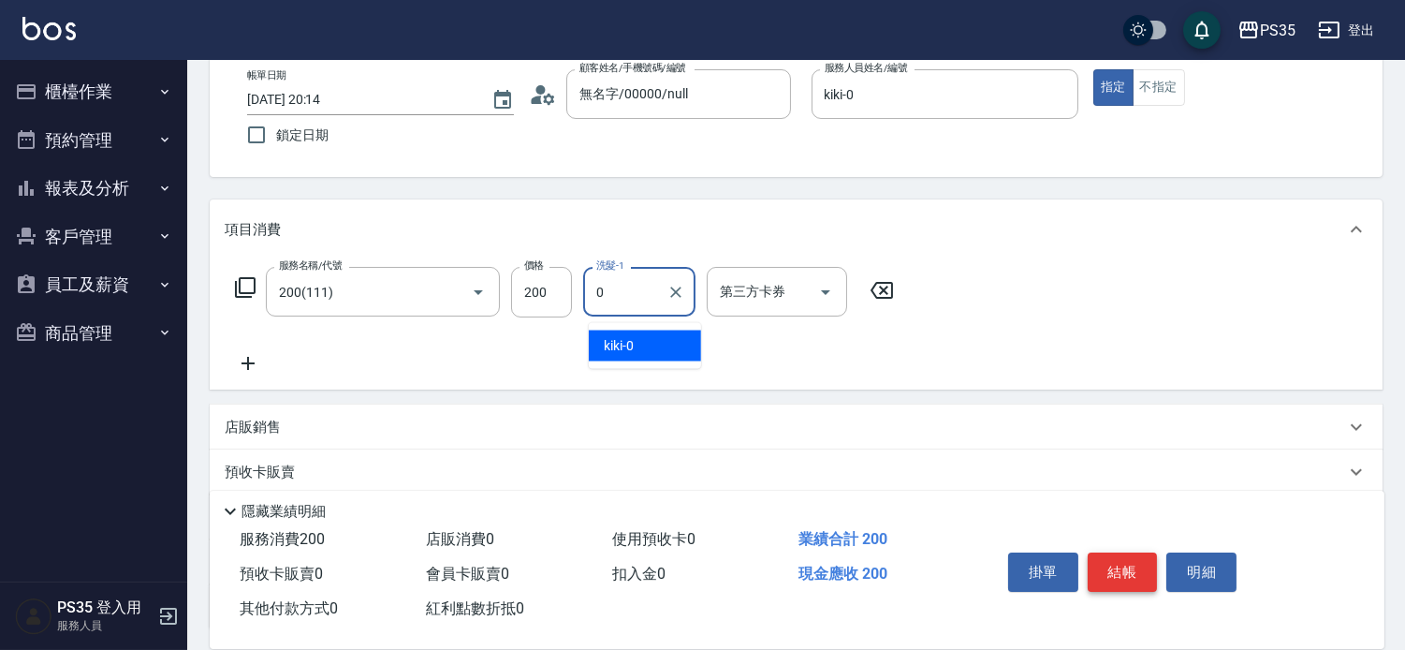
type input "kiki-0"
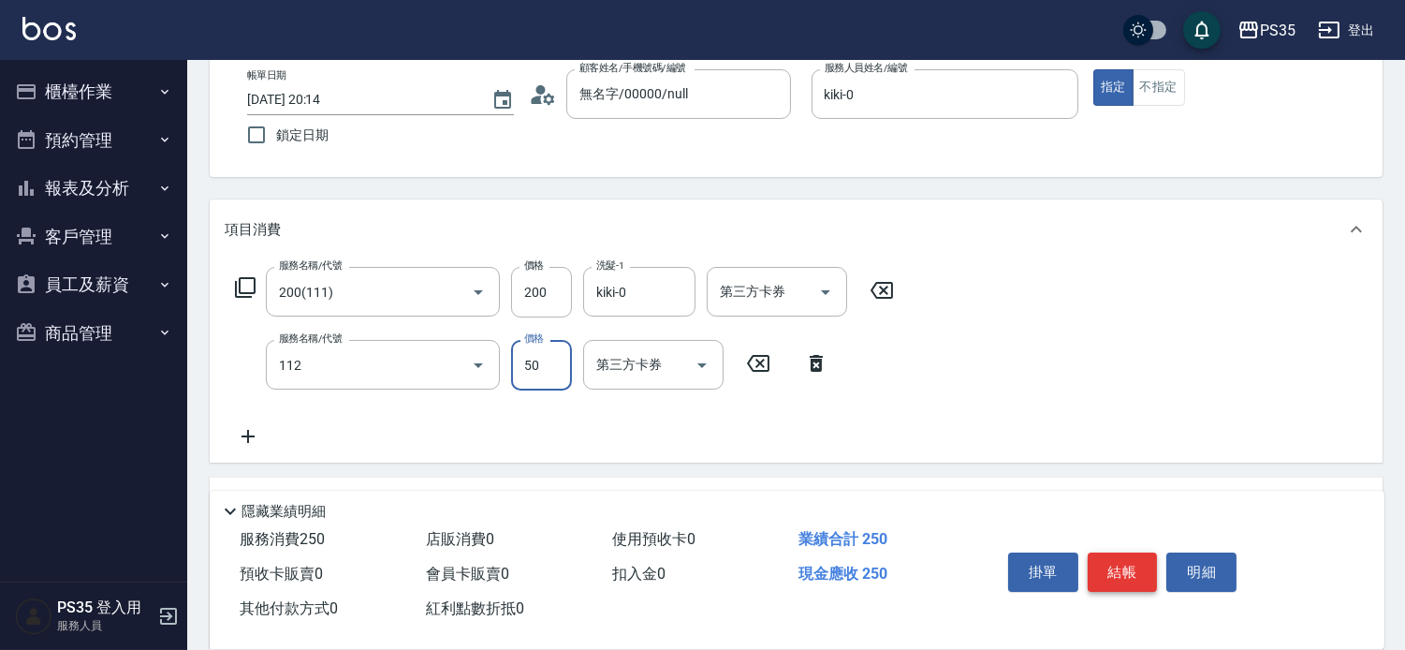
type input "精油50(112)"
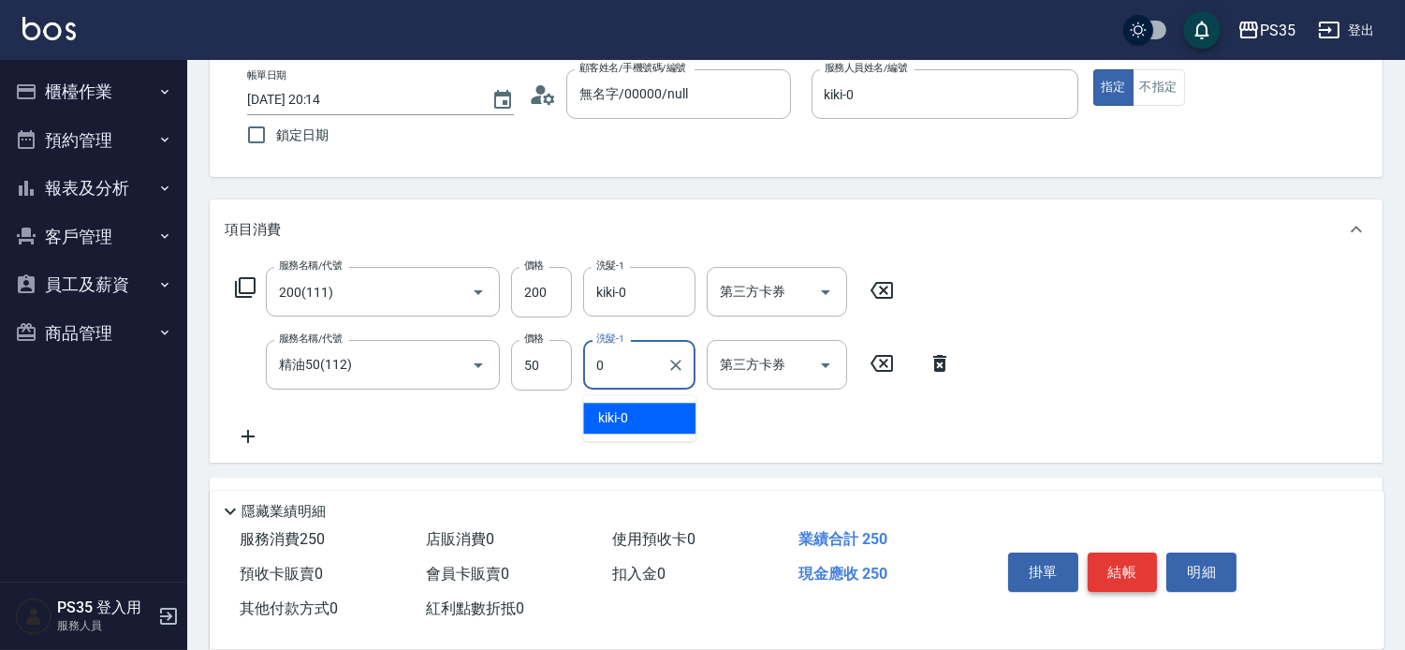
type input "kiki-0"
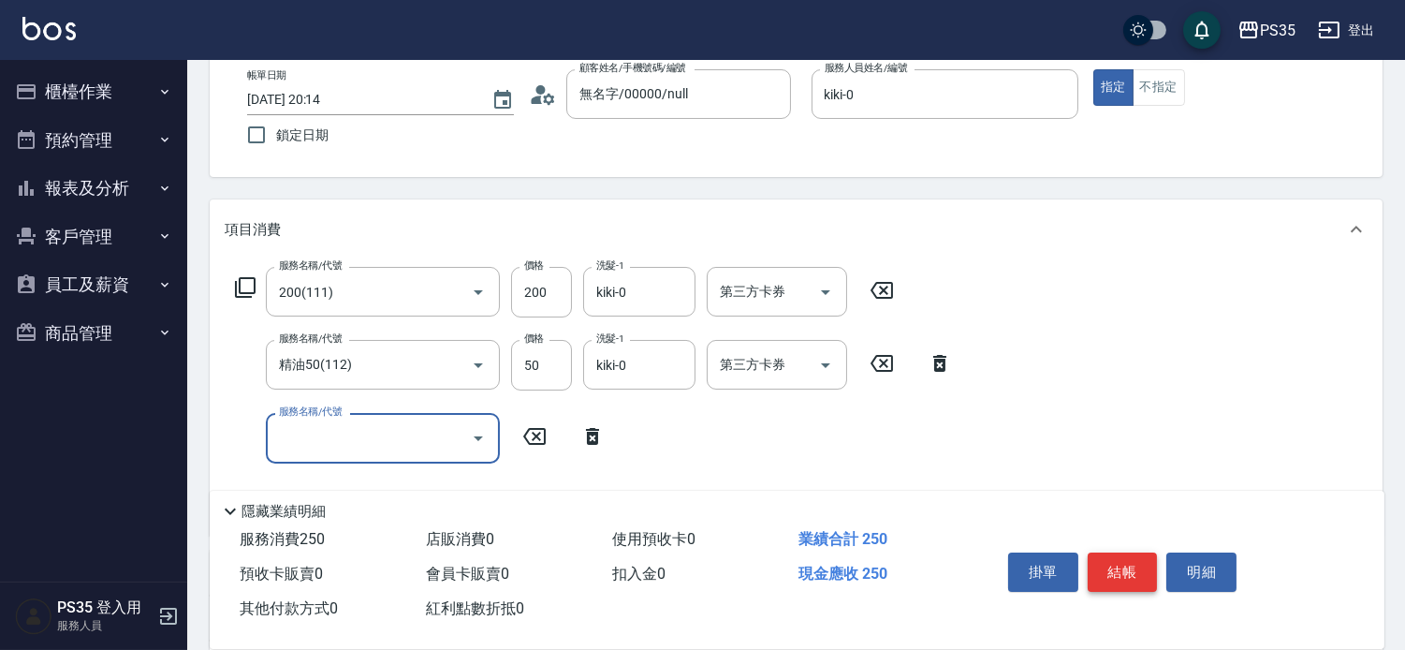
click at [1115, 562] on button "結帳" at bounding box center [1123, 571] width 70 height 39
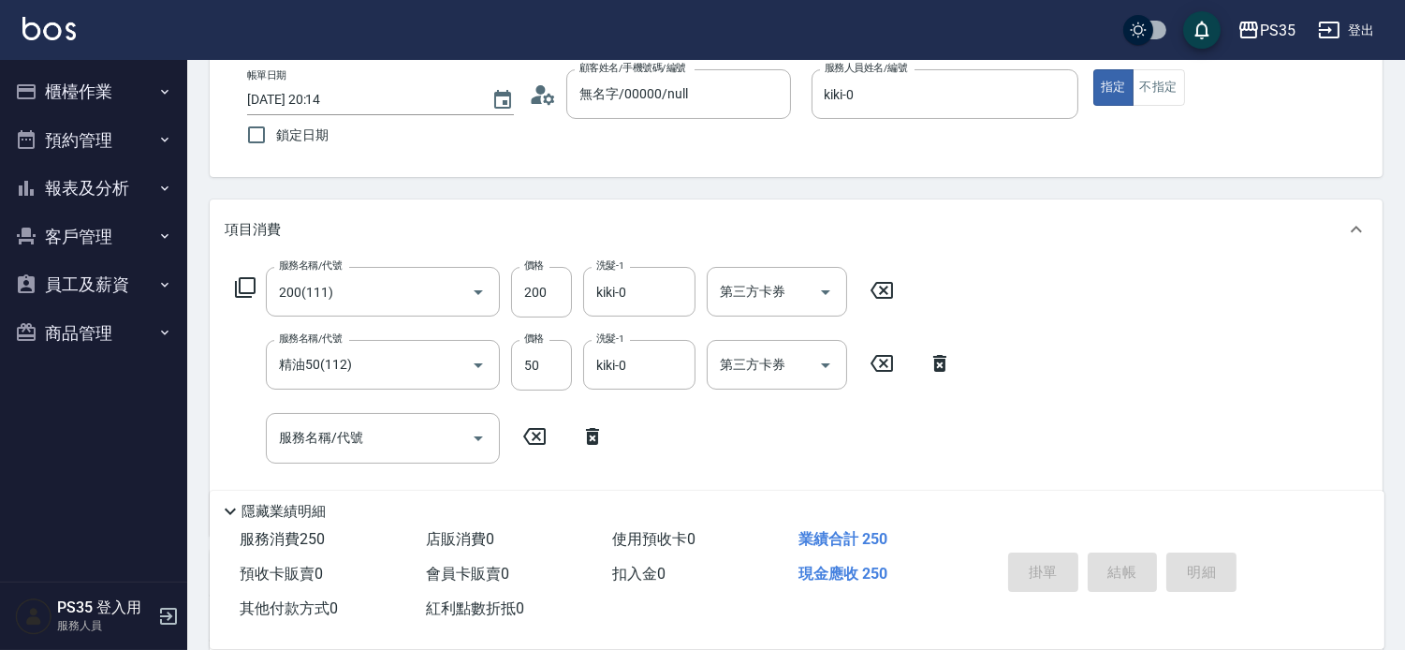
type input "[DATE] 20:15"
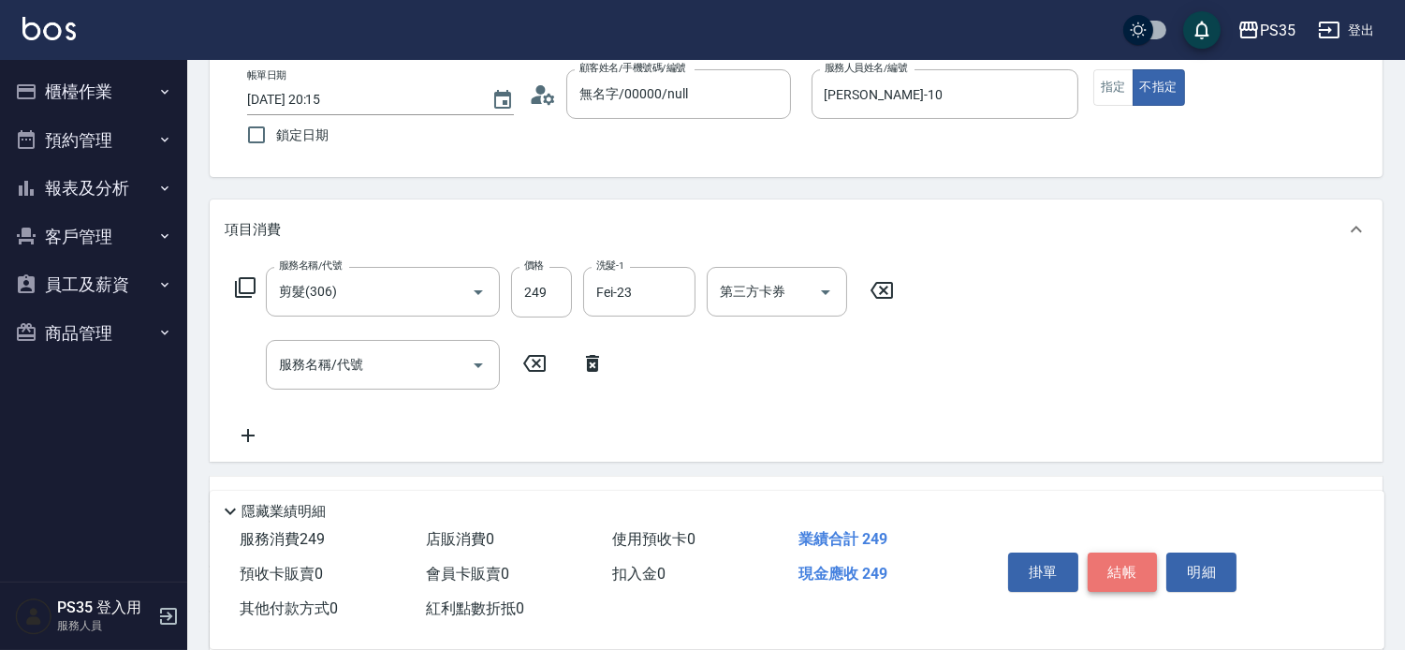
click at [1115, 562] on button "結帳" at bounding box center [1123, 571] width 70 height 39
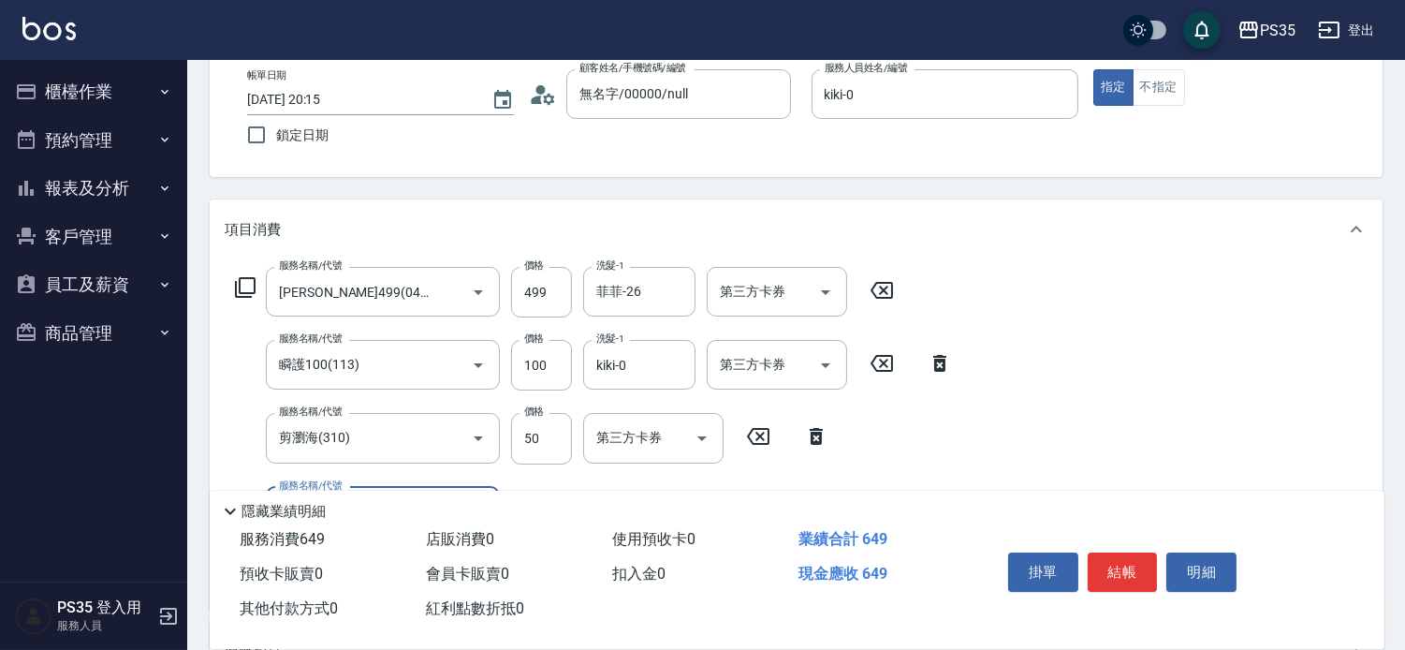
click at [1115, 560] on button "結帳" at bounding box center [1123, 571] width 70 height 39
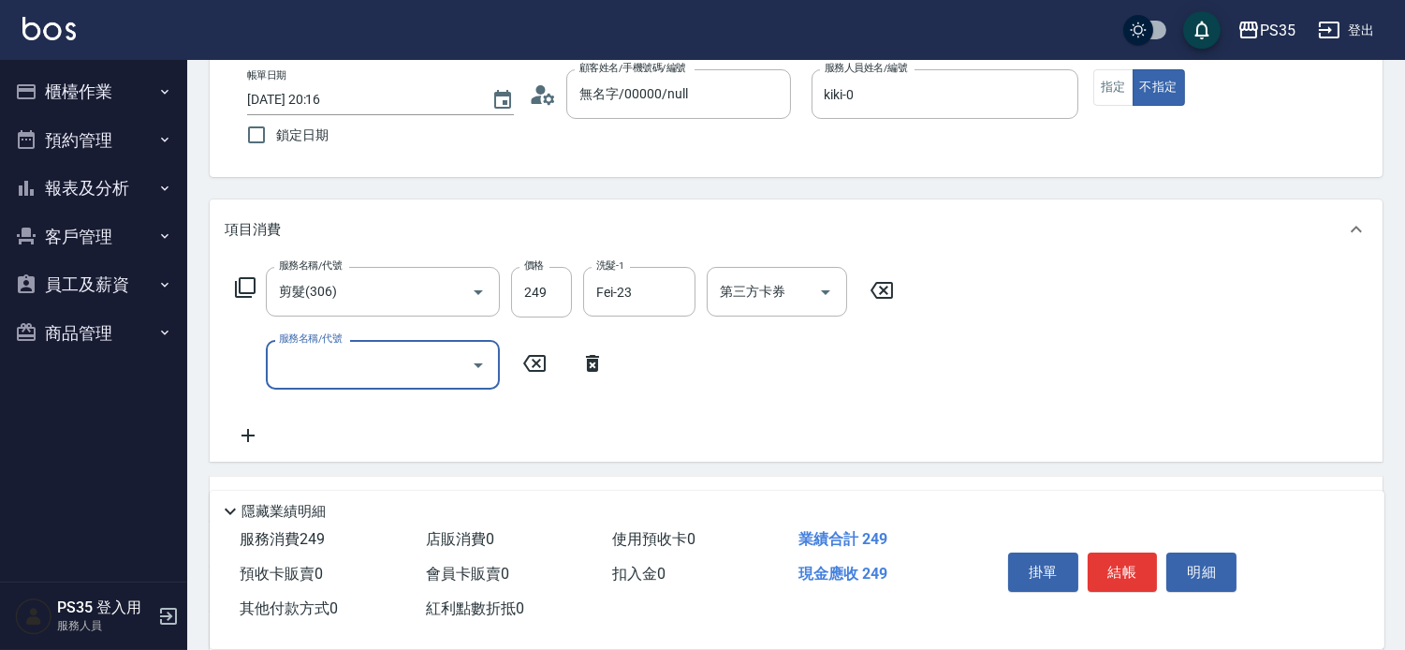
click at [1115, 560] on button "結帳" at bounding box center [1123, 571] width 70 height 39
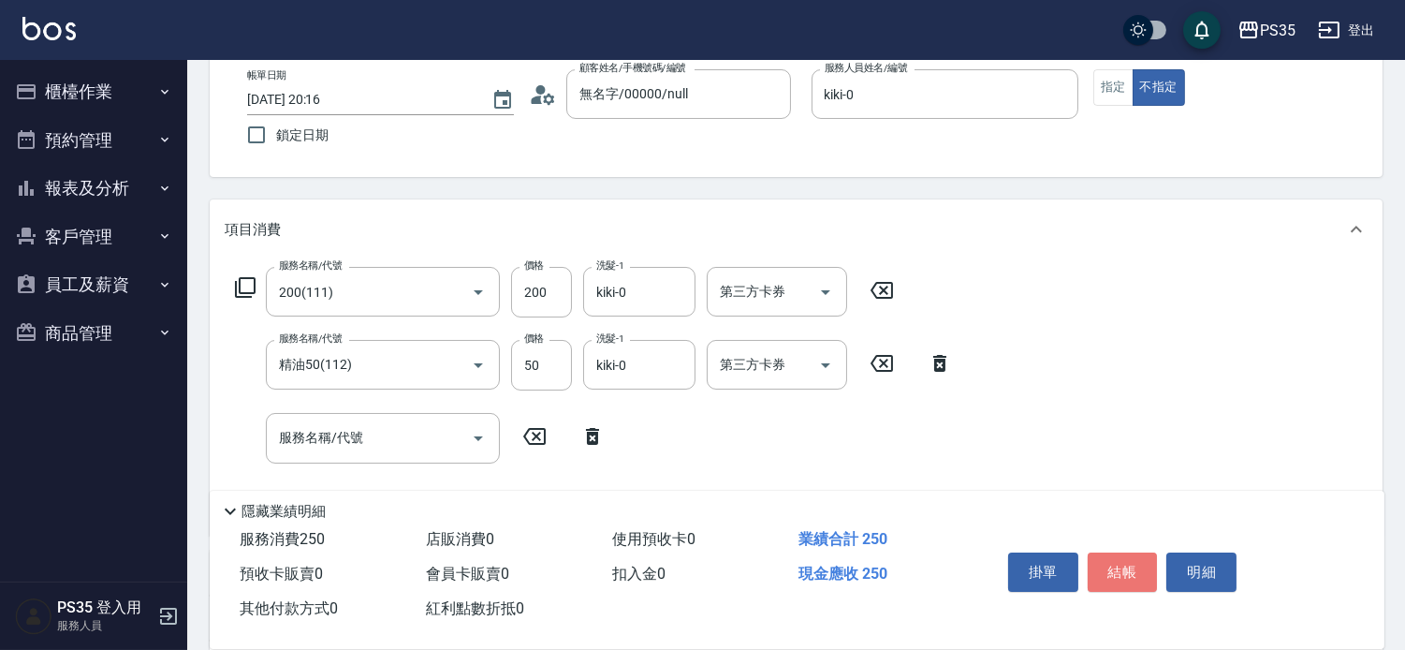
click at [1115, 560] on button "結帳" at bounding box center [1123, 571] width 70 height 39
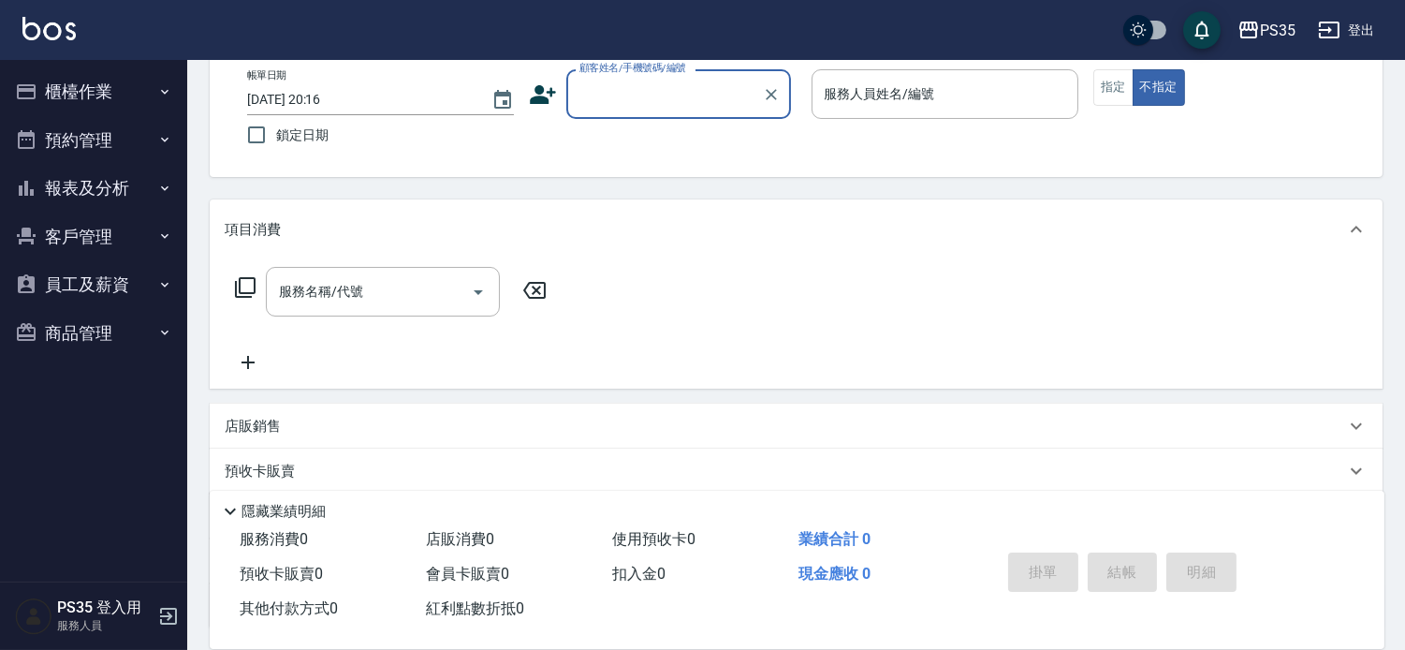
click at [1042, 346] on div "服務名稱/代號 服務名稱/代號" at bounding box center [796, 323] width 1173 height 129
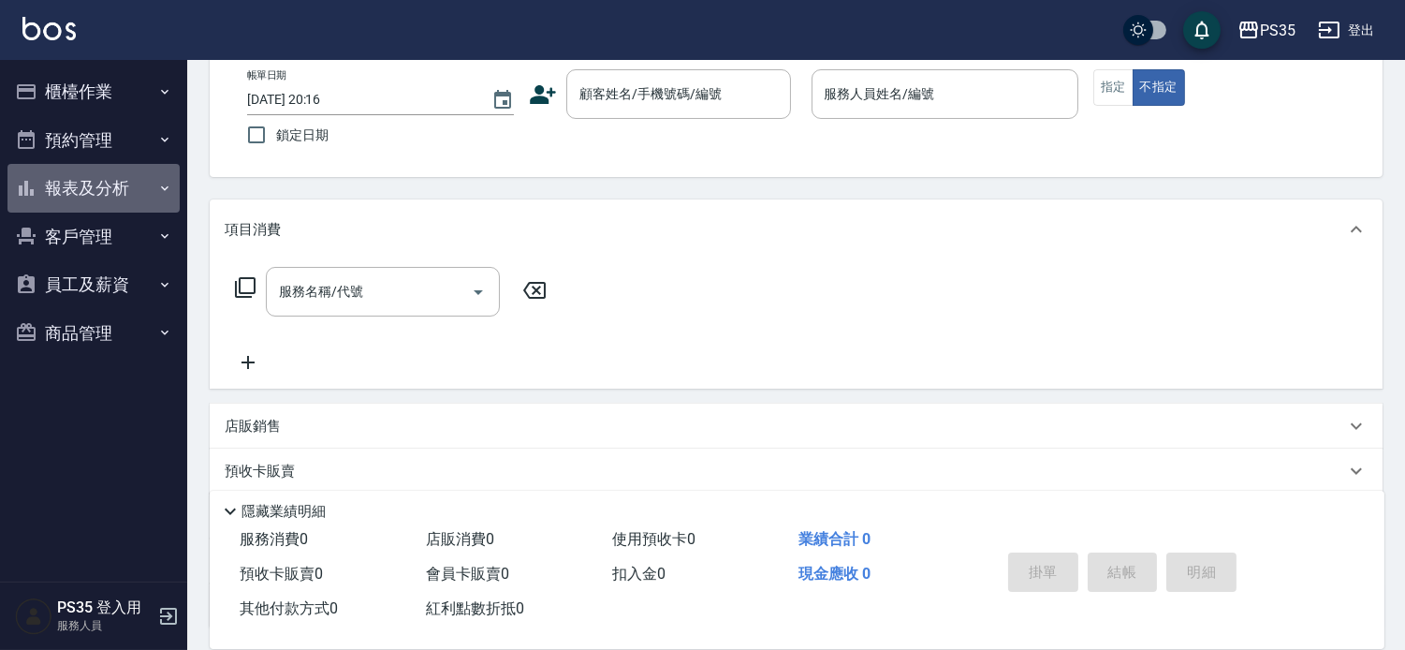
click at [37, 185] on icon "button" at bounding box center [26, 188] width 22 height 22
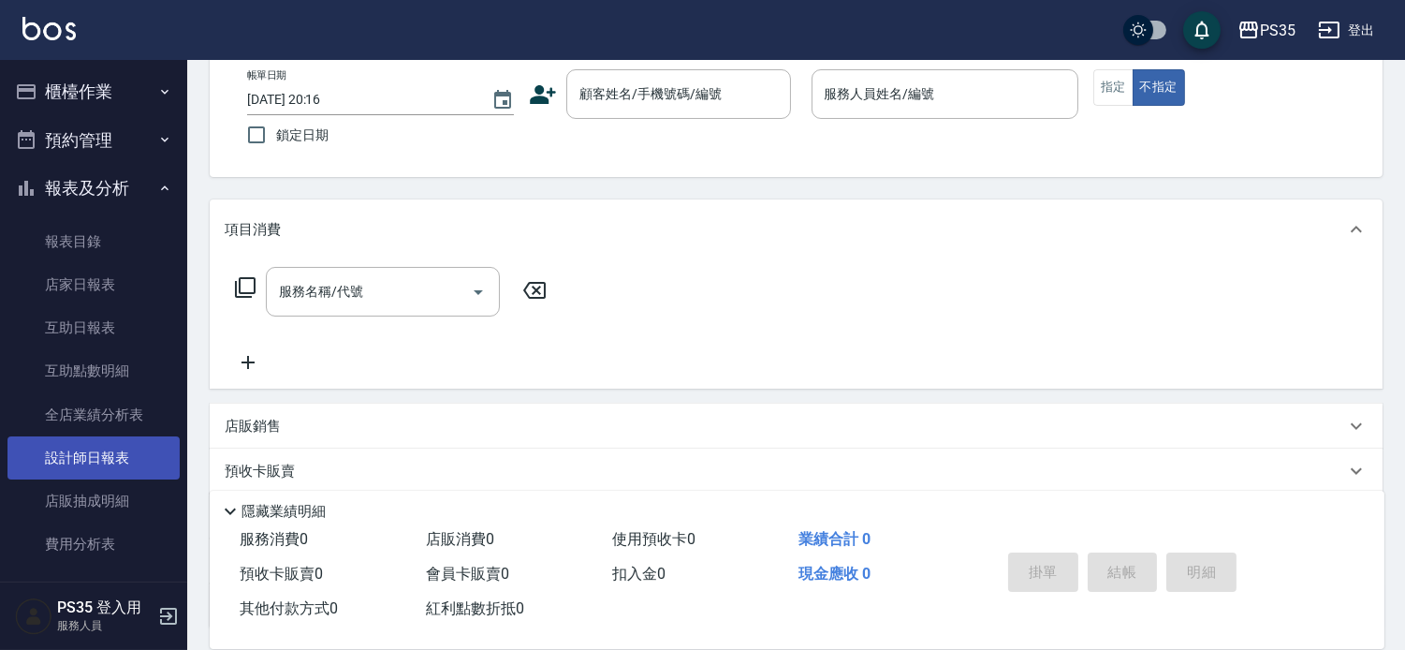
click at [147, 445] on link "設計師日報表" at bounding box center [93, 457] width 172 height 43
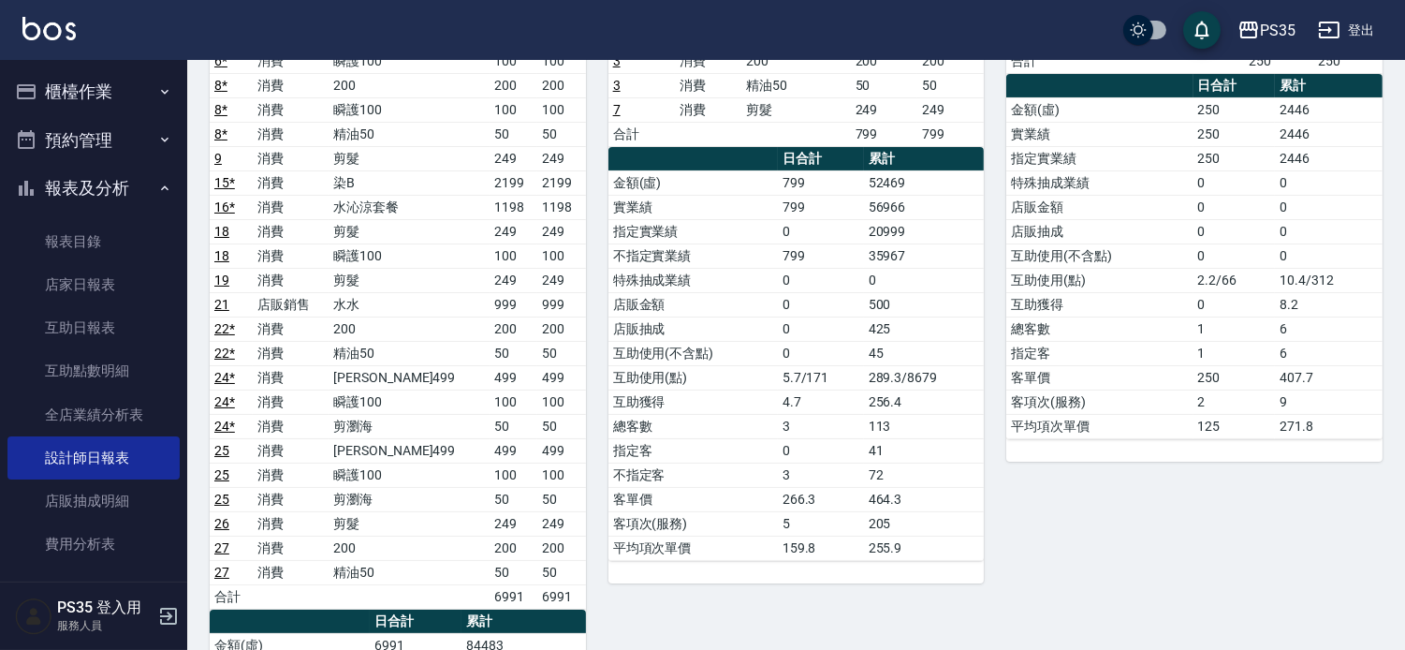
scroll to position [312, 0]
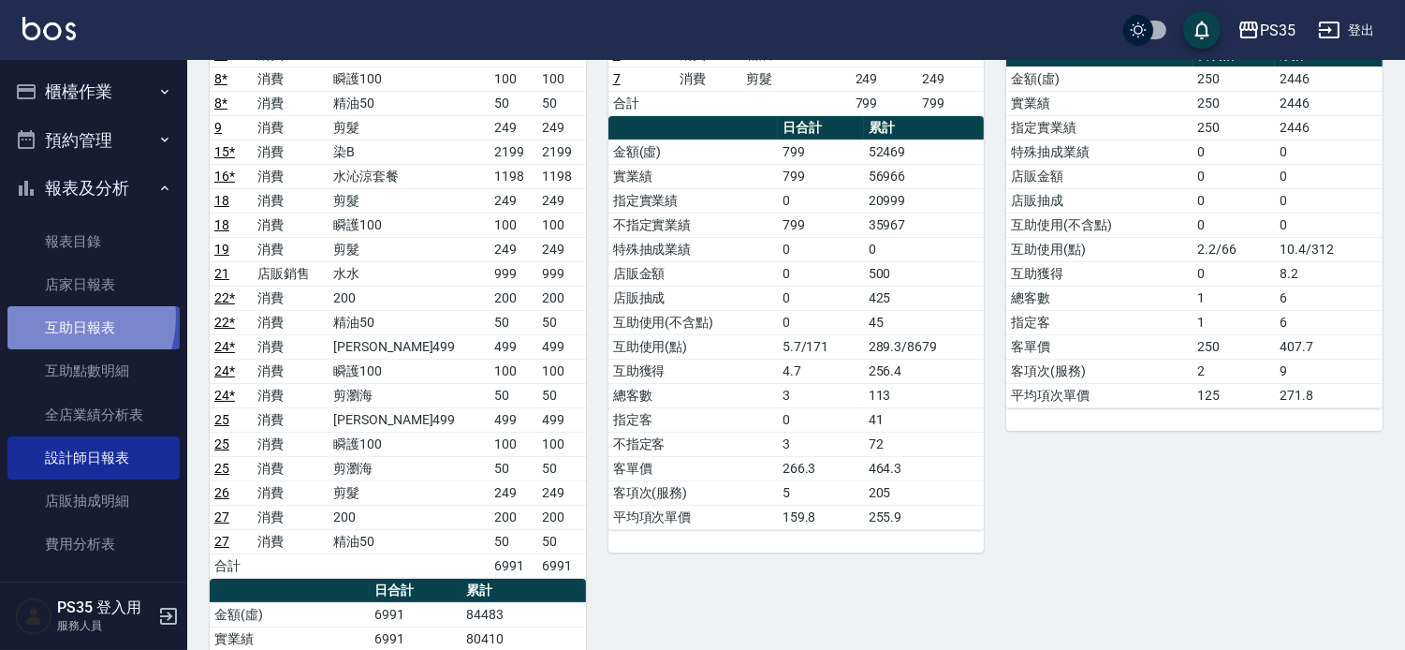
click at [56, 316] on link "互助日報表" at bounding box center [93, 327] width 172 height 43
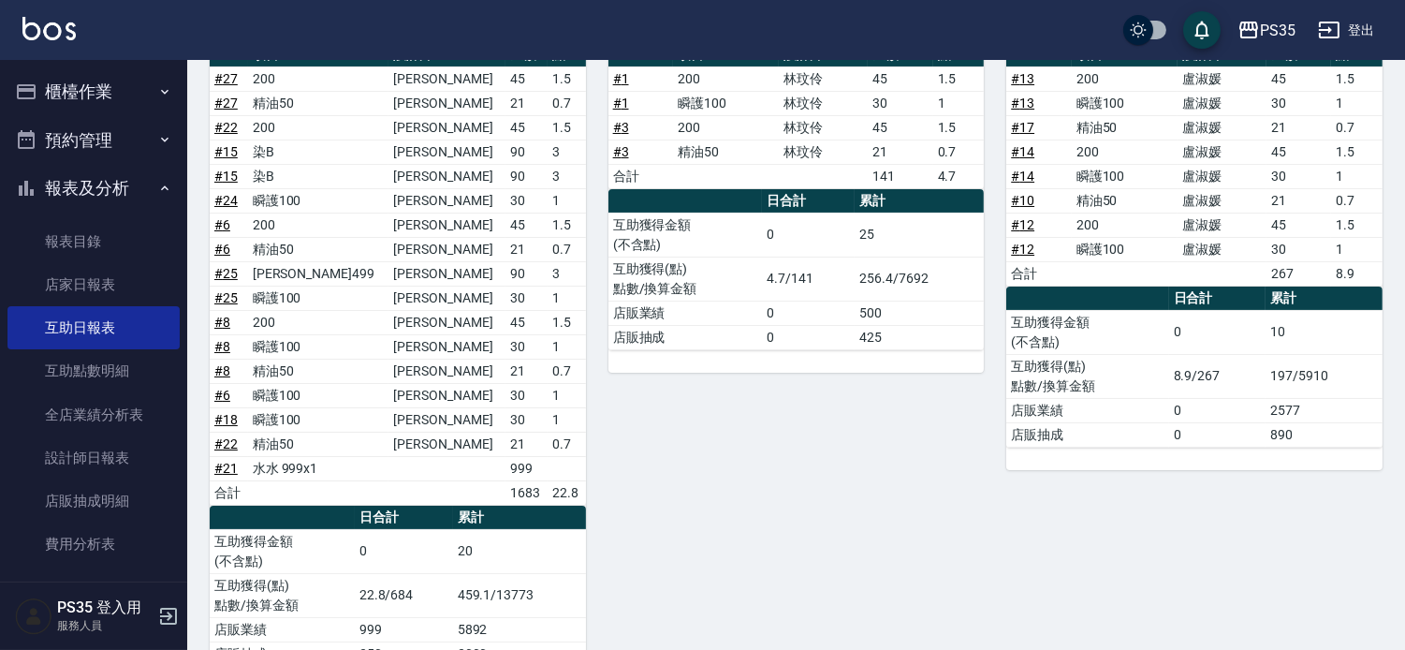
scroll to position [221, 0]
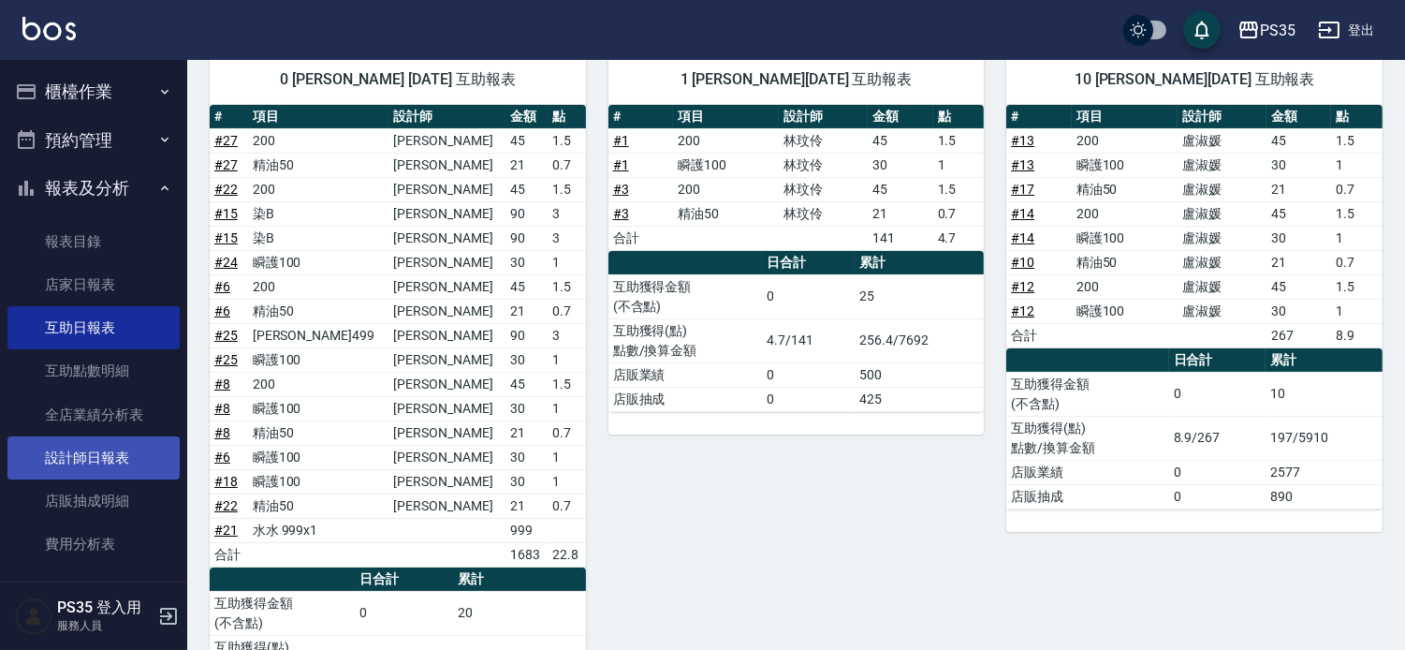
click at [117, 442] on link "設計師日報表" at bounding box center [93, 457] width 172 height 43
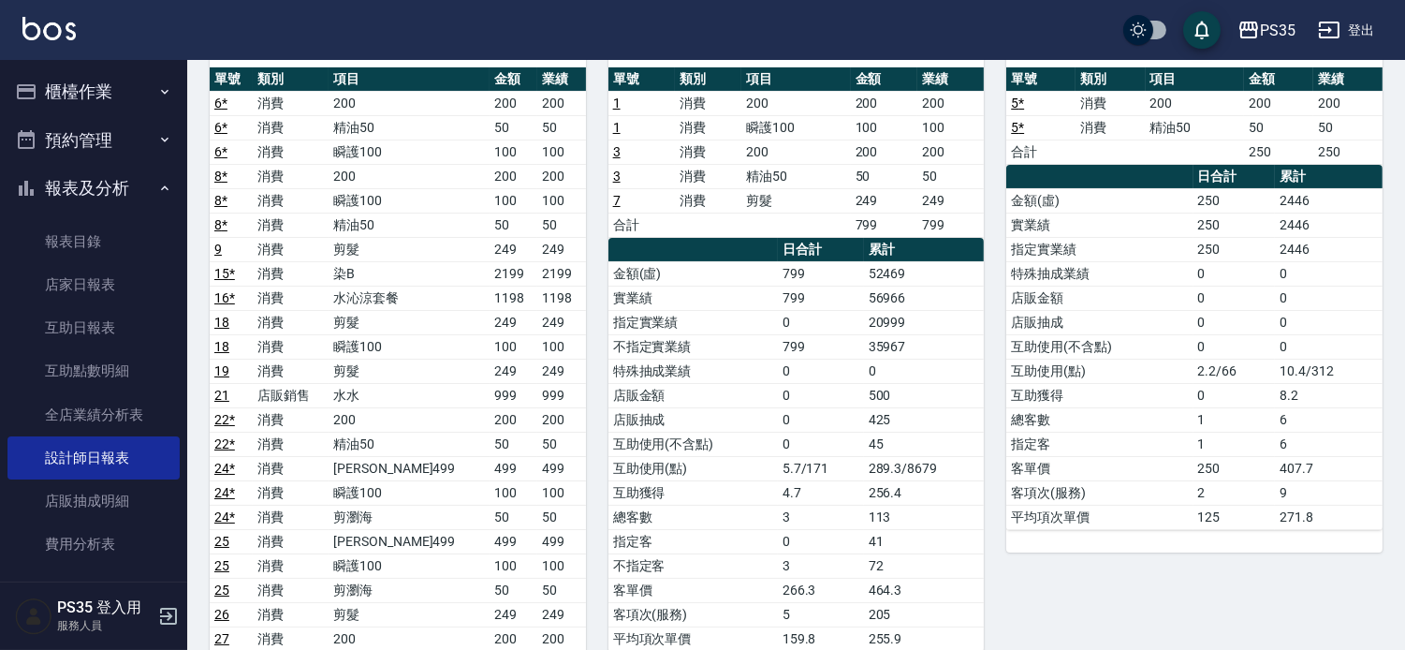
scroll to position [104, 0]
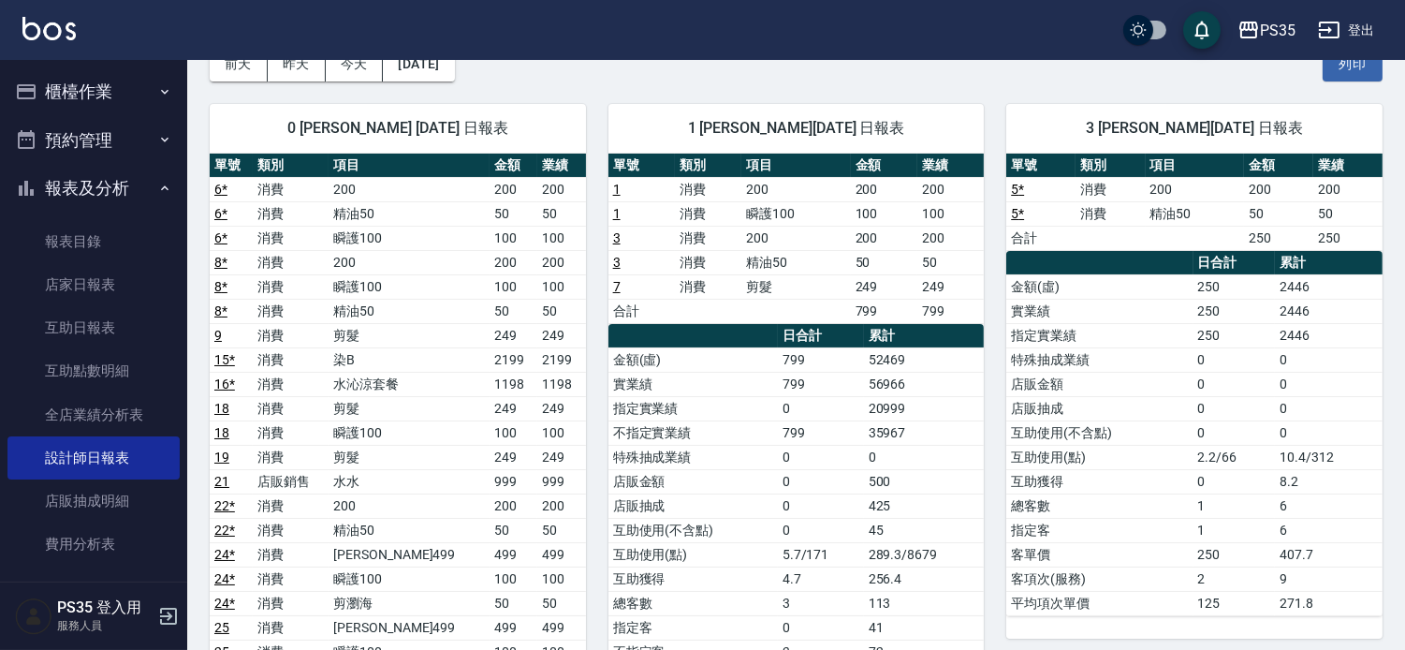
click at [113, 103] on button "櫃檯作業" at bounding box center [93, 91] width 172 height 49
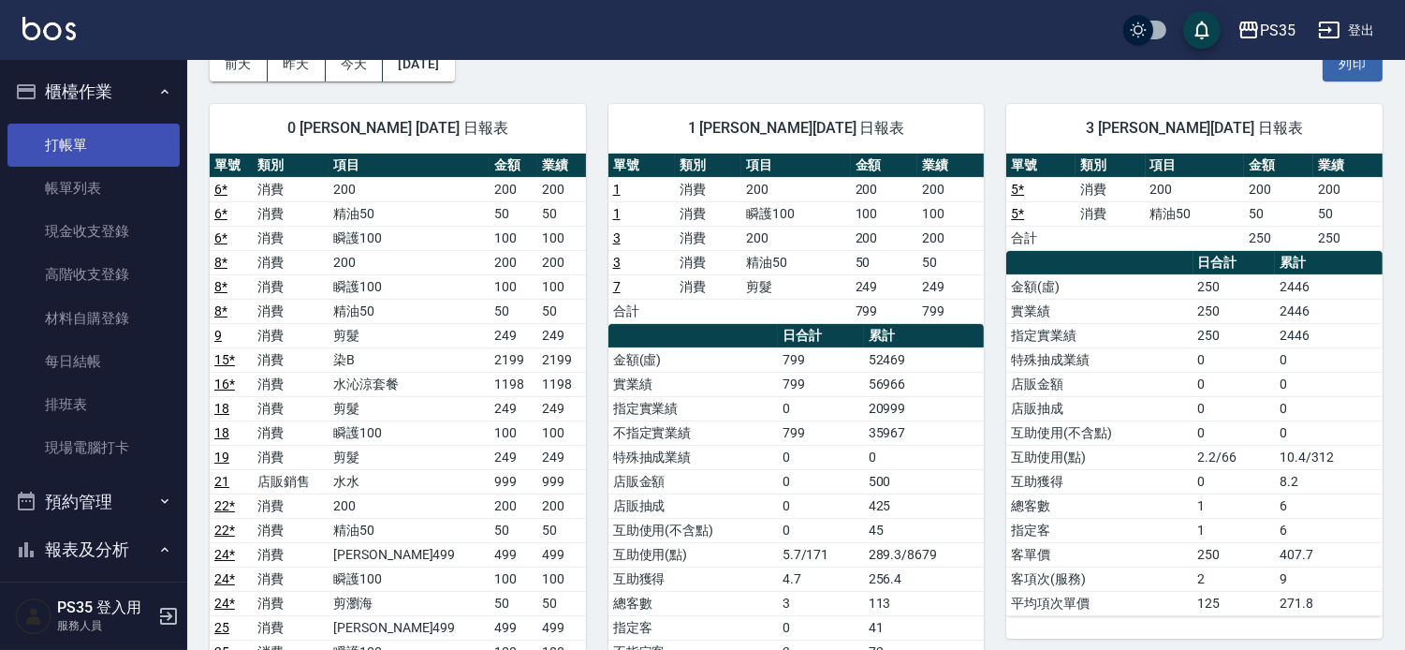
click at [113, 156] on link "打帳單" at bounding box center [93, 145] width 172 height 43
